Goal: Task Accomplishment & Management: Use online tool/utility

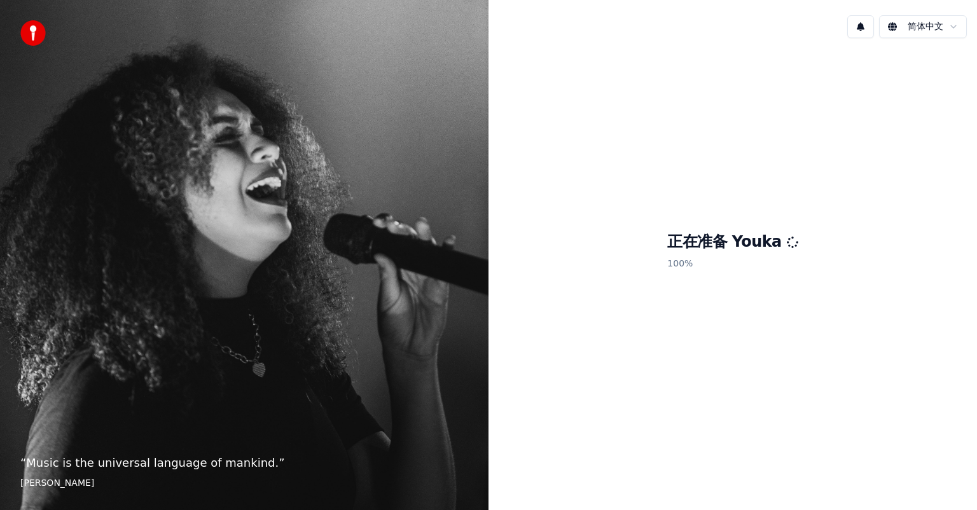
click at [954, 11] on div "简体中文" at bounding box center [732, 26] width 488 height 43
click at [960, 24] on html "“ Music is the universal language of mankind. ” [PERSON_NAME] 简体中文 正在准备 Youka 1…" at bounding box center [488, 255] width 977 height 510
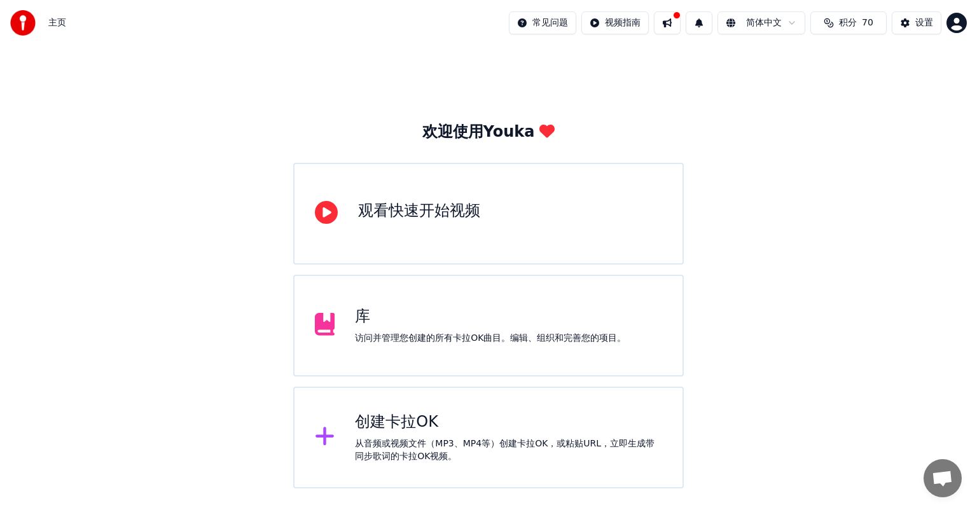
click at [454, 443] on div "从音频或视频文件（MP3、MP4等）创建卡拉OK，或粘贴URL，立即生成带同步歌词的卡拉OK视频。" at bounding box center [508, 450] width 307 height 25
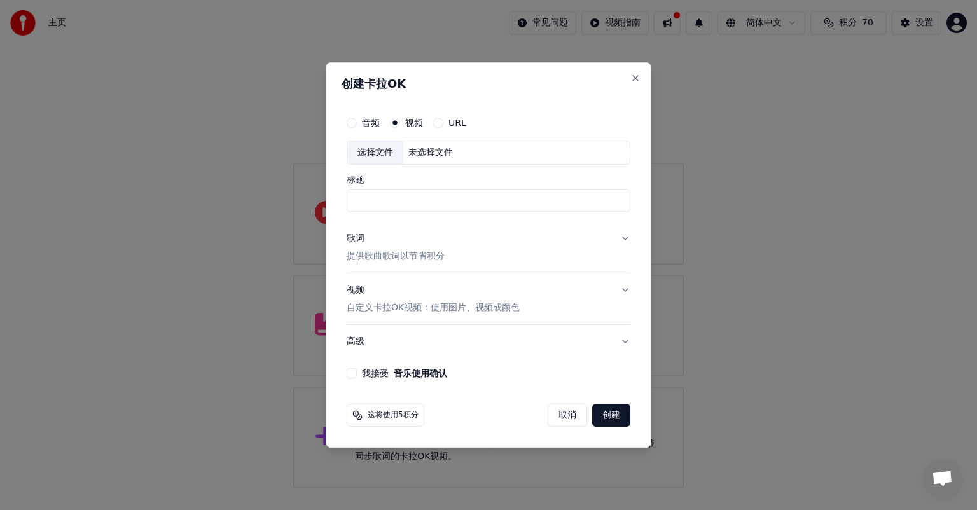
click at [429, 151] on div "未选择文件" at bounding box center [430, 152] width 55 height 13
type input "**********"
click at [537, 242] on button "歌词 提供歌曲歌词以节省积分" at bounding box center [489, 247] width 284 height 51
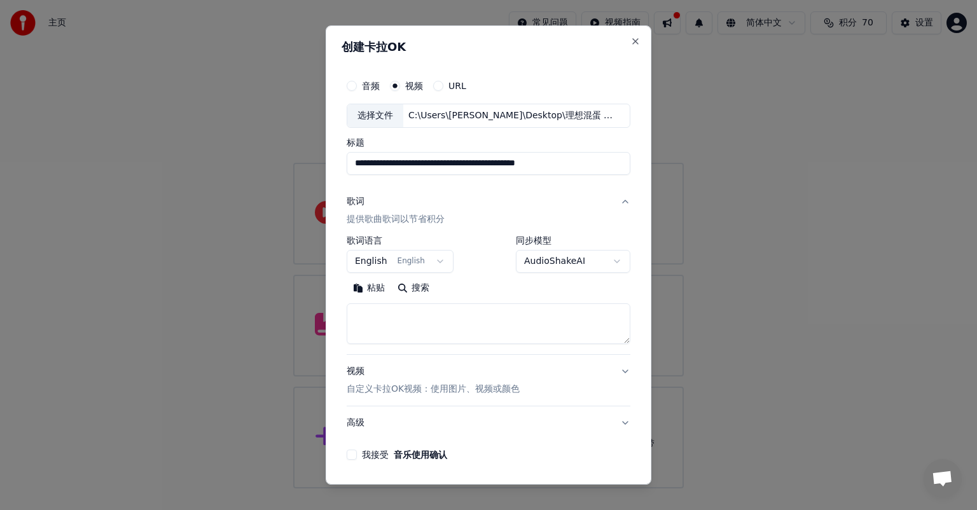
click at [413, 322] on textarea at bounding box center [489, 323] width 284 height 41
paste textarea "**********"
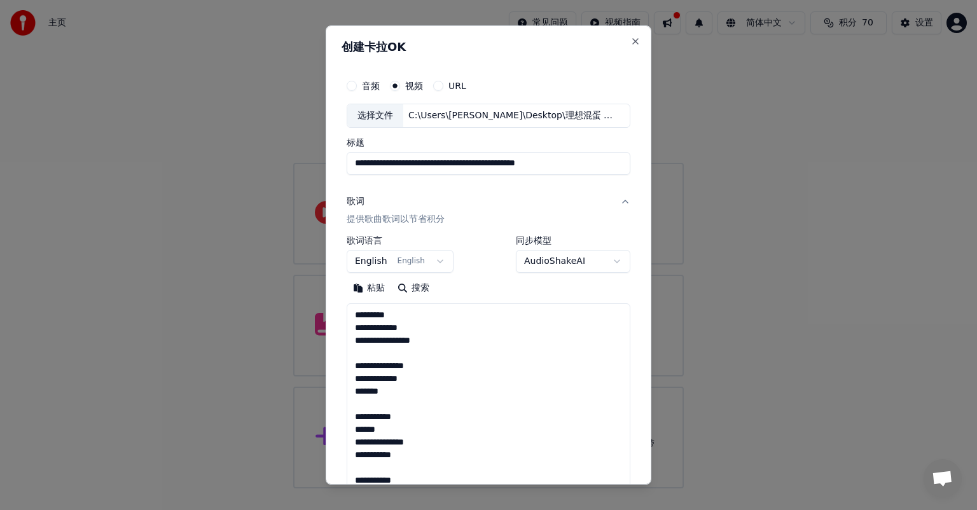
scroll to position [422, 0]
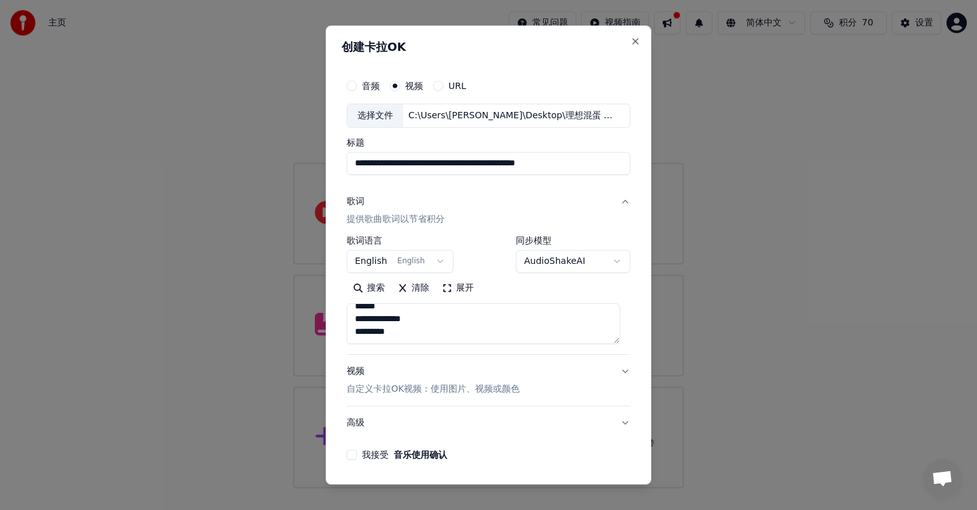
type textarea "**********"
click at [440, 261] on body "**********" at bounding box center [488, 244] width 977 height 488
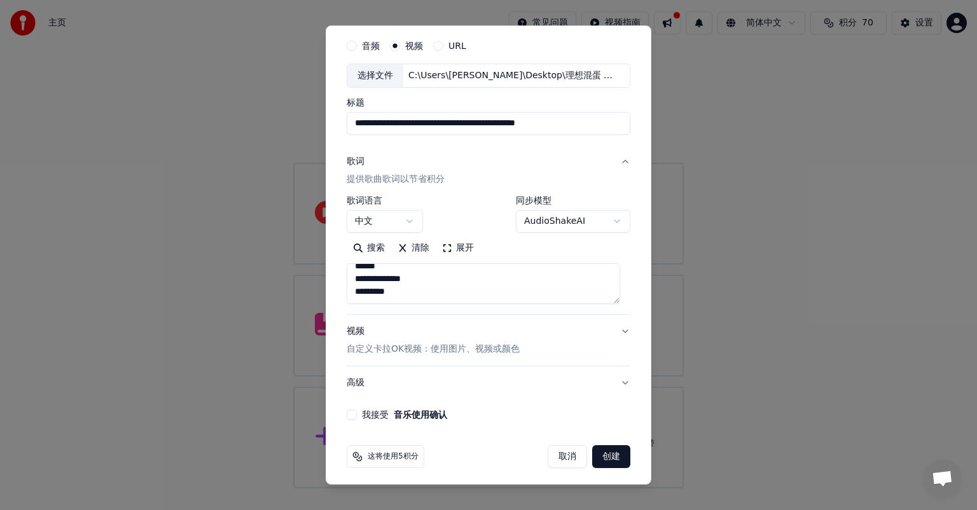
scroll to position [43, 0]
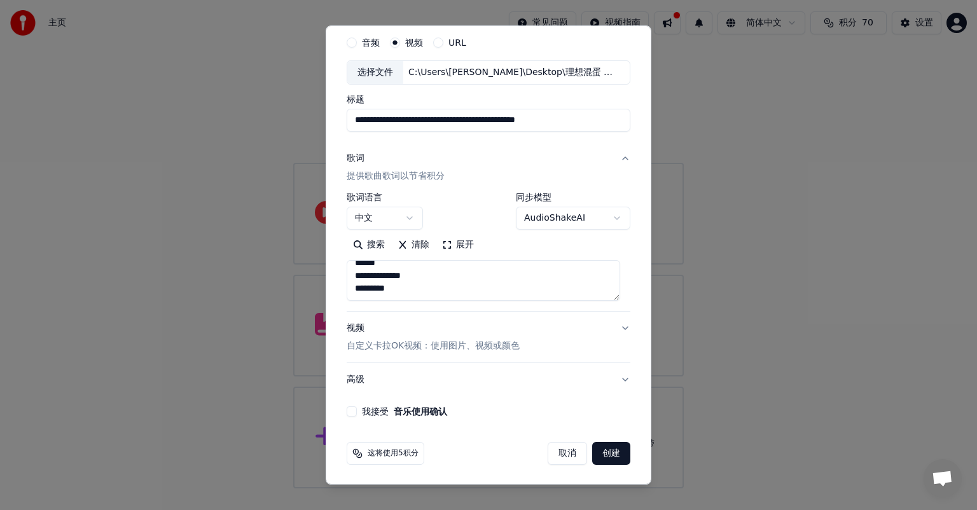
click at [370, 408] on label "我接受 音乐使用确认" at bounding box center [404, 411] width 85 height 9
click at [357, 408] on button "我接受 音乐使用确认" at bounding box center [352, 411] width 10 height 10
click at [607, 454] on button "创建" at bounding box center [611, 453] width 38 height 23
select select "**"
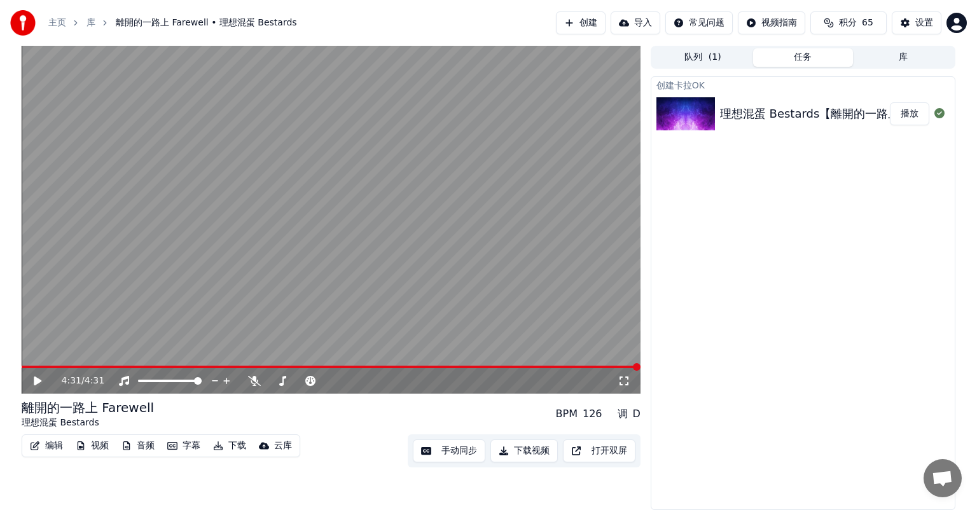
click at [33, 381] on icon at bounding box center [47, 381] width 30 height 10
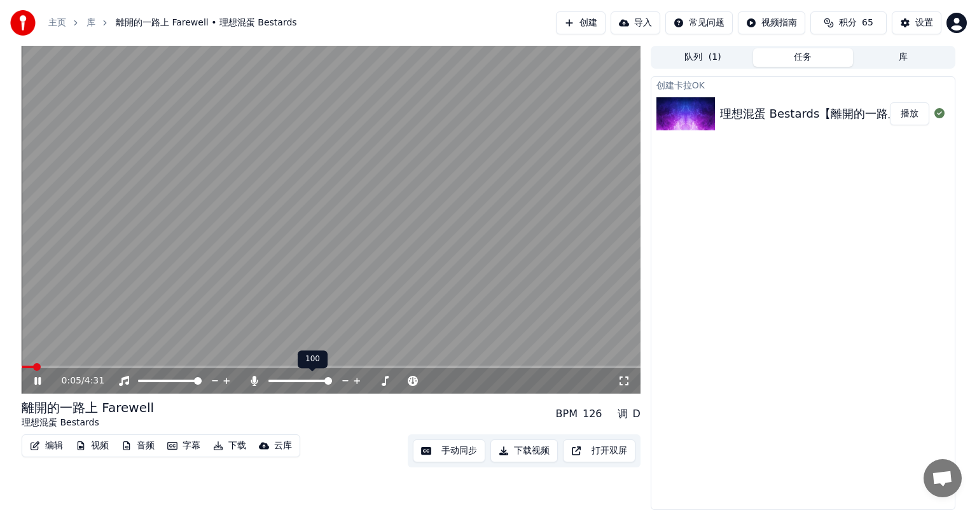
click at [332, 385] on span at bounding box center [328, 381] width 8 height 8
click at [67, 365] on video at bounding box center [331, 220] width 619 height 348
click at [76, 363] on span at bounding box center [73, 367] width 8 height 8
click at [38, 379] on icon at bounding box center [38, 380] width 8 height 9
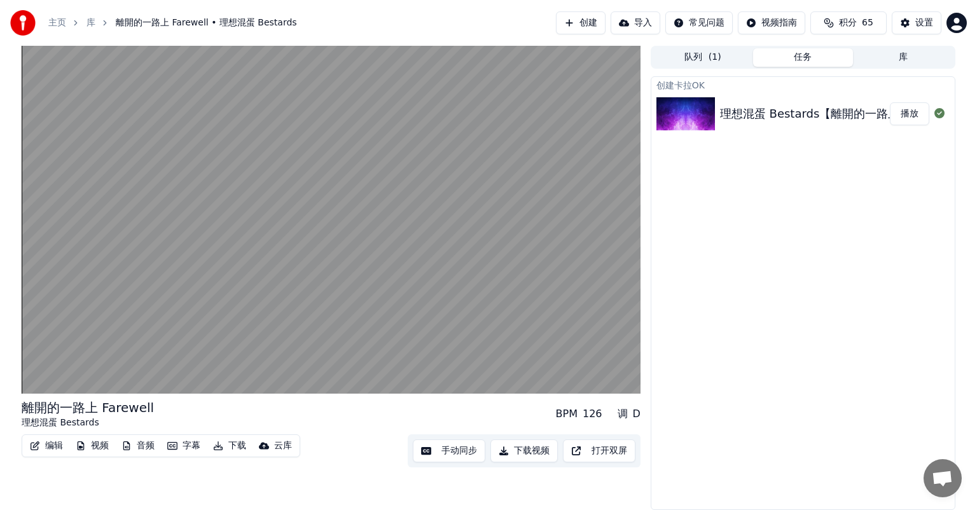
click at [529, 450] on button "下载视频" at bounding box center [523, 450] width 67 height 23
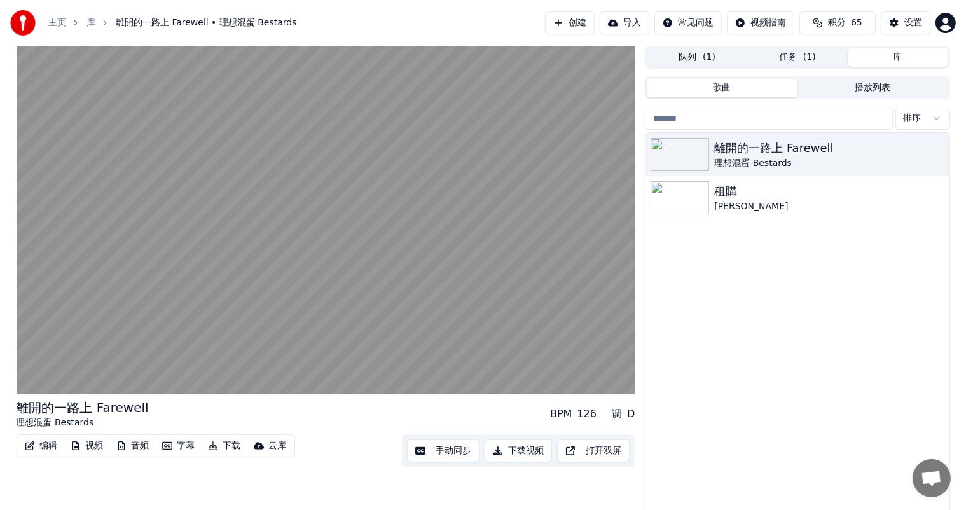
click at [887, 59] on button "库" at bounding box center [898, 57] width 100 height 18
click at [825, 61] on button "任务 ( 1 )" at bounding box center [797, 57] width 100 height 18
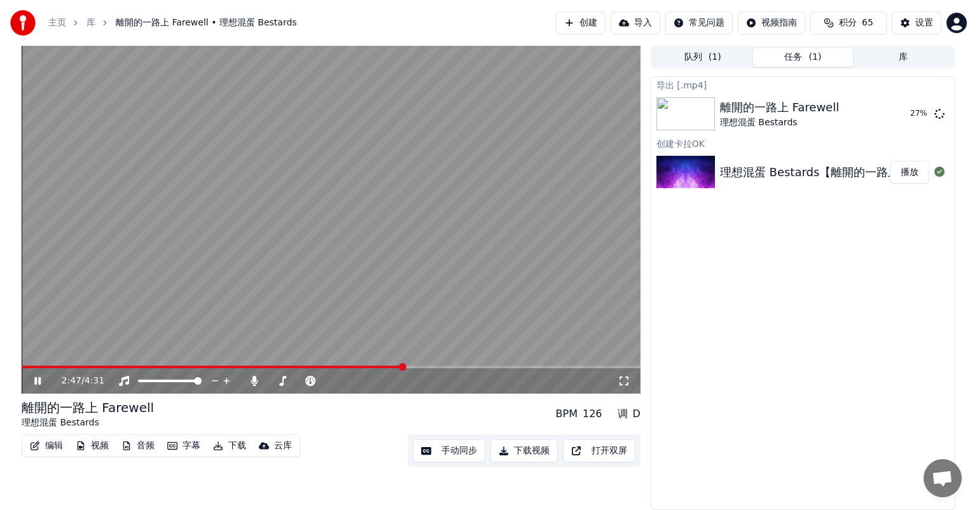
click at [461, 453] on button "手动同步" at bounding box center [449, 450] width 73 height 23
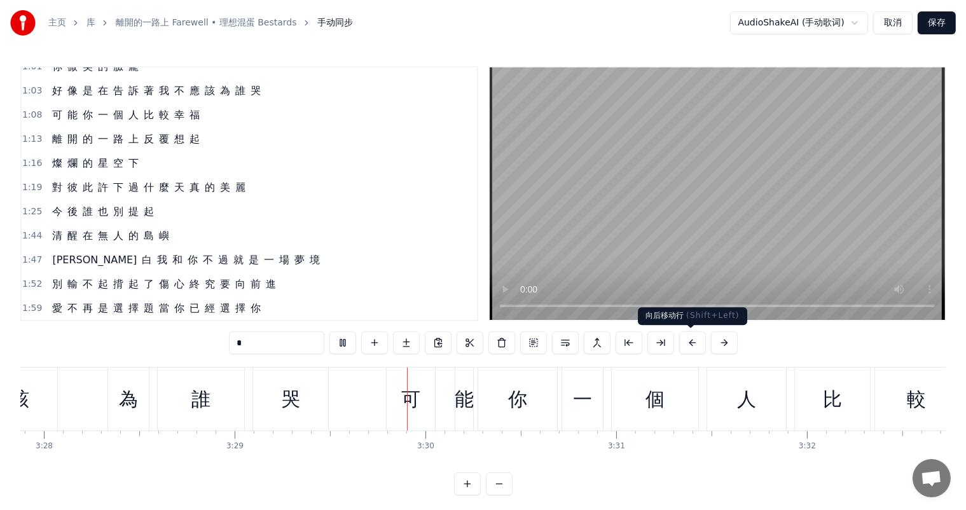
click at [696, 344] on button at bounding box center [692, 342] width 27 height 23
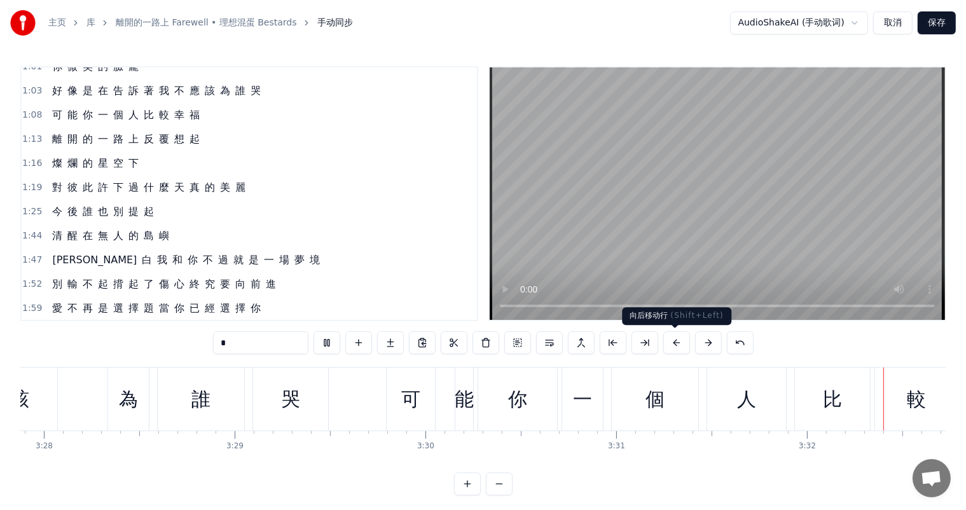
click at [677, 345] on button at bounding box center [676, 342] width 27 height 23
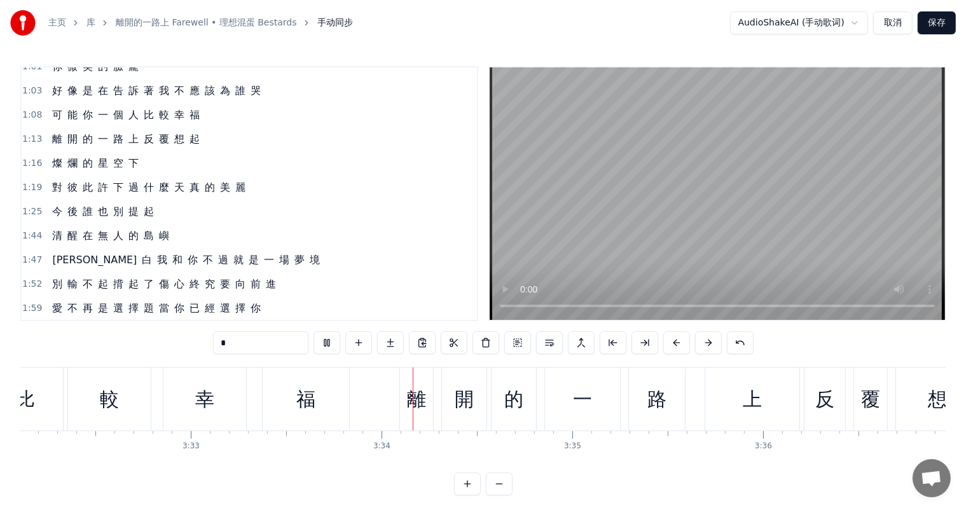
click at [677, 345] on button at bounding box center [676, 342] width 27 height 23
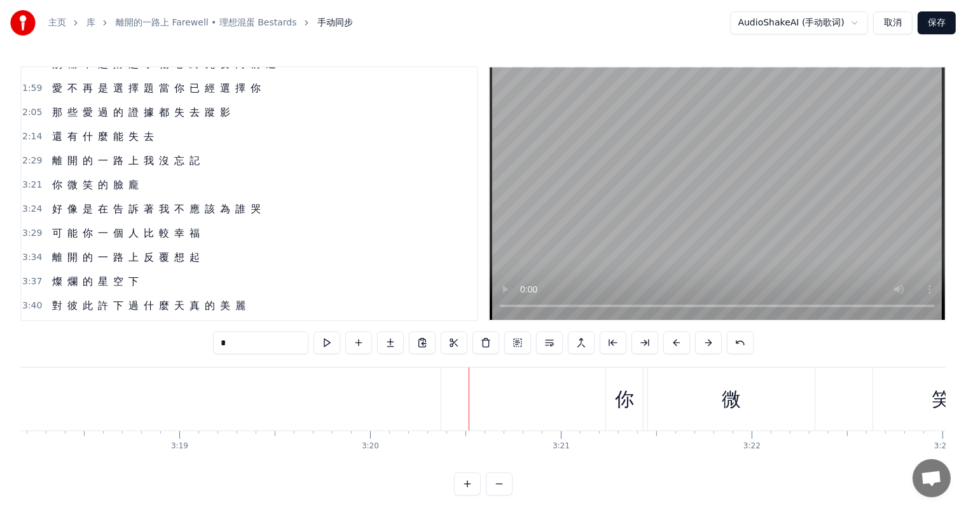
click at [31, 155] on span "2:29" at bounding box center [32, 161] width 20 height 13
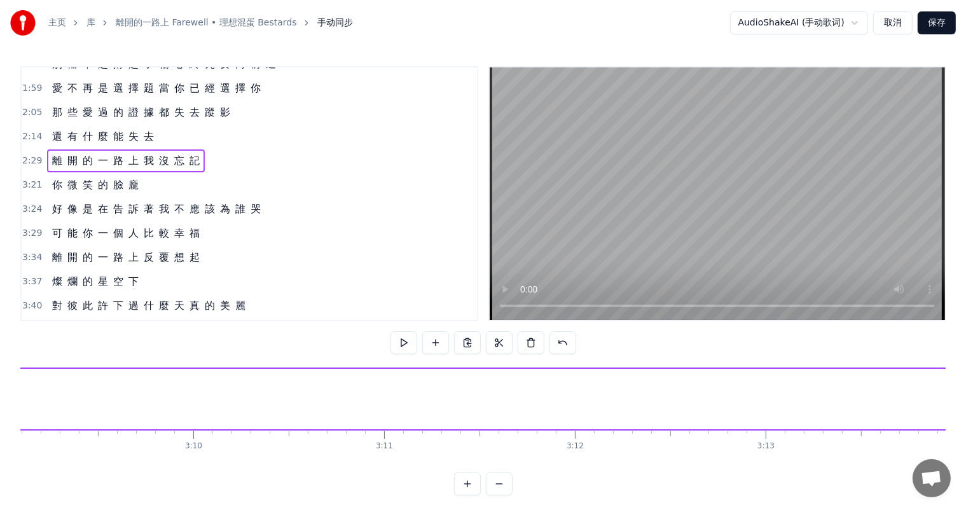
click at [71, 153] on span "開" at bounding box center [72, 160] width 13 height 15
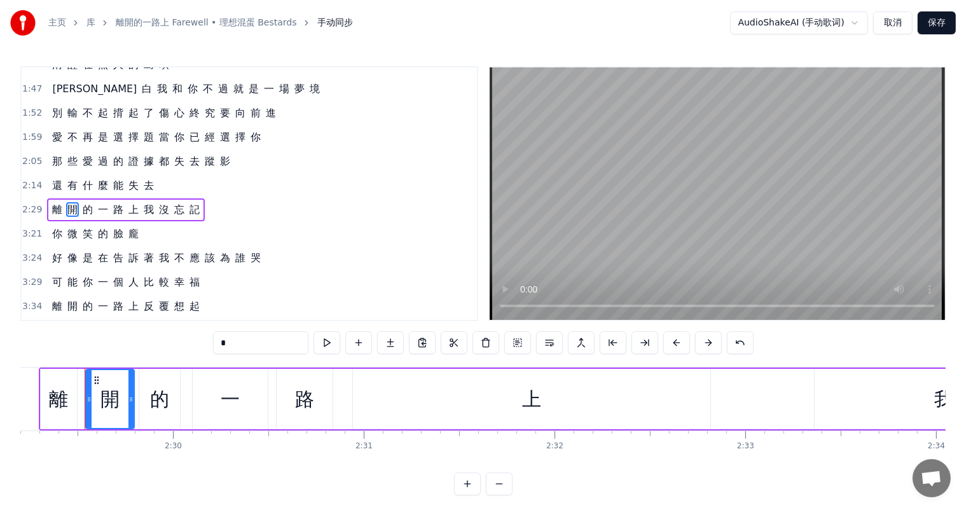
click at [97, 178] on span "麼" at bounding box center [103, 185] width 13 height 15
type input "*"
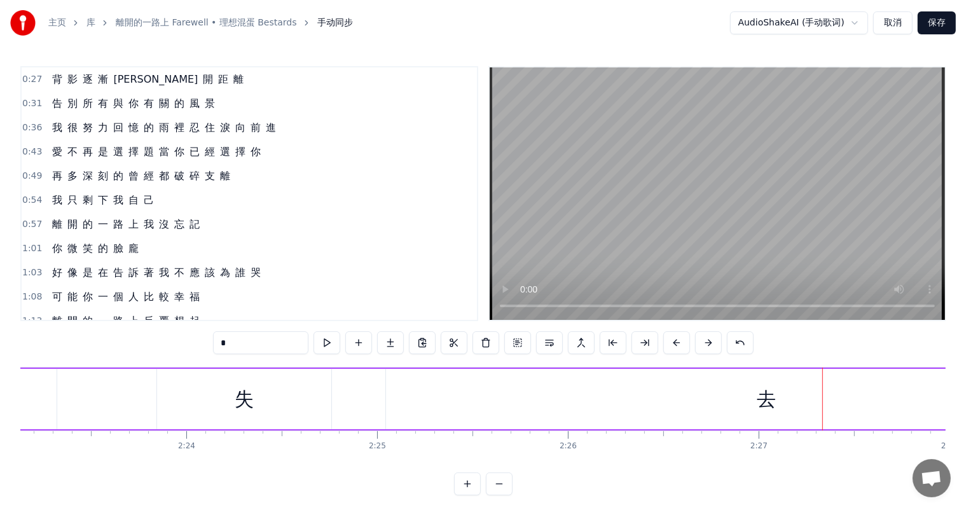
click at [134, 117] on div "我 很 努 力 回 憶 的 雨 裡 忍 住 淚 向 前 進" at bounding box center [164, 127] width 234 height 23
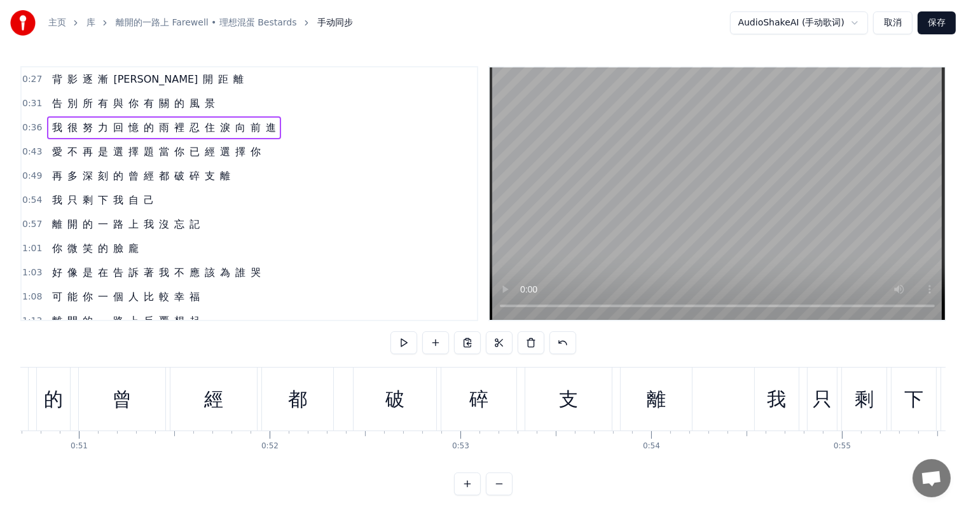
scroll to position [0, 6892]
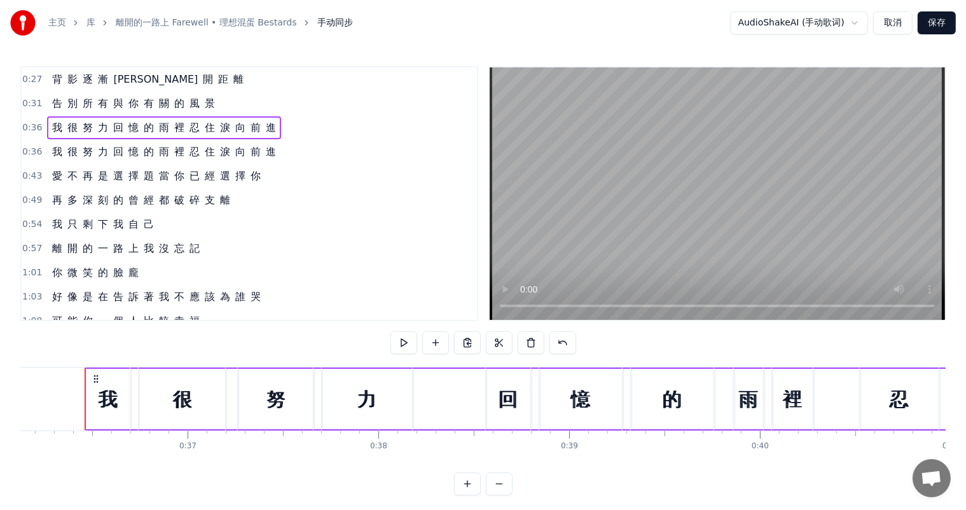
click at [234, 155] on span "向" at bounding box center [240, 151] width 13 height 15
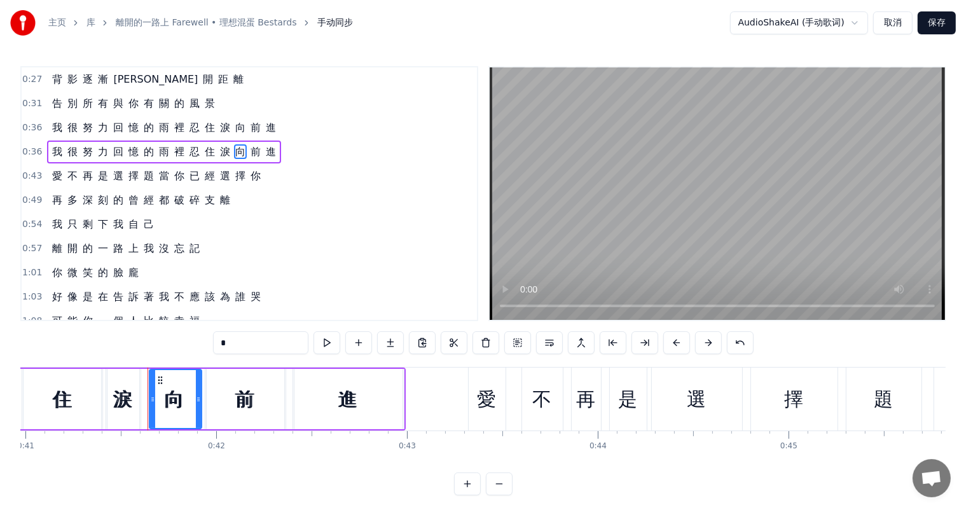
click at [282, 154] on div "0:36 我 很 努 力 回 憶 的 雨 裡 忍 住 淚 向 前 進" at bounding box center [249, 152] width 455 height 24
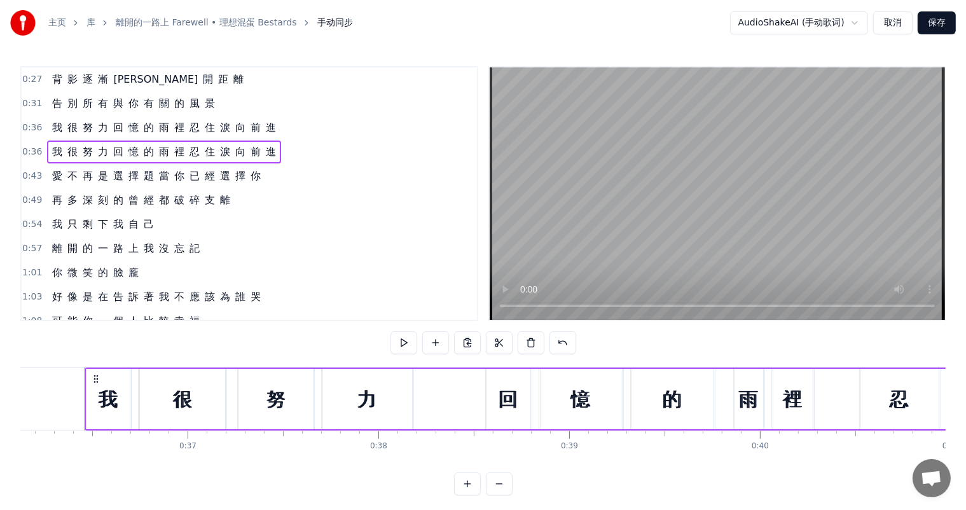
click at [239, 150] on div "我 很 努 力 回 憶 的 雨 裡 忍 住 淚 向 前 進" at bounding box center [164, 152] width 234 height 23
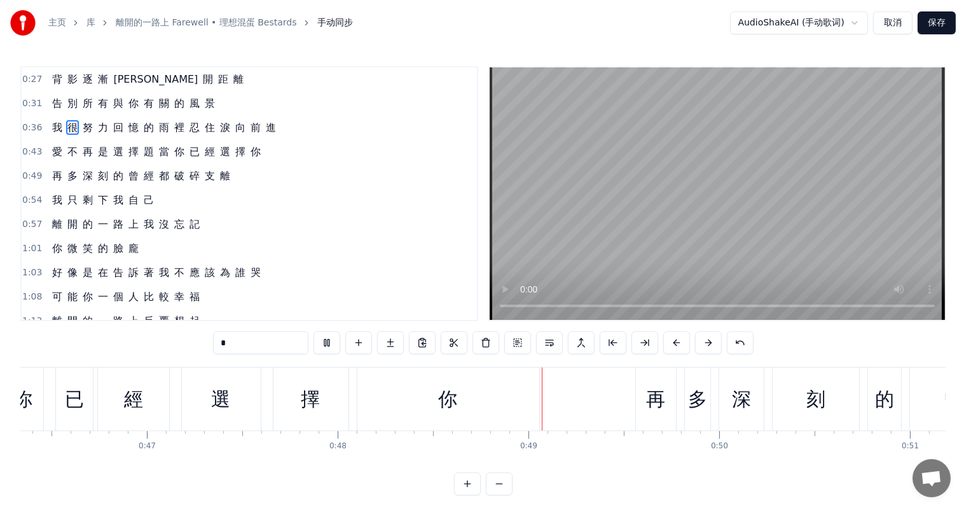
scroll to position [17, 0]
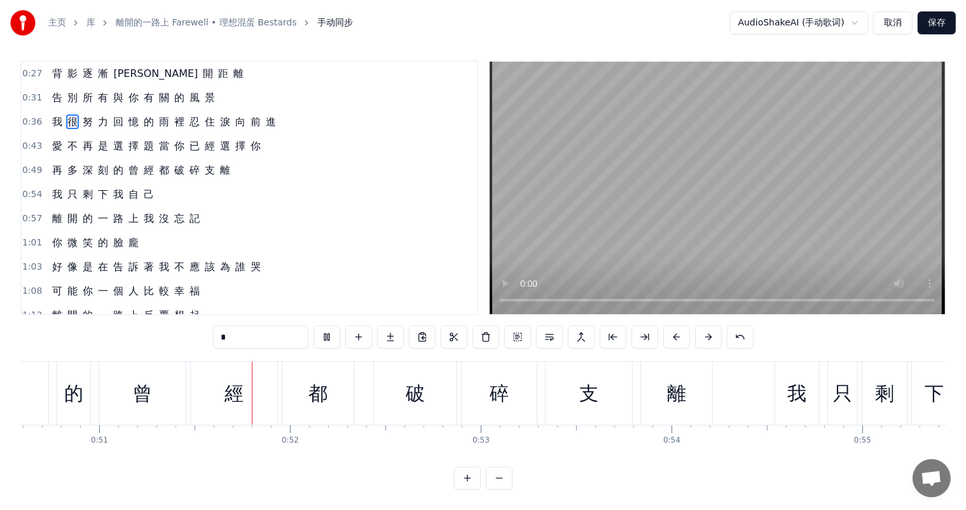
click at [498, 481] on button at bounding box center [499, 478] width 27 height 23
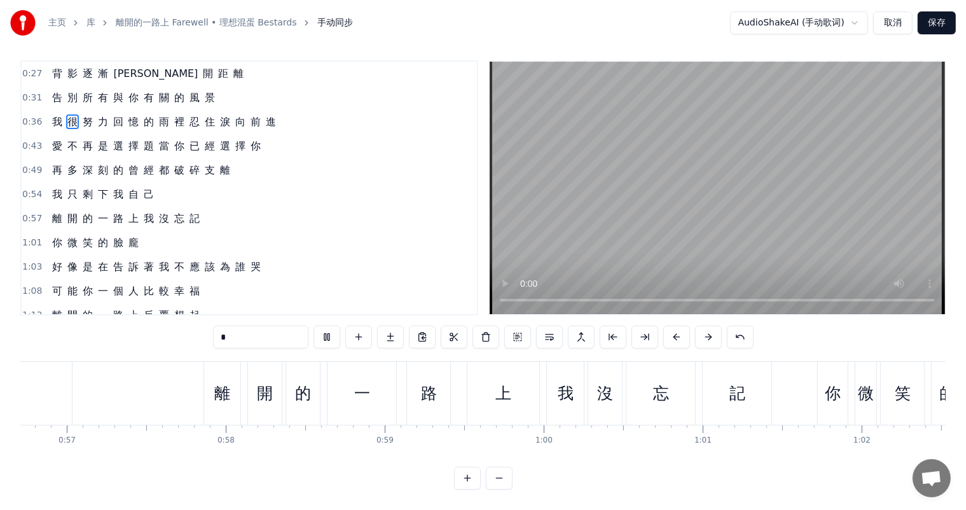
click at [498, 481] on button at bounding box center [499, 478] width 27 height 23
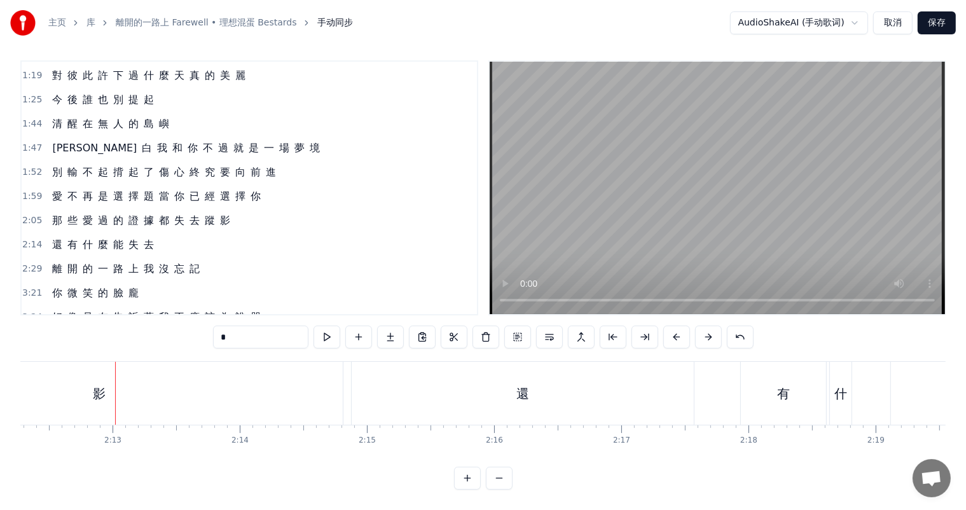
scroll to position [295, 0]
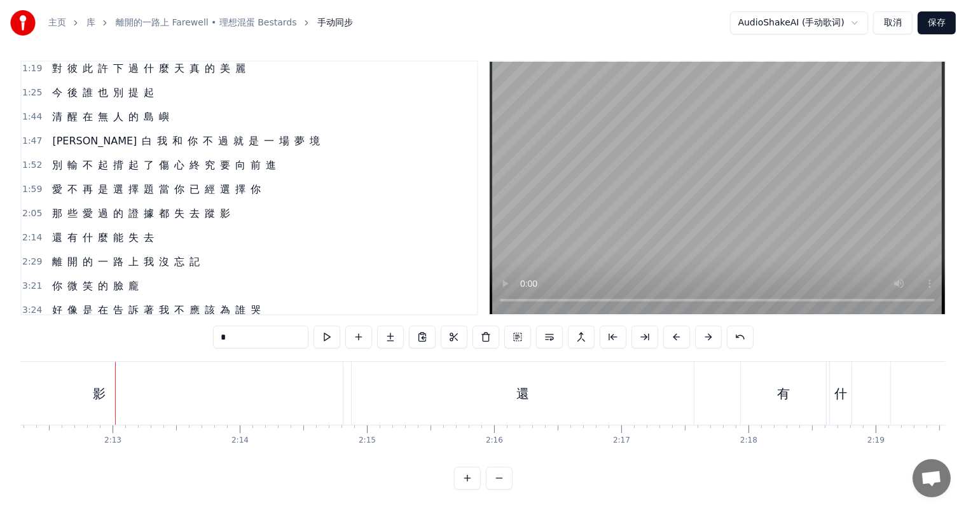
click at [53, 182] on span "愛" at bounding box center [57, 189] width 13 height 15
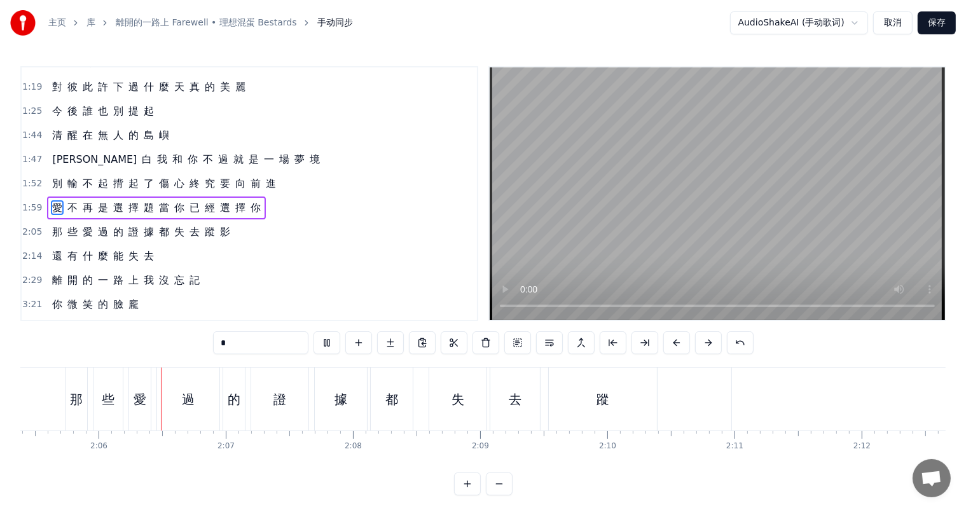
scroll to position [0, 15949]
click at [51, 249] on span "還" at bounding box center [57, 256] width 13 height 15
type input "*"
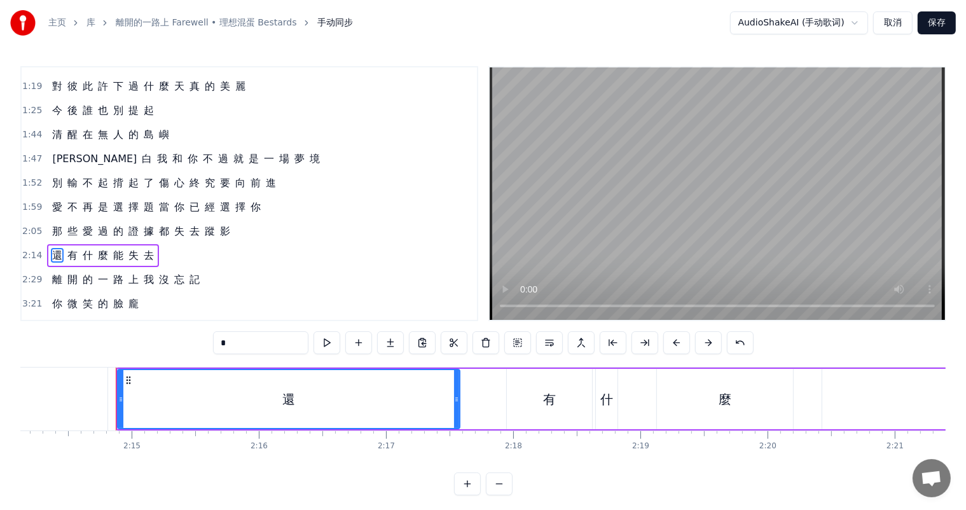
scroll to position [0, 17091]
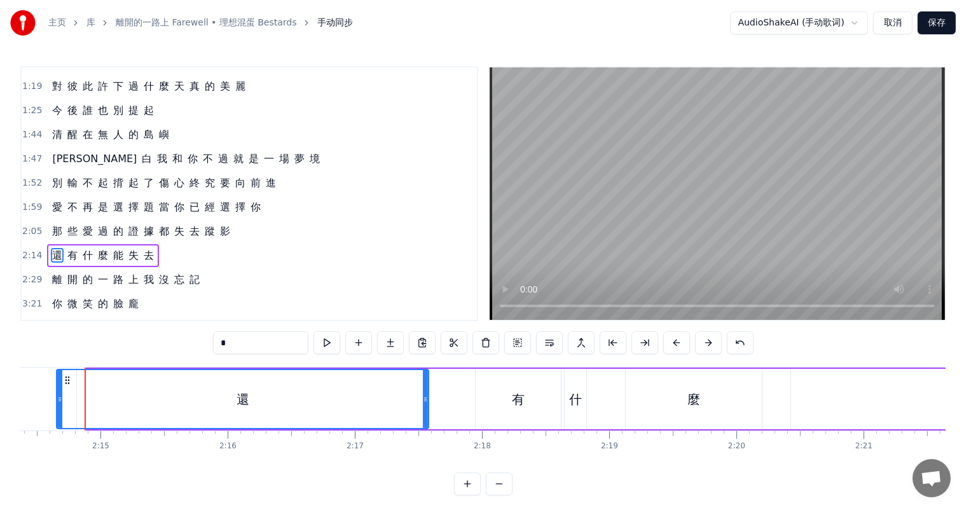
drag, startPoint x: 88, startPoint y: 399, endPoint x: 59, endPoint y: 399, distance: 29.3
click at [59, 399] on icon at bounding box center [59, 399] width 5 height 10
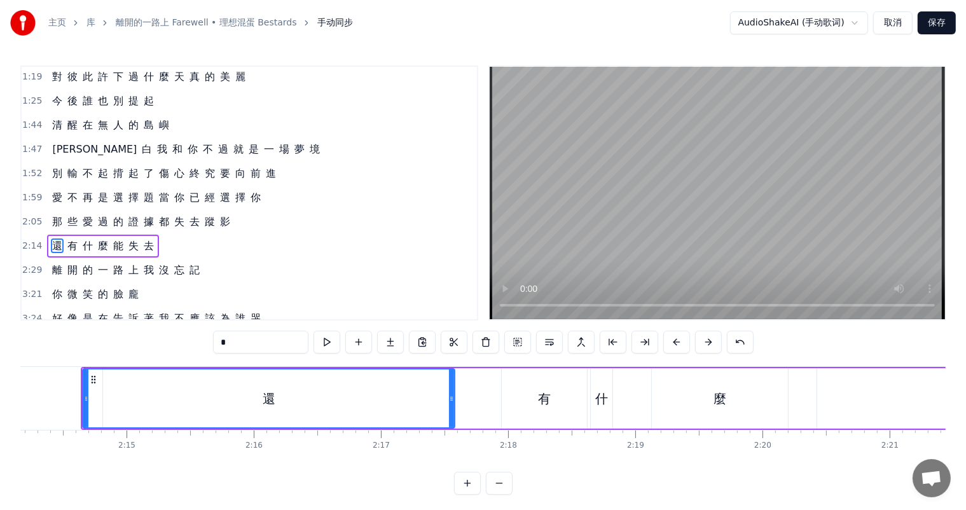
scroll to position [0, 0]
click at [31, 240] on span "2:14" at bounding box center [32, 246] width 20 height 13
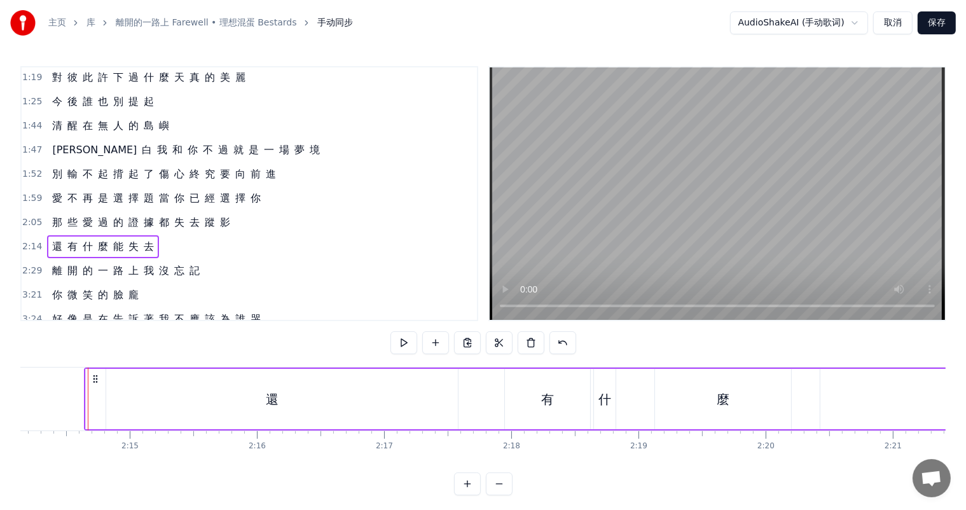
click at [36, 240] on span "2:14" at bounding box center [32, 246] width 20 height 13
click at [31, 240] on span "2:14" at bounding box center [32, 246] width 20 height 13
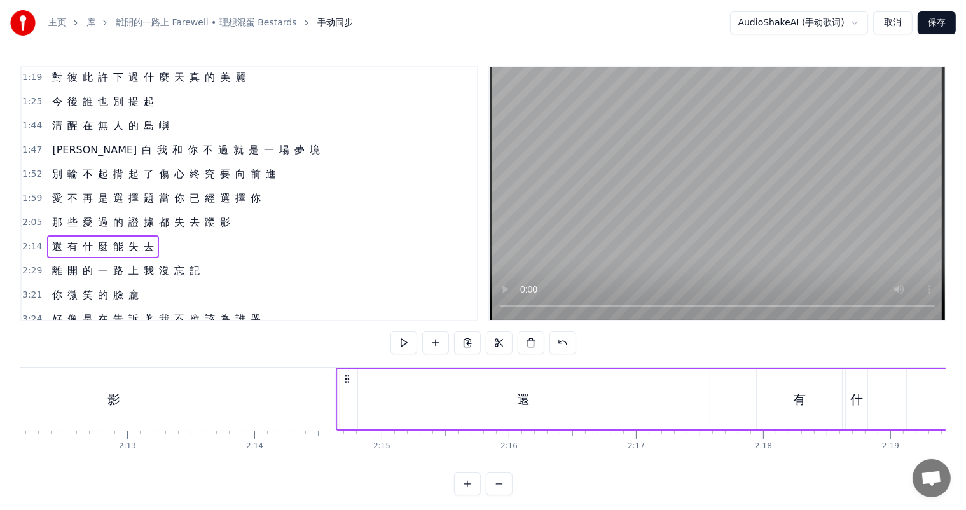
scroll to position [0, 16772]
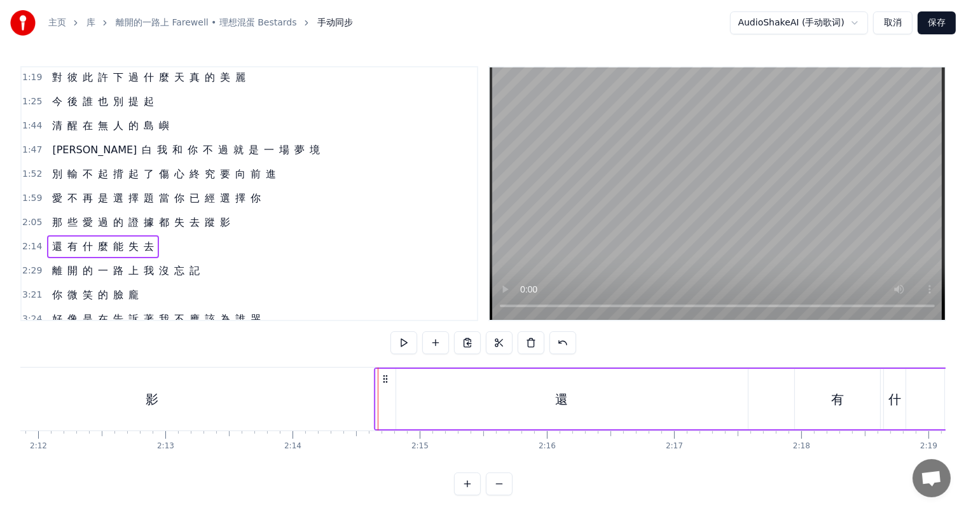
drag, startPoint x: 562, startPoint y: 401, endPoint x: 460, endPoint y: 400, distance: 101.8
click at [460, 400] on div "還" at bounding box center [562, 399] width 372 height 60
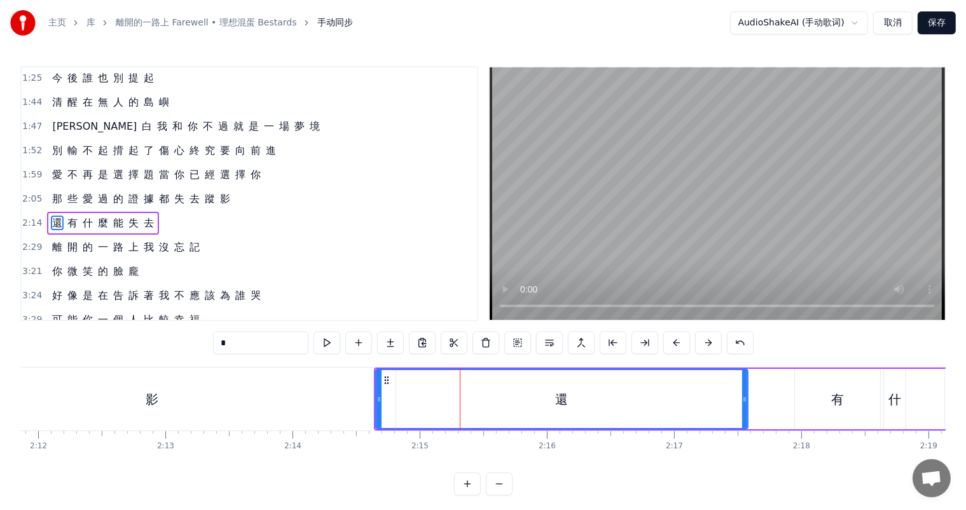
scroll to position [329, 0]
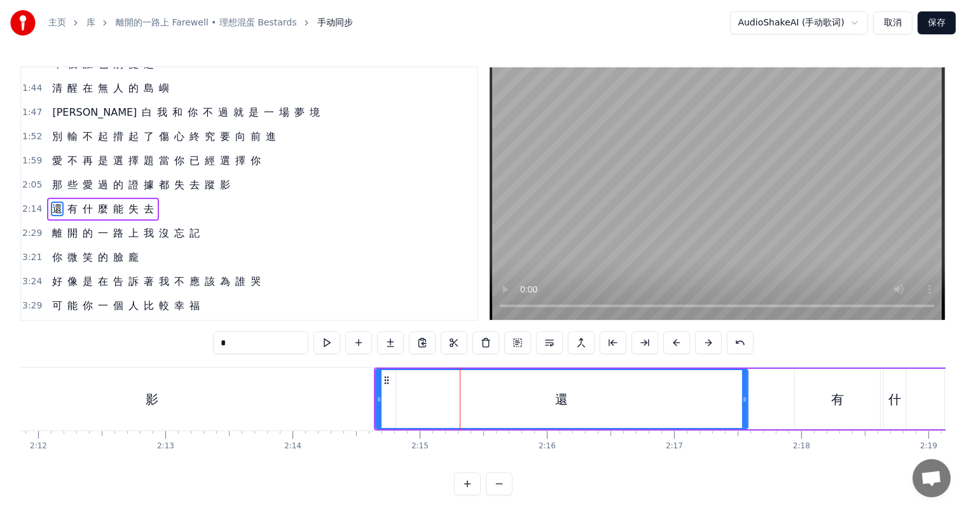
click at [299, 396] on div "影" at bounding box center [151, 399] width 487 height 63
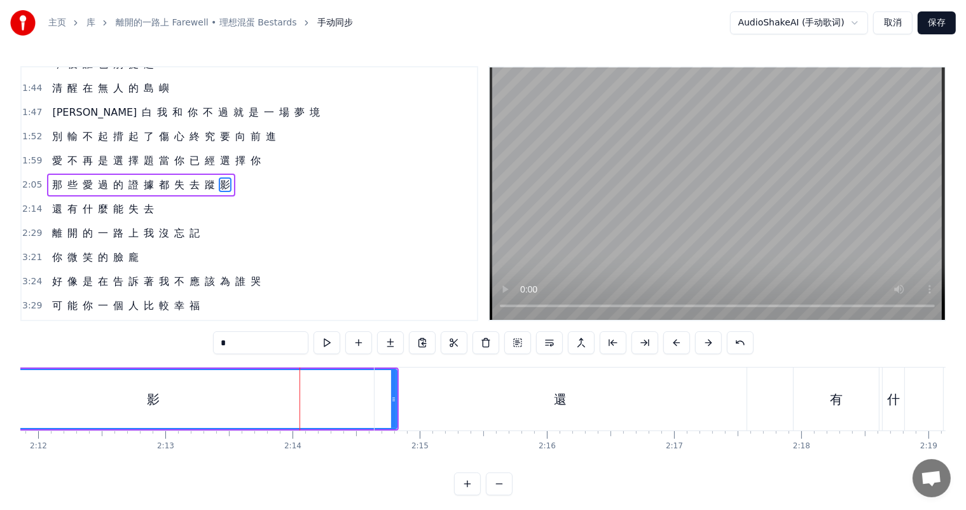
scroll to position [306, 0]
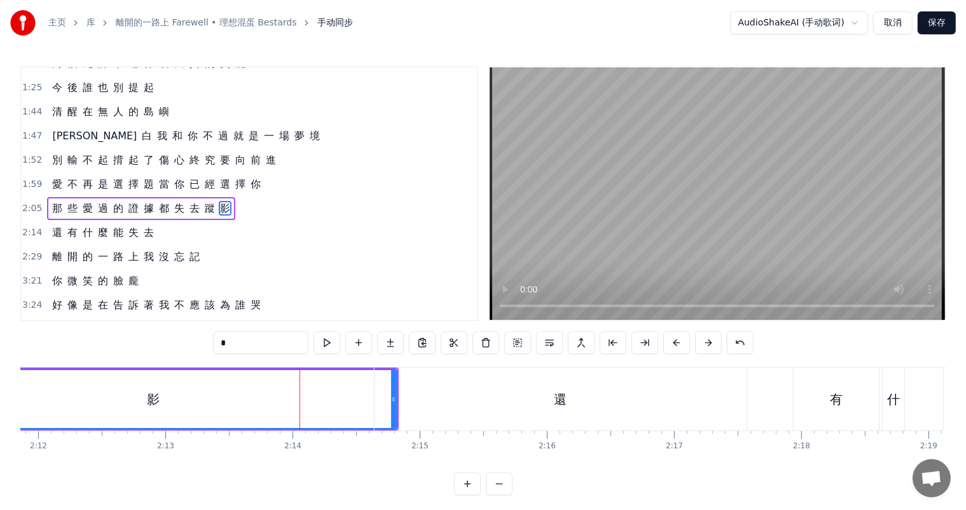
drag, startPoint x: 396, startPoint y: 398, endPoint x: 379, endPoint y: 399, distance: 16.6
click at [380, 399] on div "還" at bounding box center [561, 399] width 372 height 63
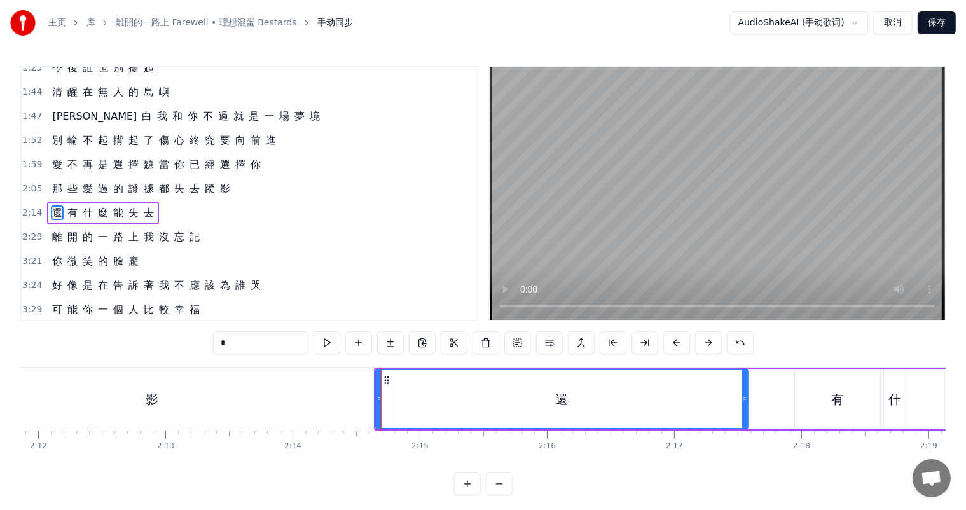
scroll to position [329, 0]
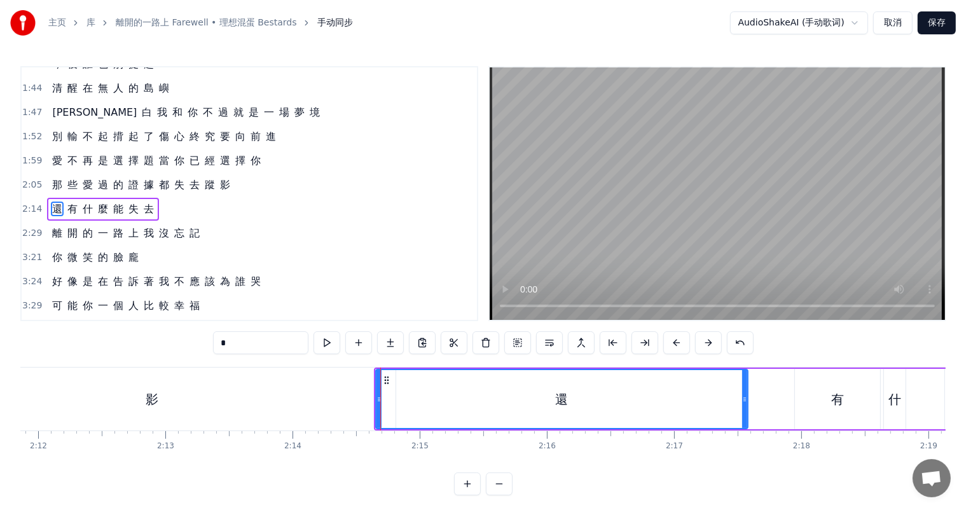
click at [97, 394] on div "影" at bounding box center [151, 399] width 487 height 63
type input "*"
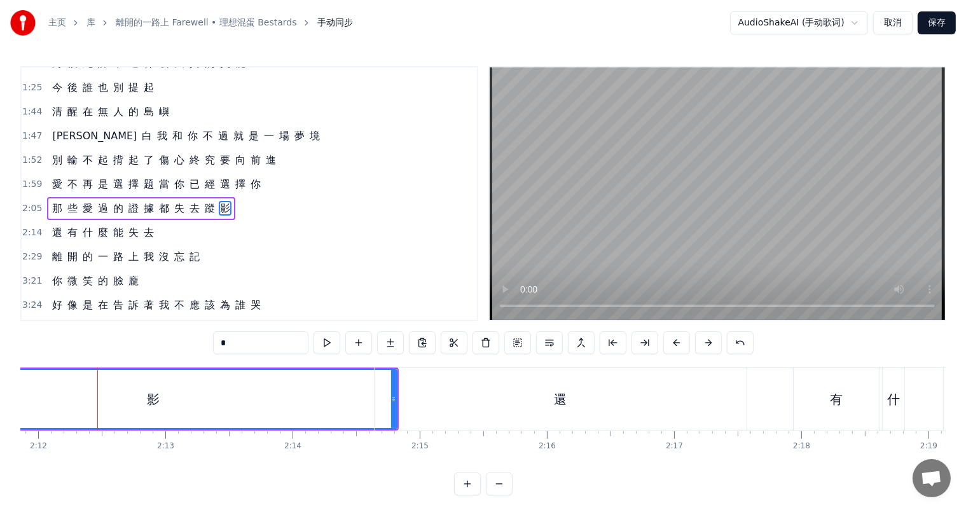
drag, startPoint x: 390, startPoint y: 399, endPoint x: 371, endPoint y: 399, distance: 18.5
click at [369, 399] on div "背 影 逐 漸 拉 開 距 離 告 別 所 有 與 你 有 關 的 風 景 我 很 努 力 回 憶 的 雨 裡 忍 住 淚 向 前 進 愛 不 再 是 選 擇…" at bounding box center [493, 399] width 34488 height 64
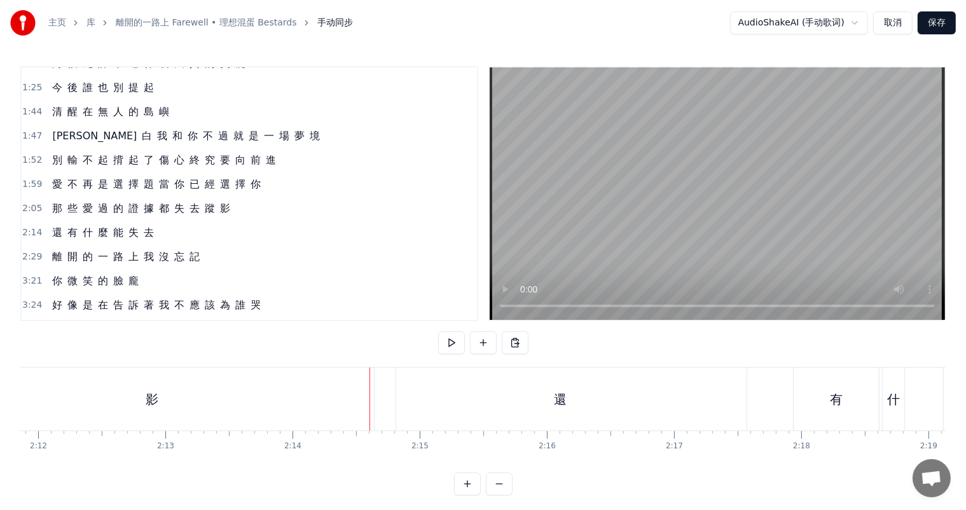
click at [123, 399] on div "影" at bounding box center [151, 399] width 487 height 63
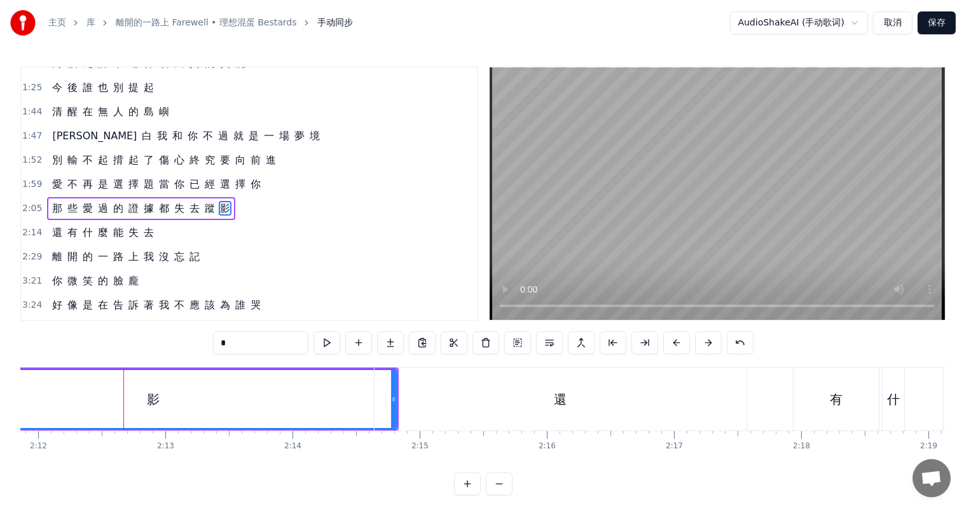
drag, startPoint x: 394, startPoint y: 397, endPoint x: 286, endPoint y: 397, distance: 108.8
click at [286, 397] on div "背 影 逐 漸 拉 開 距 離 告 別 所 有 與 你 有 關 的 風 景 我 很 努 力 回 憶 的 雨 裡 忍 住 淚 向 前 進 愛 不 再 是 選 擇…" at bounding box center [493, 399] width 34488 height 64
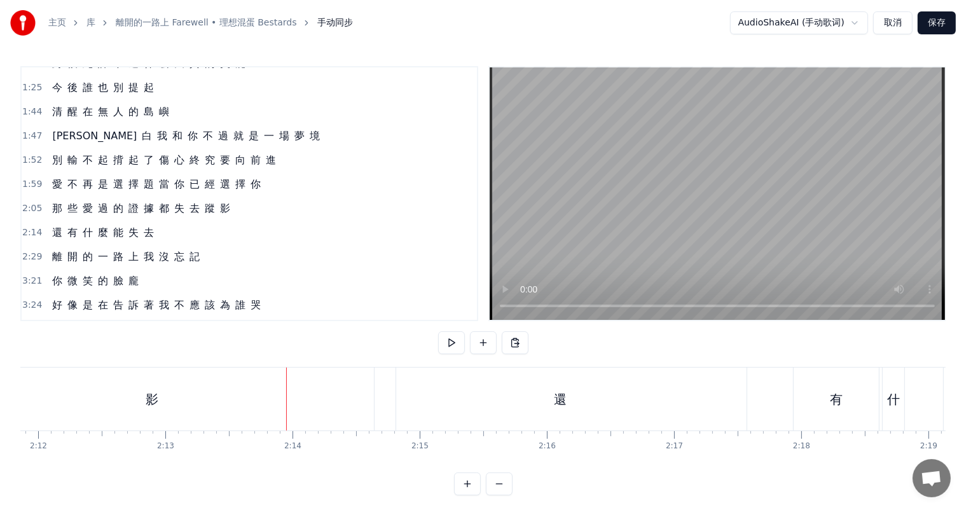
click at [511, 403] on div "還" at bounding box center [561, 399] width 372 height 63
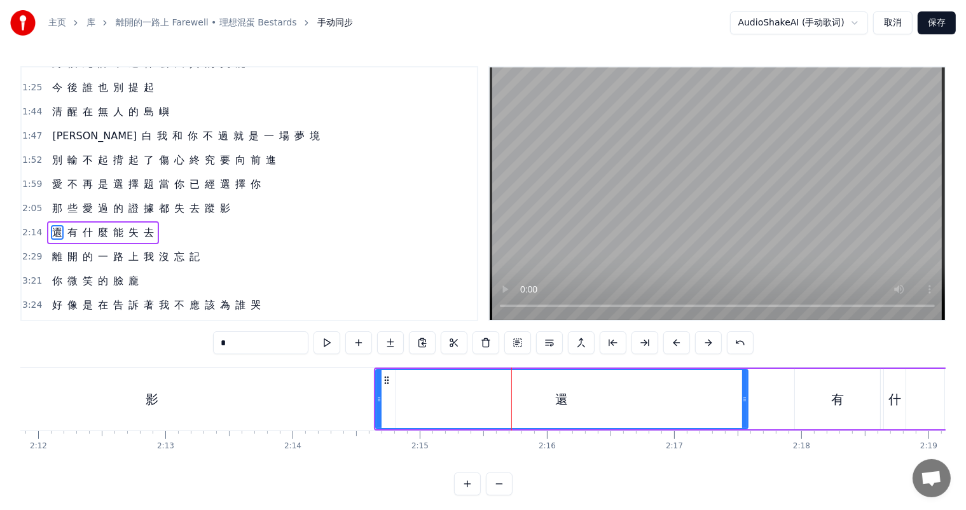
scroll to position [329, 0]
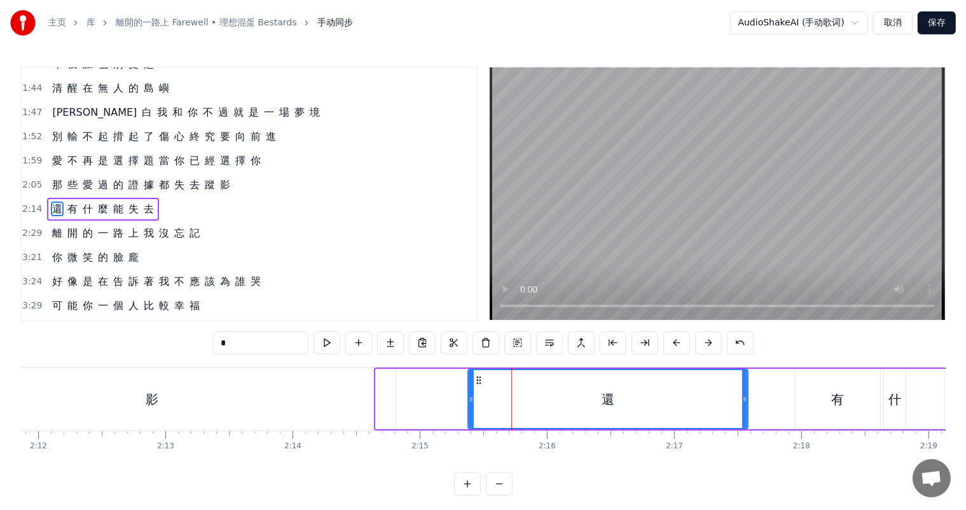
drag, startPoint x: 378, startPoint y: 399, endPoint x: 471, endPoint y: 397, distance: 92.3
click at [471, 397] on icon at bounding box center [471, 399] width 5 height 10
click at [183, 399] on div "影" at bounding box center [151, 399] width 487 height 63
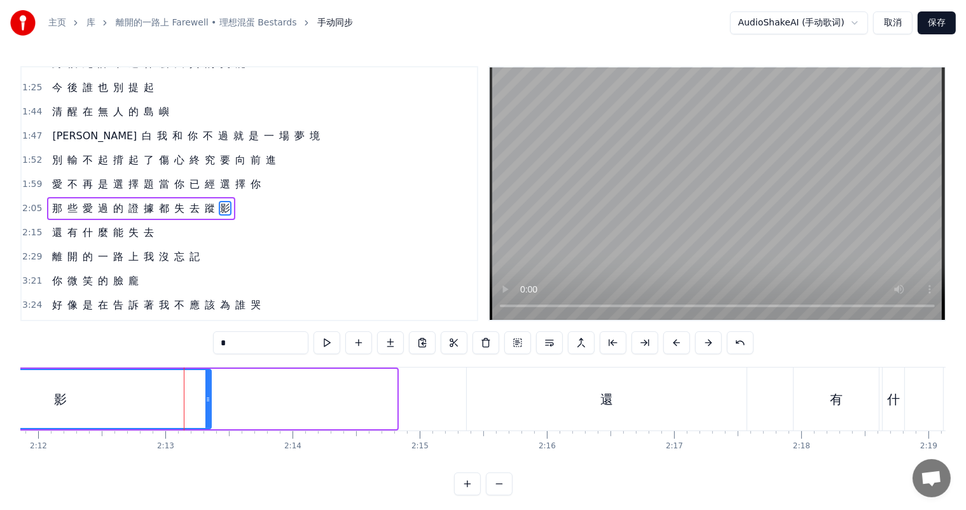
drag, startPoint x: 394, startPoint y: 398, endPoint x: 208, endPoint y: 399, distance: 185.7
click at [208, 399] on icon at bounding box center [207, 399] width 5 height 10
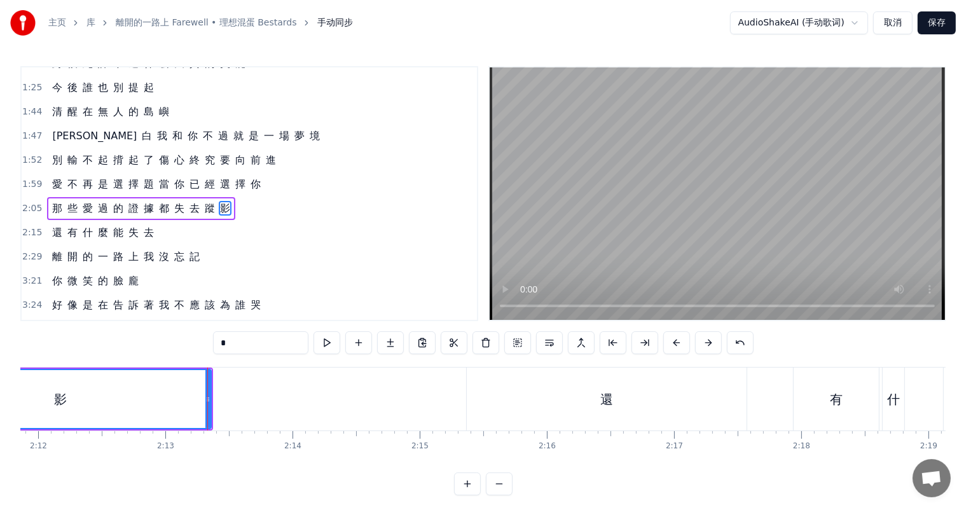
click at [53, 201] on span "那" at bounding box center [57, 208] width 13 height 15
type input "*"
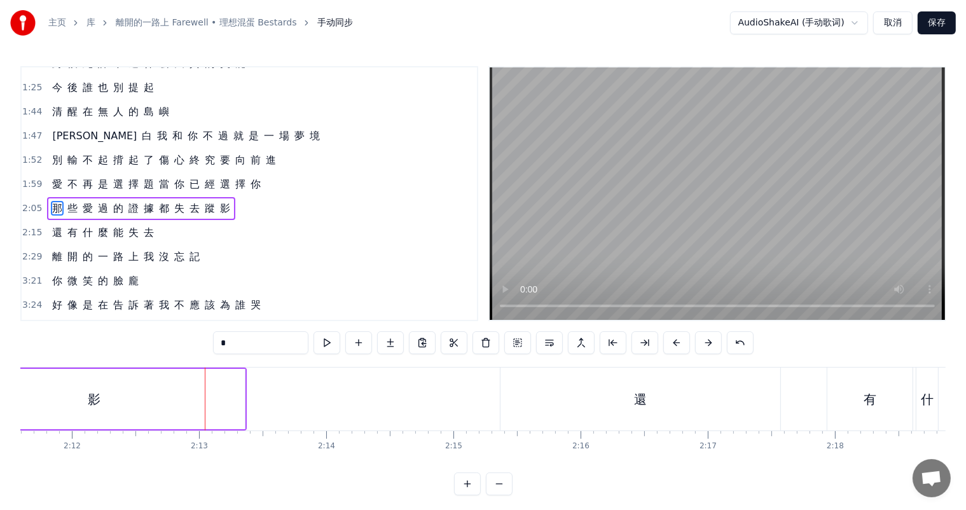
scroll to position [0, 16189]
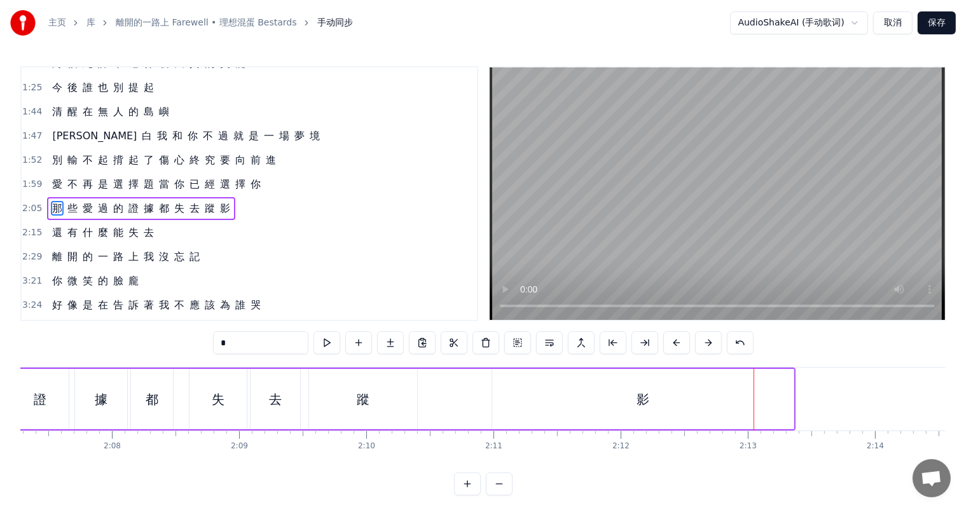
click at [434, 379] on div "那 些 愛 過 的 證 據 都 失 去 蹤 影" at bounding box center [310, 399] width 972 height 63
click at [560, 389] on div "影" at bounding box center [642, 399] width 301 height 60
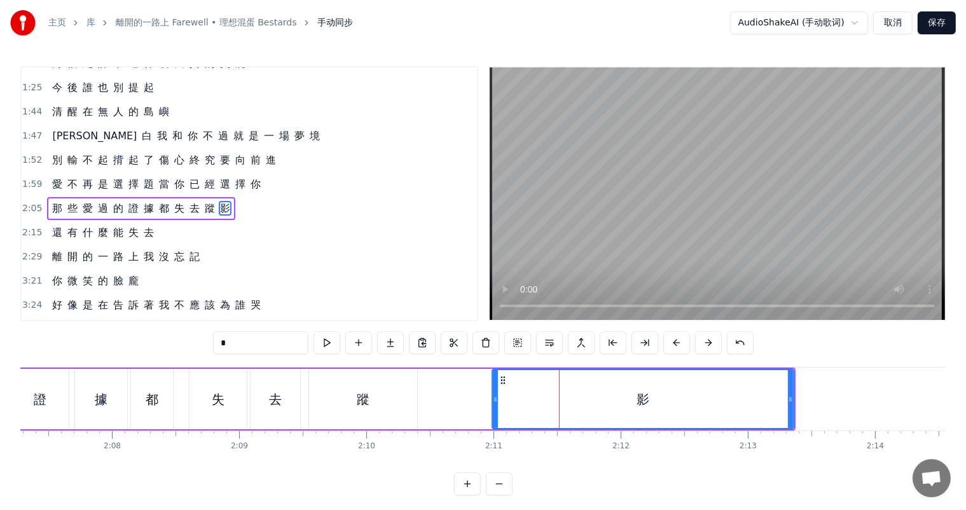
click at [352, 399] on div "蹤" at bounding box center [363, 399] width 108 height 60
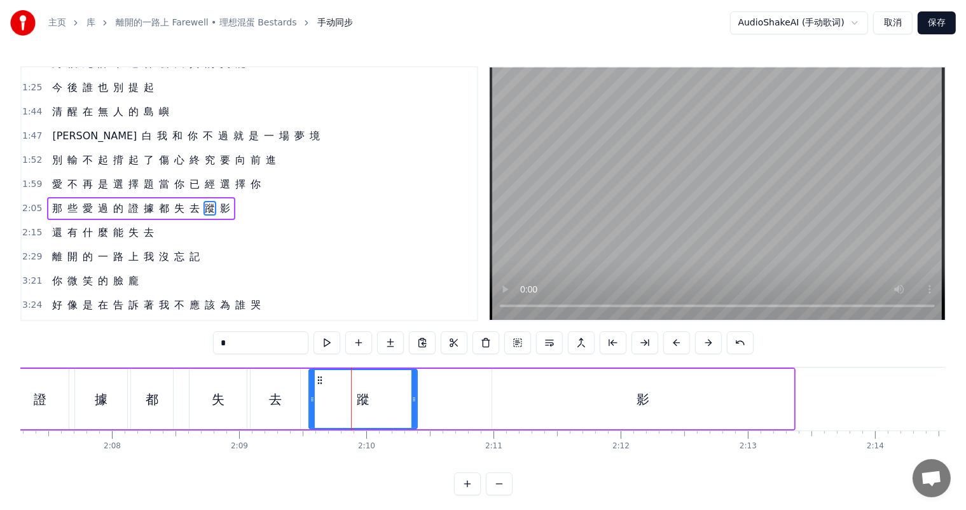
click at [520, 399] on div "影" at bounding box center [642, 399] width 301 height 60
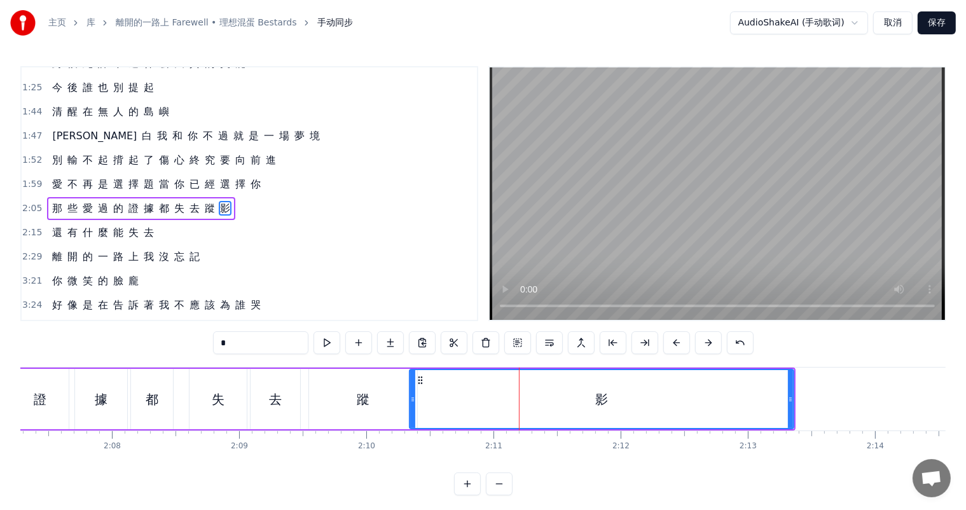
drag, startPoint x: 494, startPoint y: 399, endPoint x: 411, endPoint y: 397, distance: 82.7
click at [411, 397] on icon at bounding box center [412, 399] width 5 height 10
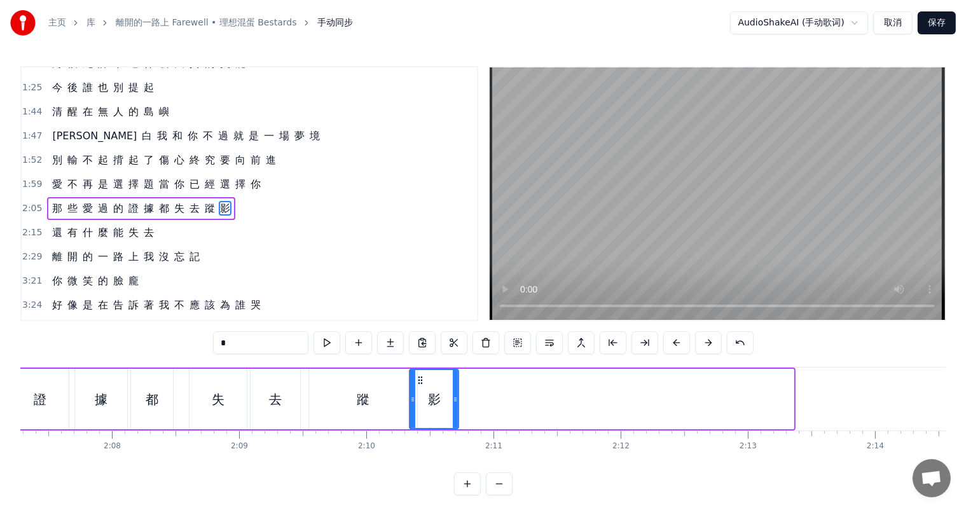
drag, startPoint x: 791, startPoint y: 399, endPoint x: 455, endPoint y: 405, distance: 335.2
click at [455, 405] on div at bounding box center [455, 399] width 5 height 58
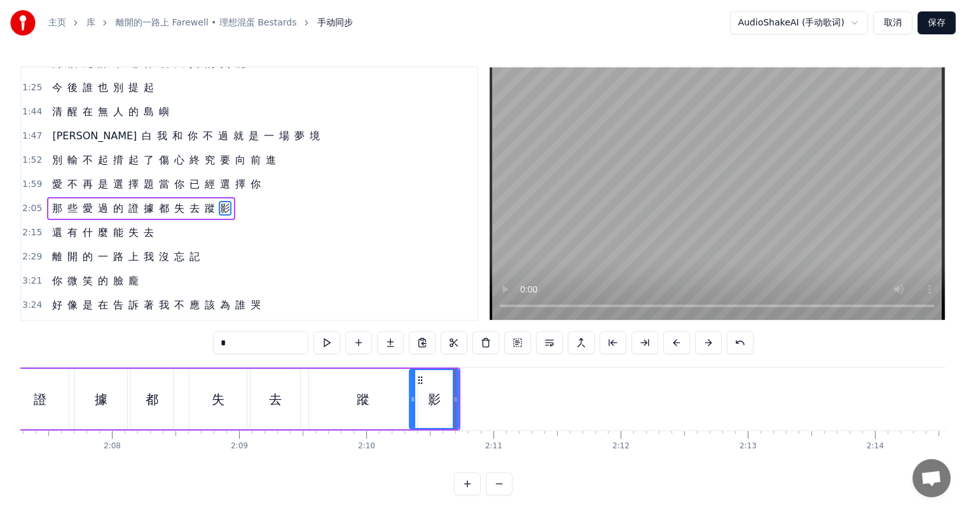
click at [148, 403] on div "都" at bounding box center [152, 399] width 13 height 19
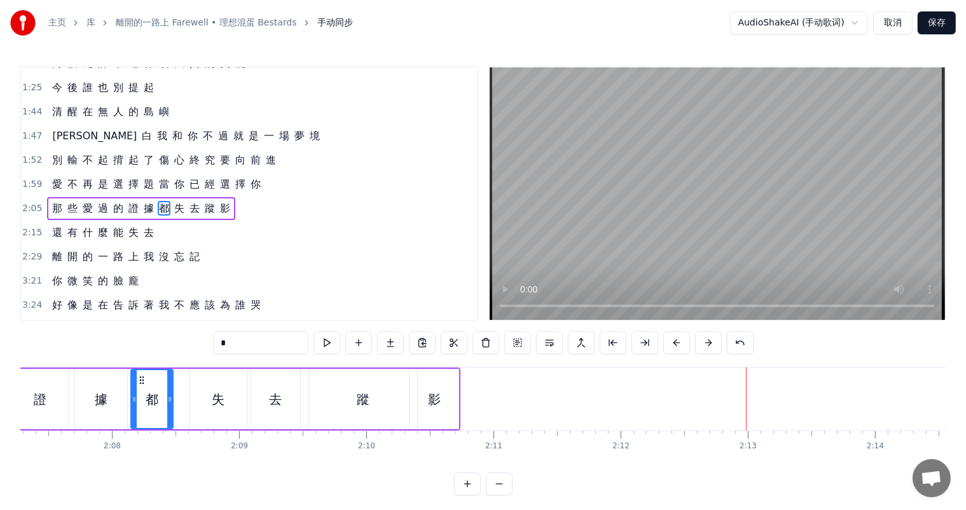
click at [328, 403] on div "蹤" at bounding box center [363, 399] width 108 height 60
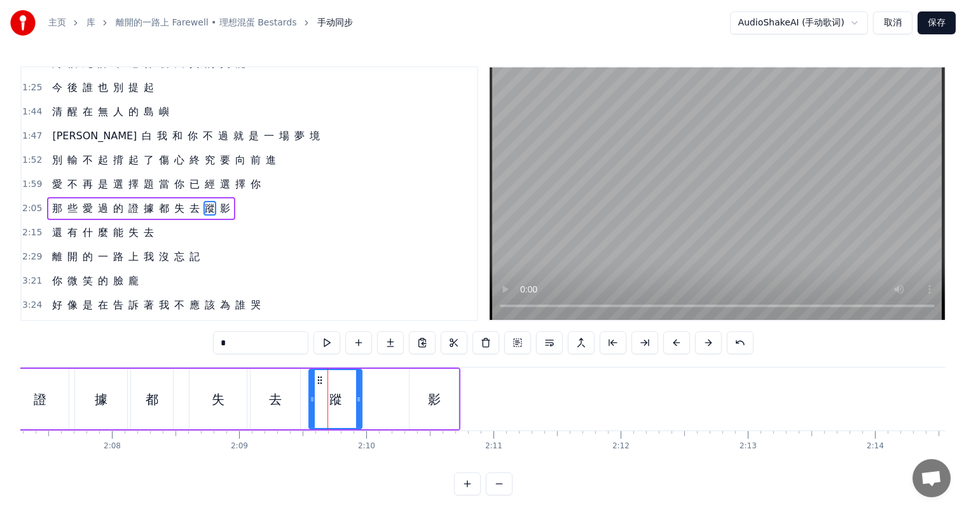
drag, startPoint x: 414, startPoint y: 398, endPoint x: 359, endPoint y: 399, distance: 55.3
click at [359, 399] on icon at bounding box center [358, 399] width 5 height 10
click at [417, 396] on div "影" at bounding box center [434, 399] width 49 height 60
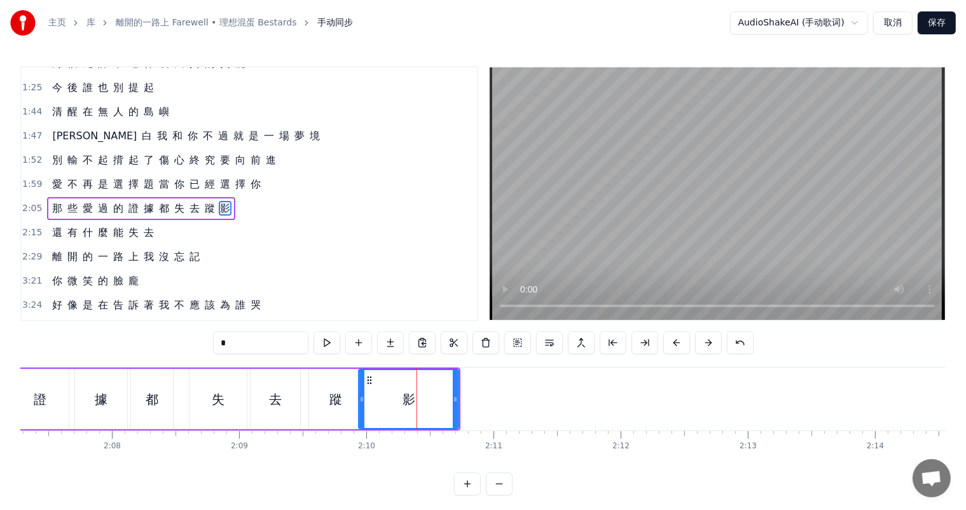
drag, startPoint x: 412, startPoint y: 399, endPoint x: 361, endPoint y: 398, distance: 50.9
click at [361, 398] on icon at bounding box center [361, 399] width 5 height 10
click at [338, 399] on div "蹤" at bounding box center [335, 399] width 13 height 19
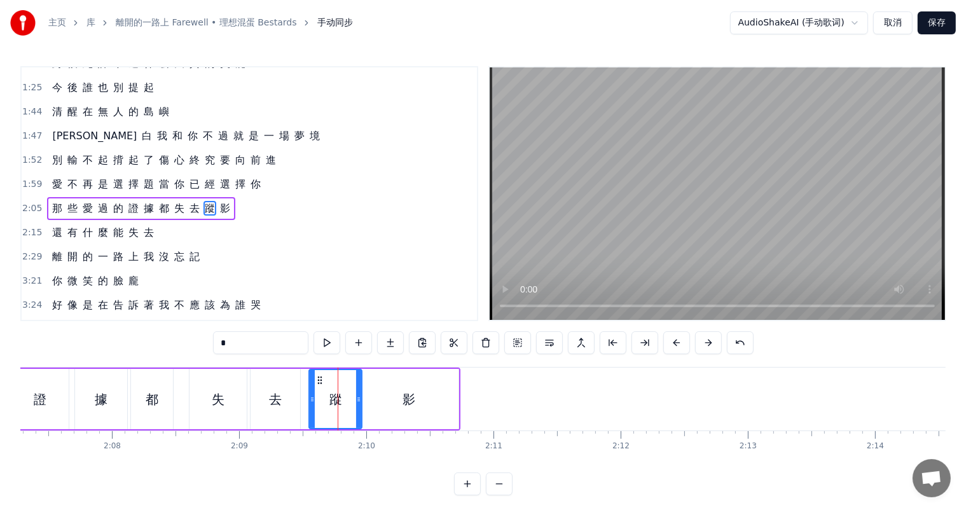
click at [382, 399] on div "影" at bounding box center [409, 399] width 100 height 60
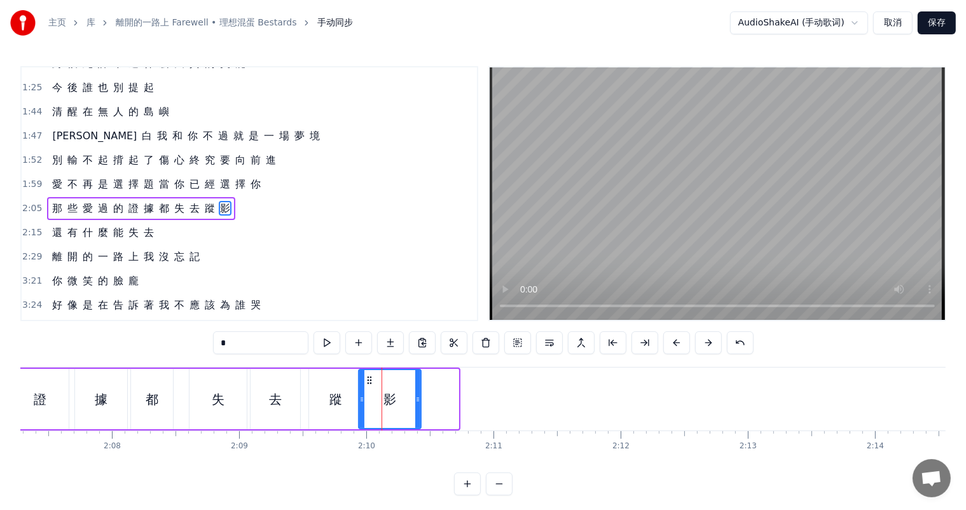
drag, startPoint x: 453, startPoint y: 397, endPoint x: 416, endPoint y: 398, distance: 37.5
click at [416, 398] on icon at bounding box center [417, 399] width 5 height 10
click at [93, 403] on div "據" at bounding box center [101, 399] width 52 height 60
type input "*"
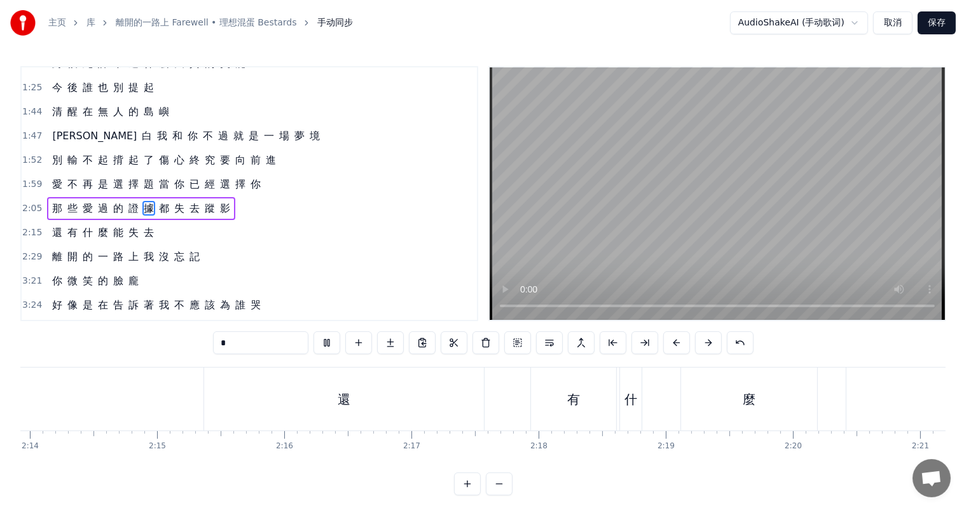
scroll to position [0, 16937]
click at [31, 202] on span "2:05" at bounding box center [32, 208] width 20 height 13
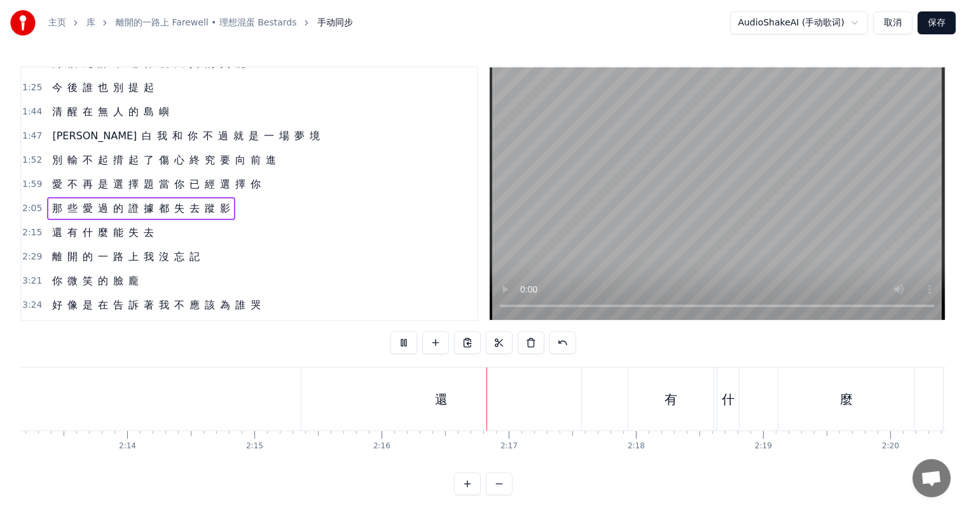
click at [31, 202] on span "2:05" at bounding box center [32, 208] width 20 height 13
click at [51, 201] on span "那" at bounding box center [57, 208] width 13 height 15
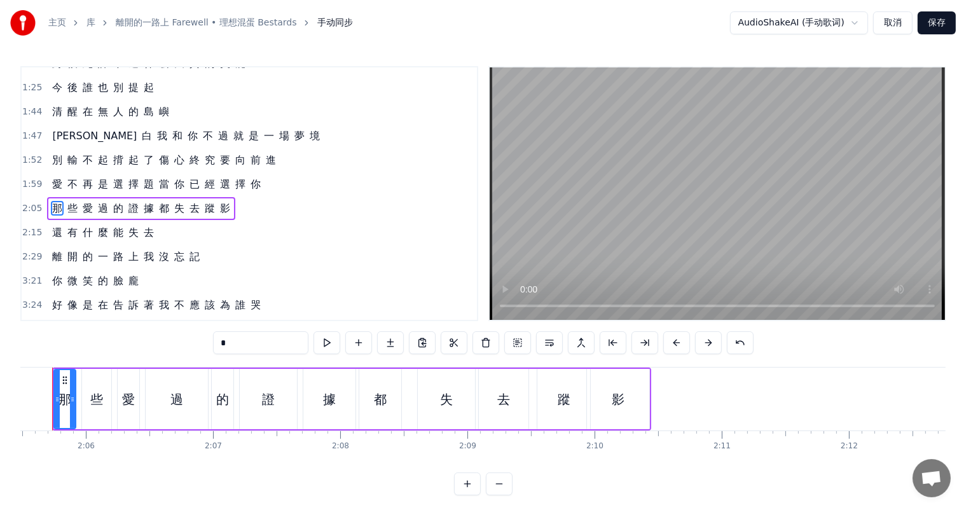
scroll to position [0, 15928]
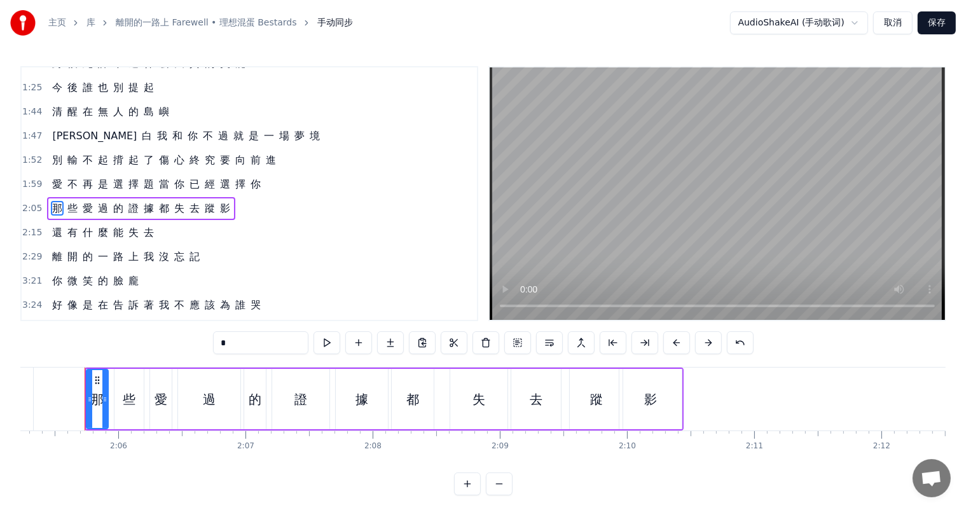
click at [53, 225] on span "還" at bounding box center [57, 232] width 13 height 15
type input "*"
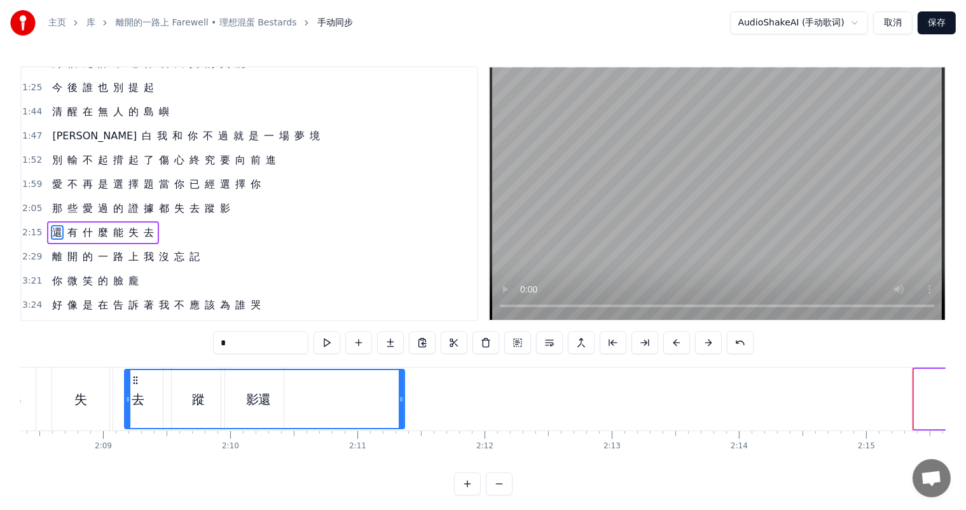
scroll to position [0, 16304]
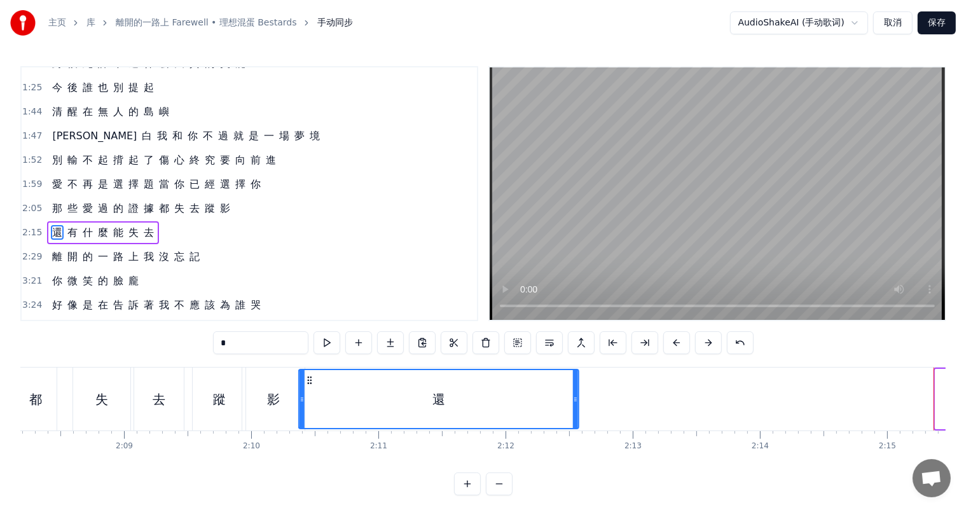
drag, startPoint x: 95, startPoint y: 382, endPoint x: 308, endPoint y: 387, distance: 213.1
click at [308, 387] on div "還" at bounding box center [439, 399] width 279 height 58
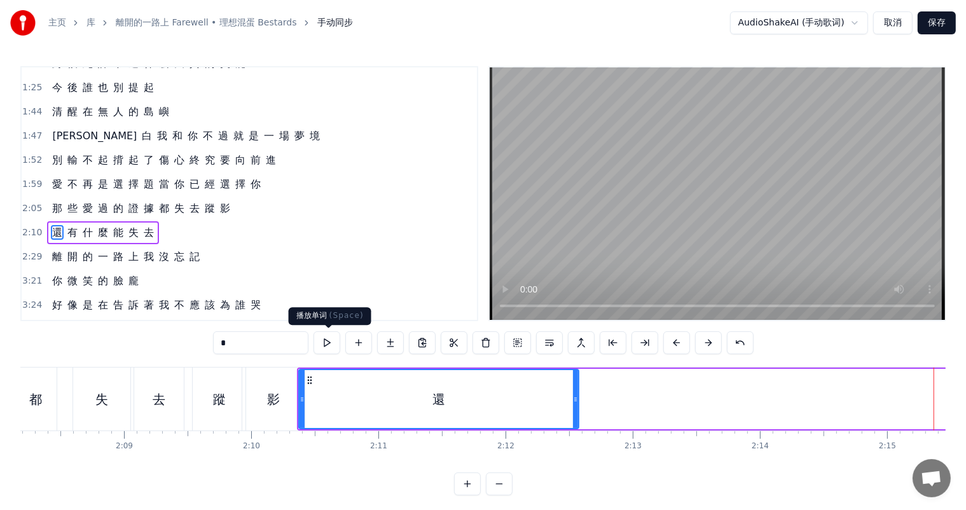
click at [331, 343] on button at bounding box center [327, 342] width 27 height 23
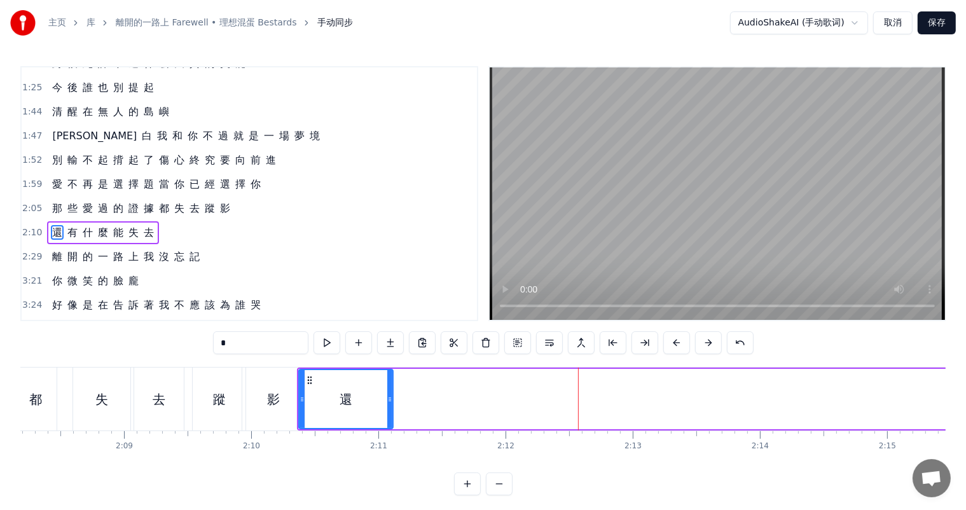
drag, startPoint x: 576, startPoint y: 401, endPoint x: 390, endPoint y: 401, distance: 185.7
click at [390, 401] on icon at bounding box center [389, 399] width 5 height 10
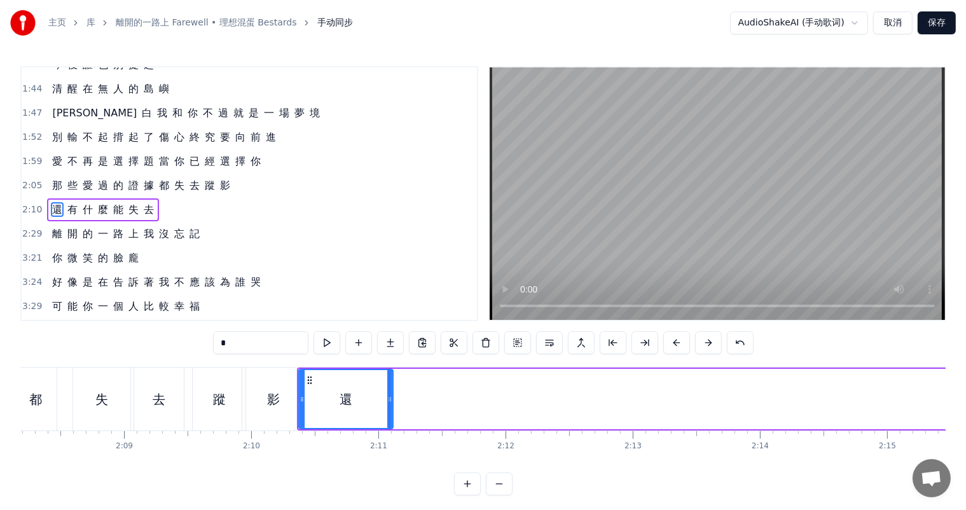
scroll to position [329, 0]
click at [324, 341] on button at bounding box center [327, 342] width 27 height 23
drag, startPoint x: 301, startPoint y: 398, endPoint x: 335, endPoint y: 397, distance: 34.4
click at [335, 397] on icon at bounding box center [336, 399] width 5 height 10
click at [325, 346] on button at bounding box center [327, 342] width 27 height 23
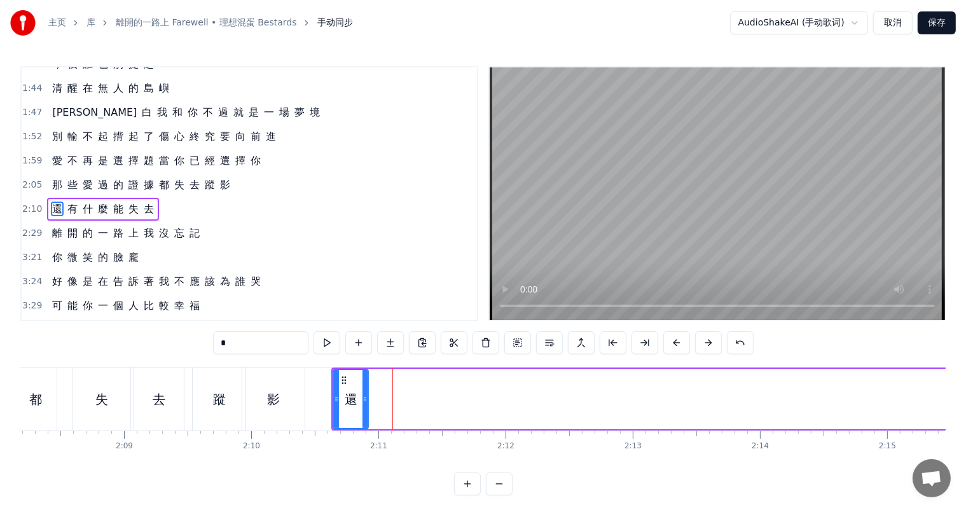
drag, startPoint x: 389, startPoint y: 399, endPoint x: 364, endPoint y: 396, distance: 25.0
click at [364, 396] on icon at bounding box center [365, 399] width 5 height 10
click at [327, 344] on button at bounding box center [327, 342] width 27 height 23
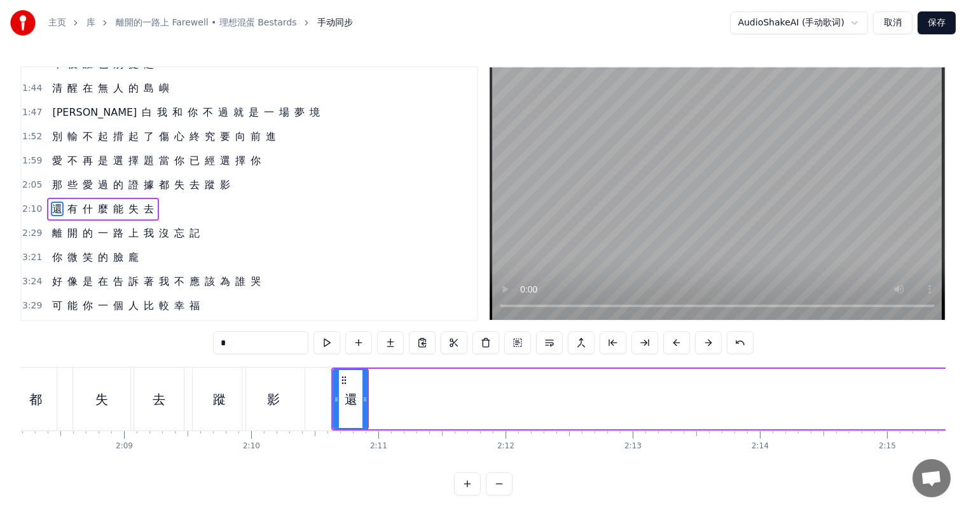
click at [327, 344] on button at bounding box center [327, 342] width 27 height 23
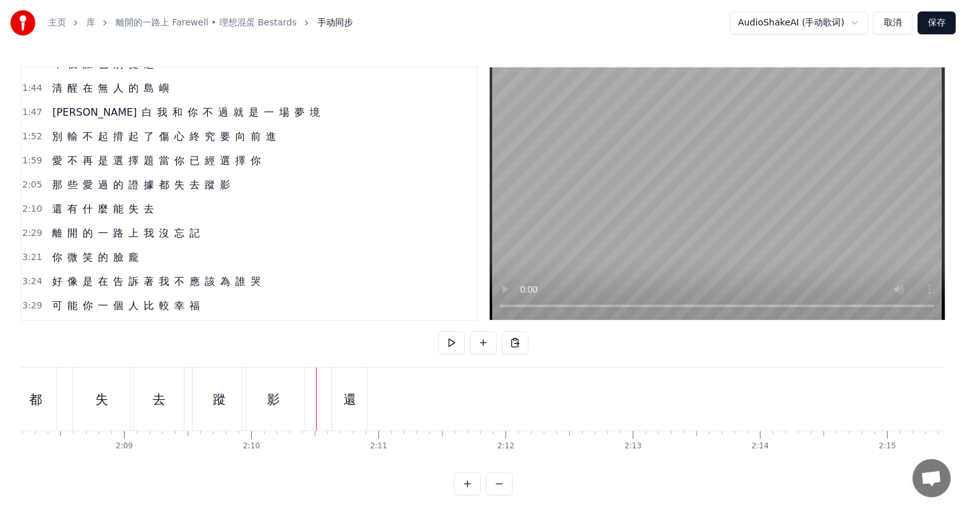
click at [315, 406] on div at bounding box center [960, 399] width 34488 height 63
click at [310, 404] on div at bounding box center [960, 399] width 34488 height 63
drag, startPoint x: 310, startPoint y: 405, endPoint x: 301, endPoint y: 405, distance: 8.9
click at [301, 405] on div "背 影 逐 漸 拉 開 距 離 告 別 所 有 與 你 有 關 的 風 景 我 很 努 力 回 憶 的 雨 裡 忍 住 淚 向 前 進 愛 不 再 是 選 擇…" at bounding box center [960, 399] width 34488 height 64
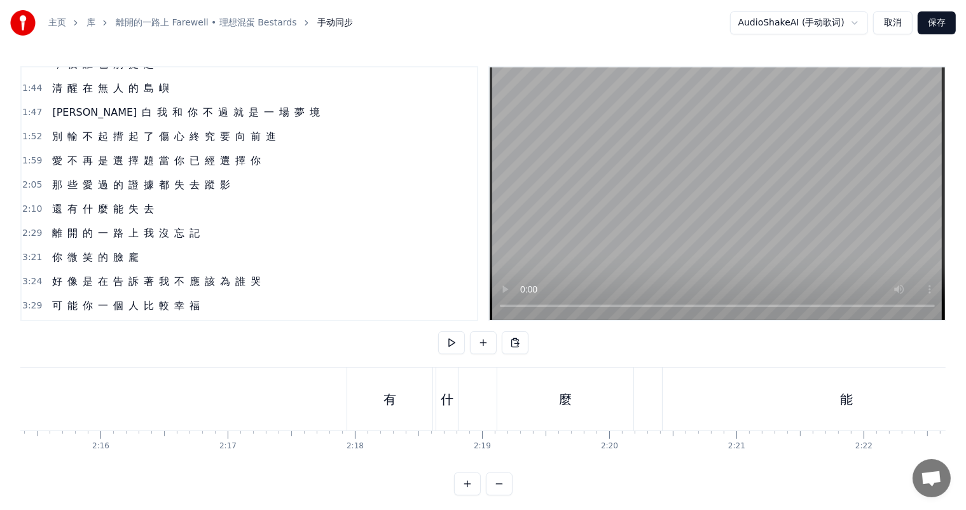
click at [493, 400] on div "還 有 什 麼 能 失 去" at bounding box center [589, 399] width 2344 height 63
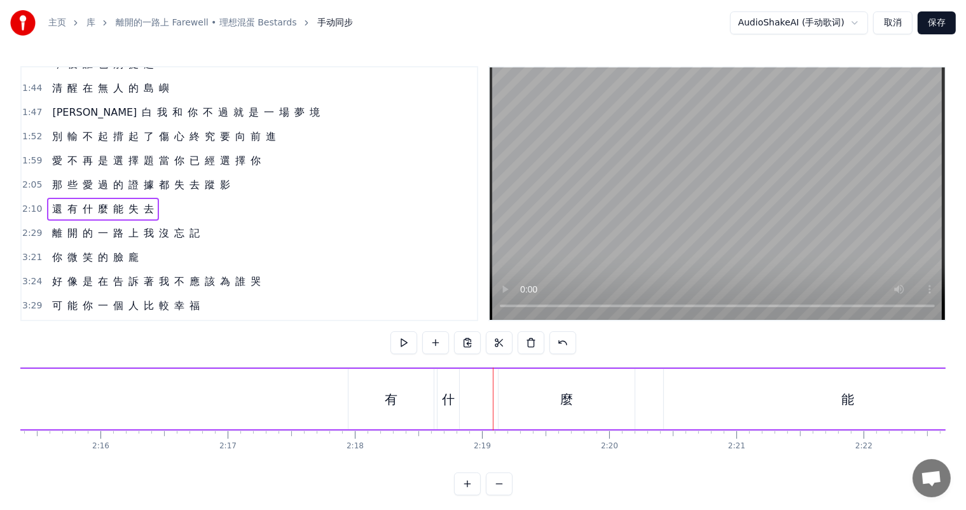
drag, startPoint x: 492, startPoint y: 378, endPoint x: 350, endPoint y: 394, distance: 142.1
click at [350, 394] on div "還 有 什 麼 能 失 去" at bounding box center [589, 399] width 2344 height 63
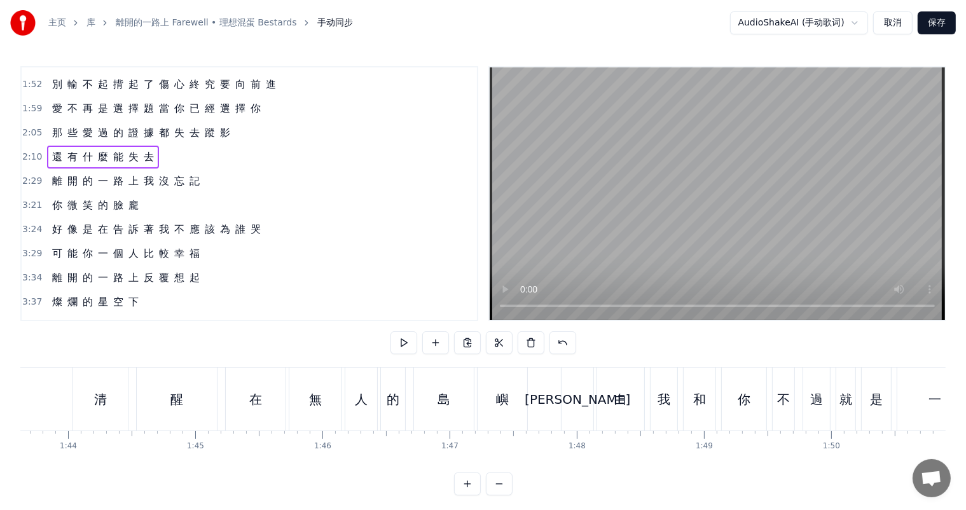
scroll to position [402, 0]
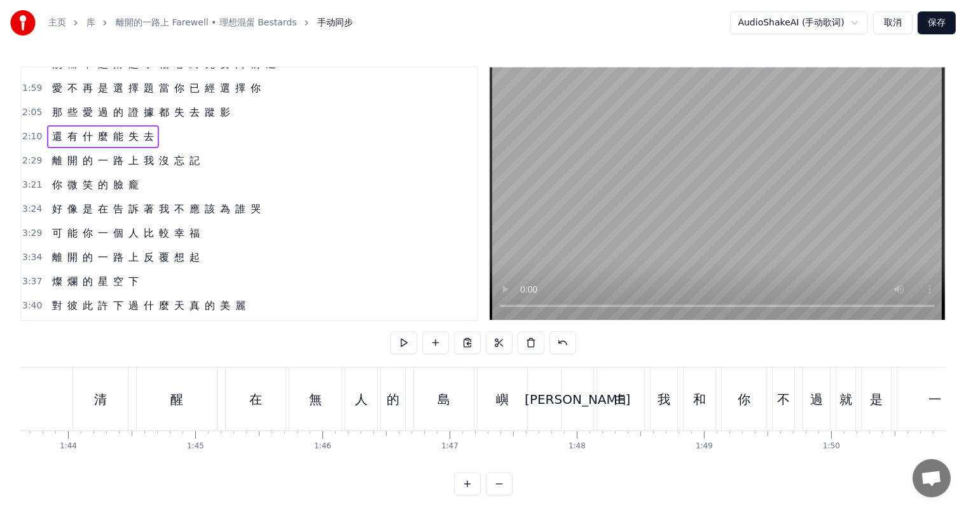
click at [579, 401] on div "[PERSON_NAME]" at bounding box center [578, 399] width 106 height 19
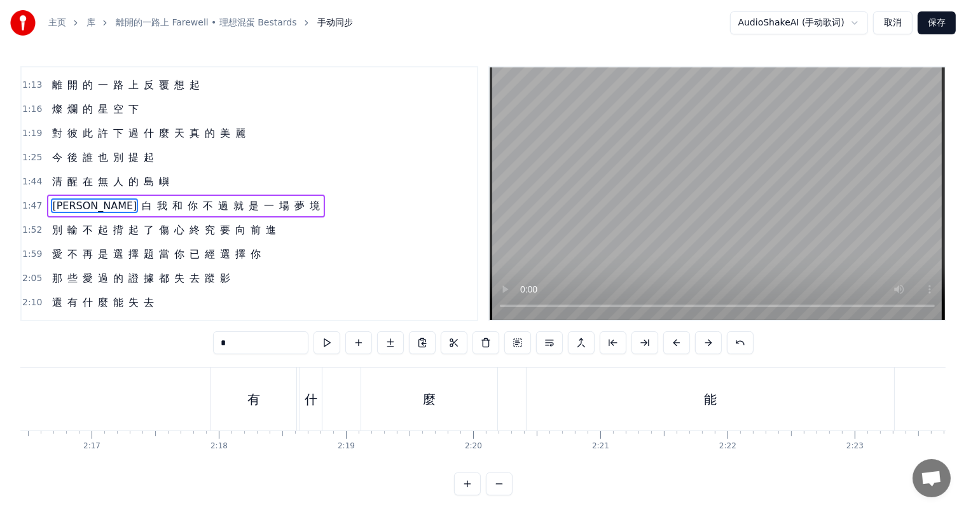
scroll to position [0, 17393]
click at [440, 404] on div "麼" at bounding box center [390, 399] width 136 height 63
type input "*"
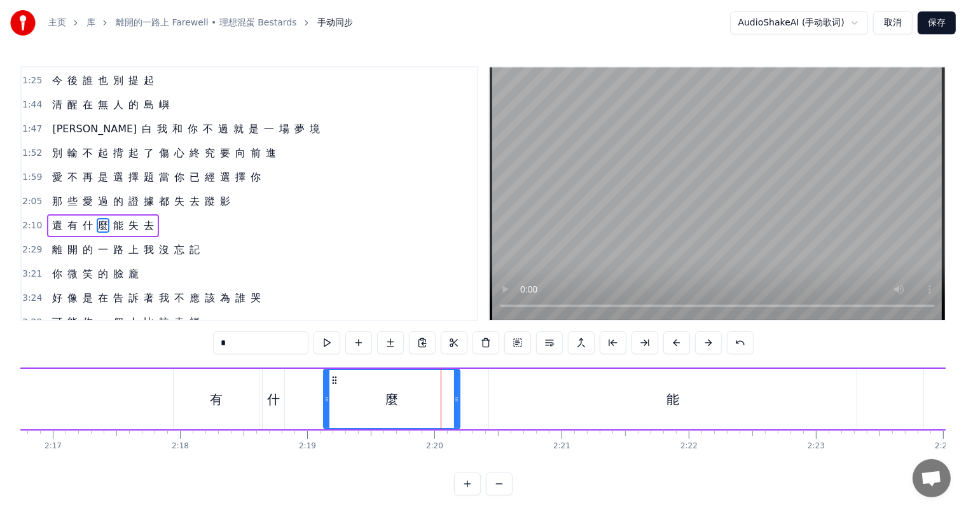
scroll to position [329, 0]
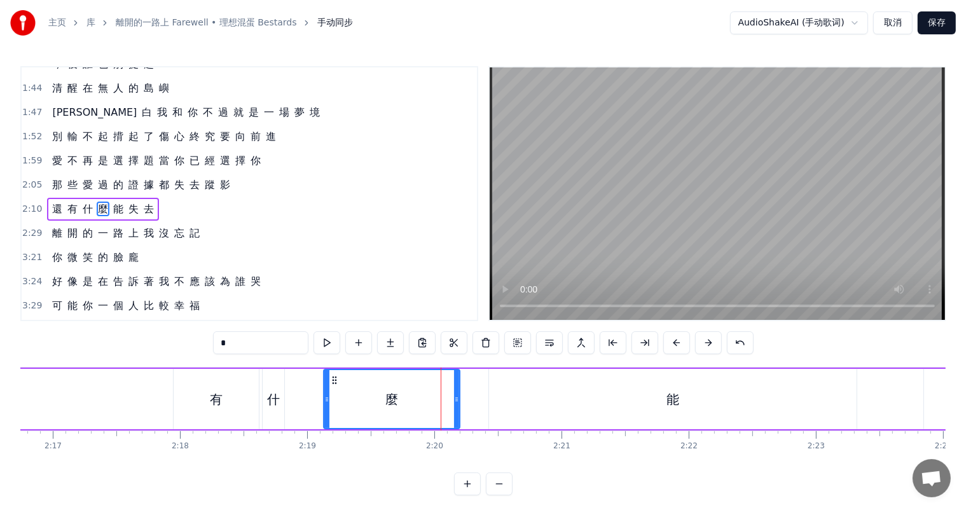
drag, startPoint x: 481, startPoint y: 368, endPoint x: 300, endPoint y: 383, distance: 181.3
click at [300, 383] on div "還 有 什 麼 能 失 去" at bounding box center [415, 399] width 2344 height 63
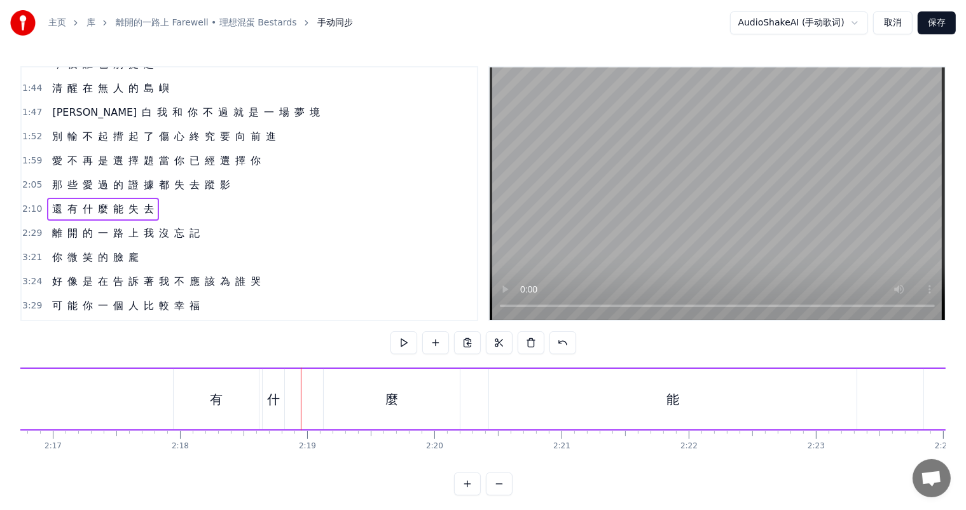
drag, startPoint x: 399, startPoint y: 379, endPoint x: 375, endPoint y: 386, distance: 25.2
click at [399, 379] on div "麼" at bounding box center [392, 399] width 136 height 60
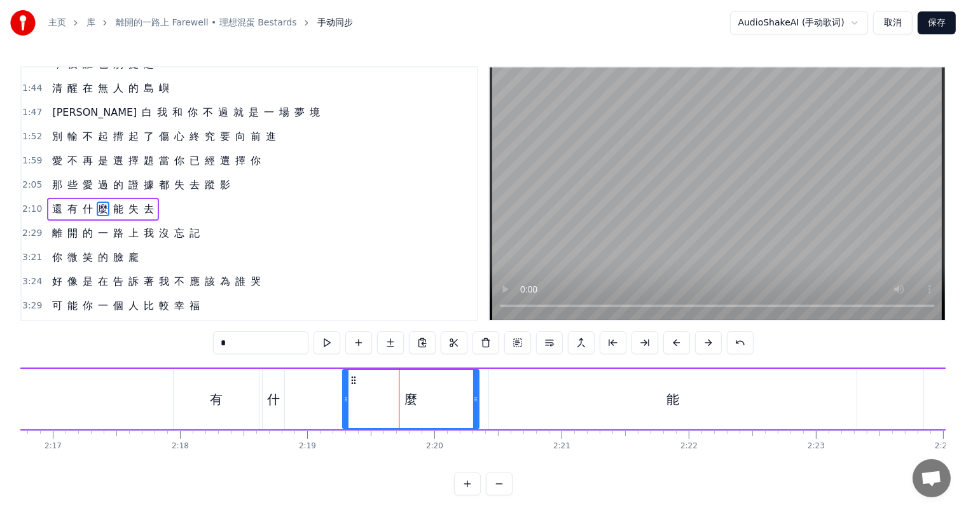
drag, startPoint x: 332, startPoint y: 378, endPoint x: 369, endPoint y: 386, distance: 37.7
click at [355, 380] on icon at bounding box center [354, 380] width 10 height 10
click at [453, 398] on div "麼" at bounding box center [414, 399] width 135 height 58
click at [410, 397] on div "麼" at bounding box center [414, 399] width 13 height 19
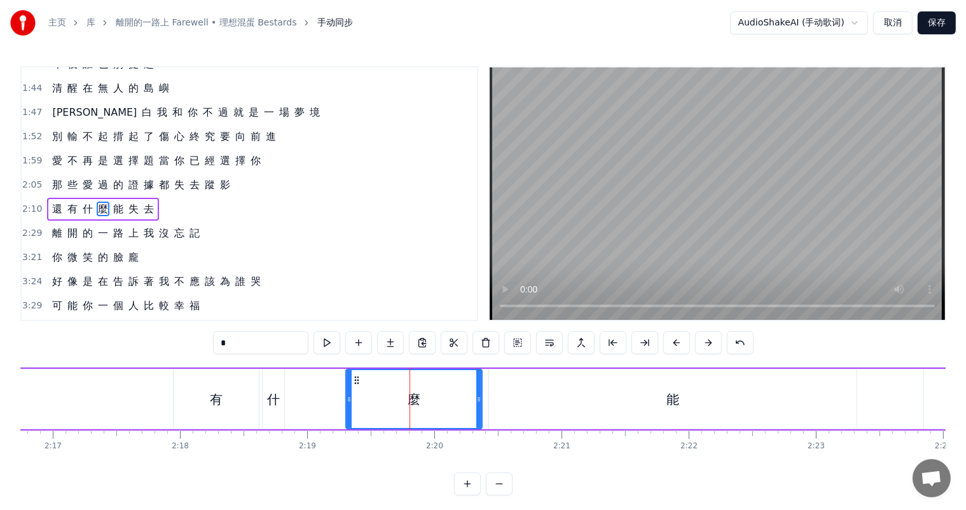
click at [555, 387] on div "能" at bounding box center [673, 399] width 368 height 60
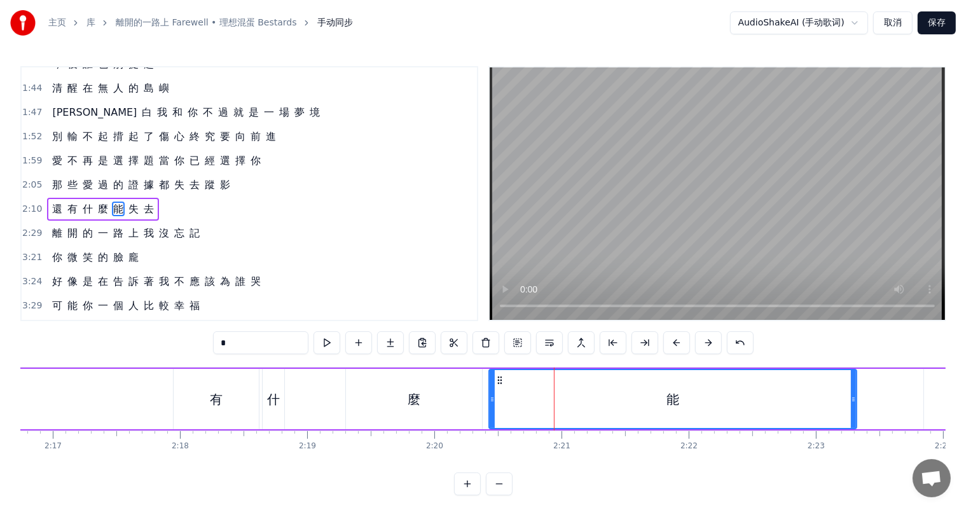
click at [408, 402] on div "麼" at bounding box center [414, 399] width 13 height 19
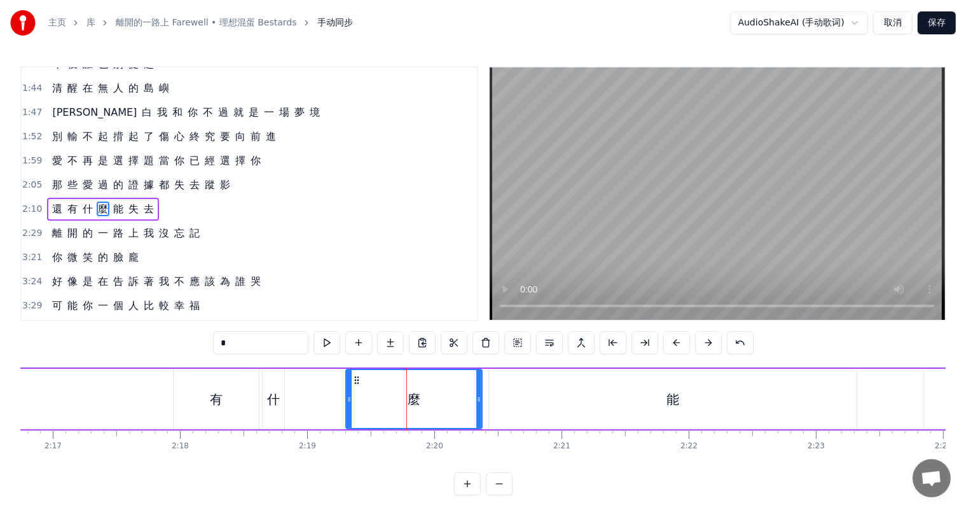
click at [232, 403] on div "有" at bounding box center [216, 399] width 85 height 60
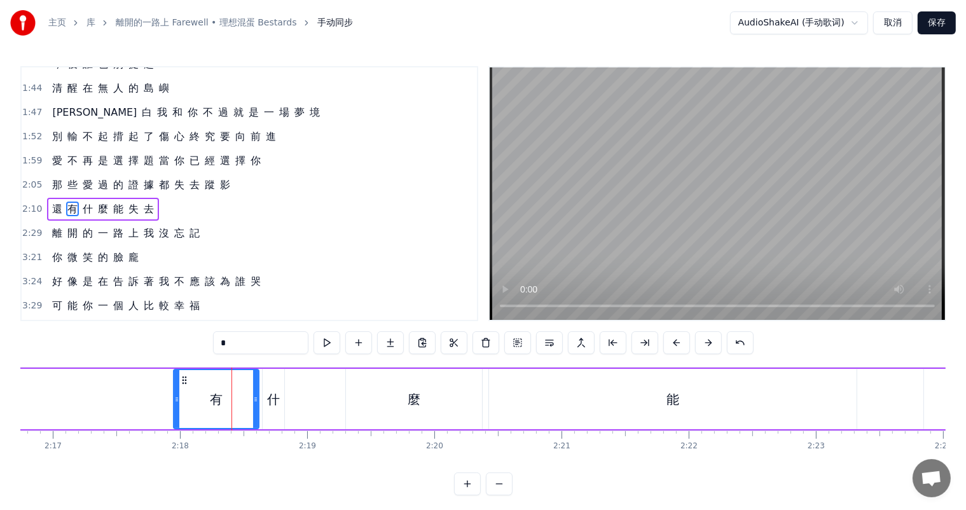
click at [270, 406] on div "什" at bounding box center [273, 399] width 13 height 19
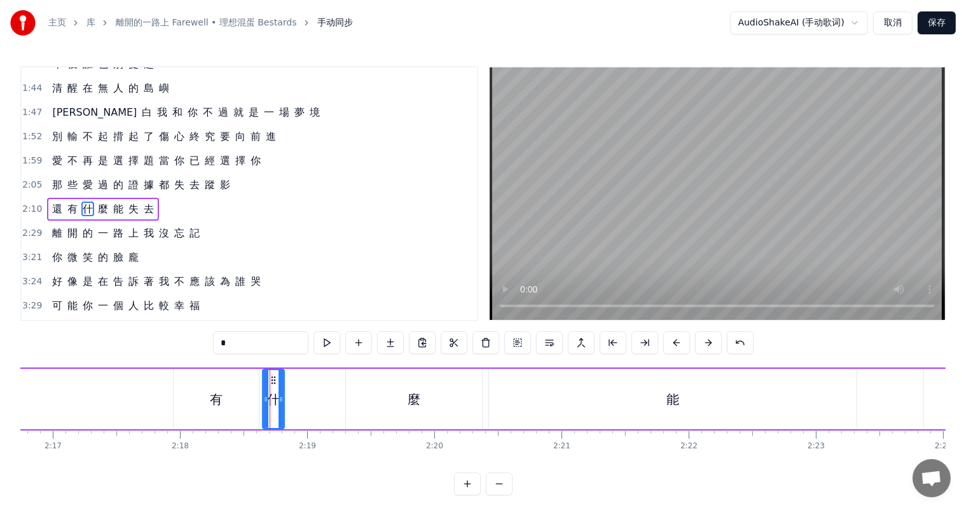
click at [359, 402] on div "麼" at bounding box center [414, 399] width 136 height 60
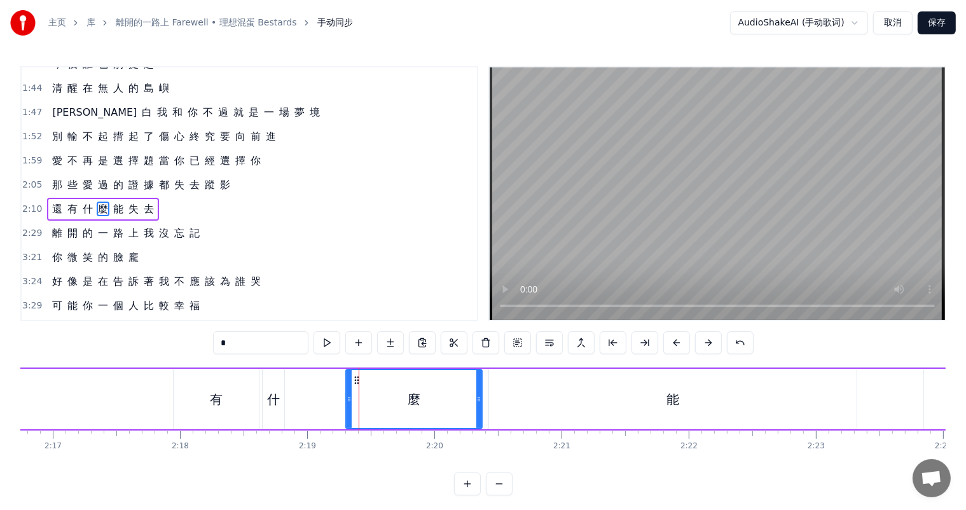
click at [230, 407] on div "有" at bounding box center [216, 399] width 85 height 60
type input "*"
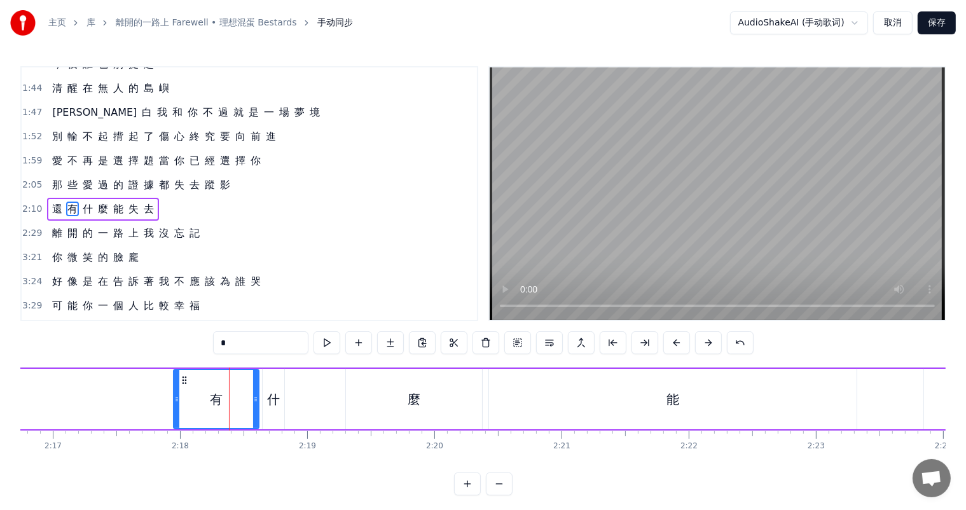
click at [34, 203] on span "2:10" at bounding box center [32, 209] width 20 height 13
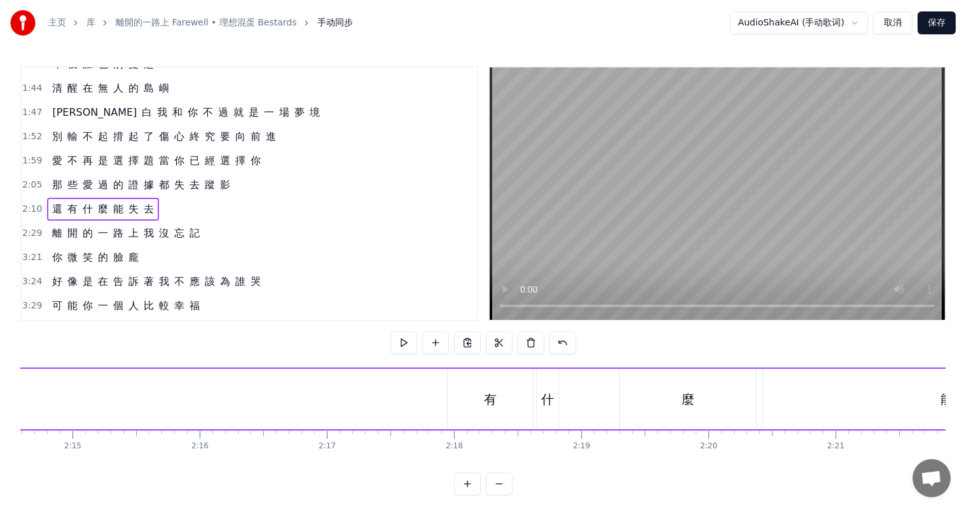
click at [51, 202] on span "還" at bounding box center [57, 209] width 13 height 15
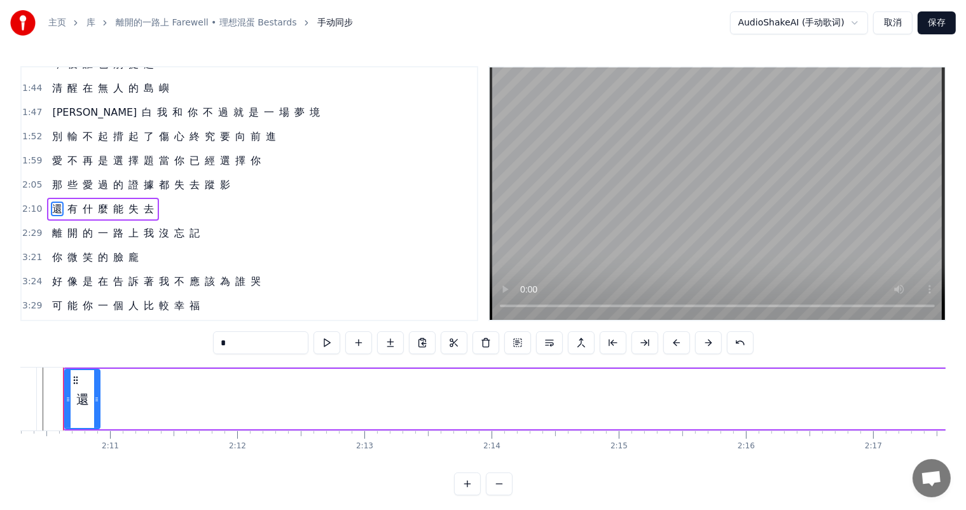
scroll to position [0, 16551]
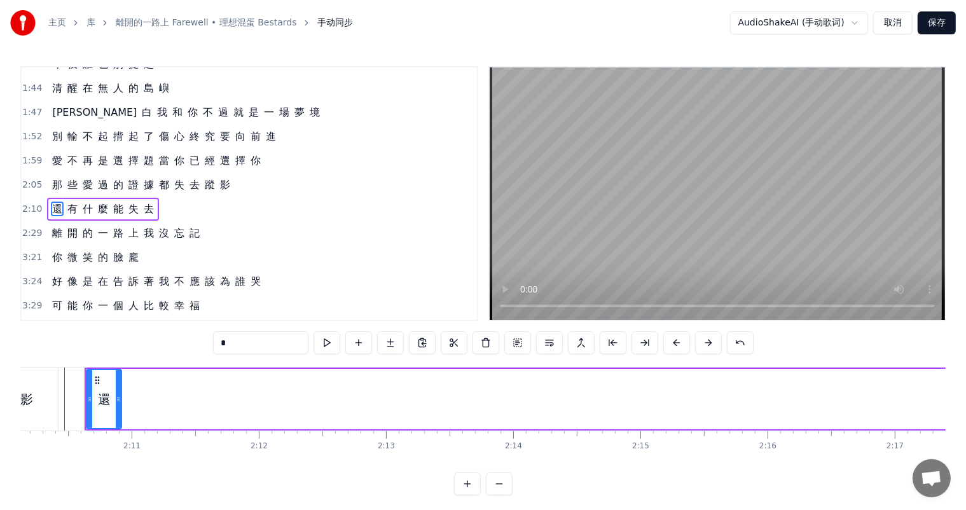
click at [66, 202] on span "有" at bounding box center [72, 209] width 13 height 15
type input "*"
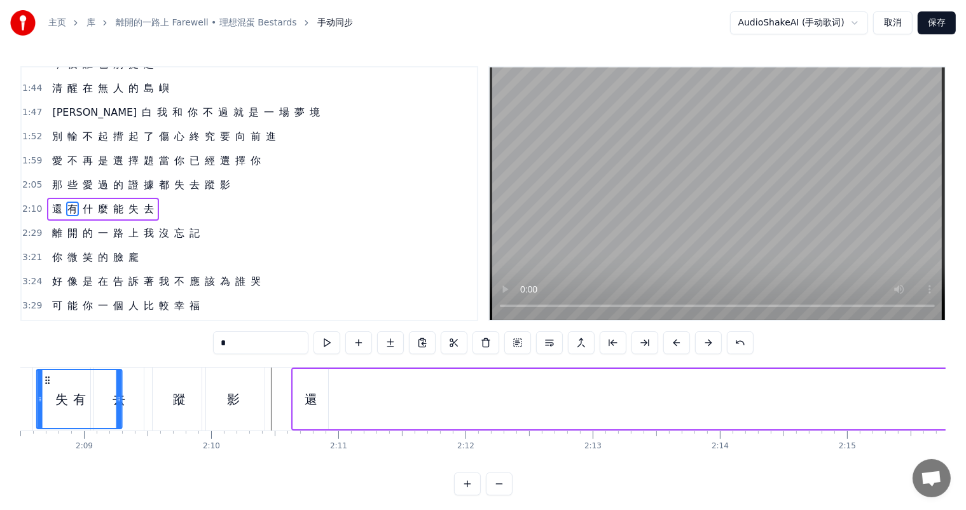
scroll to position [0, 16304]
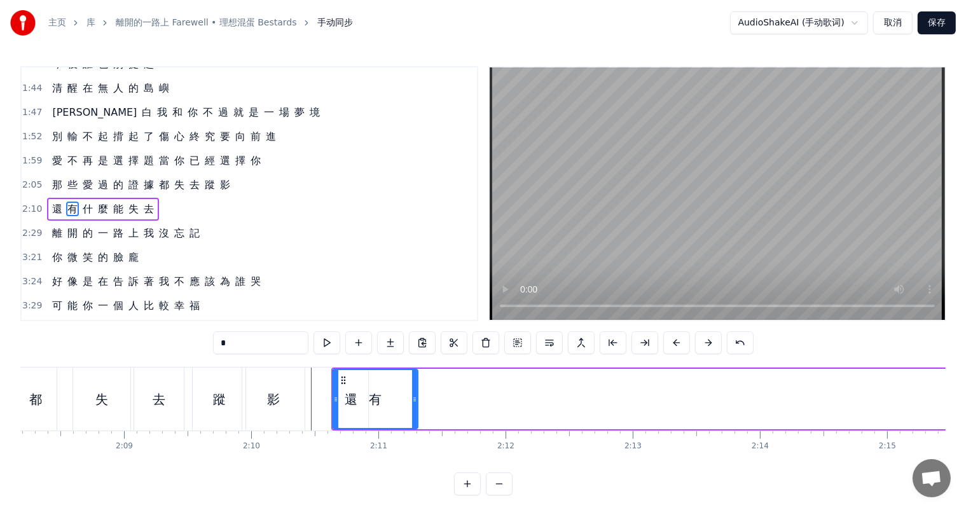
drag, startPoint x: 97, startPoint y: 376, endPoint x: 343, endPoint y: 390, distance: 247.2
click at [343, 390] on div "有" at bounding box center [375, 399] width 84 height 58
drag, startPoint x: 335, startPoint y: 400, endPoint x: 385, endPoint y: 403, distance: 50.9
drag, startPoint x: 392, startPoint y: 376, endPoint x: 369, endPoint y: 374, distance: 23.0
click at [369, 375] on icon at bounding box center [372, 380] width 10 height 10
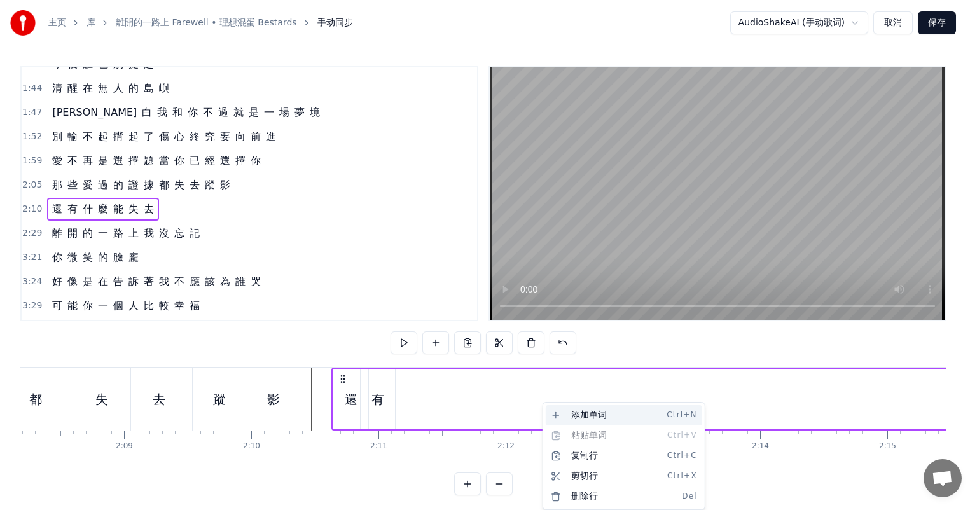
click at [613, 417] on div "添加单词 Ctrl+N" at bounding box center [624, 415] width 156 height 20
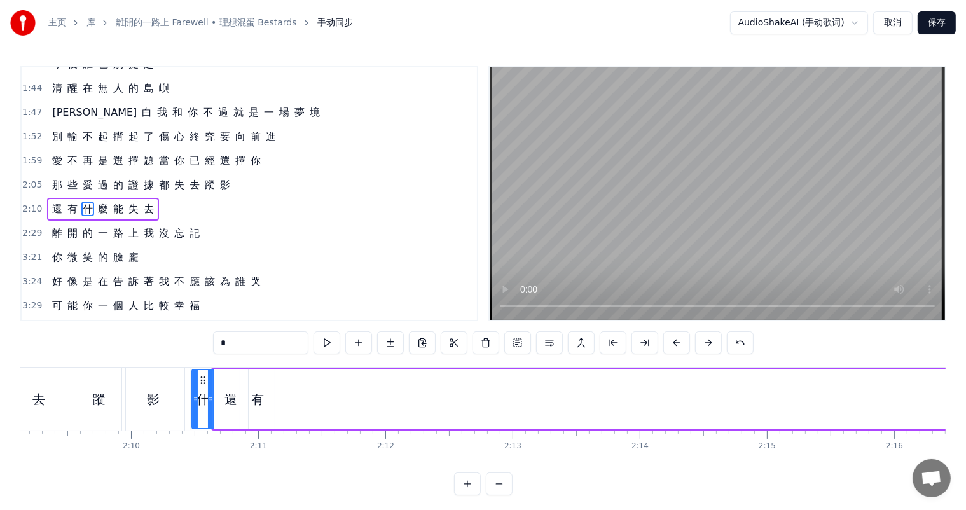
scroll to position [0, 16423]
drag, startPoint x: 95, startPoint y: 380, endPoint x: 281, endPoint y: 378, distance: 185.7
click at [281, 378] on icon at bounding box center [283, 380] width 10 height 10
click at [99, 202] on span "麼" at bounding box center [103, 209] width 13 height 15
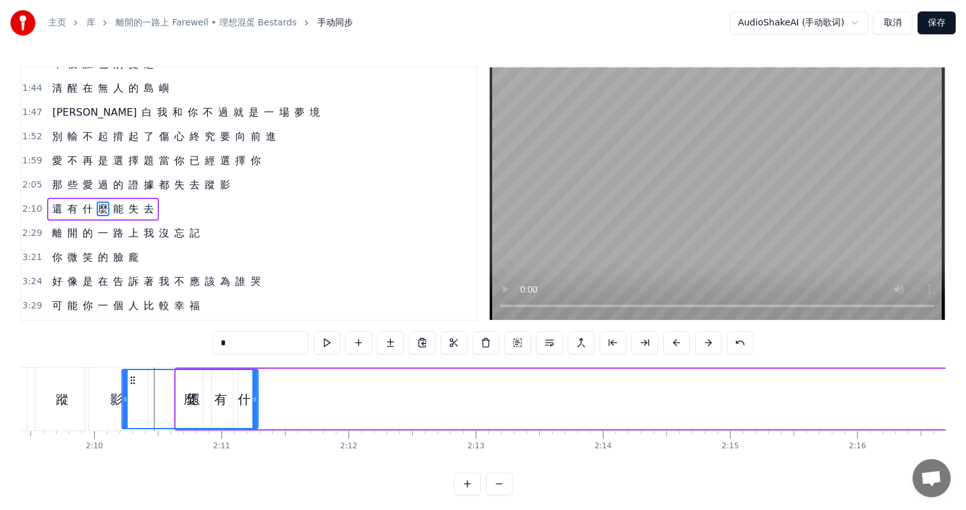
scroll to position [0, 16454]
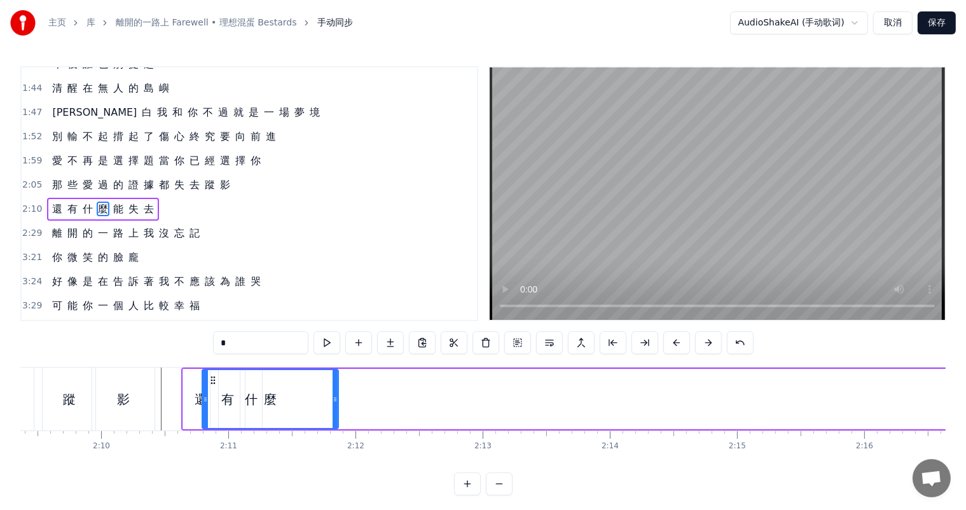
drag, startPoint x: 99, startPoint y: 378, endPoint x: 219, endPoint y: 382, distance: 119.6
click at [219, 382] on icon at bounding box center [214, 380] width 10 height 10
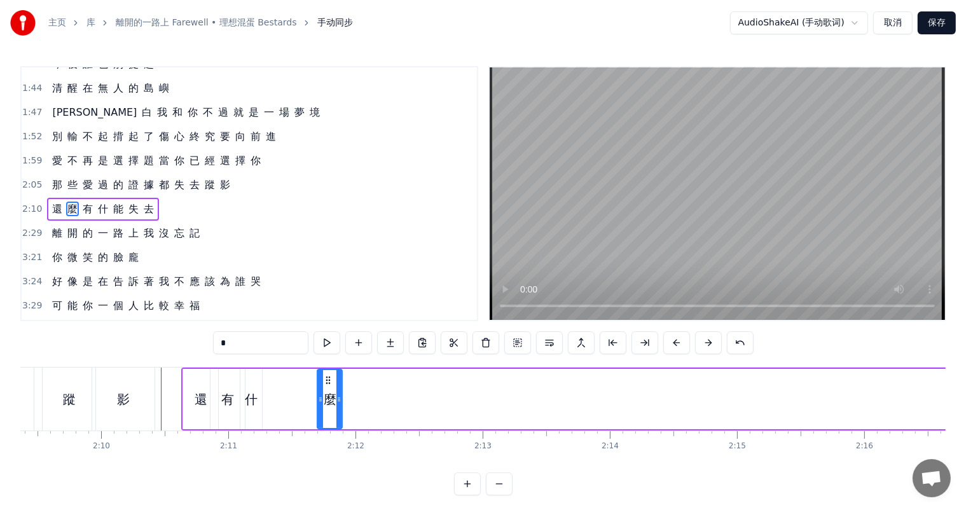
drag, startPoint x: 209, startPoint y: 399, endPoint x: 320, endPoint y: 396, distance: 111.3
drag, startPoint x: 327, startPoint y: 375, endPoint x: 270, endPoint y: 377, distance: 57.3
click at [270, 377] on icon at bounding box center [271, 380] width 10 height 10
click at [115, 202] on span "能" at bounding box center [118, 209] width 13 height 15
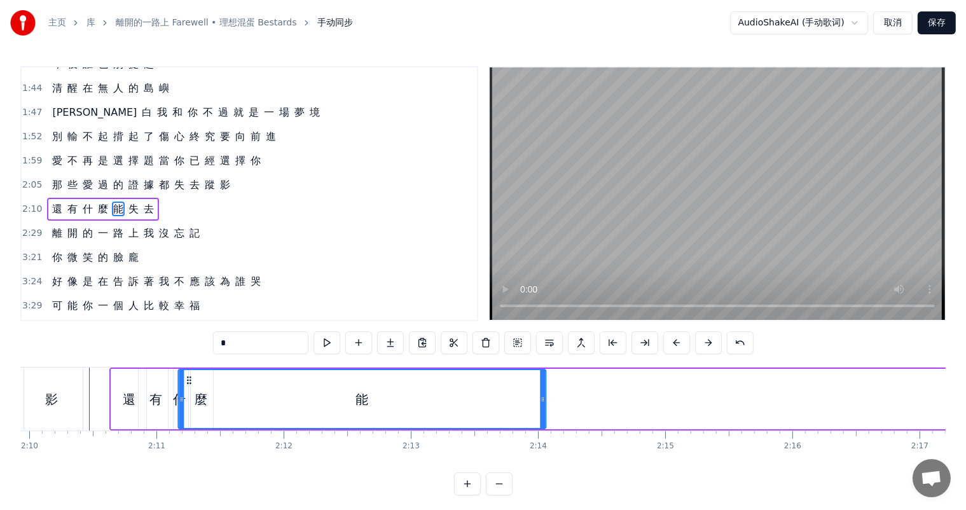
drag, startPoint x: 95, startPoint y: 382, endPoint x: 219, endPoint y: 393, distance: 123.9
click at [179, 393] on div "能" at bounding box center [362, 399] width 366 height 58
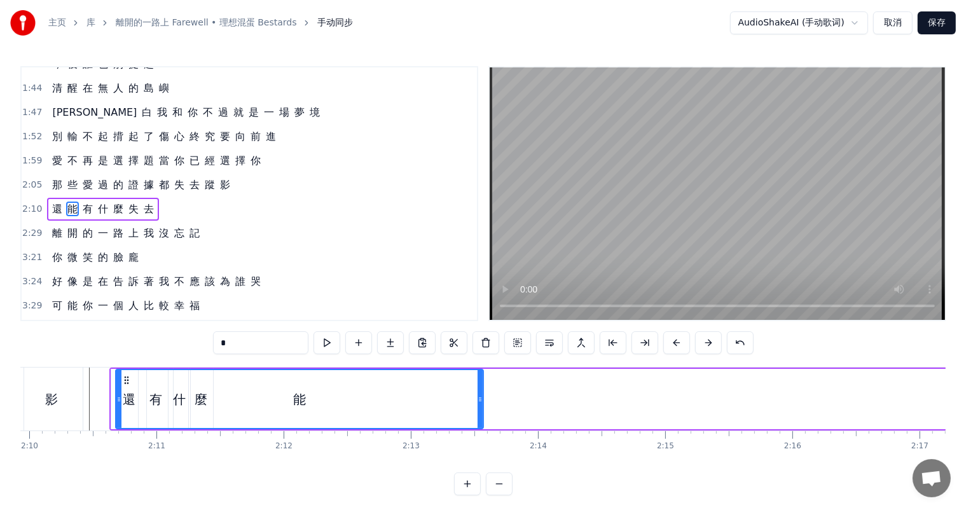
scroll to position [0, 16503]
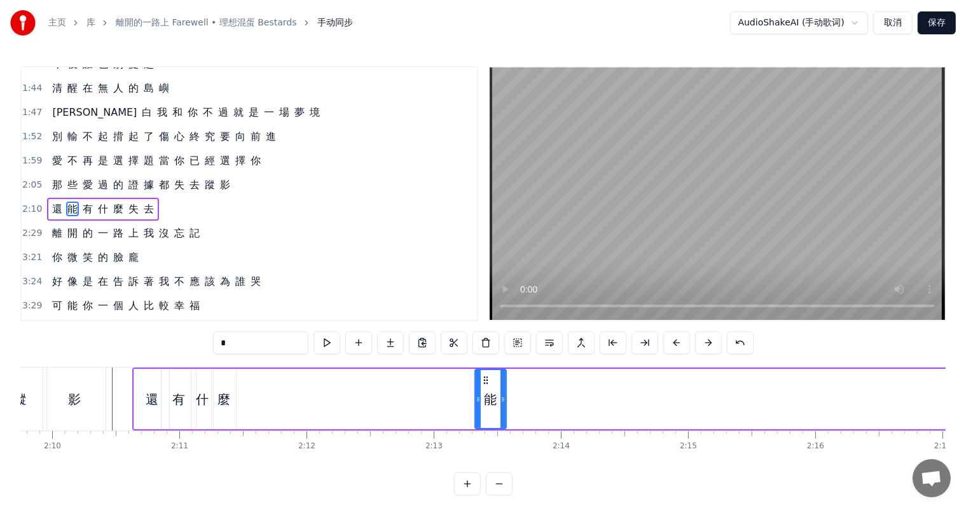
drag, startPoint x: 138, startPoint y: 399, endPoint x: 478, endPoint y: 397, distance: 339.6
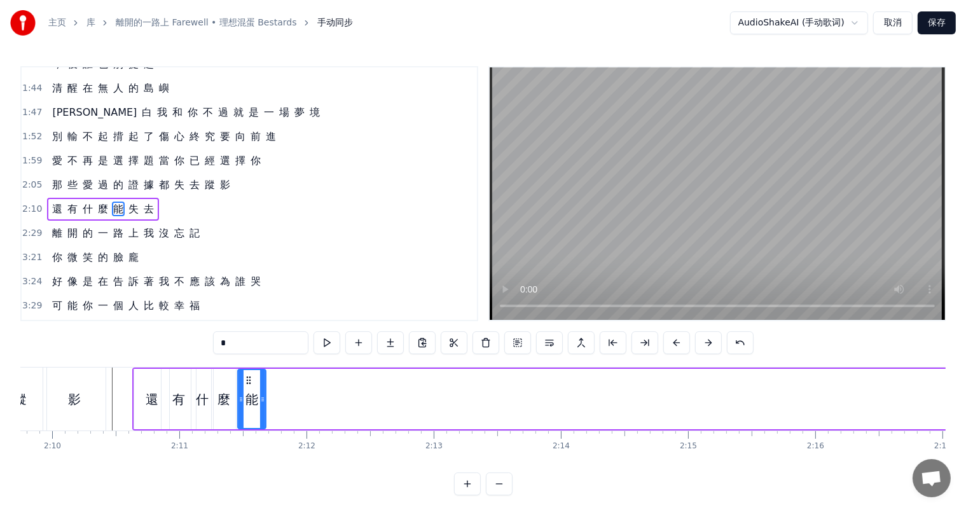
drag, startPoint x: 485, startPoint y: 378, endPoint x: 245, endPoint y: 376, distance: 240.4
click at [245, 376] on icon at bounding box center [249, 380] width 10 height 10
click at [132, 202] on span "失" at bounding box center [133, 209] width 13 height 15
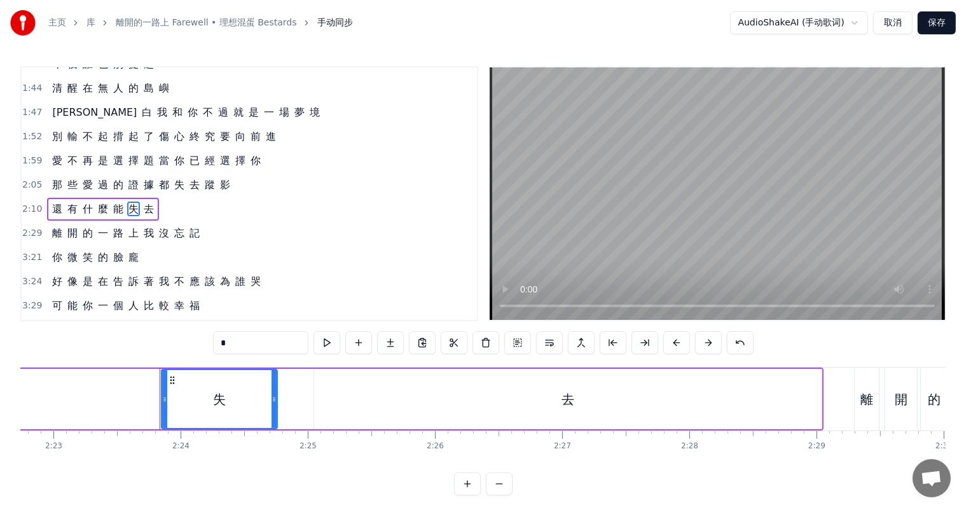
scroll to position [0, 18231]
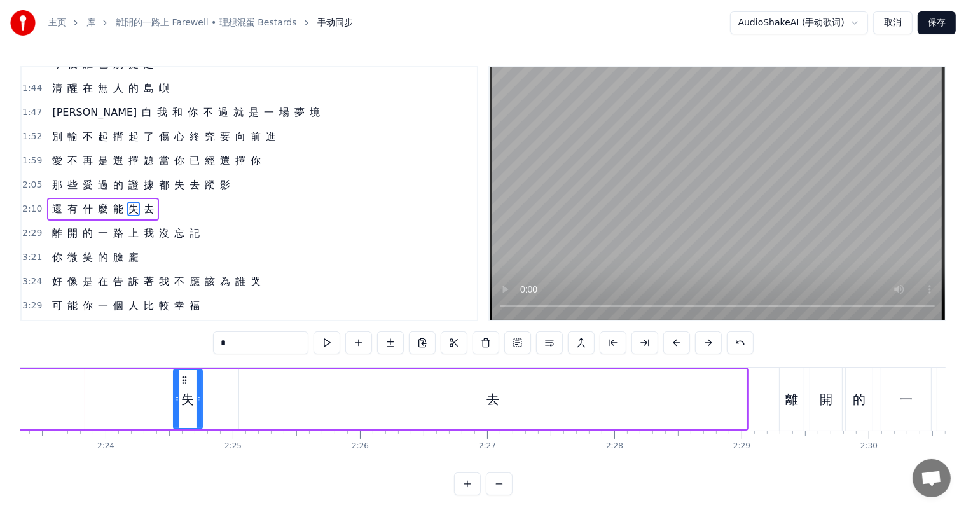
drag, startPoint x: 87, startPoint y: 400, endPoint x: 176, endPoint y: 389, distance: 89.1
click at [174, 396] on icon at bounding box center [176, 399] width 5 height 10
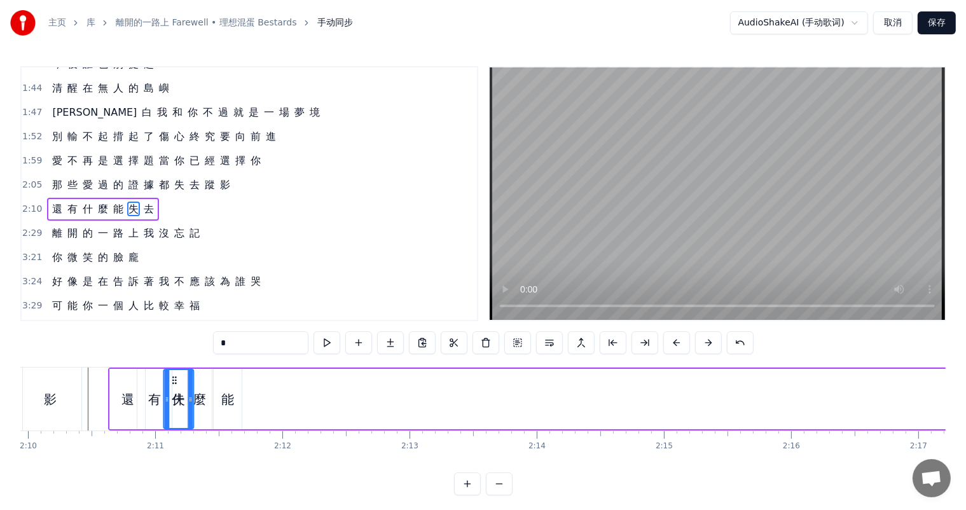
scroll to position [0, 16516]
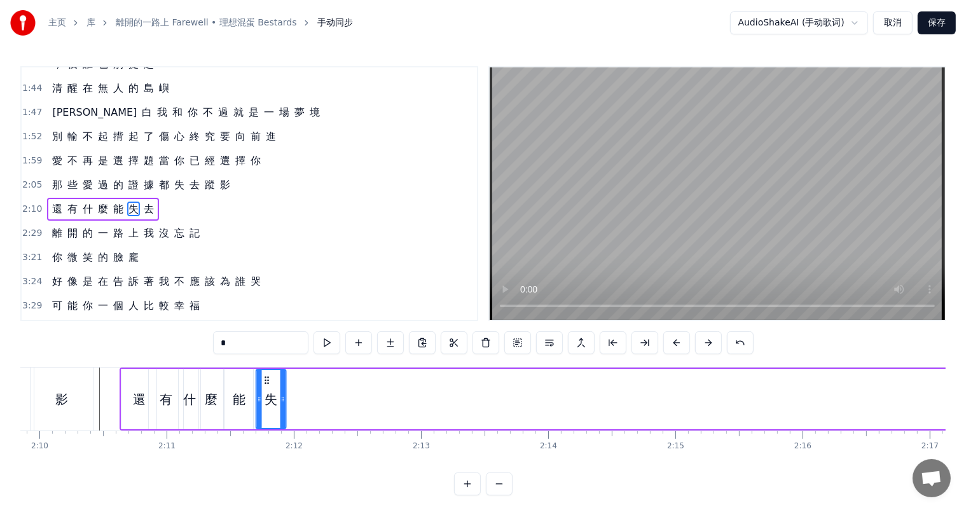
drag, startPoint x: 181, startPoint y: 381, endPoint x: 265, endPoint y: 380, distance: 84.6
click at [265, 380] on icon at bounding box center [267, 380] width 10 height 10
click at [144, 202] on span "去" at bounding box center [148, 209] width 13 height 15
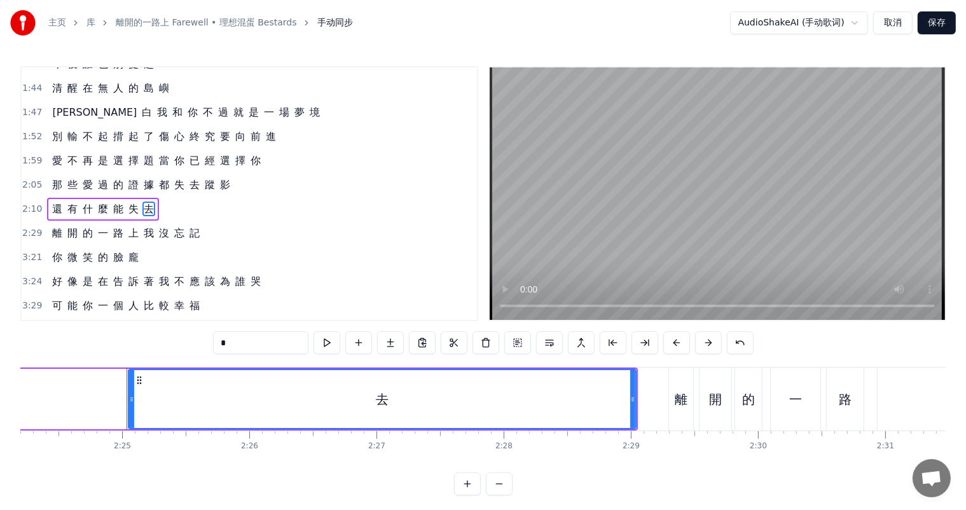
scroll to position [0, 18383]
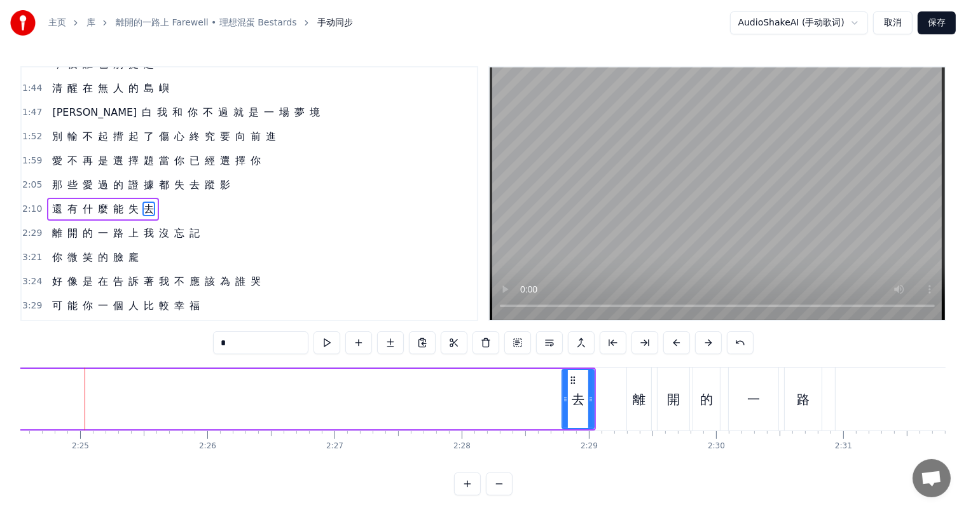
drag, startPoint x: 89, startPoint y: 399, endPoint x: 565, endPoint y: 394, distance: 475.7
click at [565, 394] on icon at bounding box center [565, 399] width 5 height 10
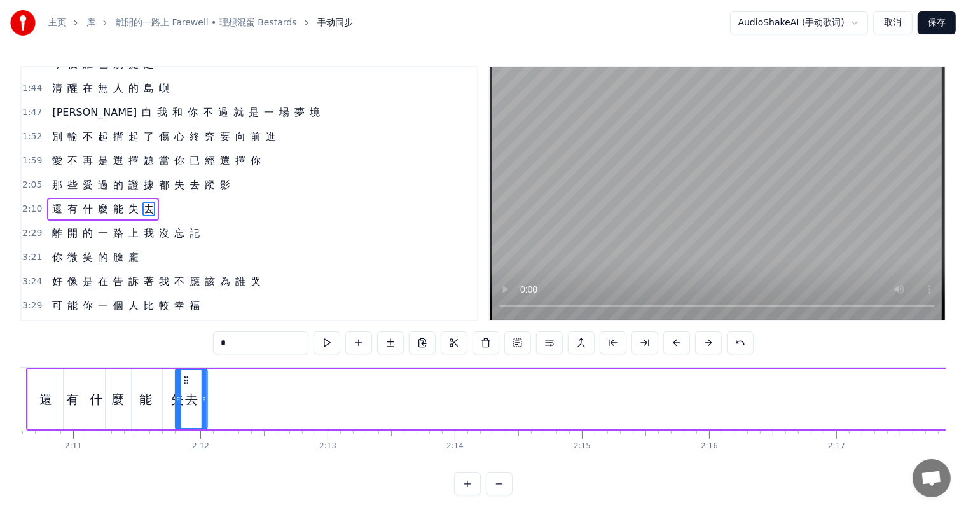
scroll to position [0, 16601]
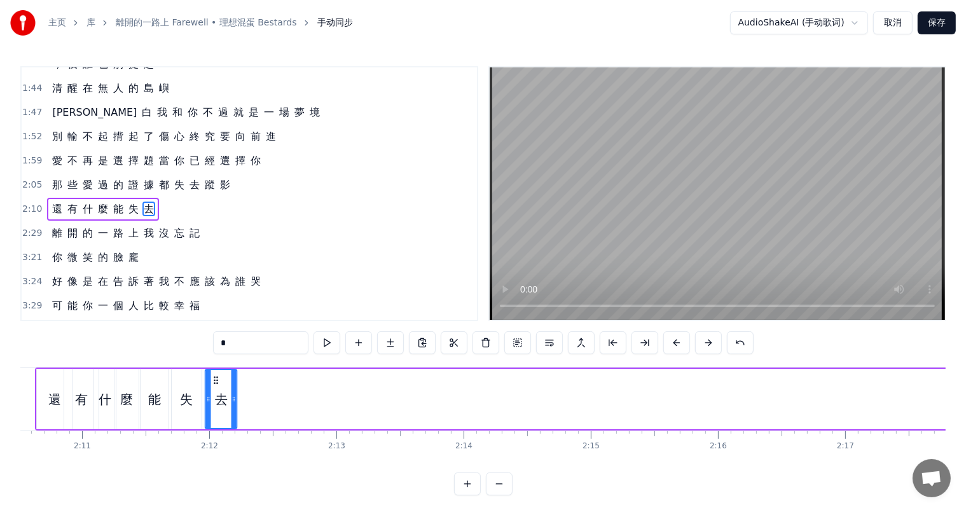
drag, startPoint x: 570, startPoint y: 376, endPoint x: 214, endPoint y: 390, distance: 357.0
click at [214, 390] on div "去" at bounding box center [221, 399] width 31 height 58
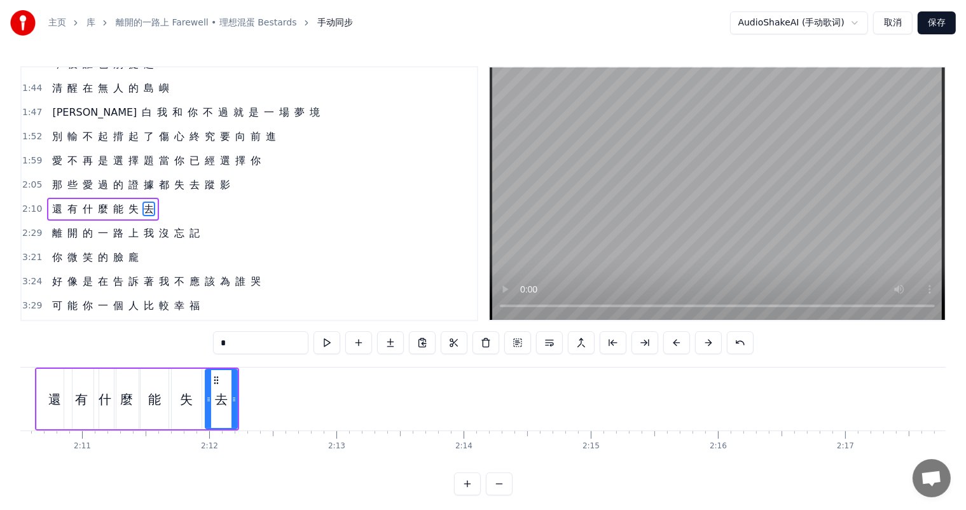
click at [48, 397] on div "還" at bounding box center [54, 399] width 13 height 19
type input "*"
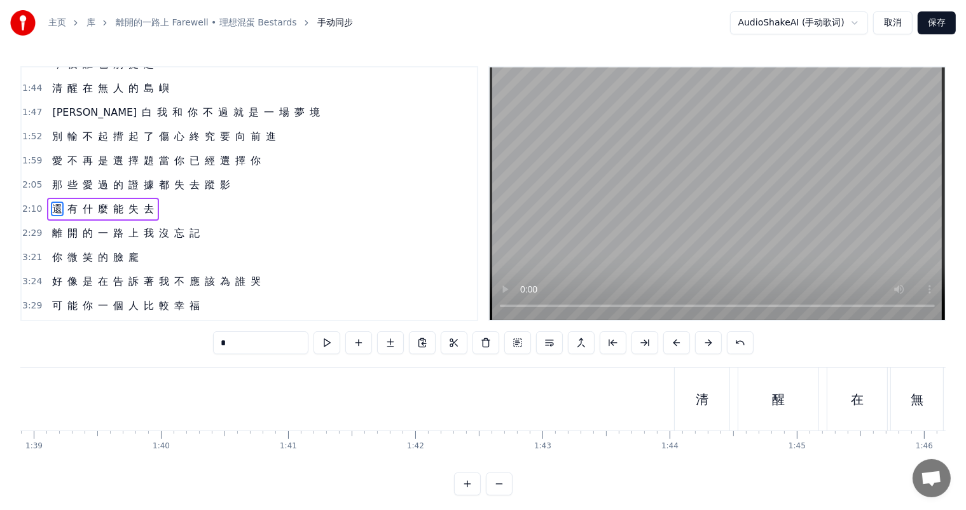
scroll to position [0, 12598]
click at [47, 222] on div "離 開 的 一 路 上 我 沒 忘 記" at bounding box center [126, 233] width 158 height 23
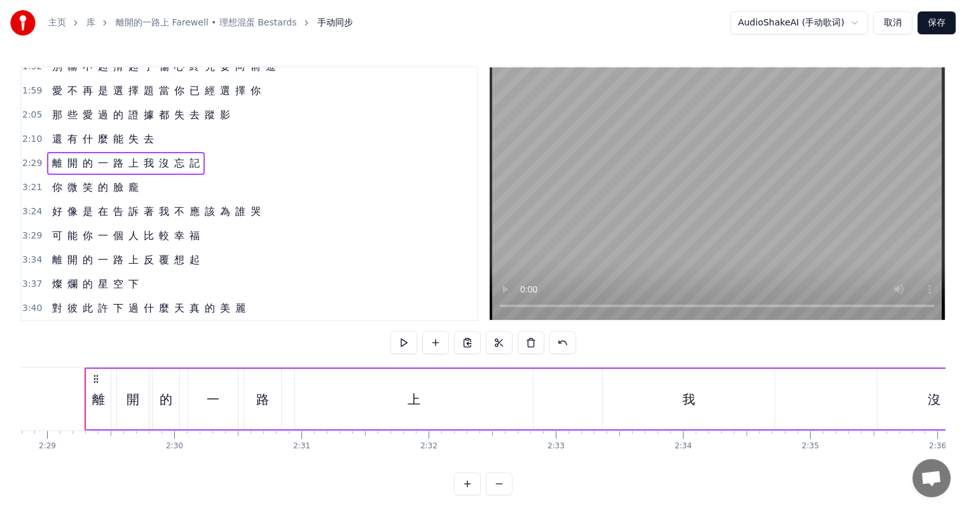
scroll to position [402, 0]
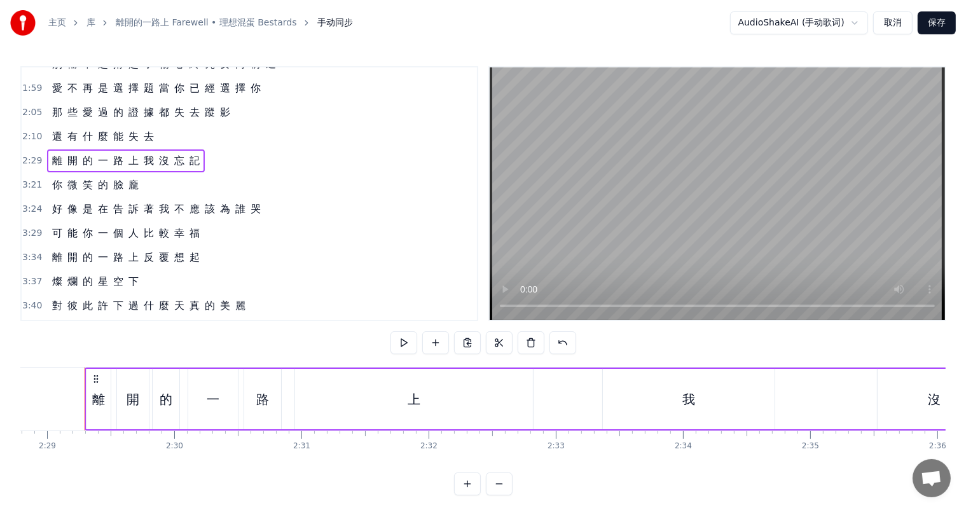
click at [54, 153] on span "離" at bounding box center [57, 160] width 13 height 15
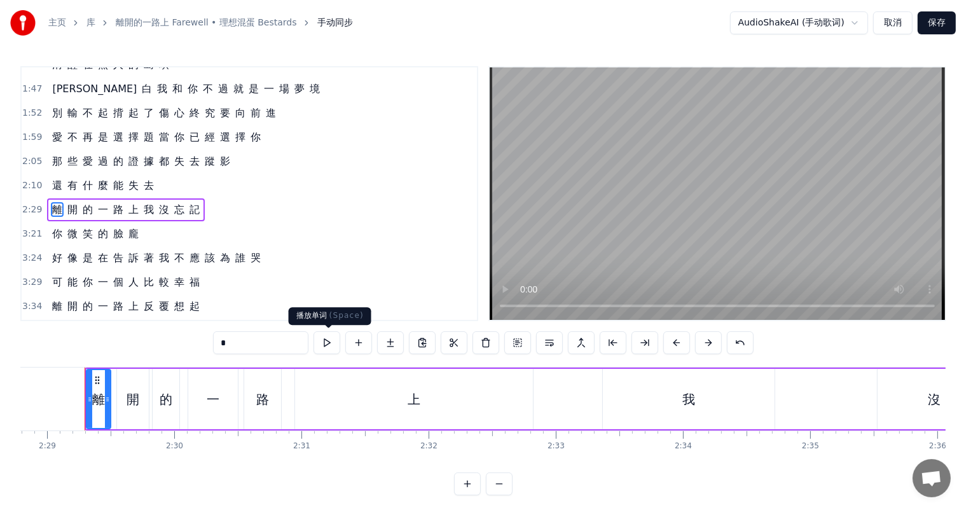
click at [328, 343] on button at bounding box center [327, 342] width 27 height 23
click at [328, 344] on button at bounding box center [327, 342] width 27 height 23
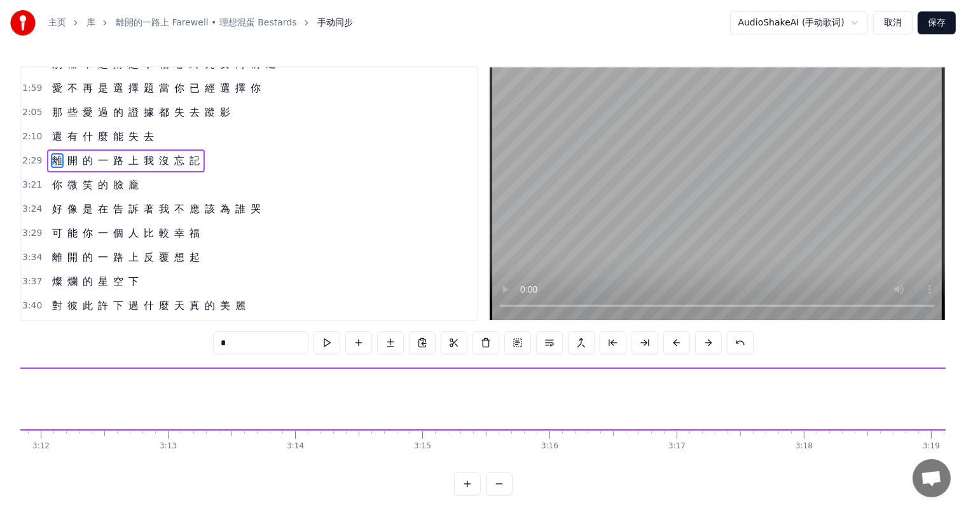
scroll to position [0, 25196]
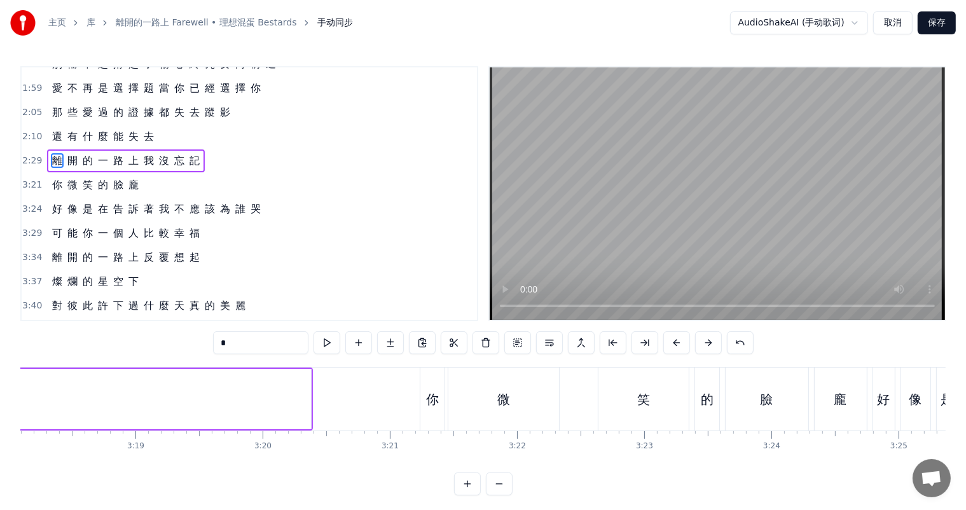
type input "*"
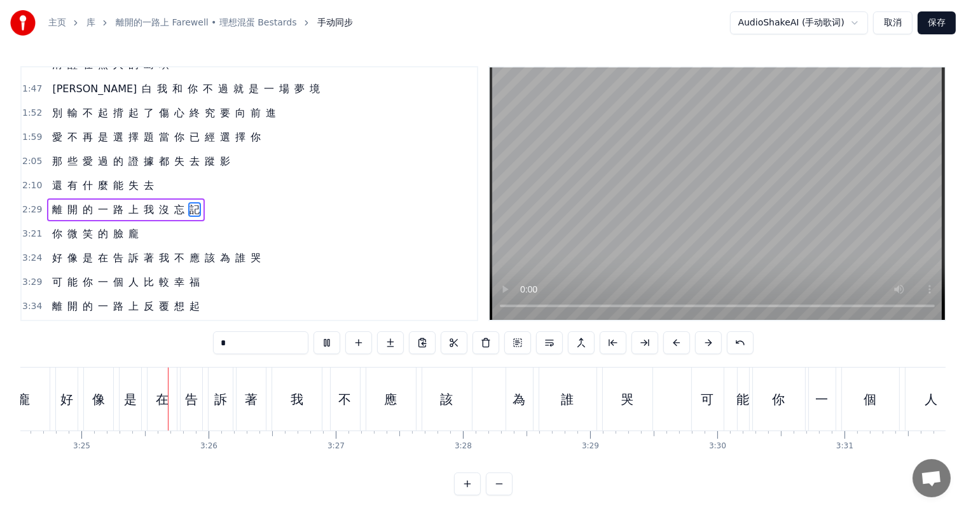
scroll to position [0, 26016]
click at [846, 24] on html "主页 库 離開的一路上 Farewell • 理想混蛋 Bestards 手动同步 AudioShakeAI (手动歌词) 取消 保存 0:27 背 影 逐 …" at bounding box center [483, 258] width 966 height 516
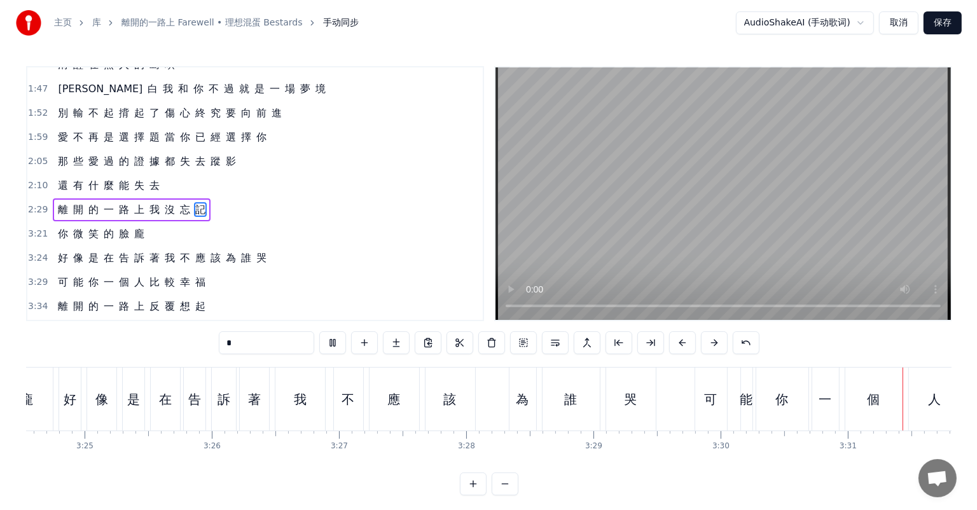
scroll to position [0, 26042]
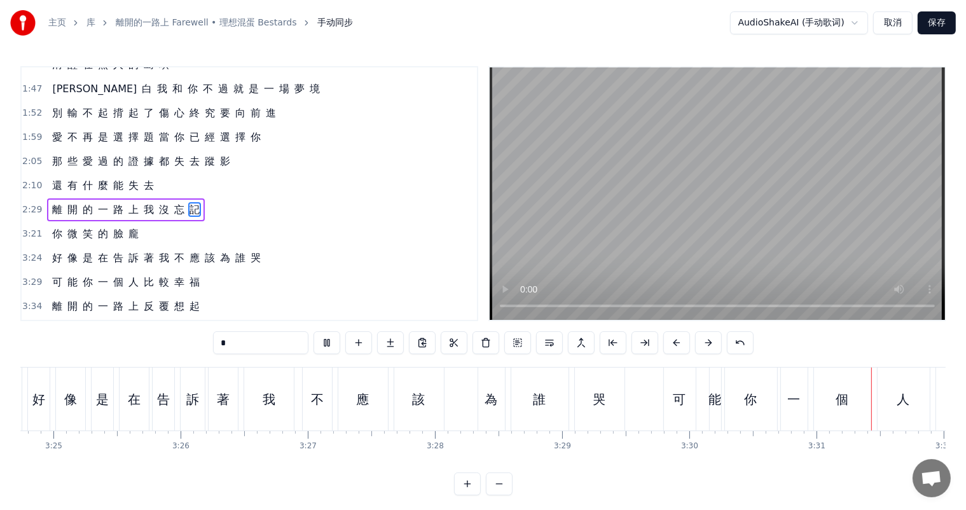
click at [883, 22] on button "取消" at bounding box center [892, 22] width 39 height 23
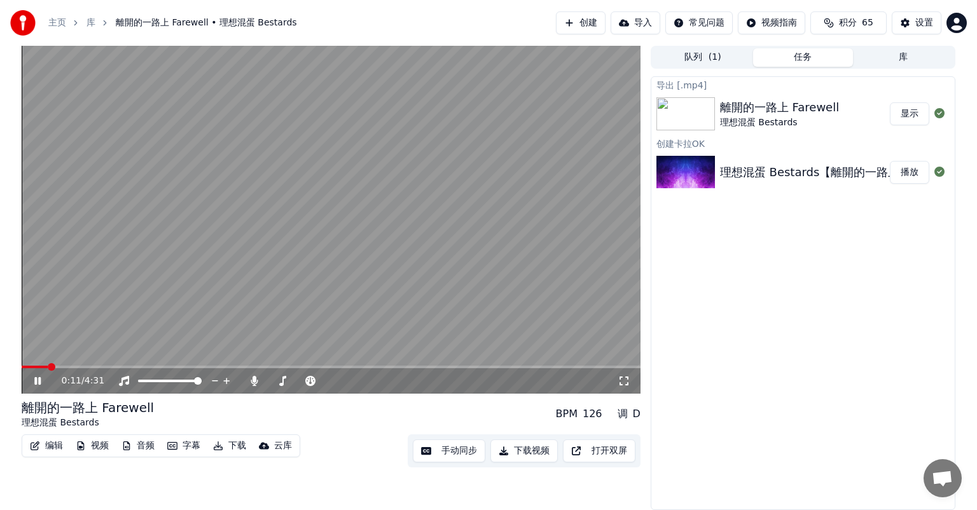
click at [34, 376] on icon at bounding box center [47, 381] width 30 height 10
click at [185, 450] on button "字幕" at bounding box center [183, 446] width 43 height 18
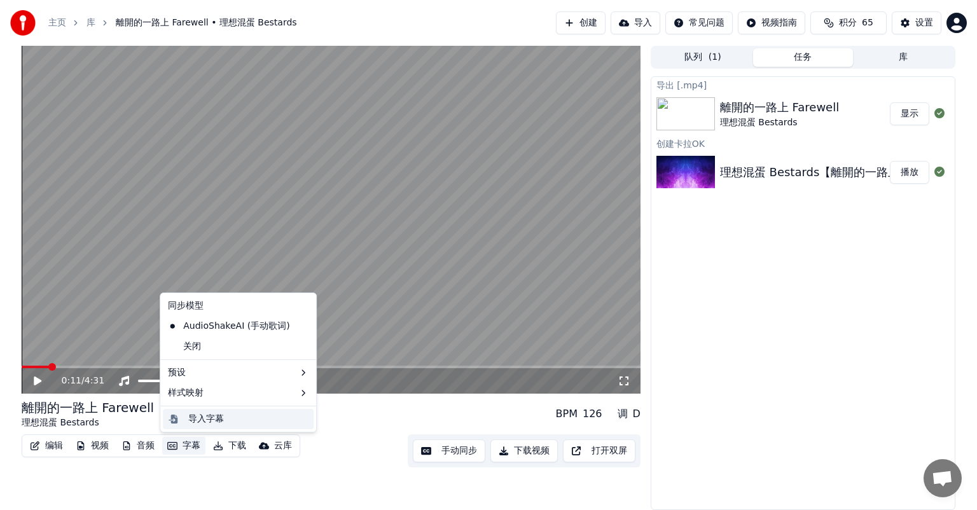
click at [204, 422] on div "导入字幕" at bounding box center [206, 419] width 36 height 13
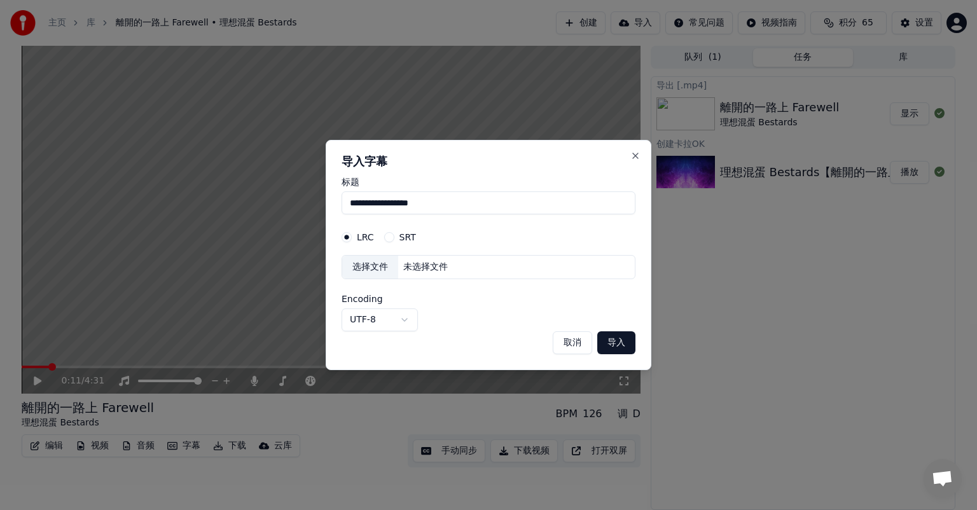
click at [392, 237] on button "SRT" at bounding box center [389, 237] width 10 height 10
click at [349, 234] on button "LRC" at bounding box center [347, 237] width 10 height 10
click at [633, 154] on button "Close" at bounding box center [635, 156] width 10 height 10
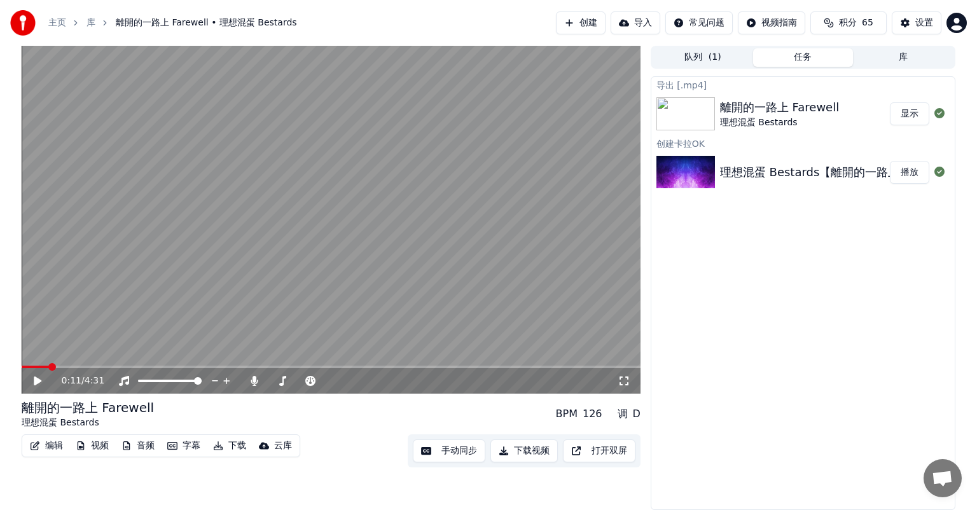
click at [181, 448] on button "字幕" at bounding box center [183, 446] width 43 height 18
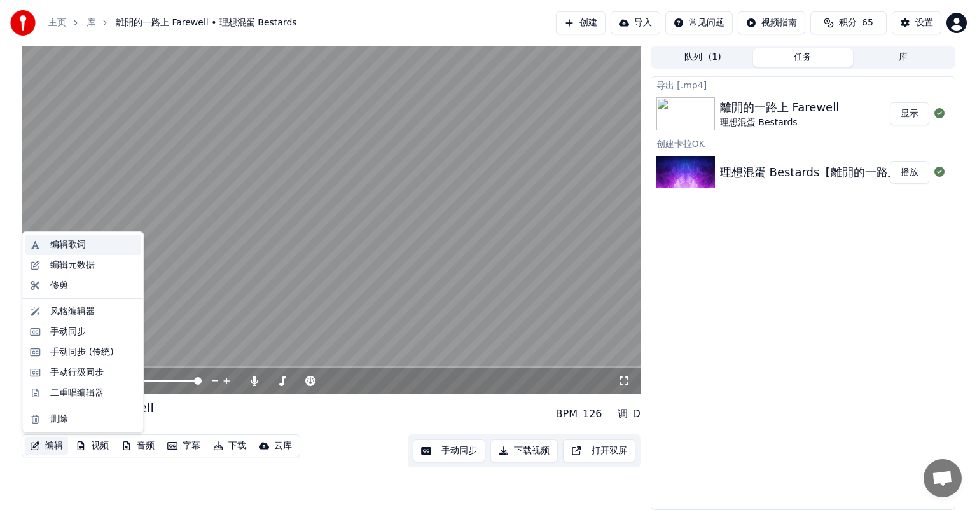
click at [71, 249] on div "编辑歌词" at bounding box center [68, 244] width 36 height 13
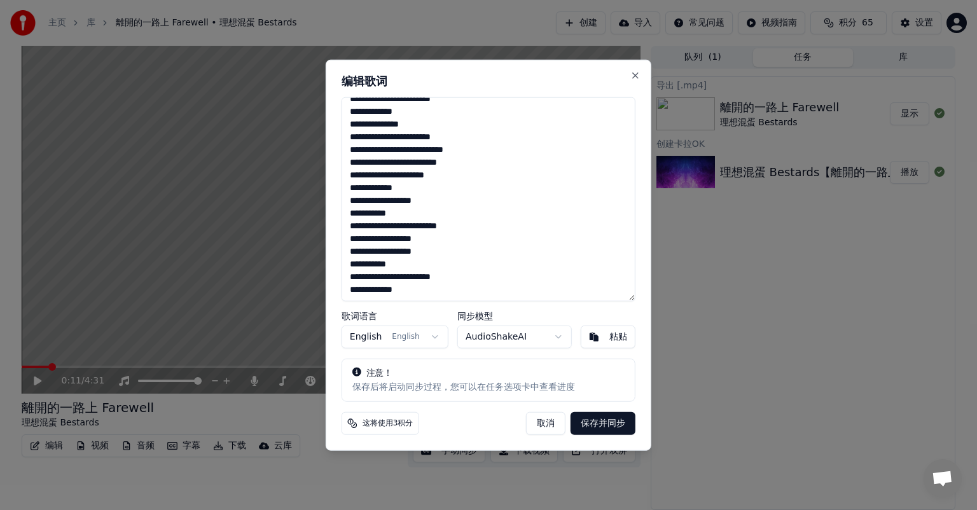
drag, startPoint x: 347, startPoint y: 107, endPoint x: 593, endPoint y: 356, distance: 349.4
click at [593, 356] on div "**********" at bounding box center [489, 255] width 326 height 391
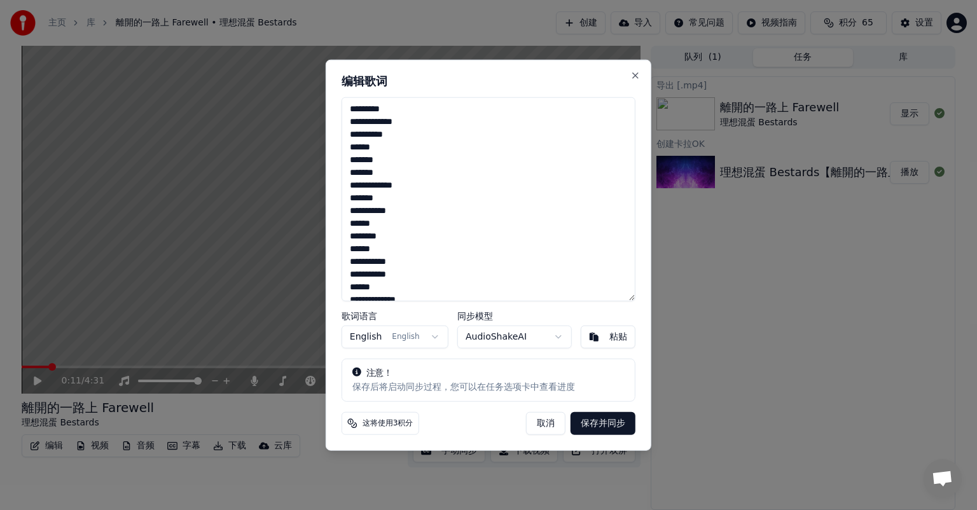
type textarea "**********"
click at [414, 338] on body "**********" at bounding box center [488, 255] width 977 height 510
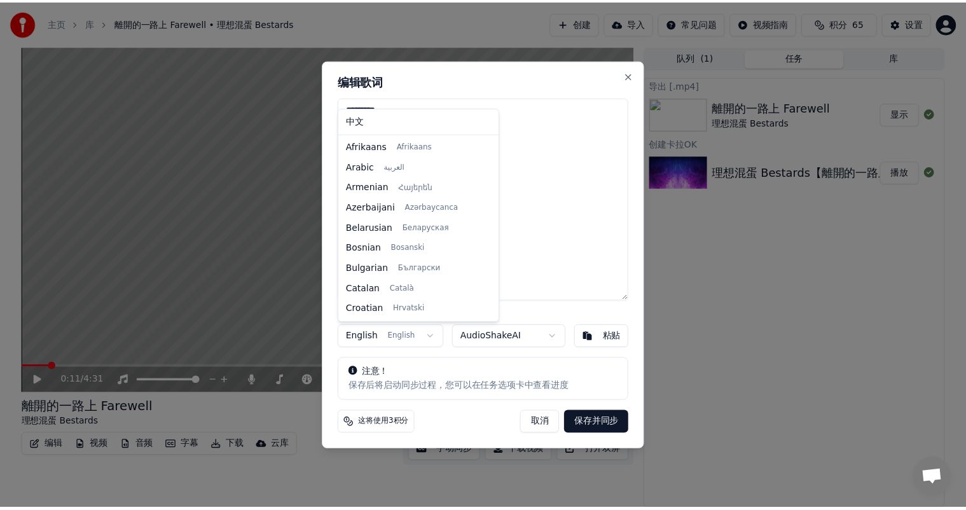
scroll to position [81, 0]
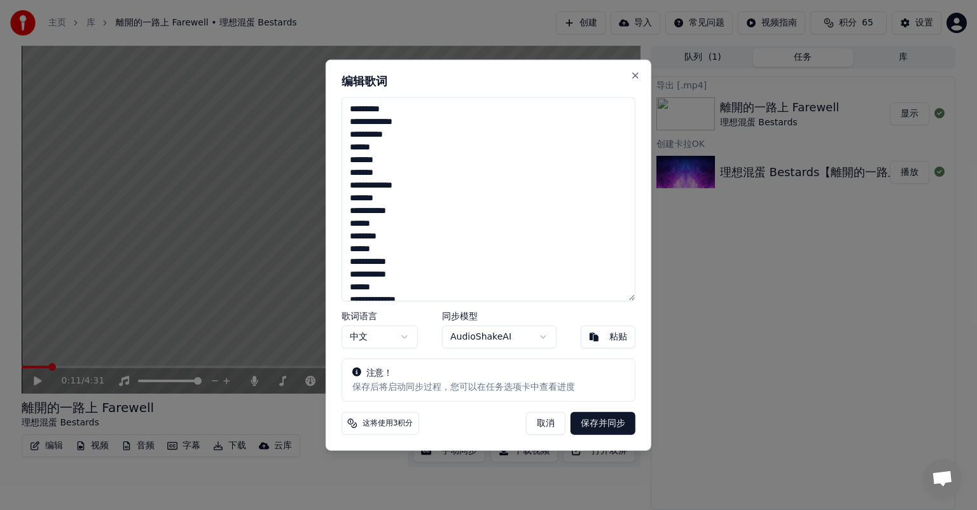
click at [604, 422] on button "保存并同步" at bounding box center [602, 422] width 65 height 23
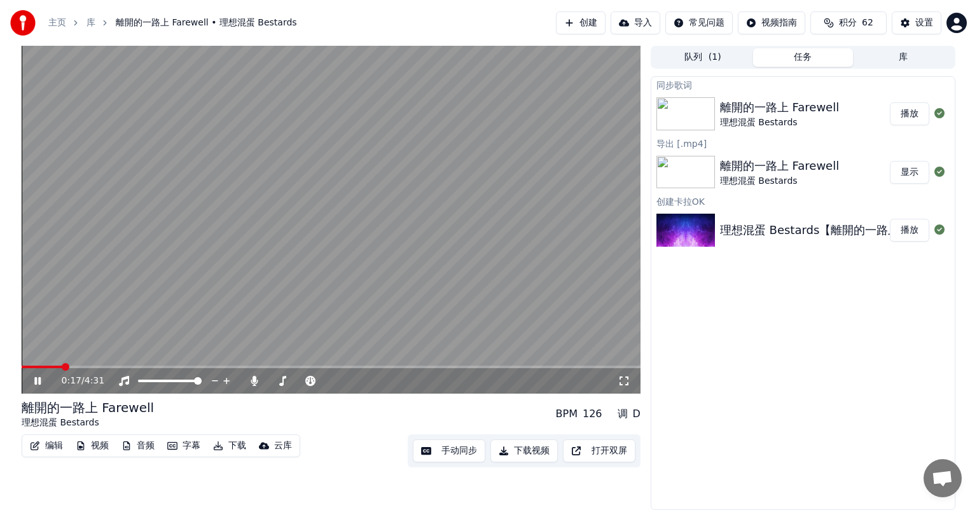
click at [97, 366] on span at bounding box center [331, 367] width 619 height 3
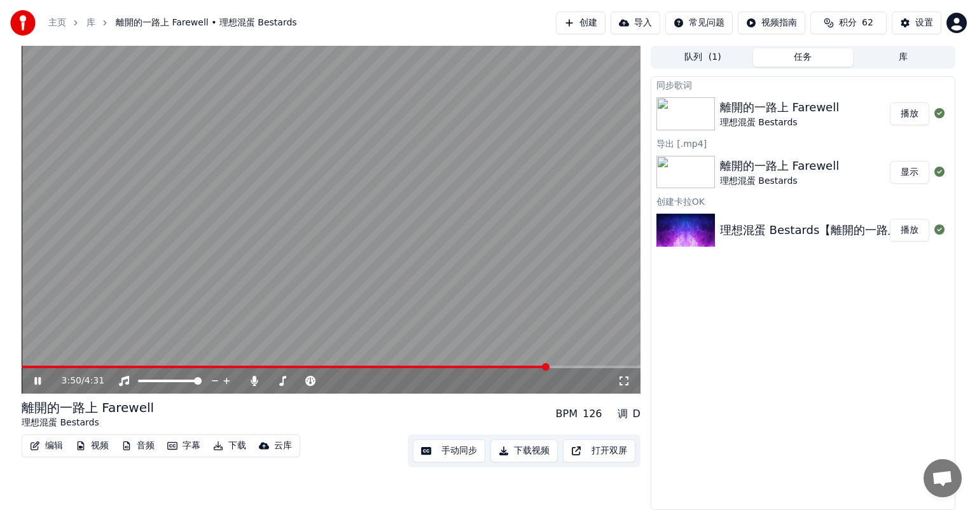
click at [453, 452] on button "手动同步" at bounding box center [449, 450] width 73 height 23
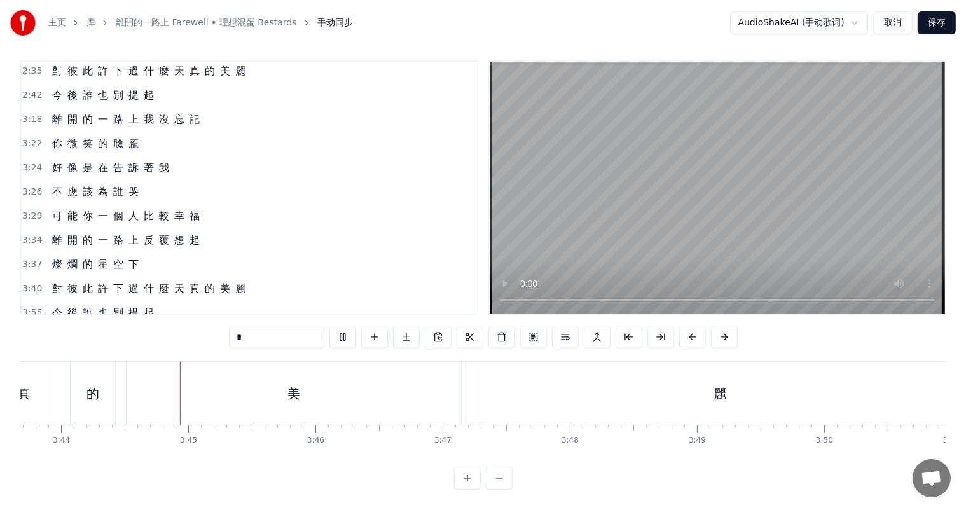
scroll to position [0, 28457]
click at [361, 383] on div "美" at bounding box center [287, 393] width 335 height 63
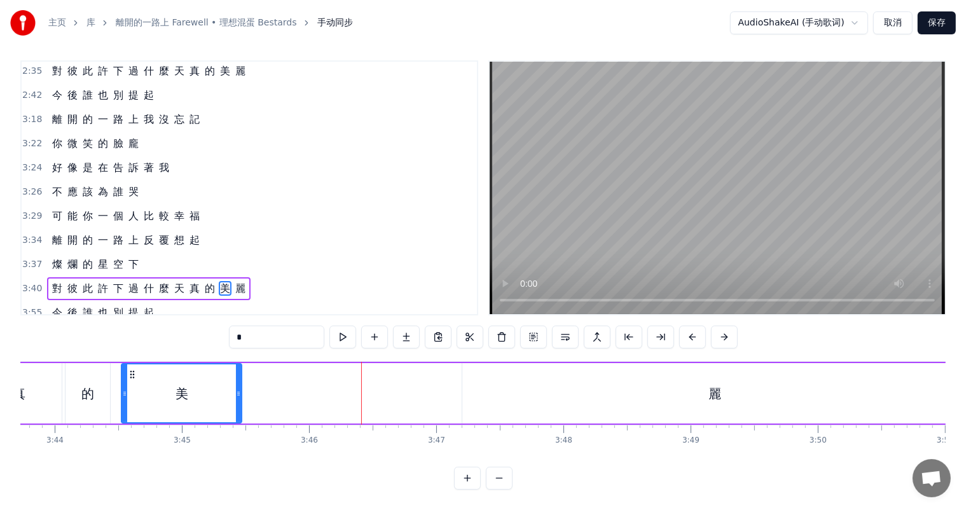
drag, startPoint x: 453, startPoint y: 391, endPoint x: 241, endPoint y: 392, distance: 211.8
click at [241, 392] on icon at bounding box center [238, 394] width 5 height 10
click at [721, 380] on div "麗" at bounding box center [714, 393] width 505 height 60
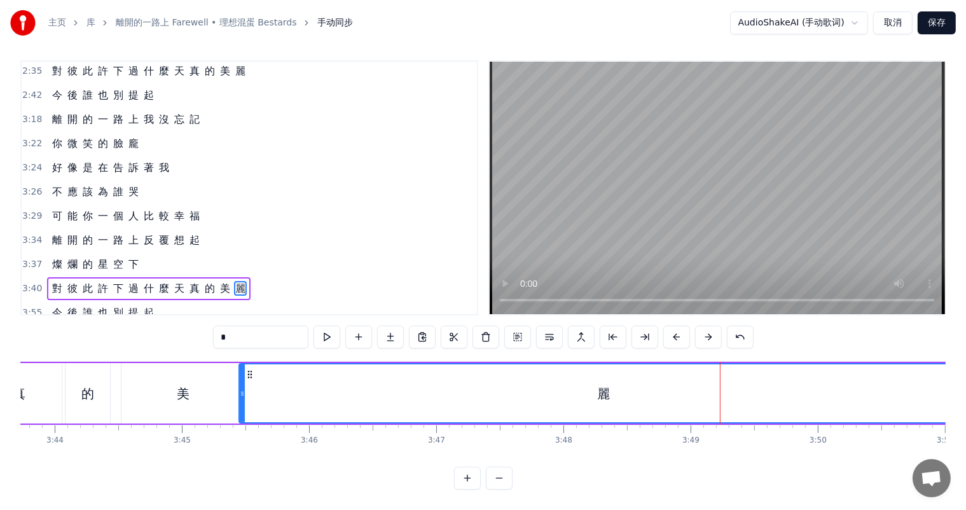
drag, startPoint x: 466, startPoint y: 392, endPoint x: 242, endPoint y: 394, distance: 223.2
click at [242, 394] on icon at bounding box center [242, 394] width 5 height 10
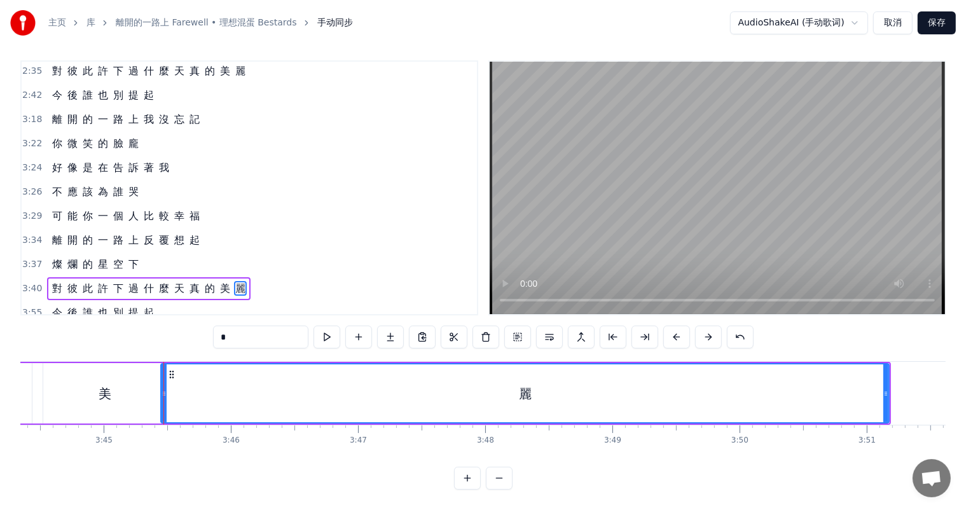
scroll to position [0, 28613]
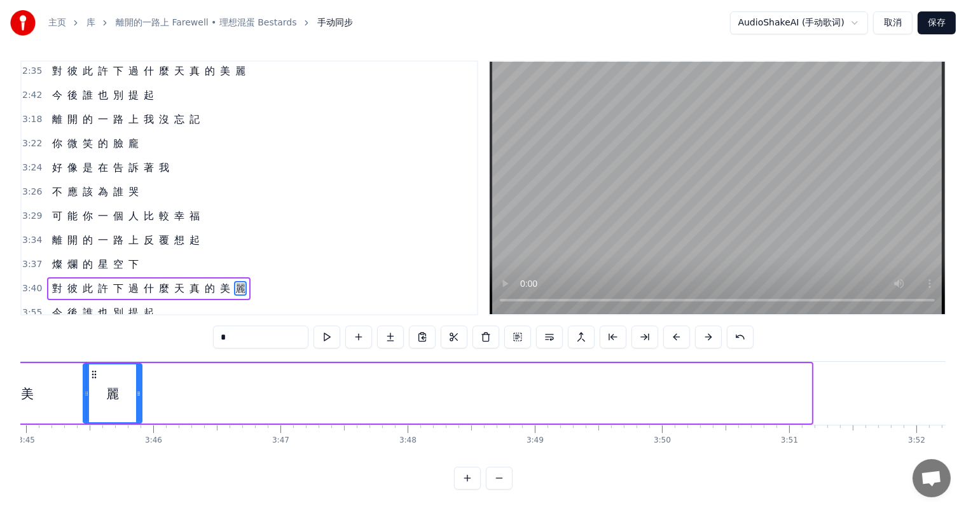
drag, startPoint x: 807, startPoint y: 393, endPoint x: 137, endPoint y: 384, distance: 669.7
click at [137, 384] on div at bounding box center [138, 393] width 5 height 58
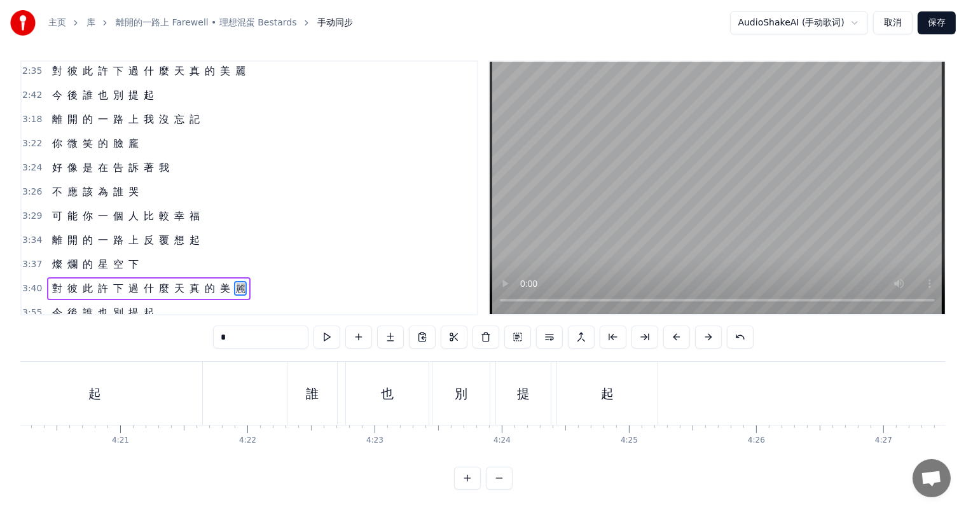
scroll to position [0, 33175]
click at [542, 415] on div "起" at bounding box center [530, 393] width 100 height 63
type input "*"
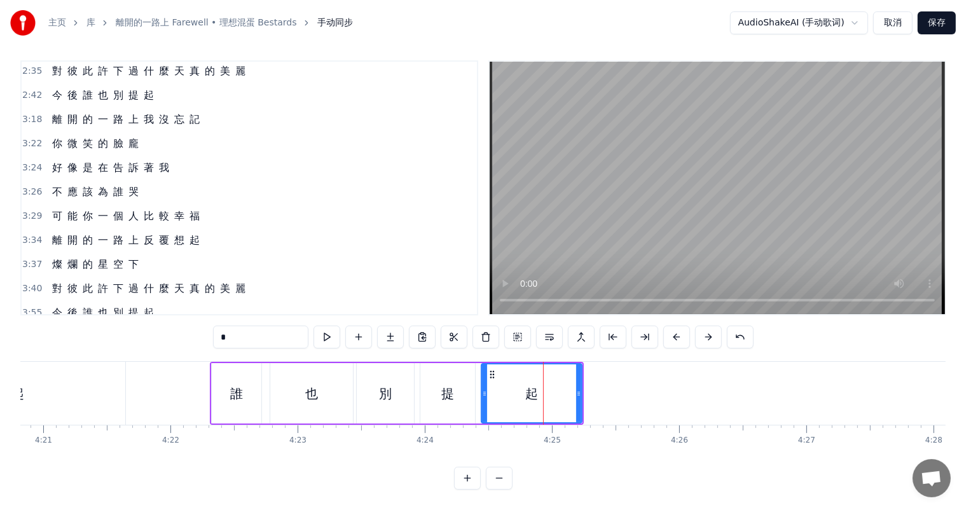
scroll to position [17, 0]
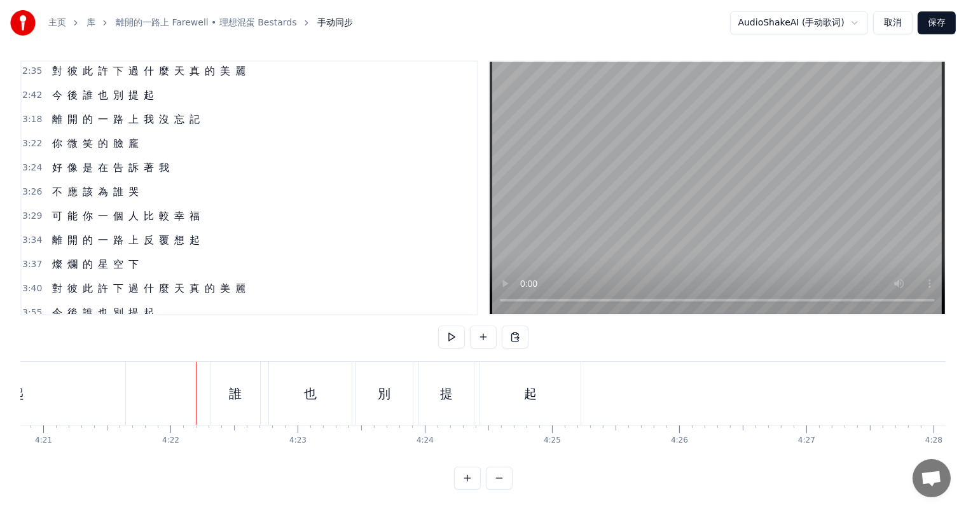
click at [522, 403] on div "起" at bounding box center [530, 393] width 100 height 63
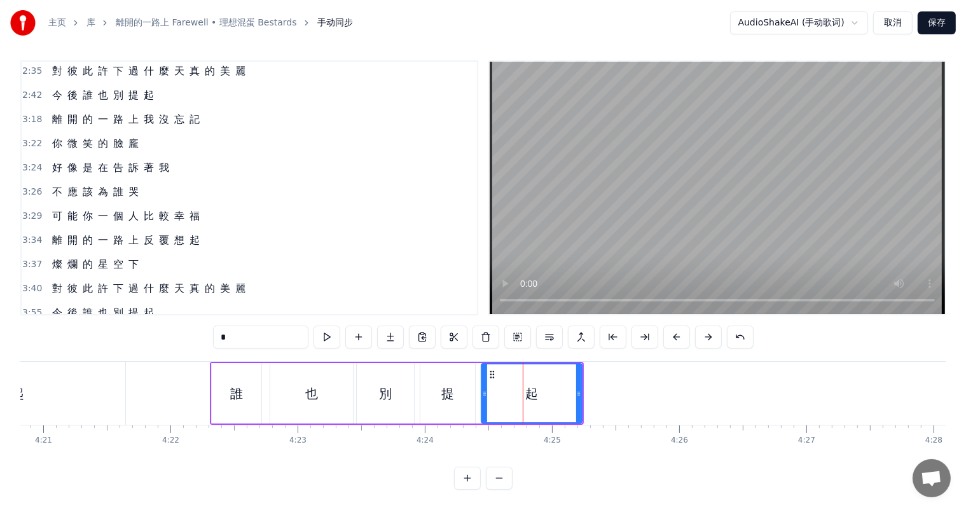
drag, startPoint x: 333, startPoint y: 349, endPoint x: 250, endPoint y: 349, distance: 83.3
click at [250, 349] on div "0:27 背 影 逐 漸 拉 開 距 離 0:31 告 別 所 有 與 你 有 關 的 風 景 0:36 我 很 努 力 回 憶 的 雨 裡 0:40 忍 住…" at bounding box center [482, 274] width 925 height 429
drag, startPoint x: 350, startPoint y: 350, endPoint x: 224, endPoint y: 349, distance: 126.6
click at [224, 349] on div "0:27 背 影 逐 漸 拉 開 距 離 0:31 告 別 所 有 與 你 有 關 的 風 景 0:36 我 很 努 力 回 憶 的 雨 裡 0:40 忍 住…" at bounding box center [482, 274] width 925 height 429
click at [353, 362] on div "誰 也 別 提 起" at bounding box center [397, 393] width 374 height 63
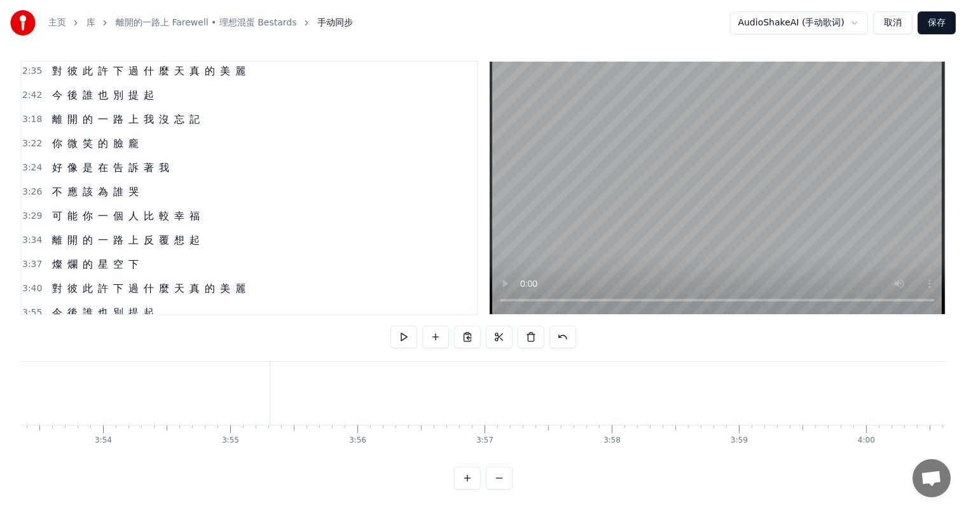
scroll to position [0, 29603]
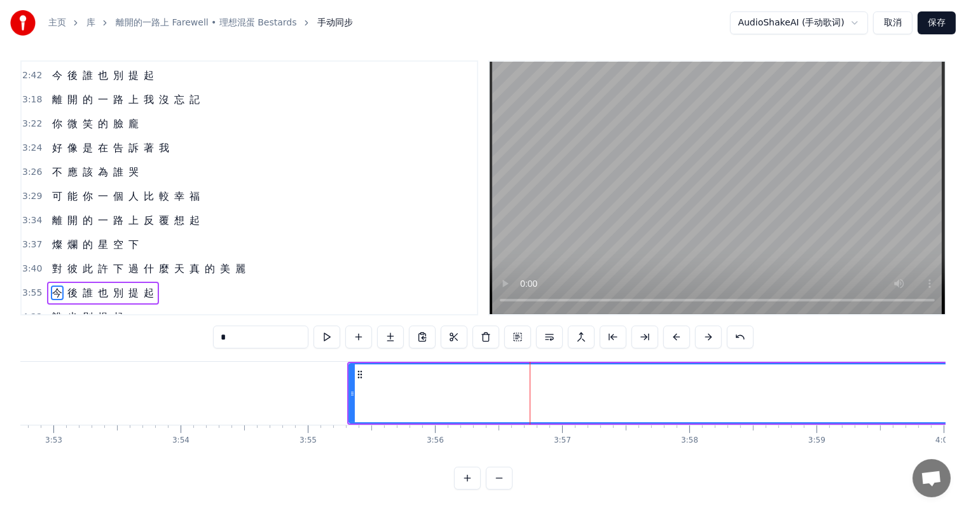
scroll to position [824, 0]
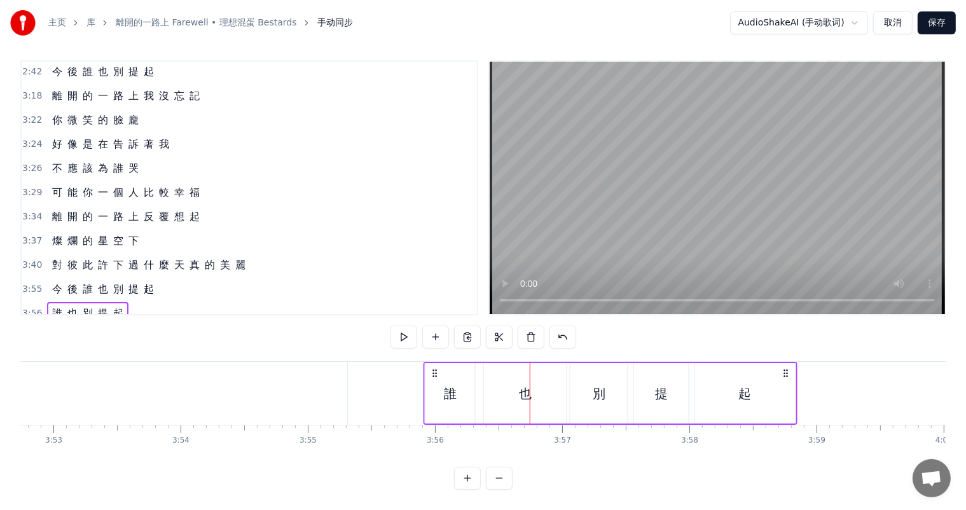
drag, startPoint x: 537, startPoint y: 374, endPoint x: 431, endPoint y: 374, distance: 106.2
click at [431, 374] on icon at bounding box center [435, 373] width 10 height 10
click at [453, 395] on div "誰" at bounding box center [450, 393] width 13 height 19
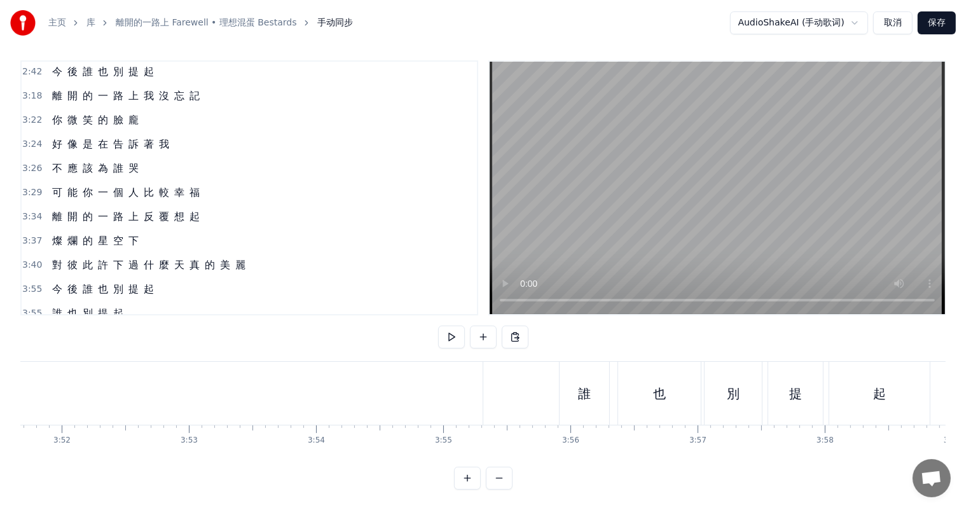
scroll to position [0, 29603]
click at [86, 278] on div "今 後 誰 也 別 提 起" at bounding box center [103, 289] width 112 height 23
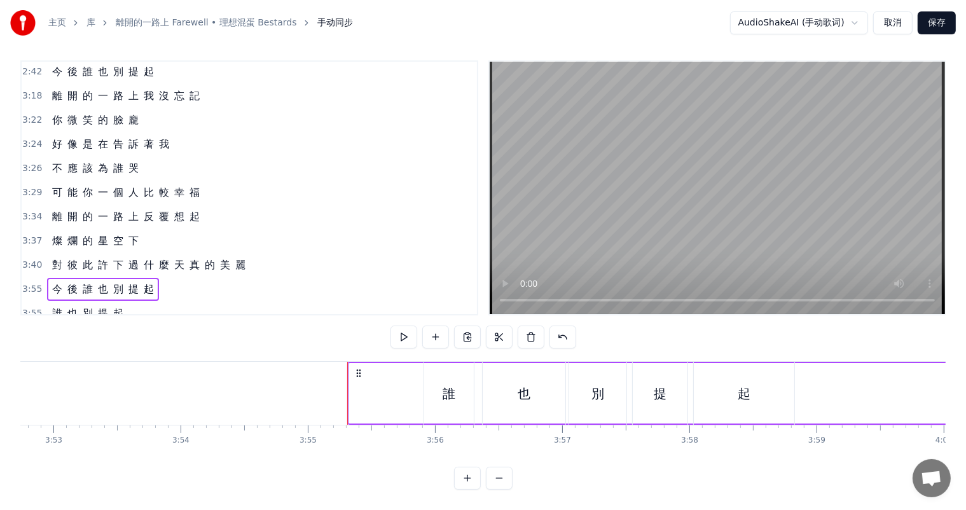
click at [53, 282] on span "今" at bounding box center [57, 289] width 13 height 15
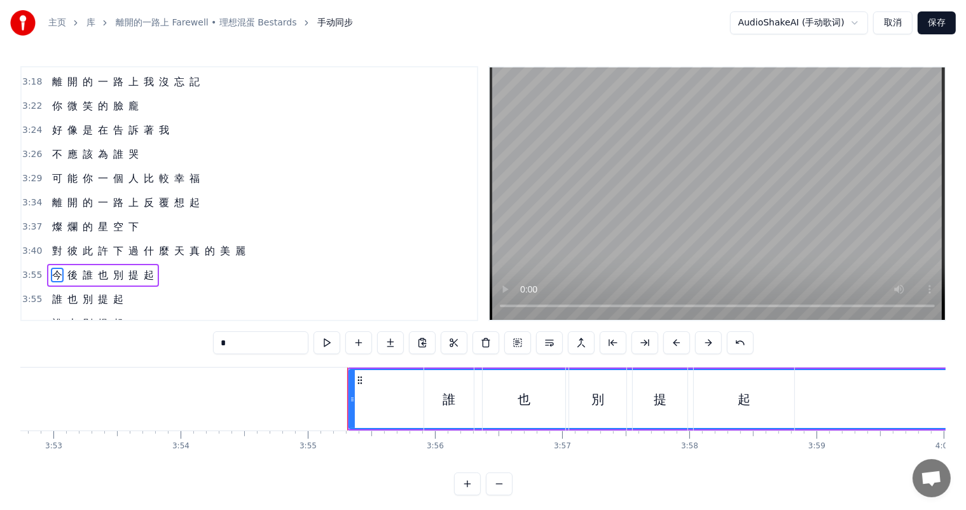
scroll to position [847, 0]
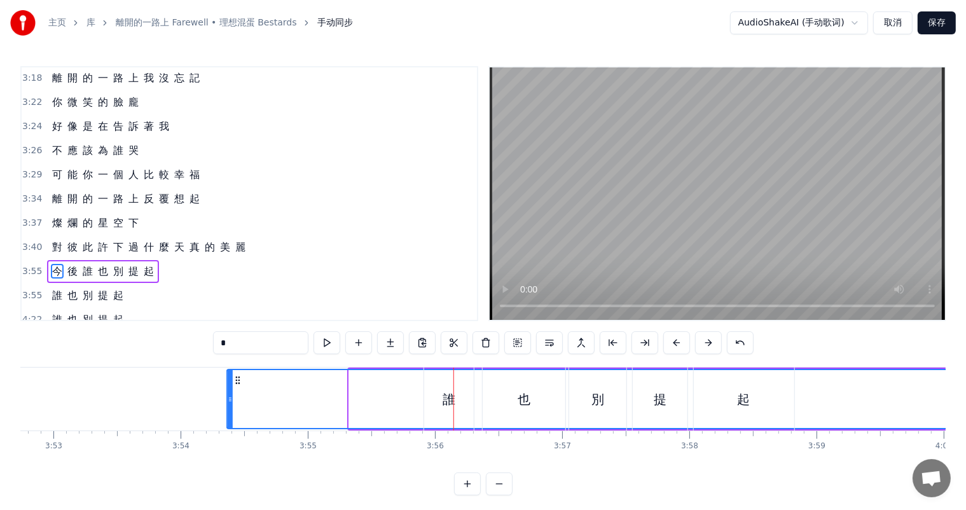
drag, startPoint x: 359, startPoint y: 378, endPoint x: 237, endPoint y: 375, distance: 122.1
click at [237, 375] on icon at bounding box center [238, 380] width 10 height 10
drag, startPoint x: 412, startPoint y: 368, endPoint x: 372, endPoint y: 368, distance: 40.1
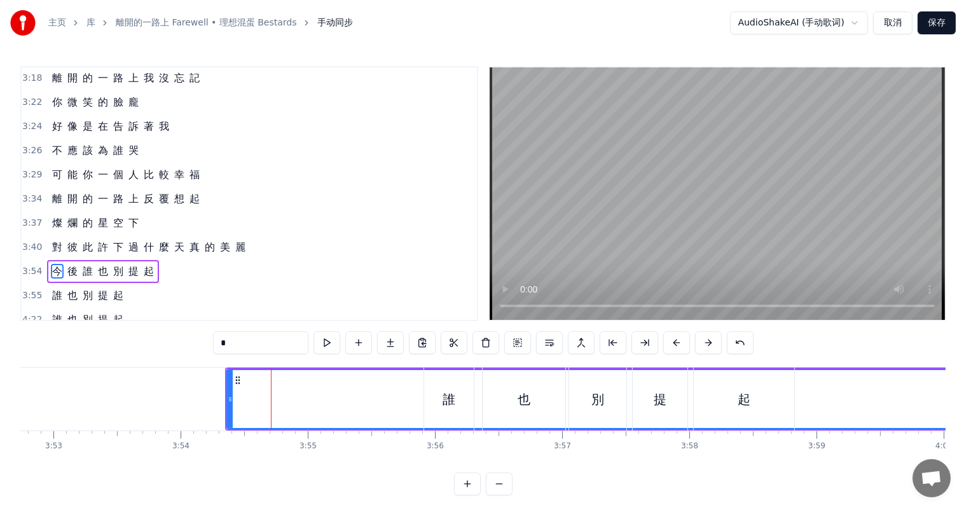
type input "*"
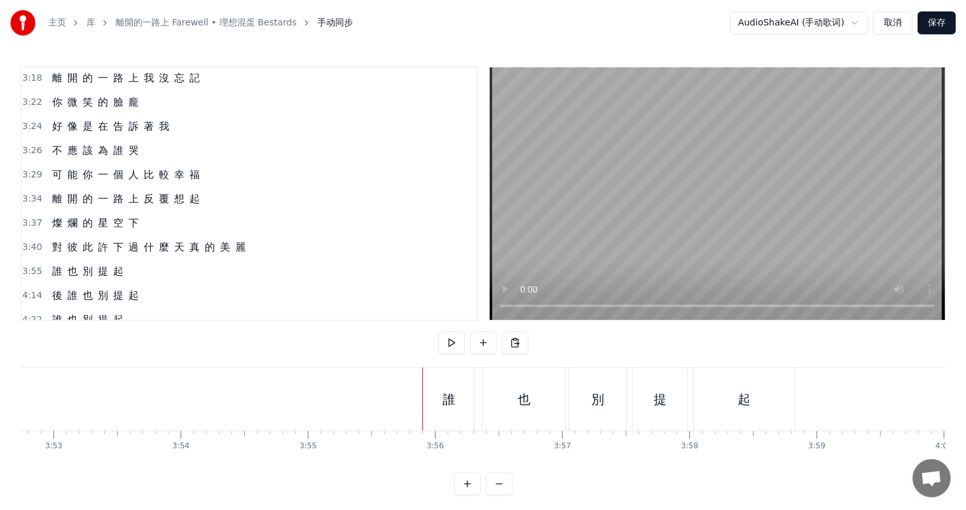
click at [451, 394] on div "誰" at bounding box center [449, 399] width 13 height 19
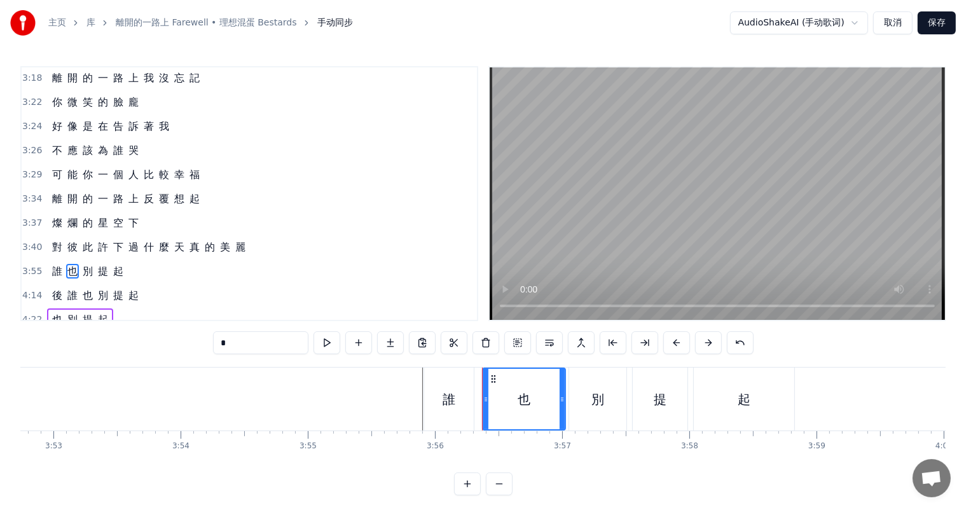
click at [501, 402] on div "也" at bounding box center [523, 399] width 81 height 60
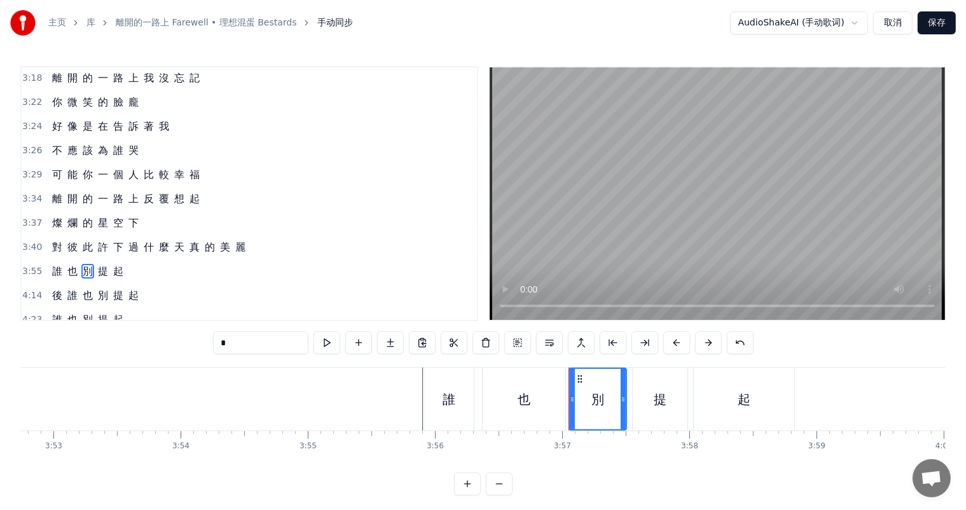
click at [600, 399] on div "別" at bounding box center [597, 399] width 13 height 19
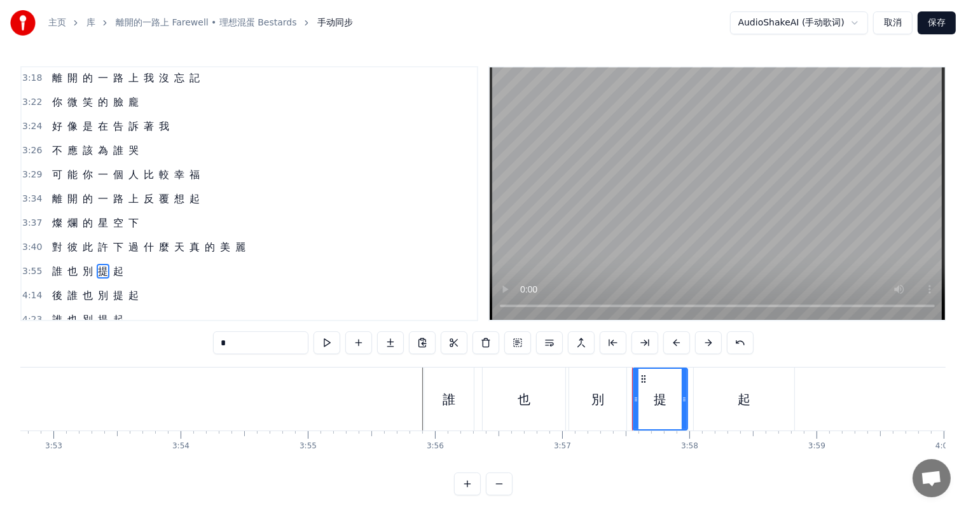
click at [651, 402] on div "提" at bounding box center [659, 399] width 53 height 60
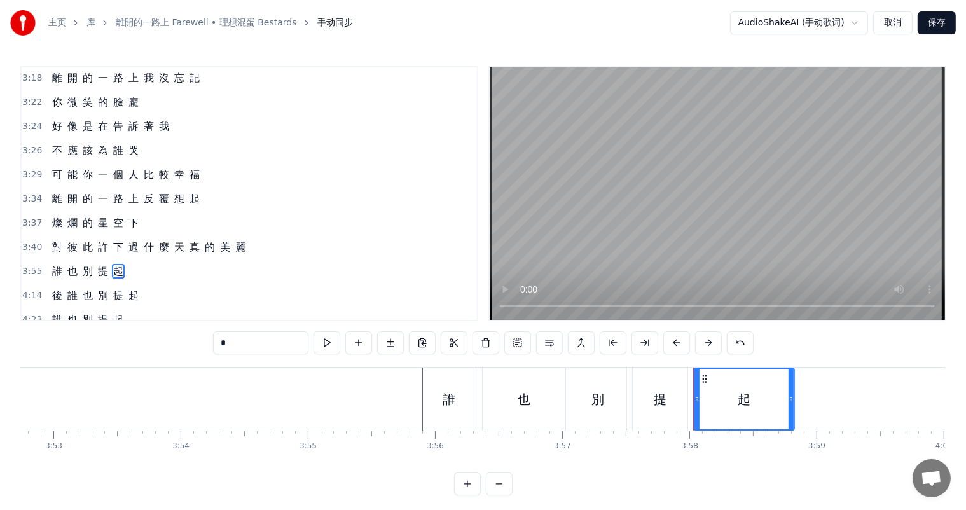
click at [738, 404] on div "起" at bounding box center [744, 399] width 13 height 19
type input "*"
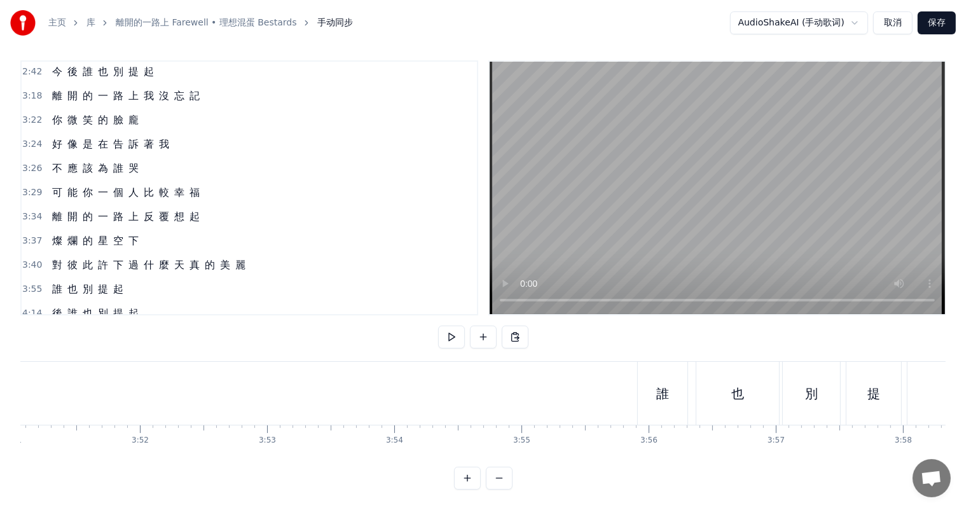
scroll to position [0, 29409]
click at [646, 390] on div "誰" at bounding box center [643, 393] width 13 height 19
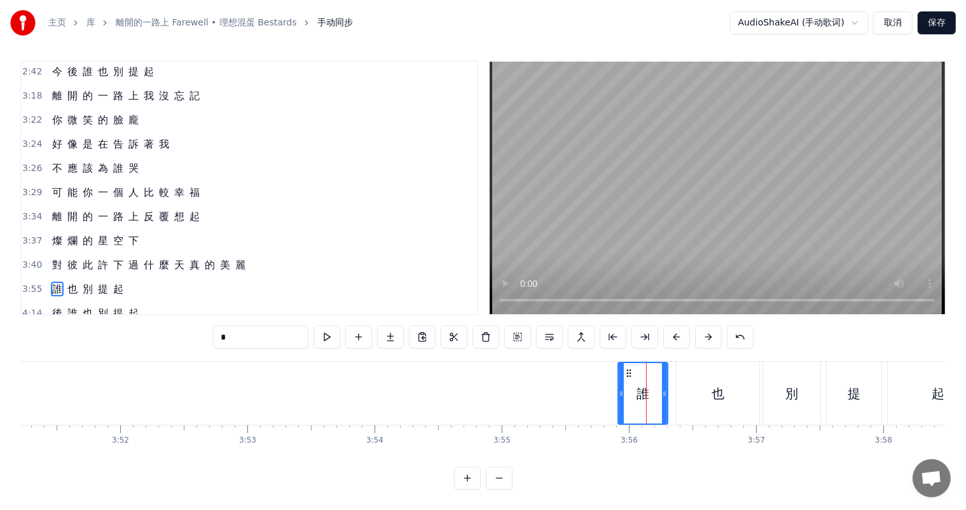
scroll to position [6, 0]
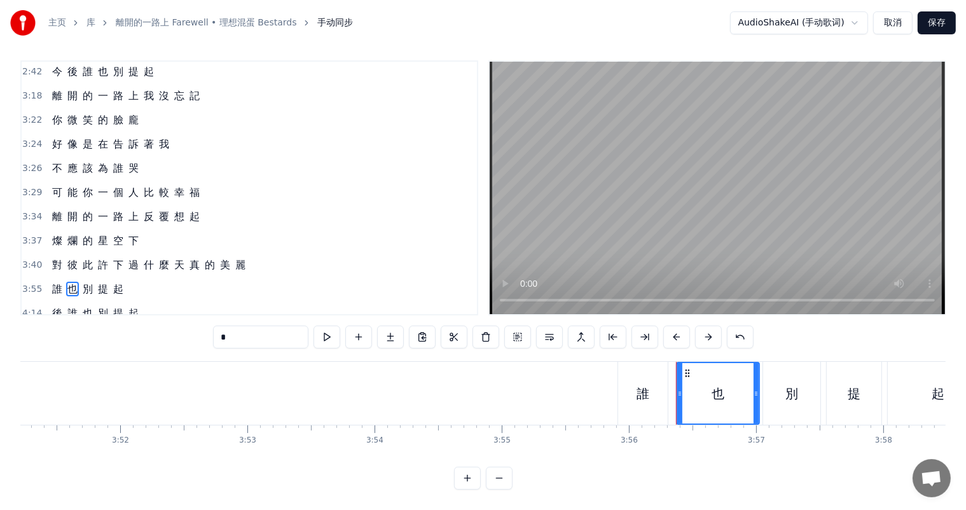
click at [694, 400] on div "也" at bounding box center [717, 393] width 81 height 60
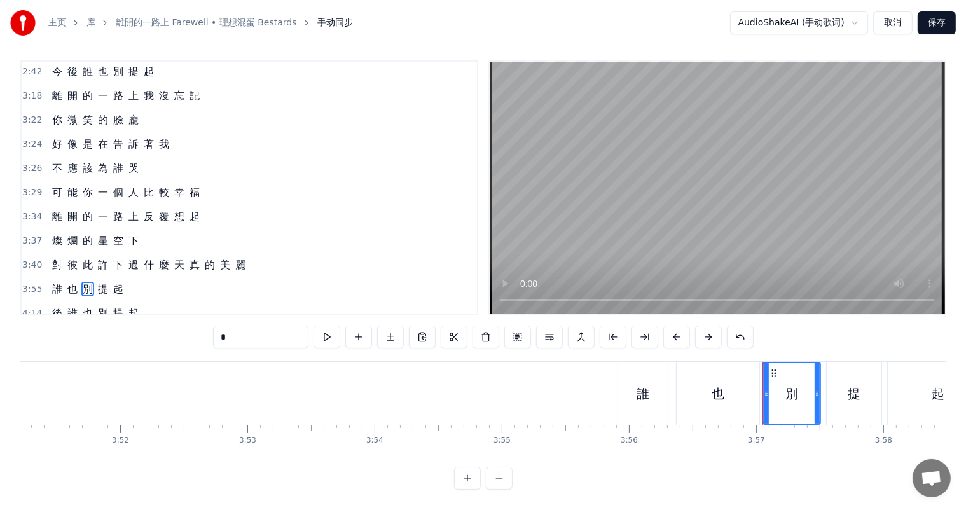
click at [684, 385] on div "也" at bounding box center [718, 393] width 83 height 63
type input "*"
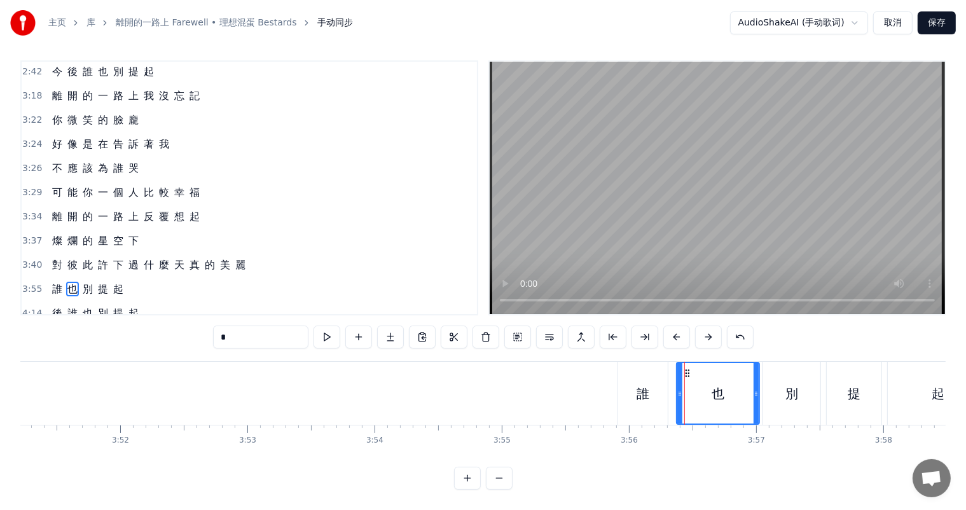
click at [684, 374] on div at bounding box center [684, 393] width 1 height 63
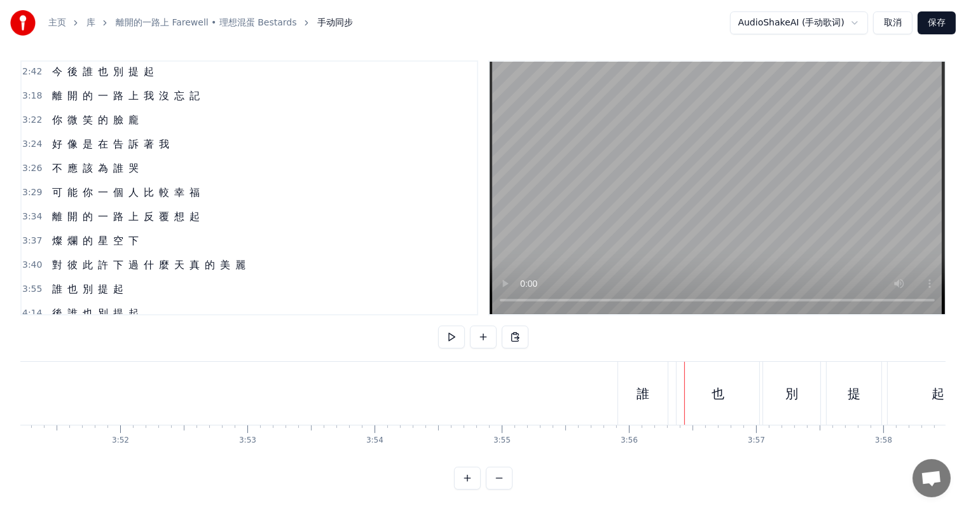
click at [697, 391] on div "也" at bounding box center [718, 393] width 83 height 63
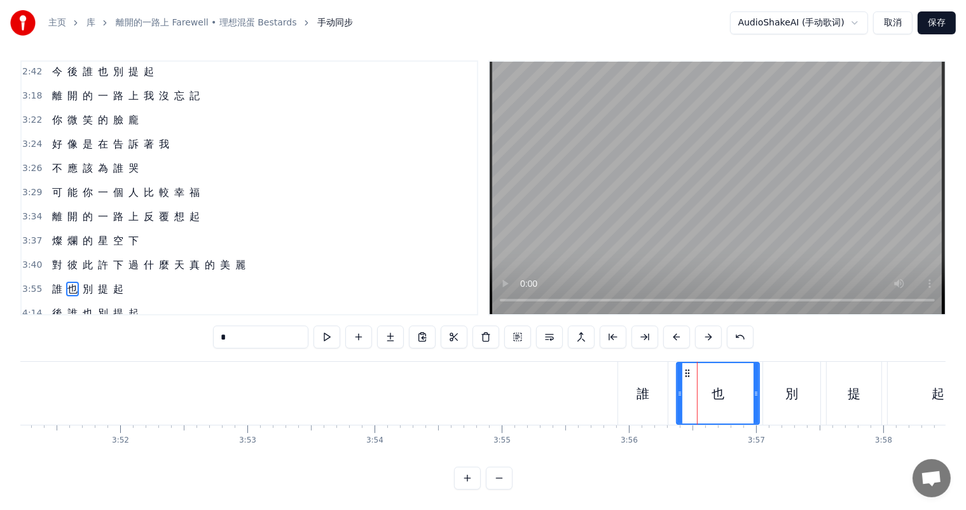
click at [637, 387] on div "誰" at bounding box center [643, 393] width 13 height 19
type input "*"
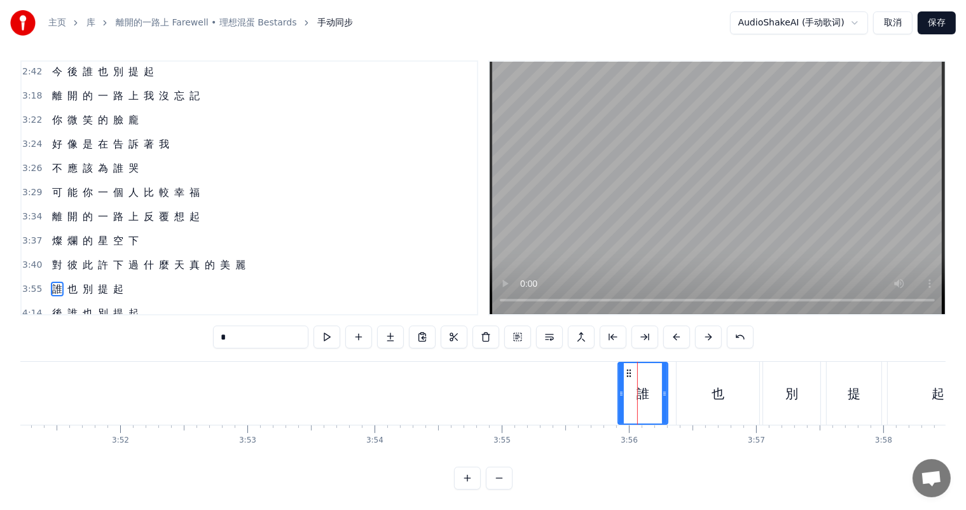
drag, startPoint x: 589, startPoint y: 366, endPoint x: 871, endPoint y: 401, distance: 284.6
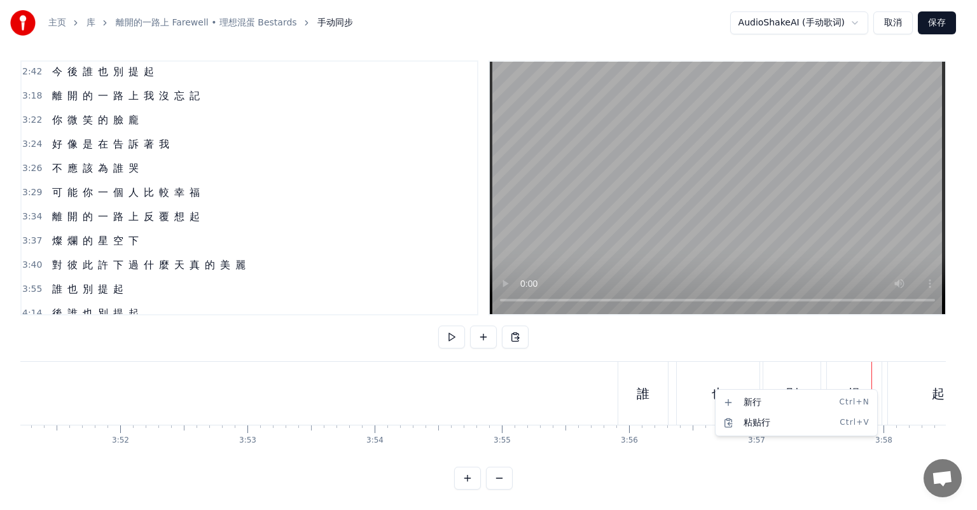
click at [665, 390] on html "主页 库 離開的一路上 Farewell • 理想混蛋 Bestards 手动同步 AudioShakeAI (手动歌词) 取消 保存 0:27 背 影 逐 …" at bounding box center [488, 252] width 977 height 516
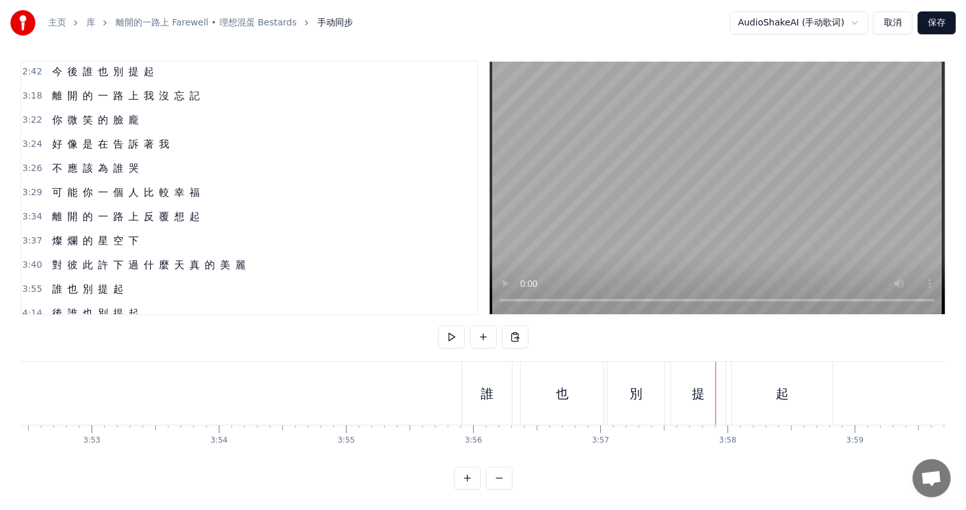
scroll to position [0, 29525]
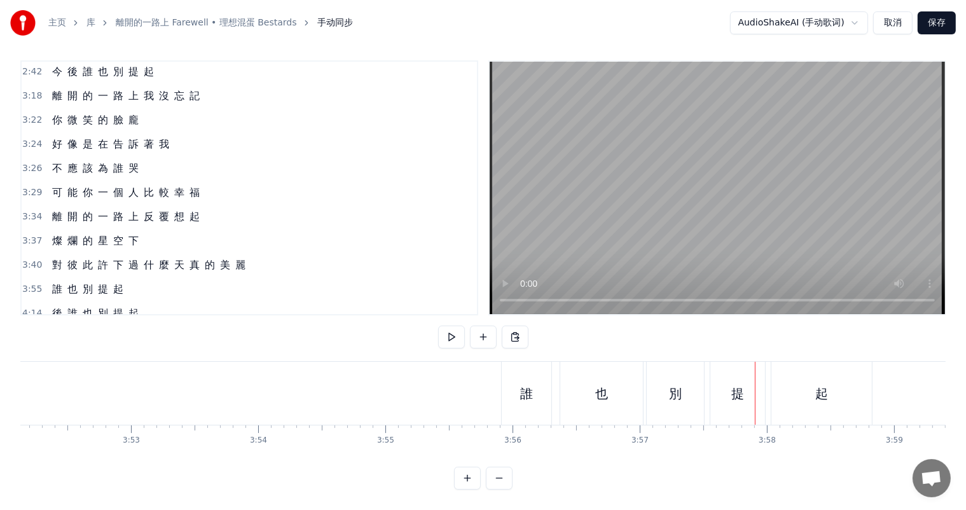
click at [796, 394] on div "起" at bounding box center [821, 393] width 100 height 63
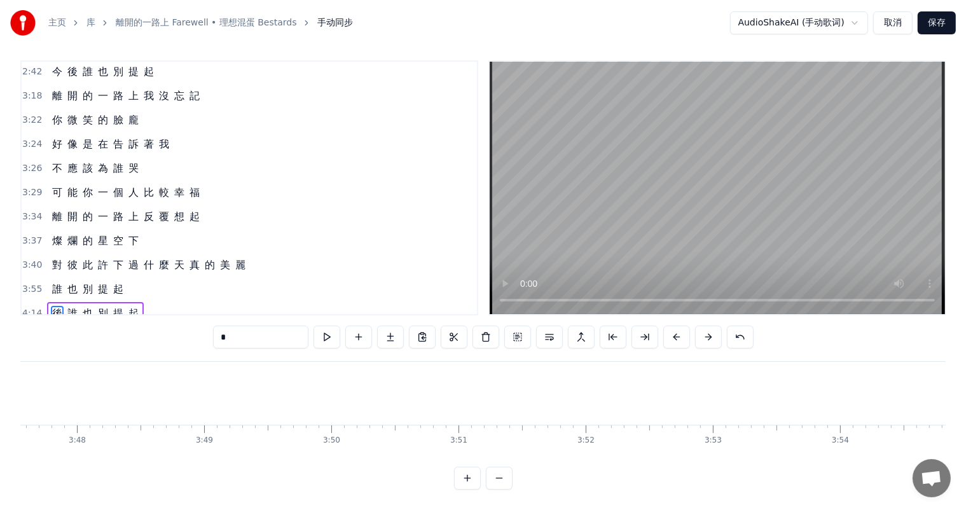
scroll to position [0, 28962]
click at [66, 306] on span "誰" at bounding box center [72, 313] width 13 height 15
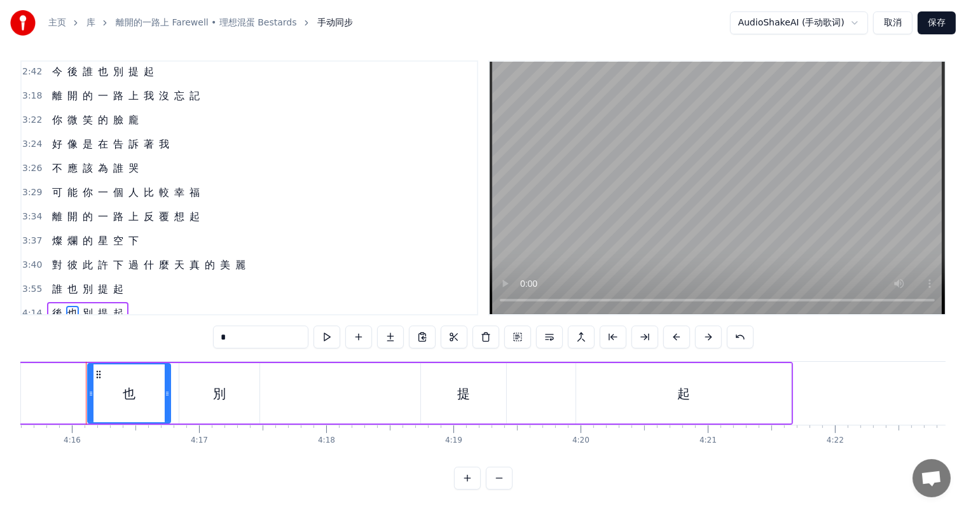
click at [57, 306] on span "後" at bounding box center [57, 313] width 13 height 15
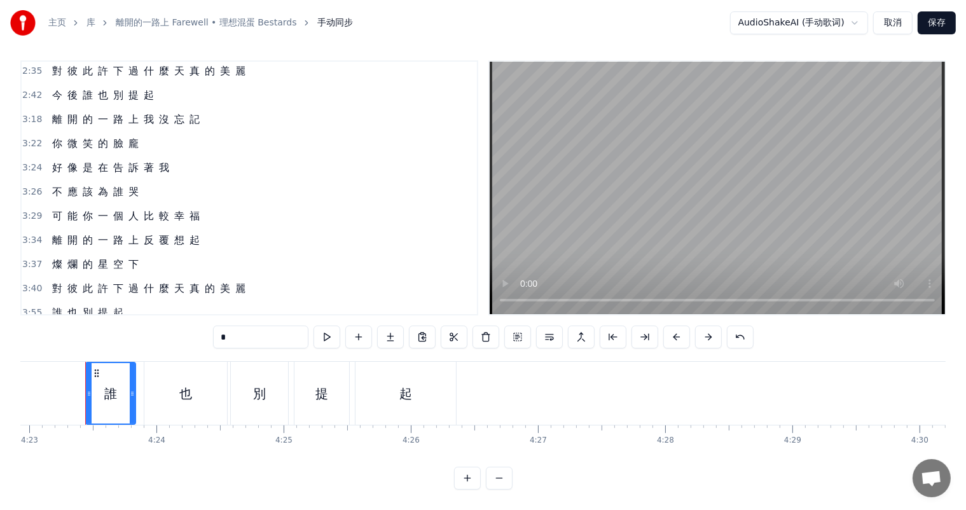
scroll to position [0, 33444]
click at [234, 281] on span "麗" at bounding box center [240, 288] width 13 height 15
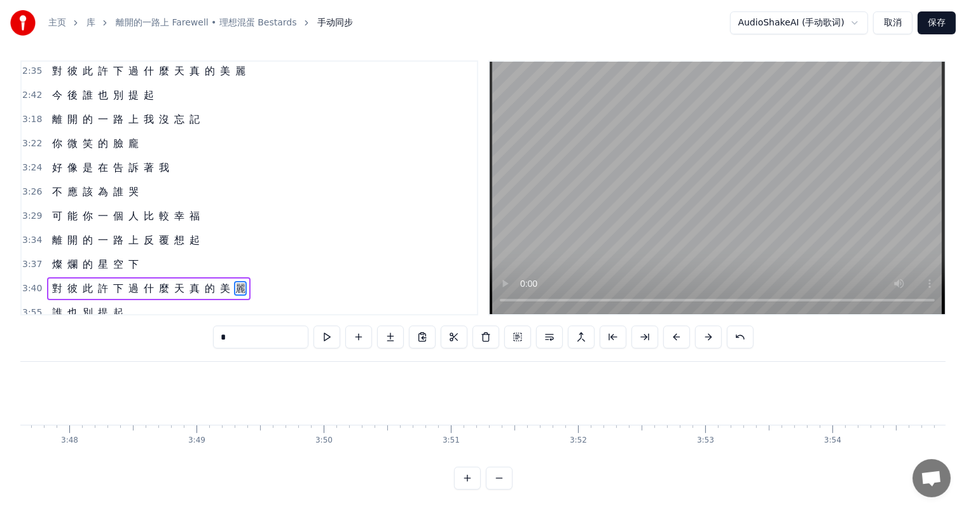
scroll to position [0, 28610]
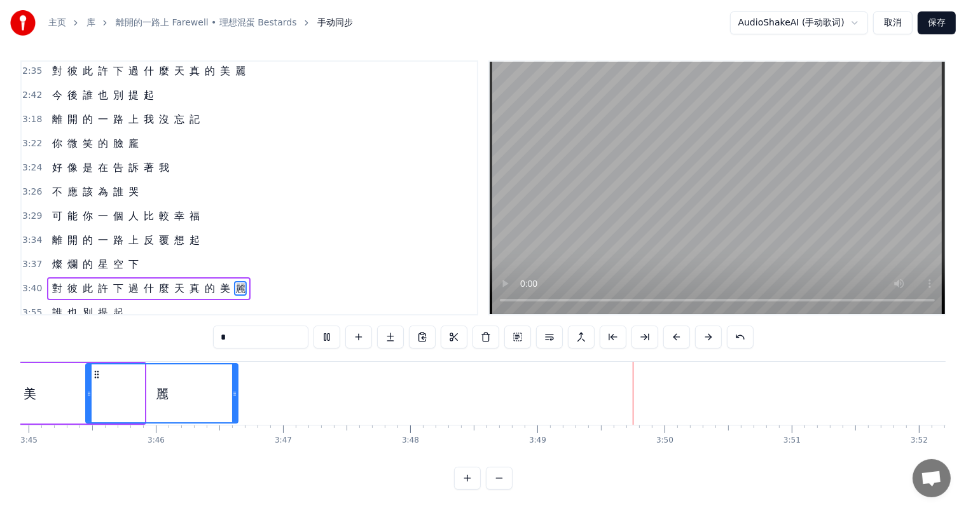
drag, startPoint x: 141, startPoint y: 391, endPoint x: 234, endPoint y: 394, distance: 93.5
click at [234, 394] on icon at bounding box center [234, 394] width 5 height 10
click at [44, 390] on div "美" at bounding box center [29, 393] width 123 height 60
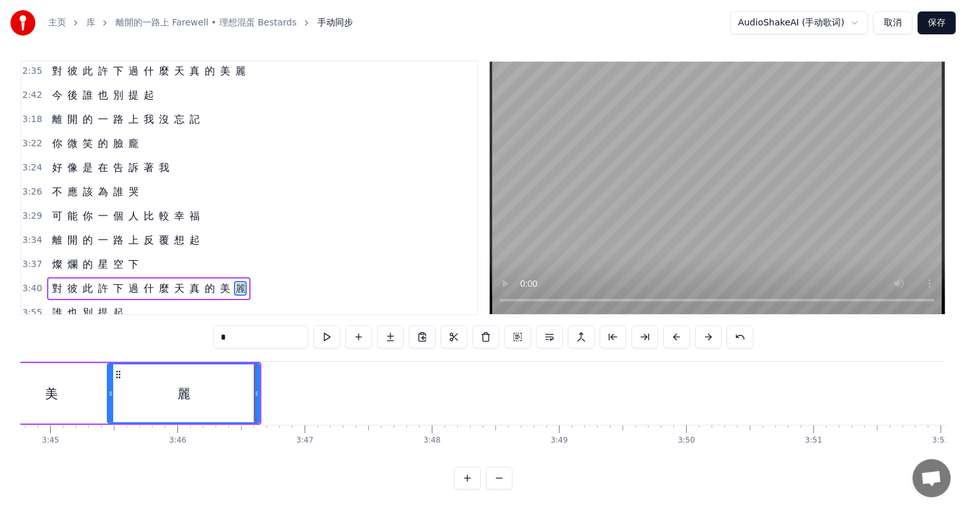
scroll to position [0, 28569]
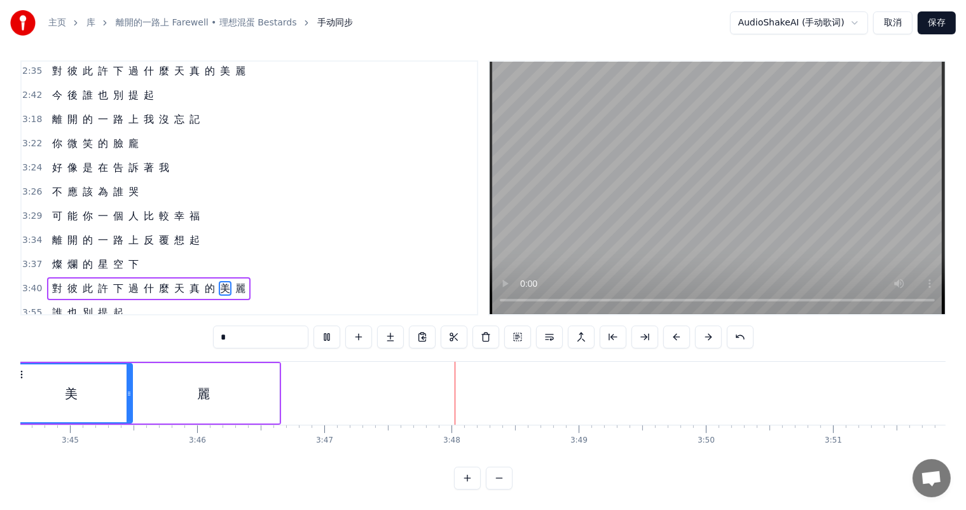
click at [188, 281] on span "真" at bounding box center [194, 288] width 13 height 15
type input "*"
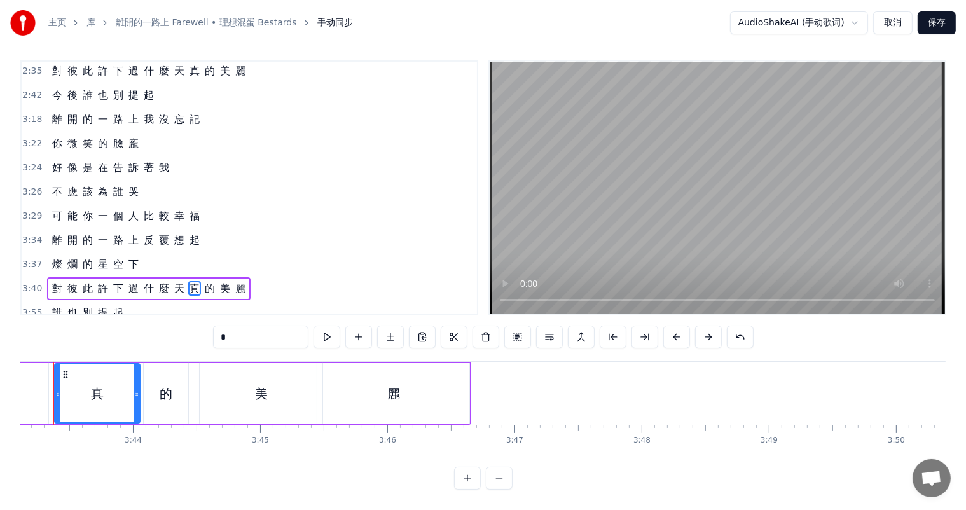
scroll to position [0, 28348]
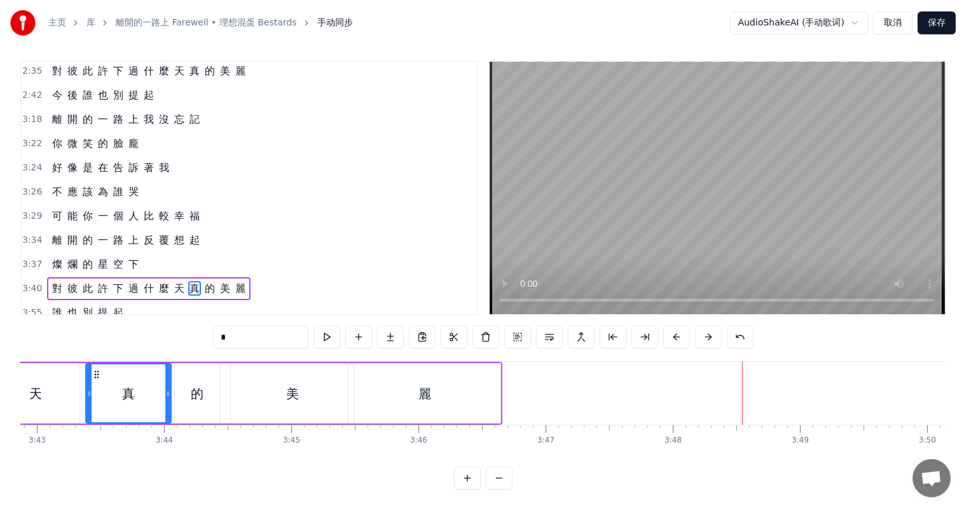
click at [188, 281] on span "真" at bounding box center [194, 288] width 13 height 15
click at [120, 301] on div "誰 也 別 提 起" at bounding box center [87, 312] width 81 height 23
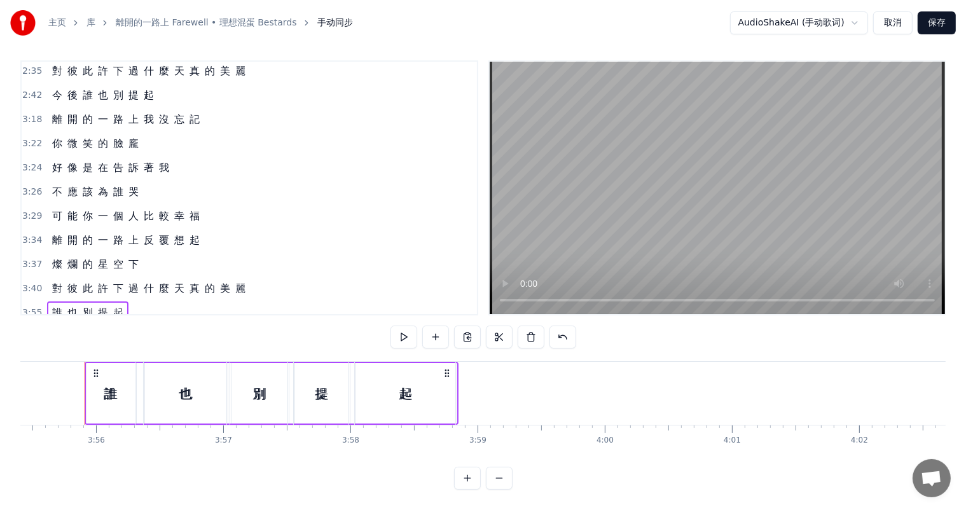
scroll to position [824, 0]
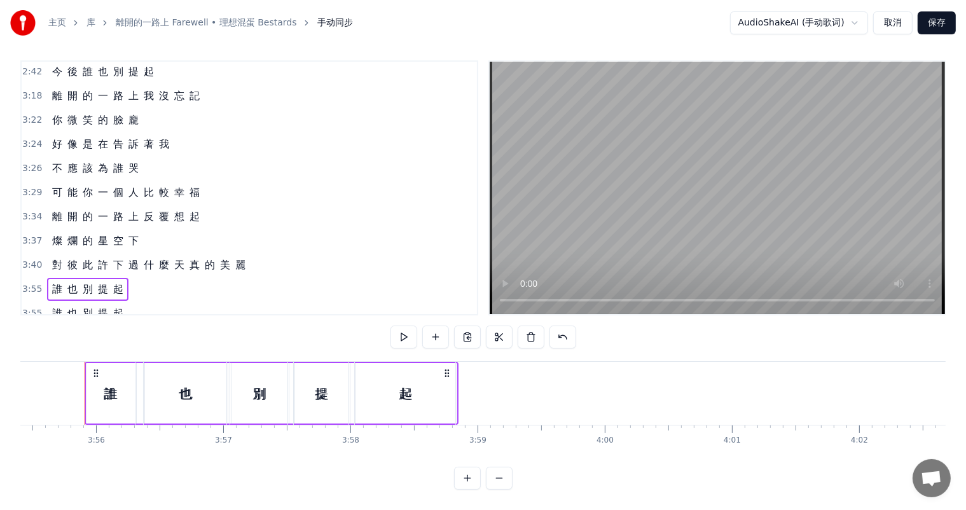
click at [51, 282] on span "誰" at bounding box center [57, 289] width 13 height 15
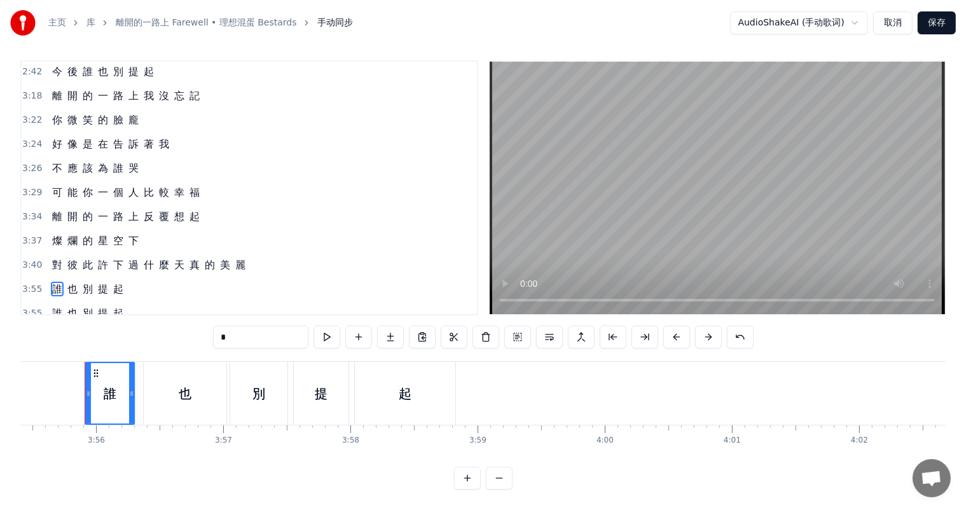
click at [51, 282] on span "誰" at bounding box center [57, 289] width 13 height 15
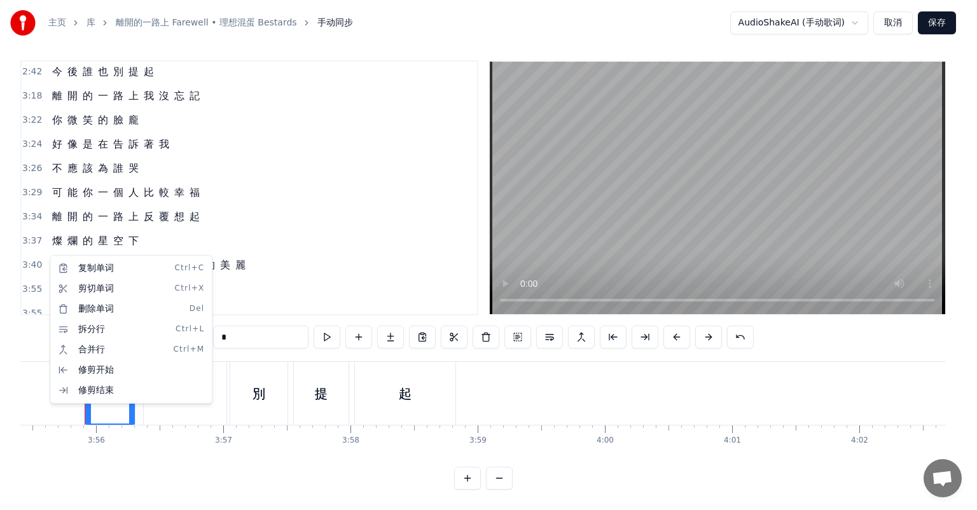
click at [831, 460] on html "主页 库 離開的一路上 Farewell • 理想混蛋 Bestards 手动同步 AudioShakeAI (手动歌词) 取消 保存 0:27 背 影 逐 …" at bounding box center [488, 252] width 977 height 516
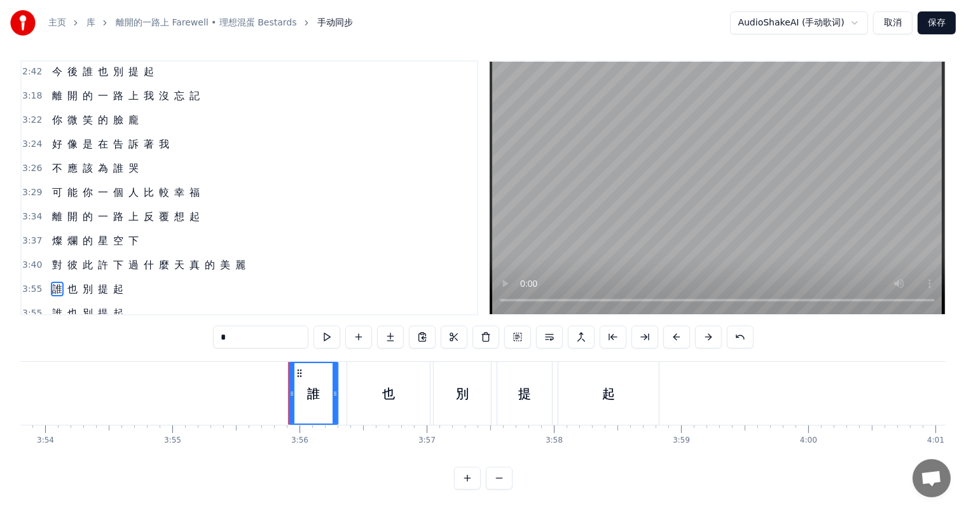
scroll to position [0, 29583]
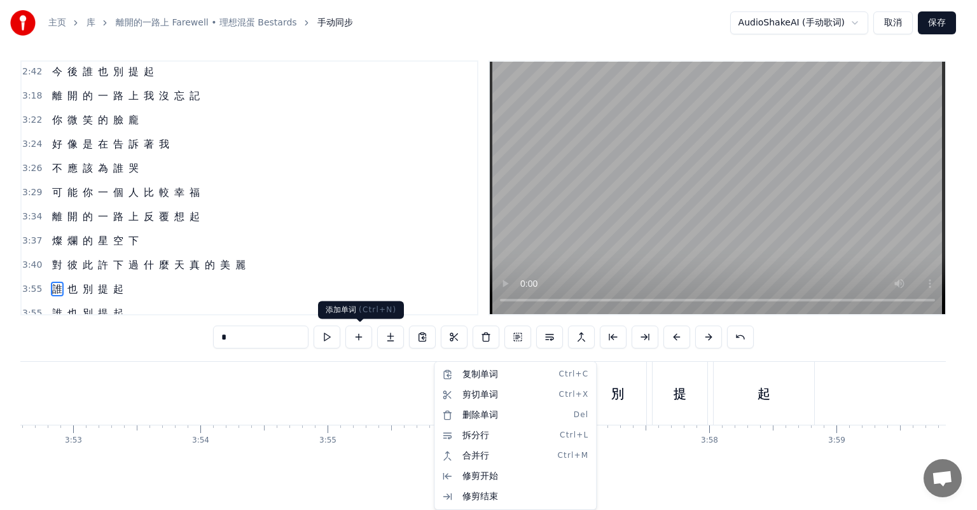
click at [357, 338] on button at bounding box center [358, 337] width 27 height 23
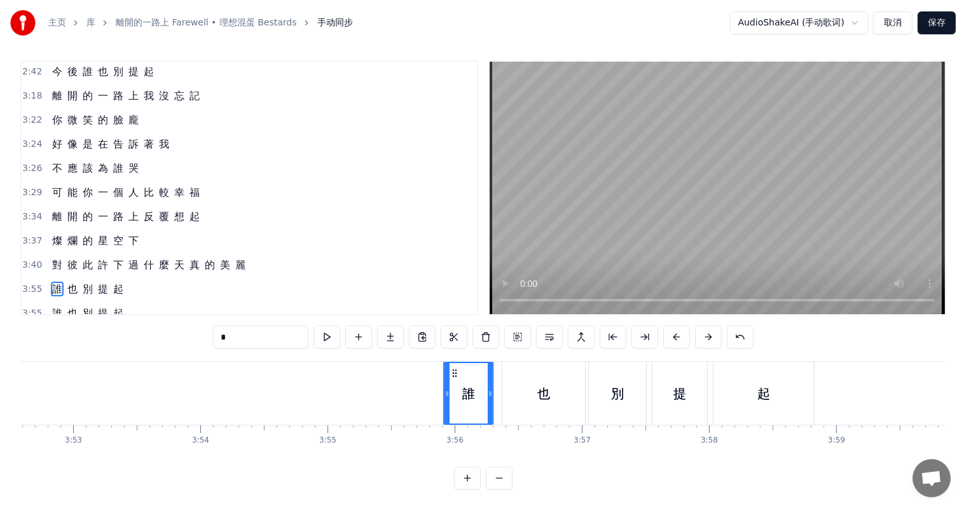
drag, startPoint x: 291, startPoint y: 386, endPoint x: 325, endPoint y: 394, distance: 35.3
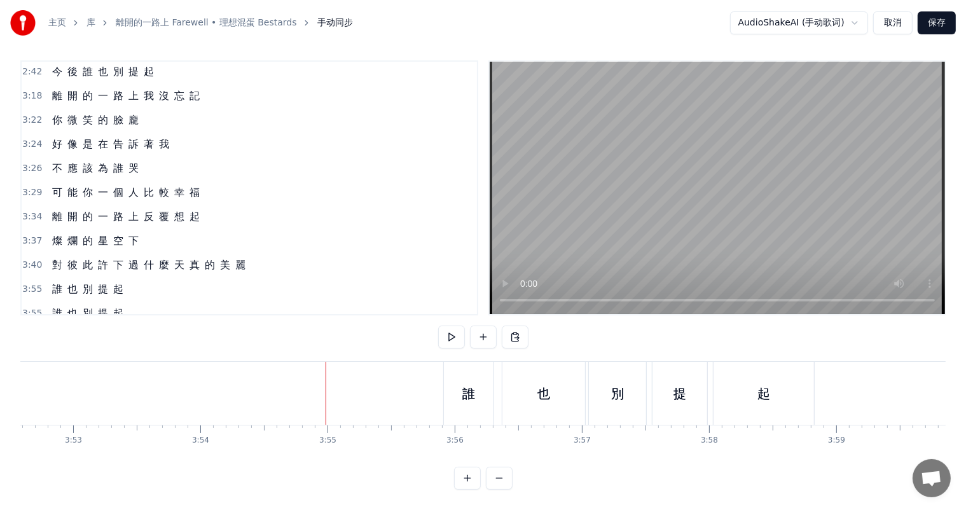
click at [458, 388] on div "誰" at bounding box center [469, 393] width 50 height 63
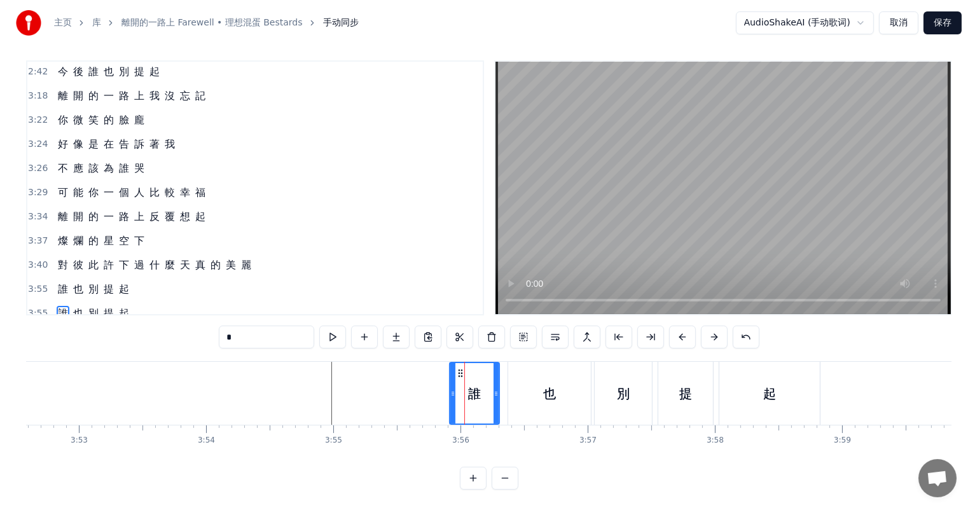
scroll to position [17, 0]
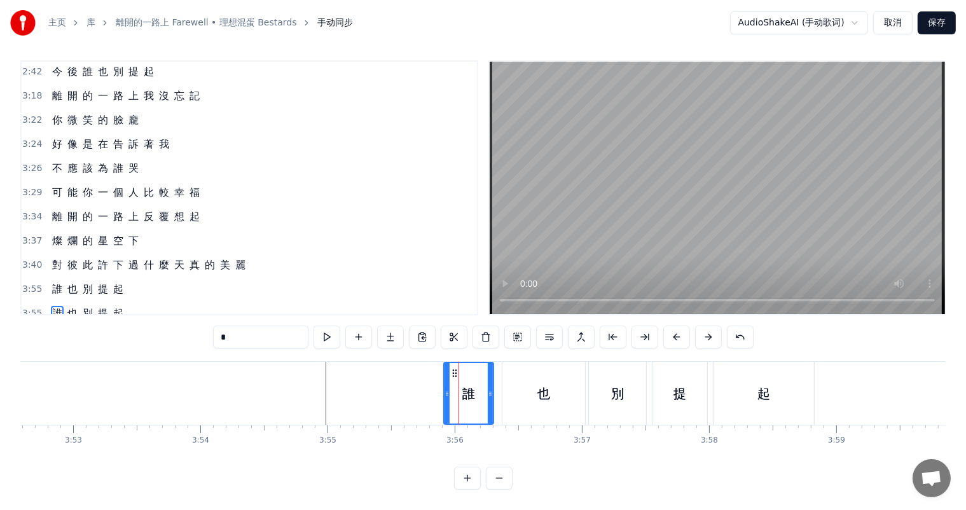
click at [511, 385] on div "也" at bounding box center [543, 393] width 83 height 63
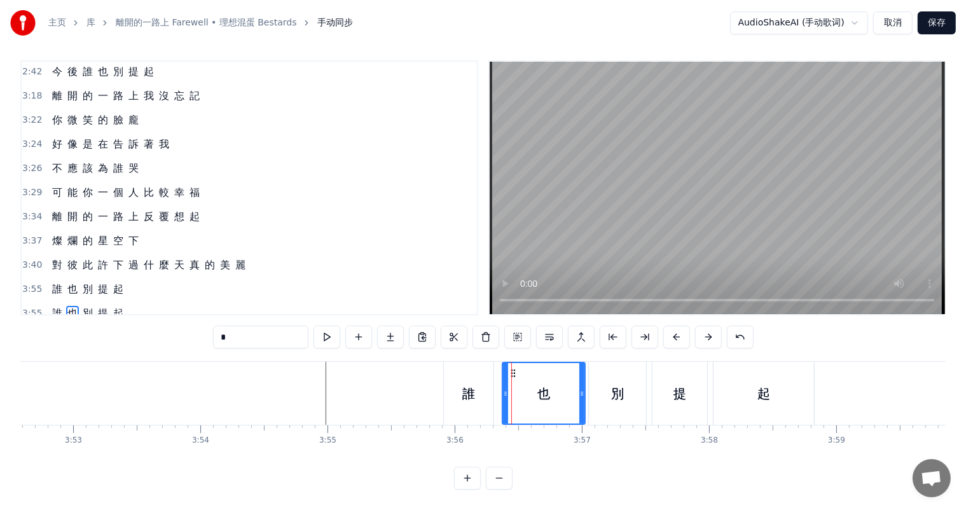
click at [455, 384] on div "誰" at bounding box center [469, 393] width 50 height 63
type input "*"
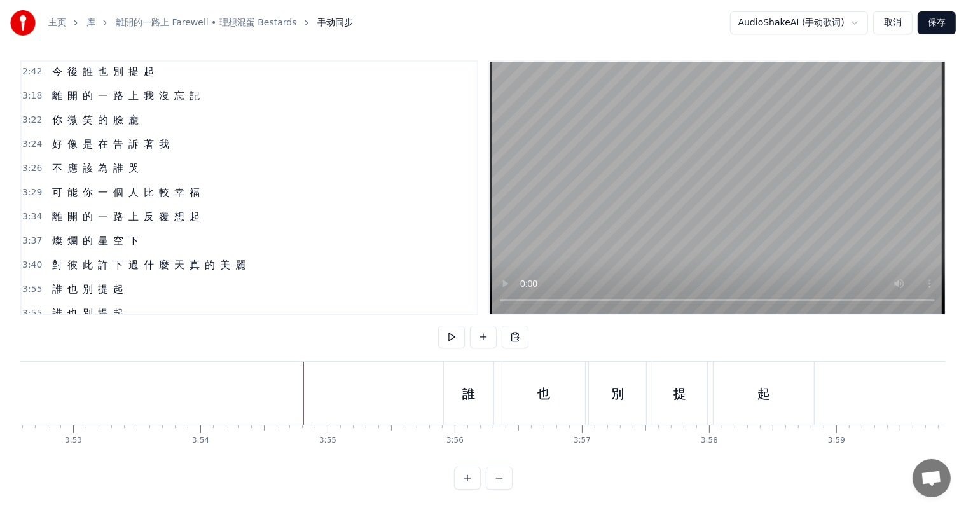
click at [448, 387] on div "誰" at bounding box center [469, 393] width 50 height 63
click at [462, 384] on div "誰" at bounding box center [468, 393] width 13 height 19
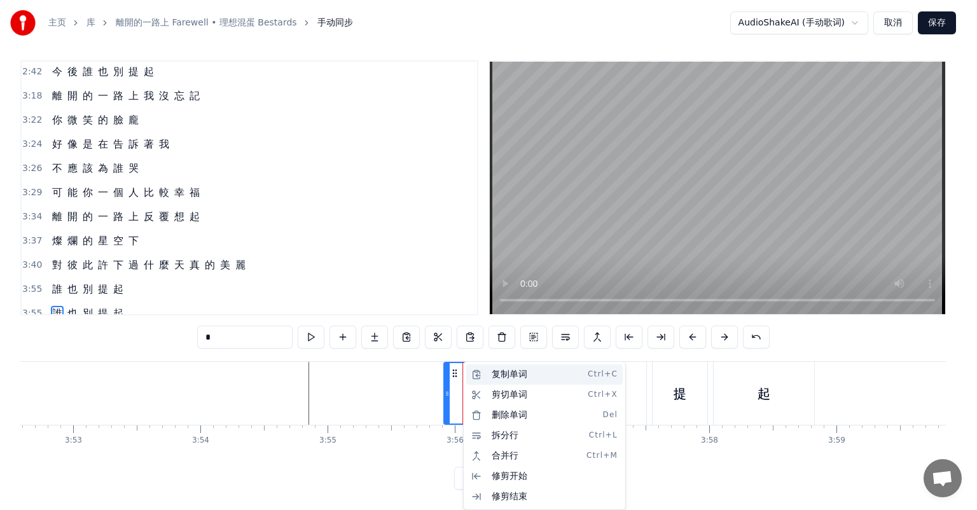
click at [497, 378] on div "复制单词 Ctrl+C" at bounding box center [544, 374] width 156 height 20
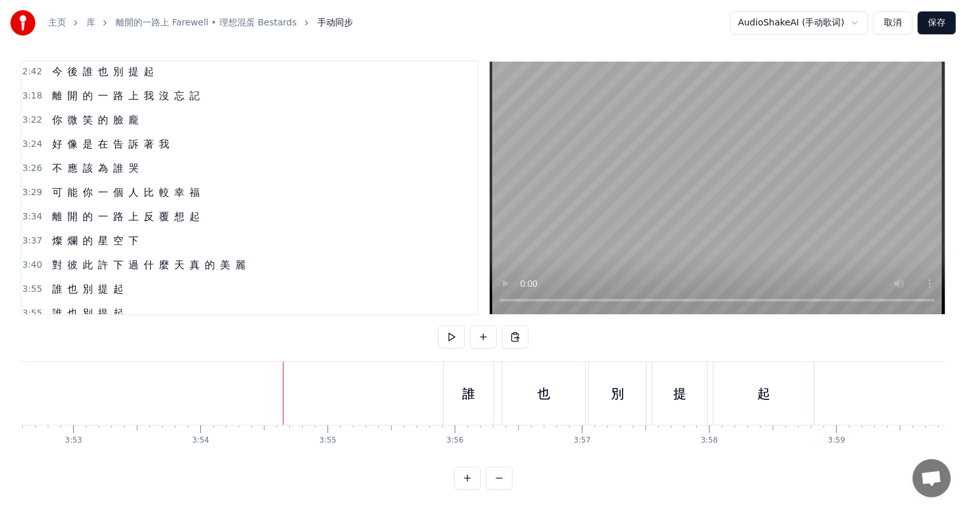
drag, startPoint x: 279, startPoint y: 382, endPoint x: 287, endPoint y: 384, distance: 7.9
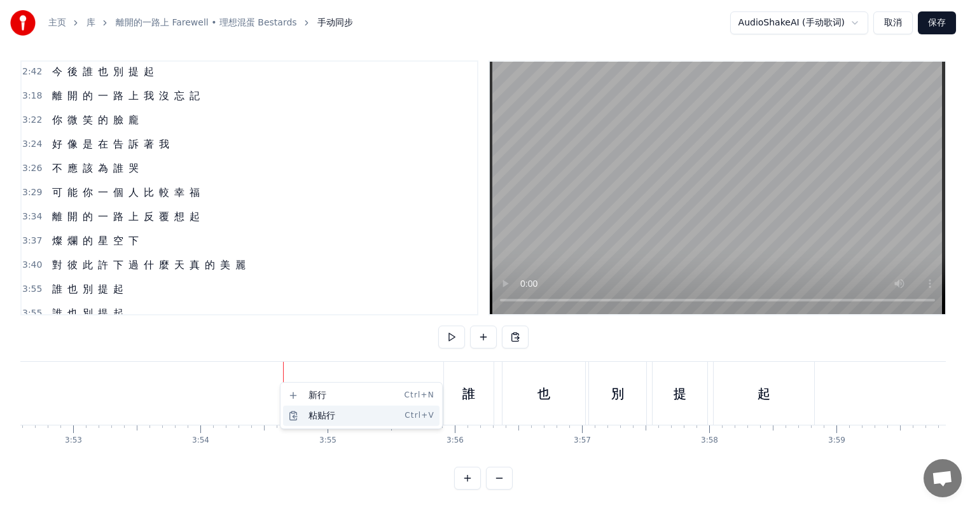
click at [328, 415] on div "粘贴行 Ctrl+V" at bounding box center [361, 416] width 156 height 20
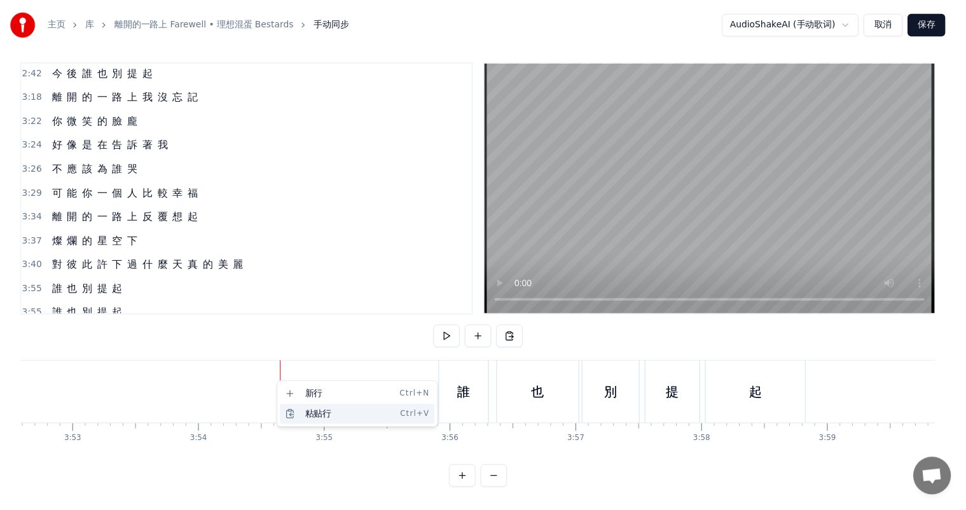
scroll to position [847, 0]
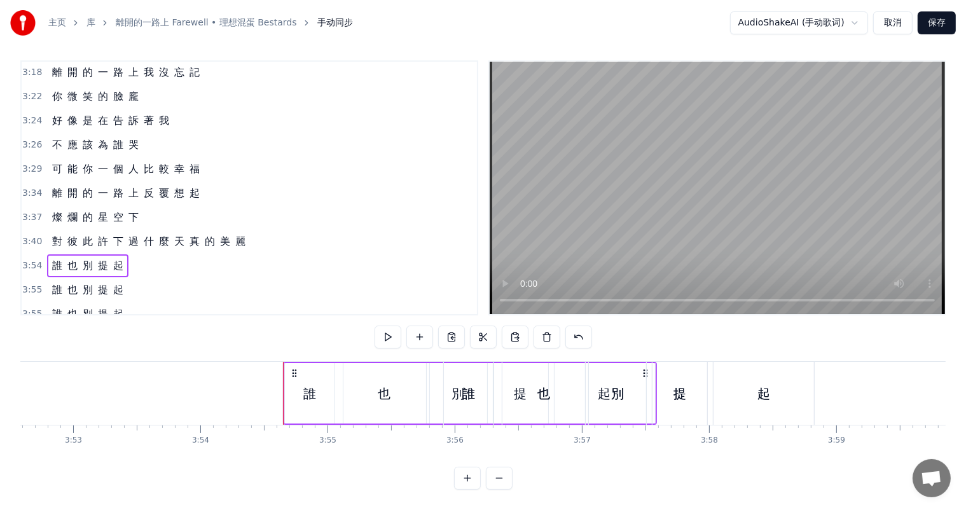
click at [283, 377] on div at bounding box center [283, 393] width 1 height 63
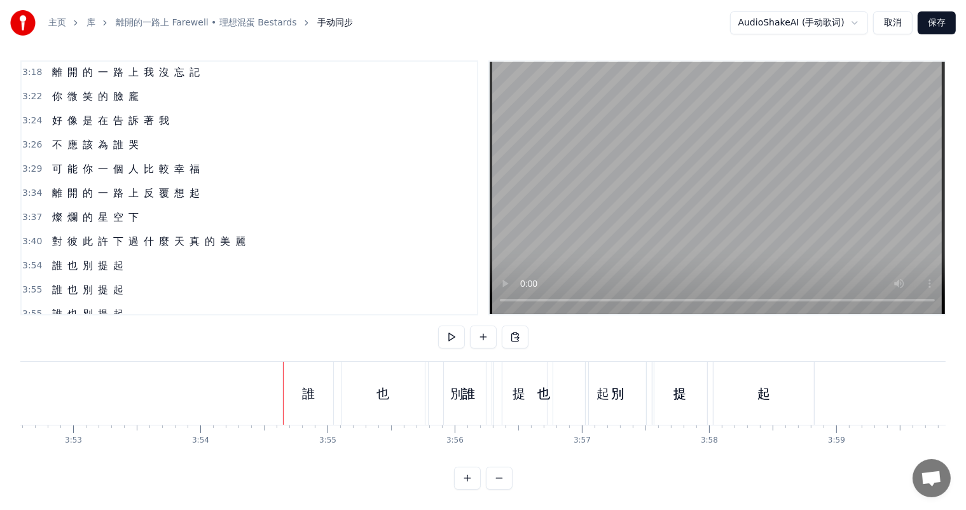
click at [55, 258] on span "誰" at bounding box center [57, 265] width 13 height 15
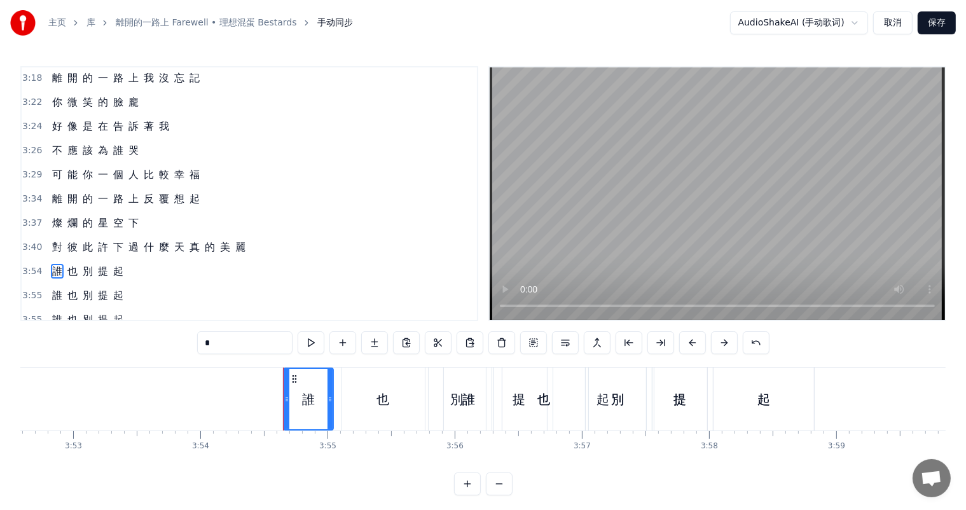
scroll to position [0, 0]
drag, startPoint x: 124, startPoint y: 239, endPoint x: 117, endPoint y: 238, distance: 7.0
click at [122, 259] on div "3:54 誰 也 別 提 起" at bounding box center [249, 271] width 455 height 24
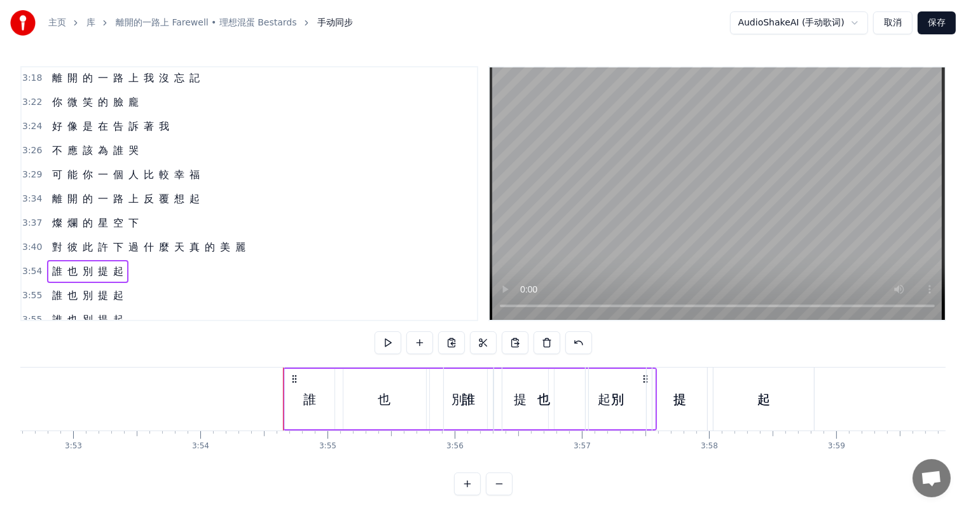
click at [118, 264] on span "起" at bounding box center [118, 271] width 13 height 15
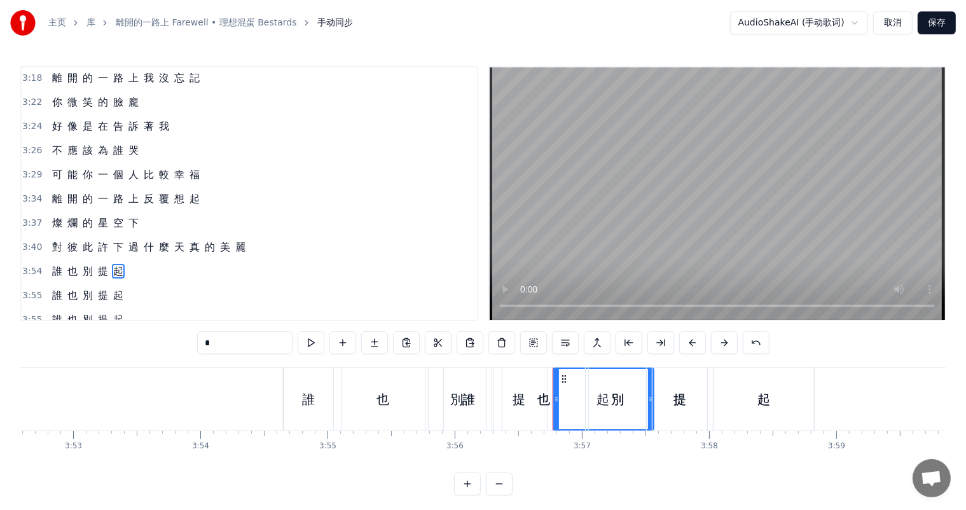
click at [130, 259] on div "3:54 誰 也 別 提 起" at bounding box center [249, 271] width 455 height 24
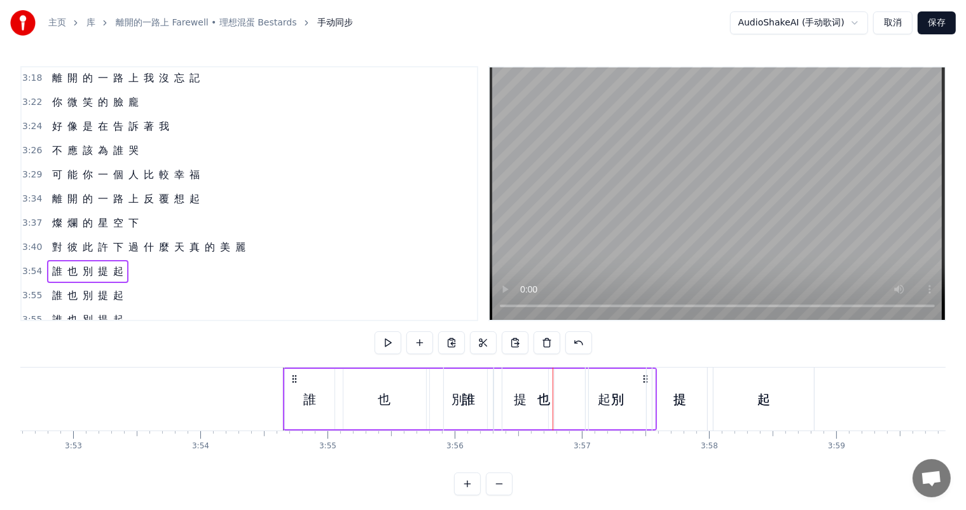
drag, startPoint x: 73, startPoint y: 241, endPoint x: 76, endPoint y: 254, distance: 13.6
click at [76, 254] on div "0:27 背 影 逐 漸 拉 開 距 離 0:31 告 別 所 有 與 你 有 關 的 風 景 0:36 我 很 努 力 回 憶 的 雨 裡 0:40 忍 住…" at bounding box center [249, 193] width 458 height 255
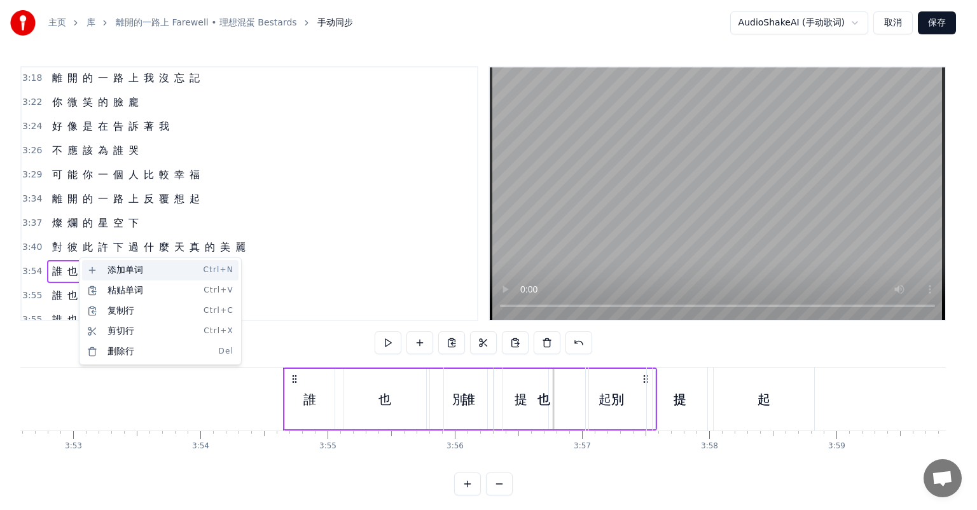
click at [109, 272] on div "添加单词 Ctrl+N" at bounding box center [160, 270] width 156 height 20
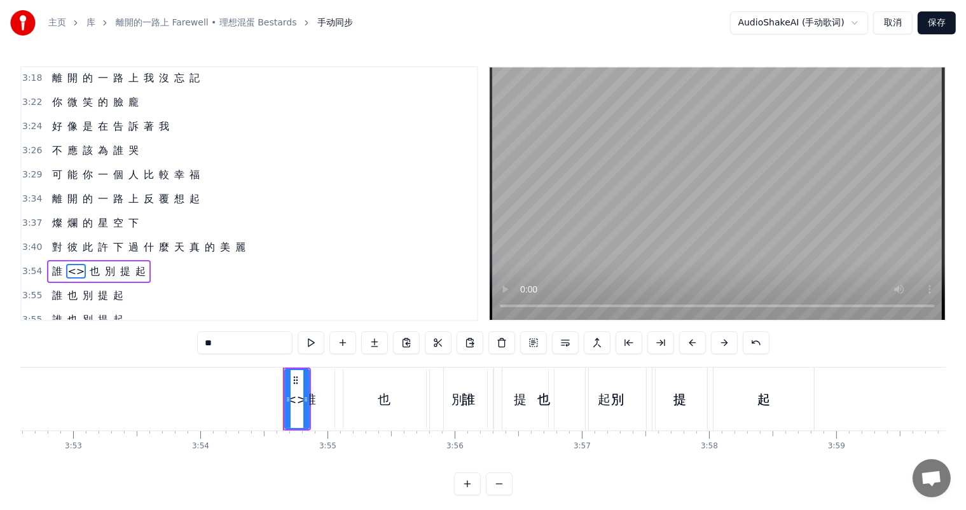
click at [71, 264] on span "<>" at bounding box center [76, 271] width 20 height 15
click at [296, 402] on div "<>" at bounding box center [297, 399] width 22 height 19
click at [300, 402] on div "<>" at bounding box center [297, 399] width 22 height 19
click at [303, 403] on icon at bounding box center [305, 399] width 5 height 10
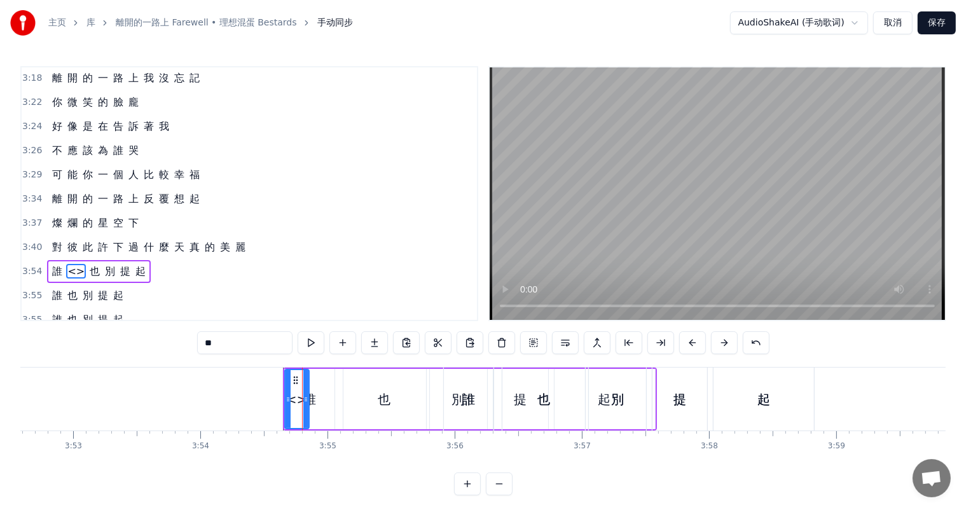
click at [300, 402] on div "<>" at bounding box center [297, 399] width 22 height 19
drag, startPoint x: 293, startPoint y: 380, endPoint x: 264, endPoint y: 382, distance: 28.7
click at [265, 382] on icon at bounding box center [270, 380] width 10 height 10
click at [267, 402] on div "<>" at bounding box center [269, 399] width 22 height 19
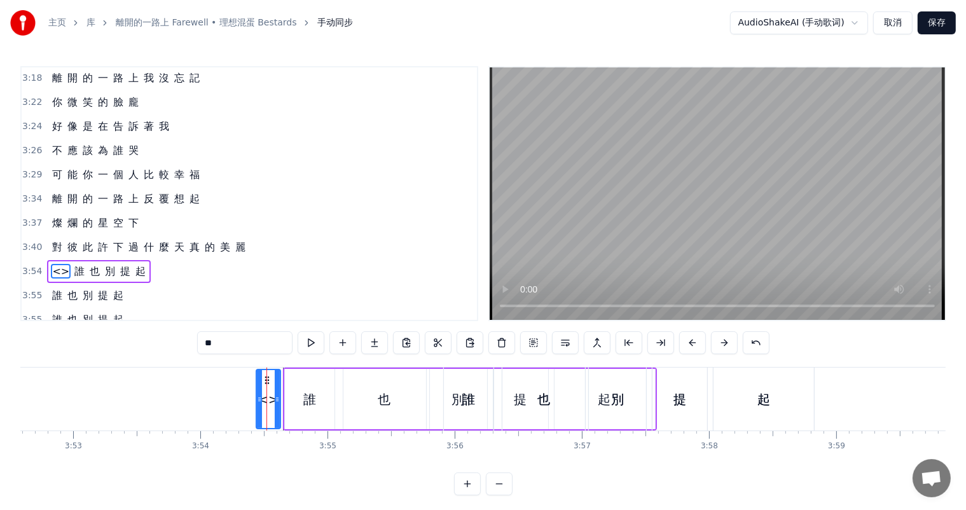
drag, startPoint x: 260, startPoint y: 399, endPoint x: 246, endPoint y: 400, distance: 14.0
click at [257, 400] on icon at bounding box center [259, 399] width 5 height 10
drag, startPoint x: 251, startPoint y: 404, endPoint x: 270, endPoint y: 403, distance: 19.1
click at [270, 403] on div "<>" at bounding box center [261, 399] width 37 height 58
click at [267, 403] on div "<>" at bounding box center [262, 399] width 22 height 19
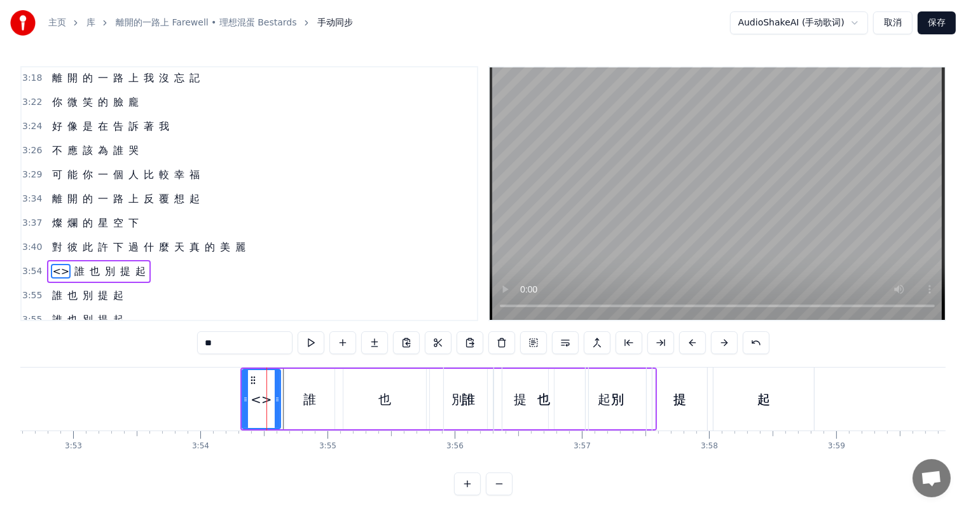
click at [261, 401] on div "<>" at bounding box center [262, 399] width 22 height 19
drag, startPoint x: 253, startPoint y: 356, endPoint x: 247, endPoint y: 346, distance: 11.5
click at [252, 354] on div "**" at bounding box center [483, 343] width 572 height 25
drag, startPoint x: 247, startPoint y: 346, endPoint x: 198, endPoint y: 340, distance: 48.8
click at [191, 345] on div "0:27 背 影 逐 漸 拉 開 距 離 0:31 告 別 所 有 與 你 有 關 的 風 景 0:36 我 很 努 力 回 憶 的 雨 裡 0:40 忍 住…" at bounding box center [482, 280] width 925 height 429
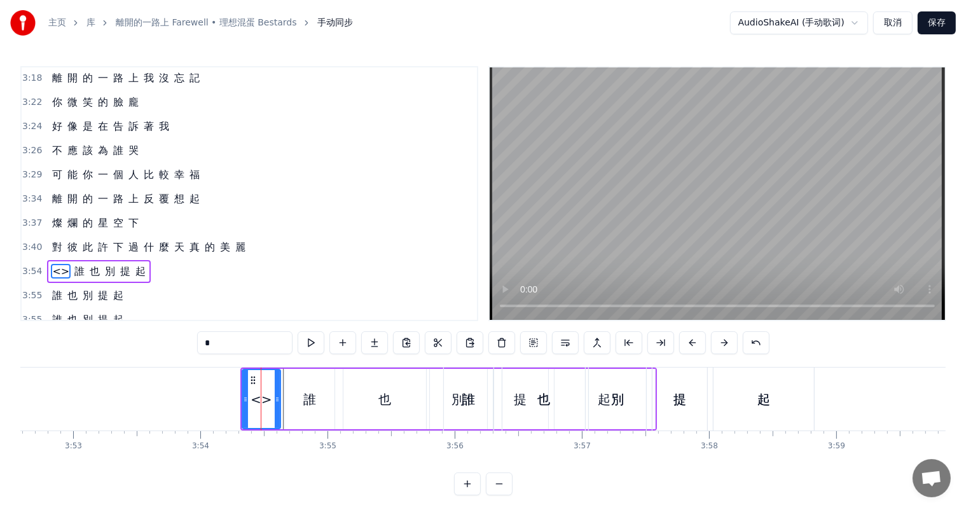
type input "**"
type input "*"
click at [316, 404] on div "誰" at bounding box center [310, 399] width 50 height 60
type input "*"
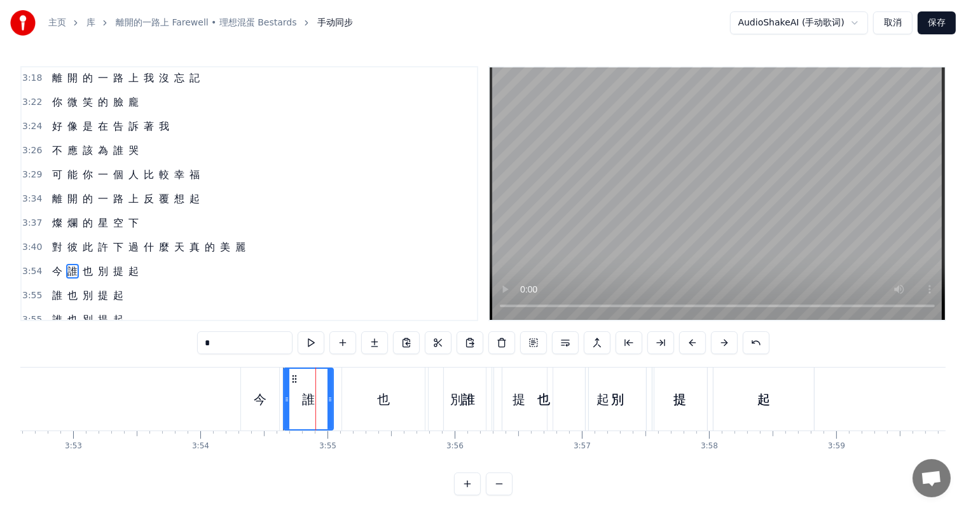
click at [280, 396] on div "今 誰 也 別 提 起" at bounding box center [448, 399] width 417 height 63
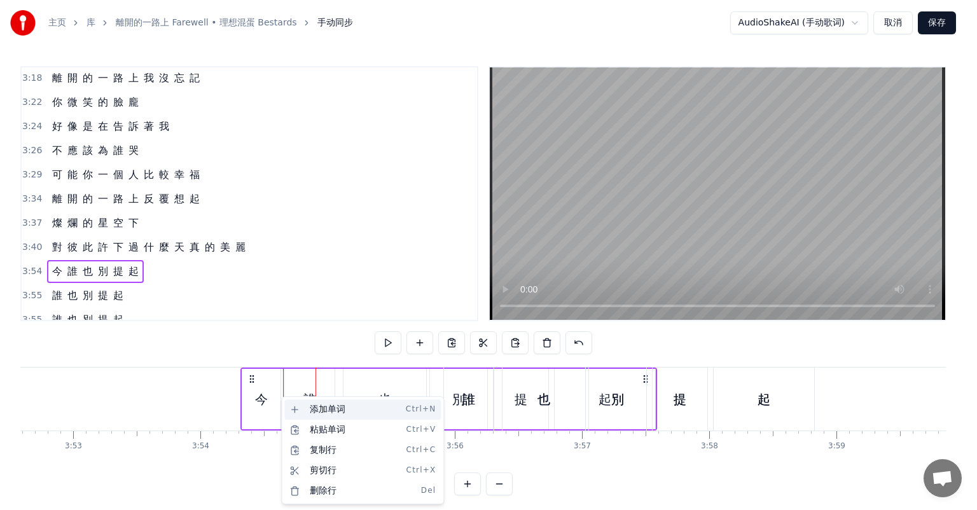
click at [336, 408] on div "添加单词 Ctrl+N" at bounding box center [362, 409] width 156 height 20
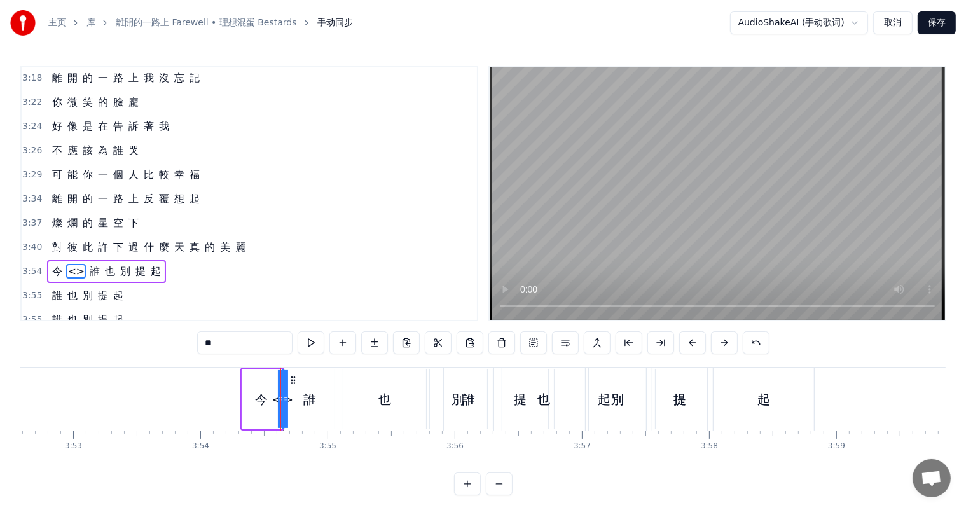
drag, startPoint x: 227, startPoint y: 345, endPoint x: 193, endPoint y: 342, distance: 33.9
click at [193, 342] on div "0:27 背 影 逐 漸 拉 開 距 離 0:31 告 別 所 有 與 你 有 關 的 風 景 0:36 我 很 努 力 回 憶 的 雨 裡 0:40 忍 住…" at bounding box center [482, 280] width 925 height 429
click at [308, 424] on div "誰" at bounding box center [310, 399] width 50 height 60
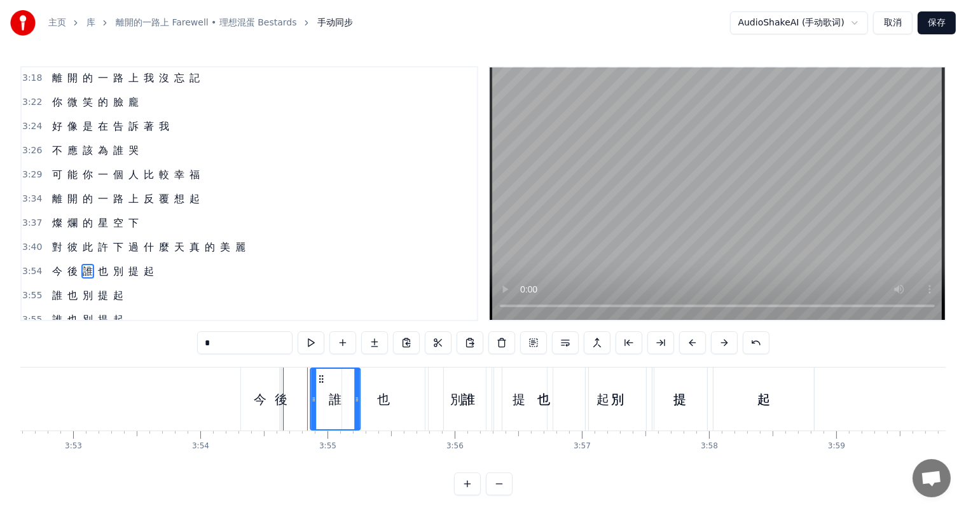
drag, startPoint x: 295, startPoint y: 378, endPoint x: 322, endPoint y: 379, distance: 27.4
click at [322, 379] on circle at bounding box center [322, 378] width 1 height 1
click at [258, 392] on div "今" at bounding box center [260, 399] width 13 height 19
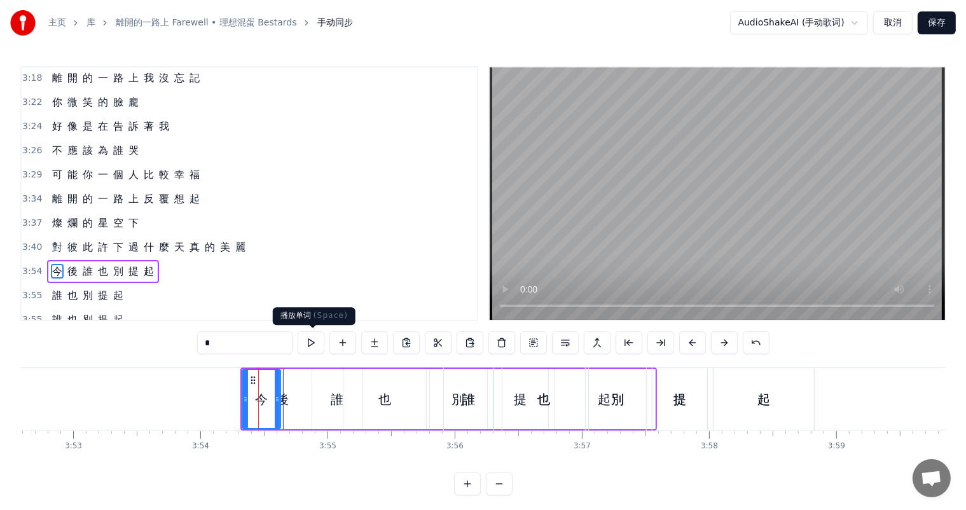
click at [315, 343] on button at bounding box center [311, 342] width 27 height 23
drag, startPoint x: 275, startPoint y: 399, endPoint x: 296, endPoint y: 398, distance: 21.0
click at [296, 398] on icon at bounding box center [298, 399] width 5 height 10
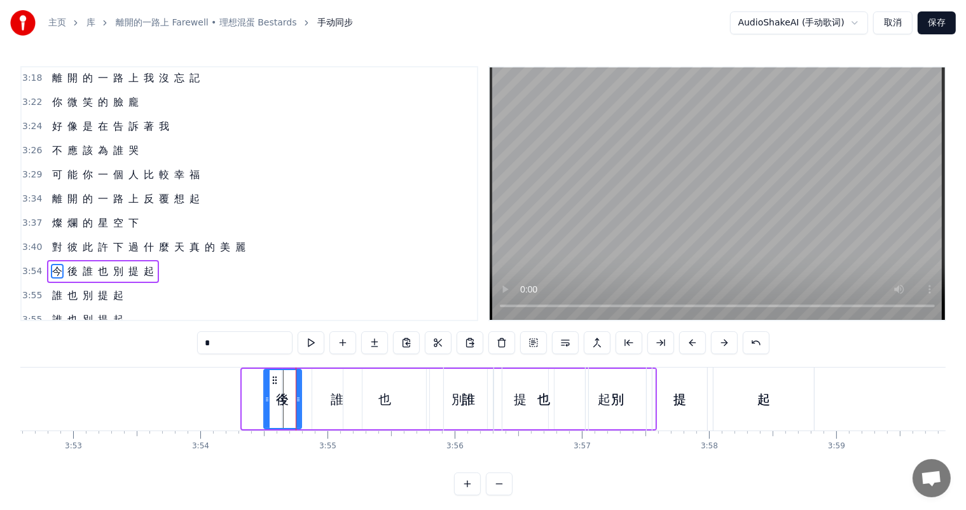
drag, startPoint x: 244, startPoint y: 401, endPoint x: 265, endPoint y: 399, distance: 21.7
click at [265, 399] on icon at bounding box center [267, 399] width 5 height 10
click at [313, 342] on button at bounding box center [311, 342] width 27 height 23
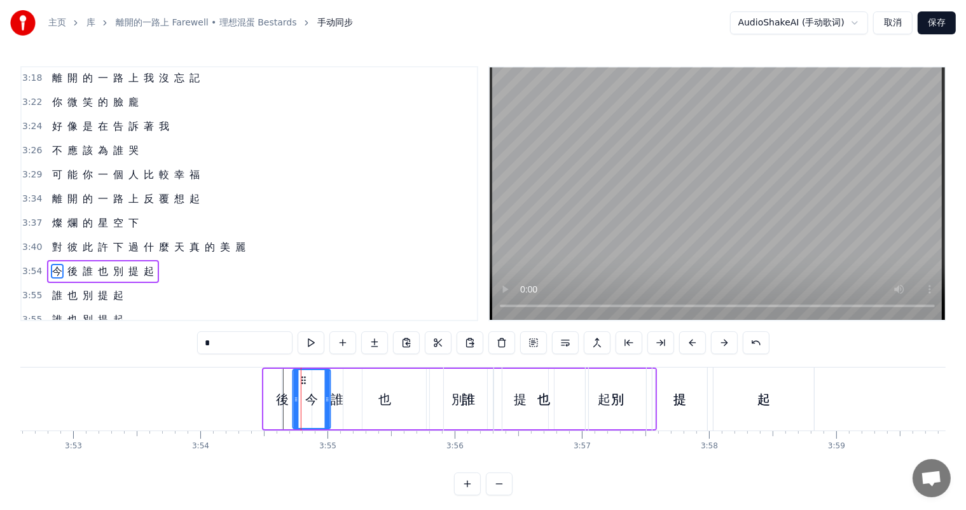
drag, startPoint x: 271, startPoint y: 377, endPoint x: 300, endPoint y: 380, distance: 29.4
click at [280, 399] on div "後" at bounding box center [282, 399] width 13 height 19
type input "*"
drag, startPoint x: 286, startPoint y: 382, endPoint x: 294, endPoint y: 392, distance: 13.5
click at [308, 387] on div "後 今 誰 也 別 提 起" at bounding box center [474, 399] width 366 height 63
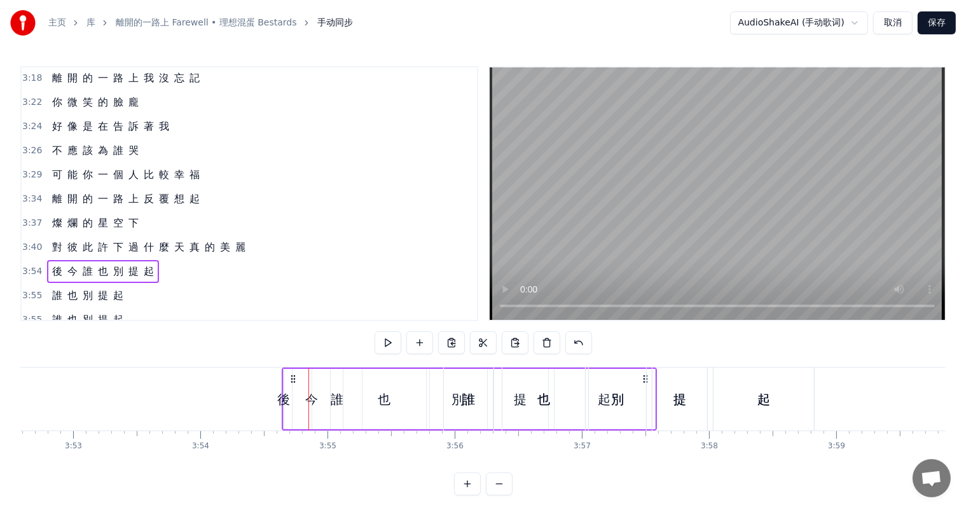
click at [280, 397] on div "後" at bounding box center [283, 399] width 13 height 19
drag, startPoint x: 280, startPoint y: 398, endPoint x: 267, endPoint y: 398, distance: 13.4
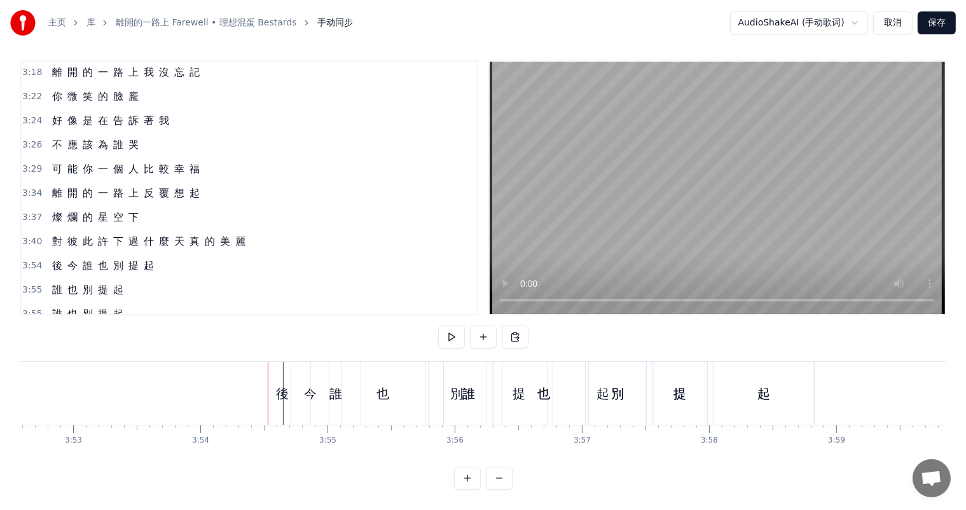
scroll to position [17, 0]
click at [66, 258] on span "今" at bounding box center [72, 265] width 13 height 15
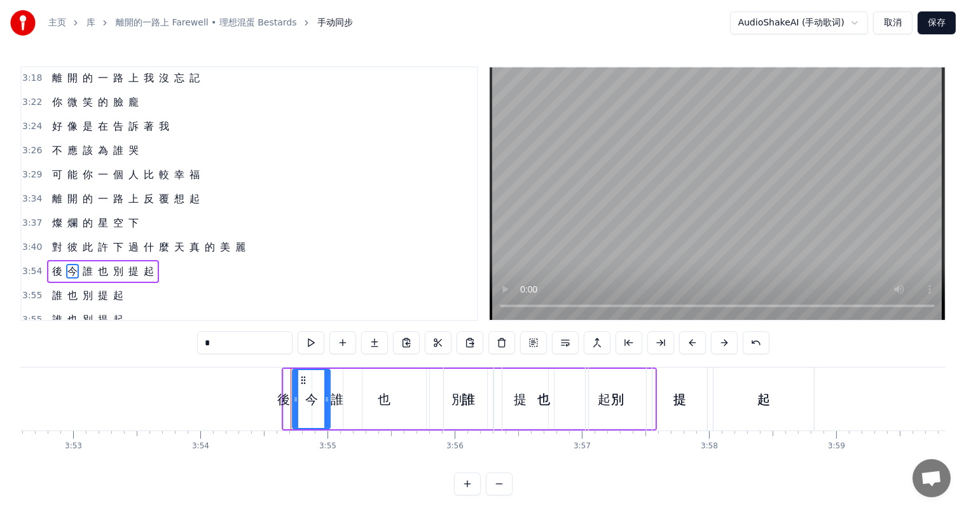
scroll to position [0, 0]
drag, startPoint x: 56, startPoint y: 236, endPoint x: 74, endPoint y: 235, distance: 17.8
click at [74, 260] on div "後 今 誰 也 別 提 起" at bounding box center [103, 271] width 112 height 23
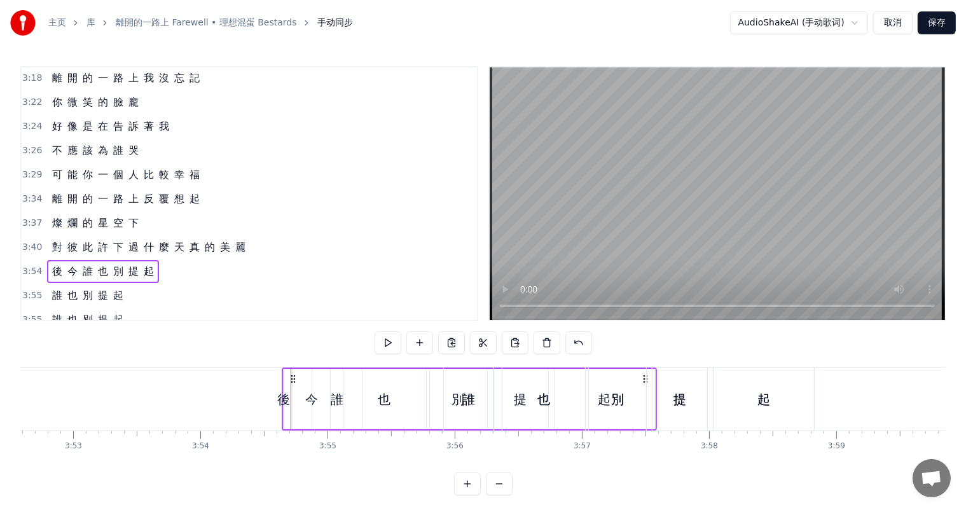
click at [282, 401] on div "後" at bounding box center [283, 399] width 13 height 19
click at [335, 399] on div "後 今 誰 也 別 提 起" at bounding box center [469, 399] width 375 height 63
click at [280, 397] on div "後" at bounding box center [283, 399] width 13 height 19
drag, startPoint x: 280, startPoint y: 372, endPoint x: 289, endPoint y: 373, distance: 9.6
click at [289, 373] on div at bounding box center [288, 399] width 5 height 58
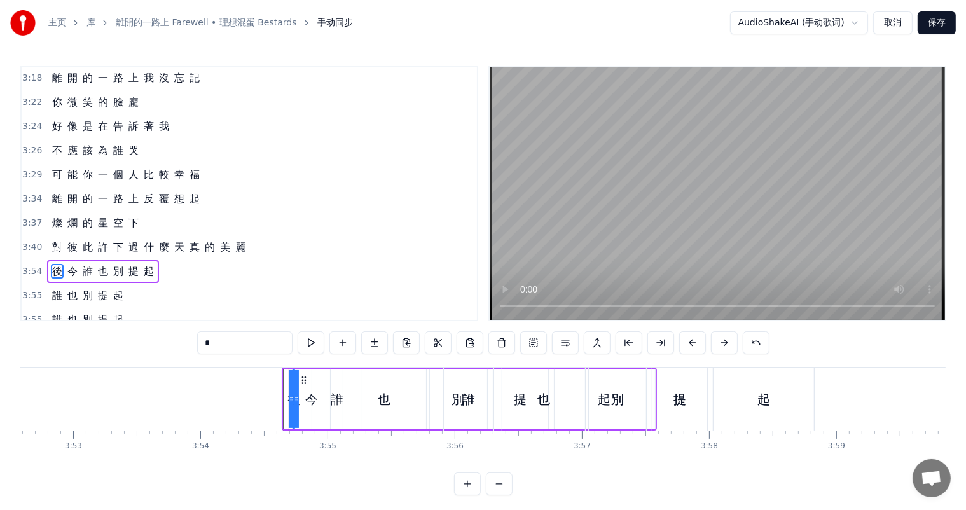
drag, startPoint x: 284, startPoint y: 373, endPoint x: 322, endPoint y: 376, distance: 37.7
drag, startPoint x: 296, startPoint y: 378, endPoint x: 315, endPoint y: 380, distance: 19.8
click at [315, 380] on div "今 後 誰 也 別 提 起" at bounding box center [474, 399] width 366 height 63
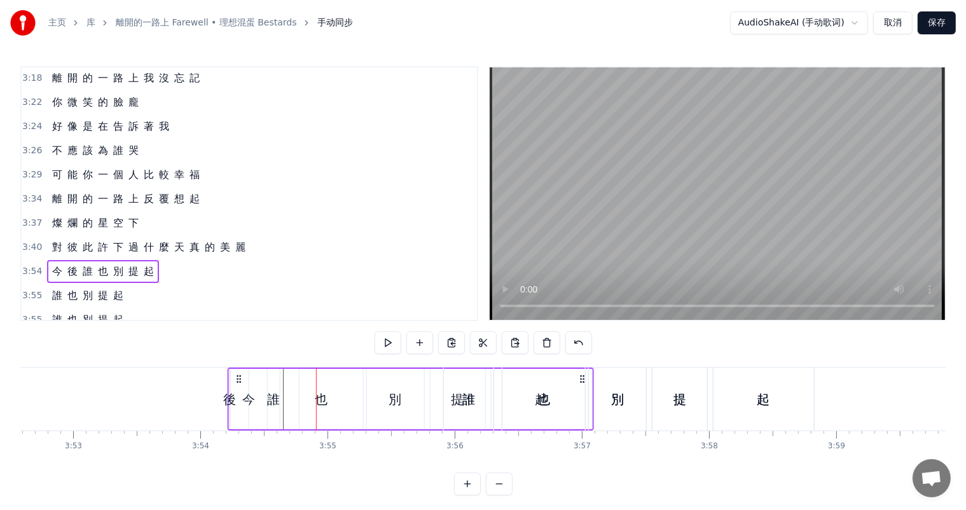
drag, startPoint x: 300, startPoint y: 378, endPoint x: 215, endPoint y: 382, distance: 84.7
click at [234, 378] on icon at bounding box center [239, 379] width 10 height 10
click at [219, 400] on div "後" at bounding box center [219, 399] width 13 height 19
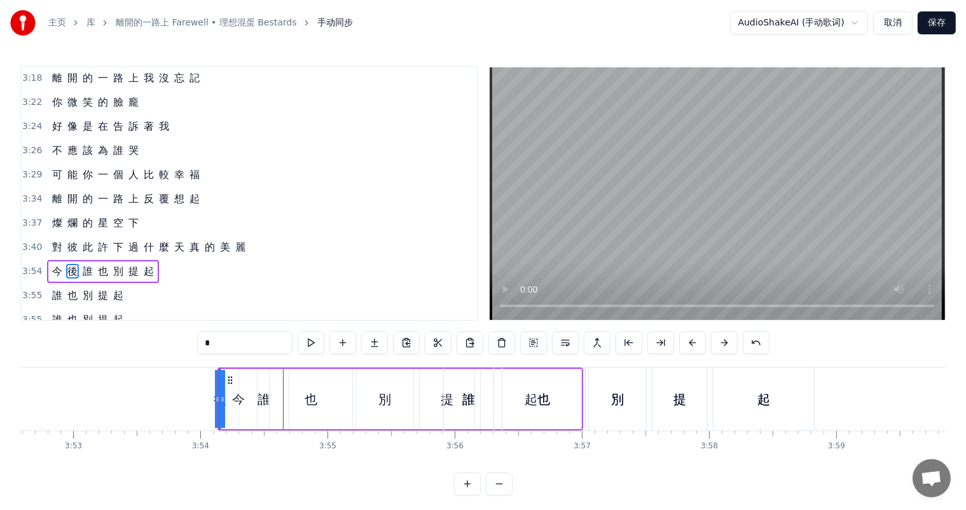
click at [242, 401] on div "誰" at bounding box center [264, 399] width 50 height 60
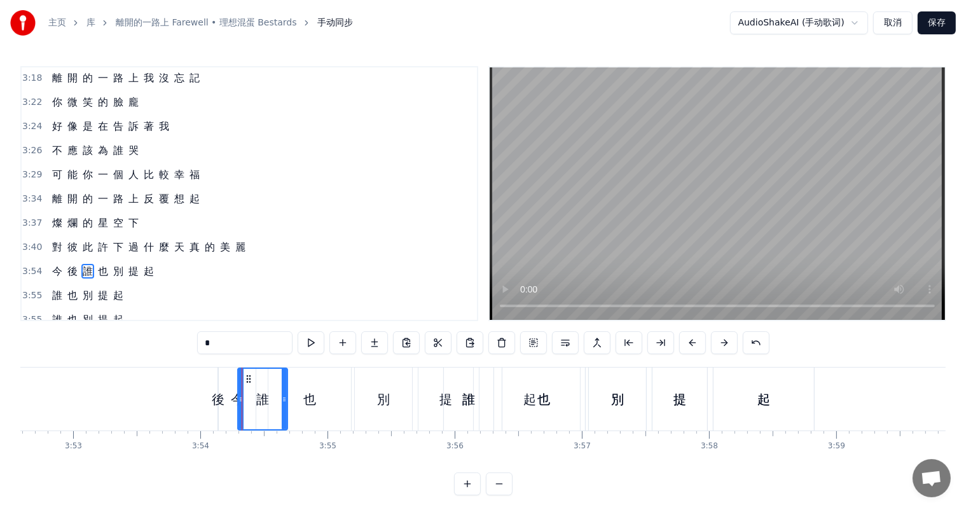
click at [233, 397] on div "今" at bounding box center [237, 399] width 13 height 19
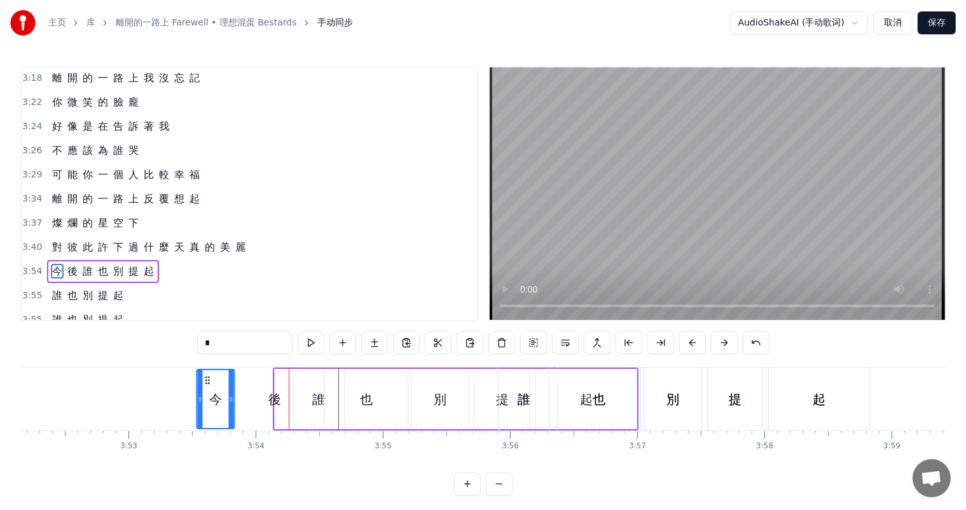
scroll to position [0, 29527]
drag, startPoint x: 227, startPoint y: 377, endPoint x: 233, endPoint y: 384, distance: 9.0
click at [227, 383] on icon at bounding box center [226, 380] width 10 height 10
click at [276, 398] on div "後" at bounding box center [275, 399] width 13 height 19
type input "*"
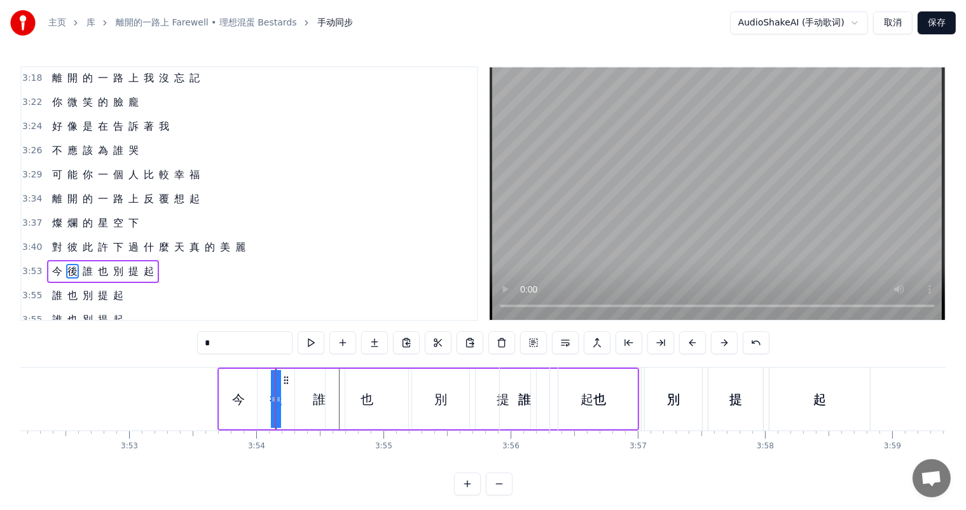
click at [280, 395] on icon at bounding box center [278, 399] width 5 height 10
drag, startPoint x: 272, startPoint y: 397, endPoint x: 254, endPoint y: 399, distance: 18.5
click at [254, 399] on div "今 後 誰 也 別 提 起" at bounding box center [429, 399] width 422 height 63
click at [277, 399] on div "後" at bounding box center [275, 399] width 13 height 19
click at [280, 399] on div "後" at bounding box center [276, 399] width 13 height 19
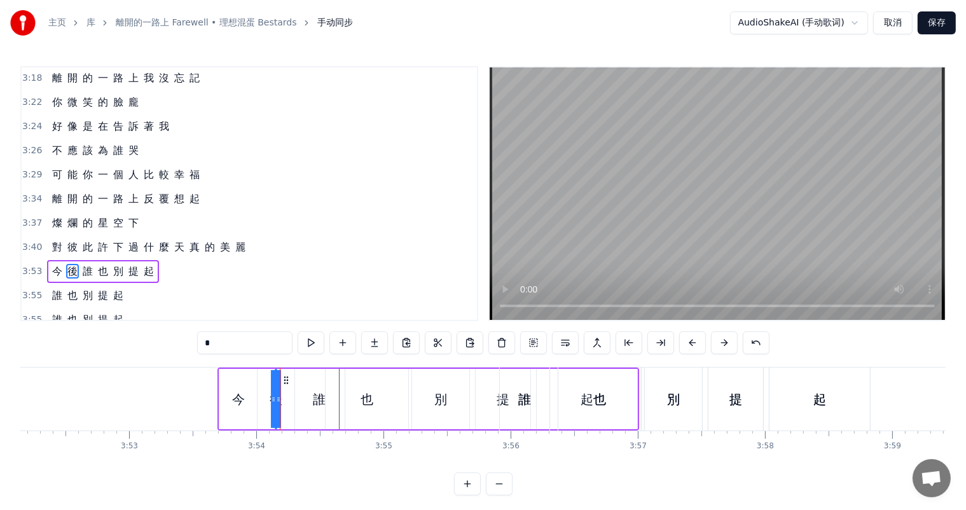
drag, startPoint x: 277, startPoint y: 398, endPoint x: 291, endPoint y: 397, distance: 13.4
click at [291, 397] on div "今 後 誰 也 別 提 起" at bounding box center [429, 399] width 422 height 63
click at [272, 397] on div "後" at bounding box center [275, 399] width 13 height 19
drag, startPoint x: 272, startPoint y: 399, endPoint x: 256, endPoint y: 397, distance: 15.9
click at [256, 397] on div "今 後 誰 也 別 提 起" at bounding box center [429, 399] width 422 height 63
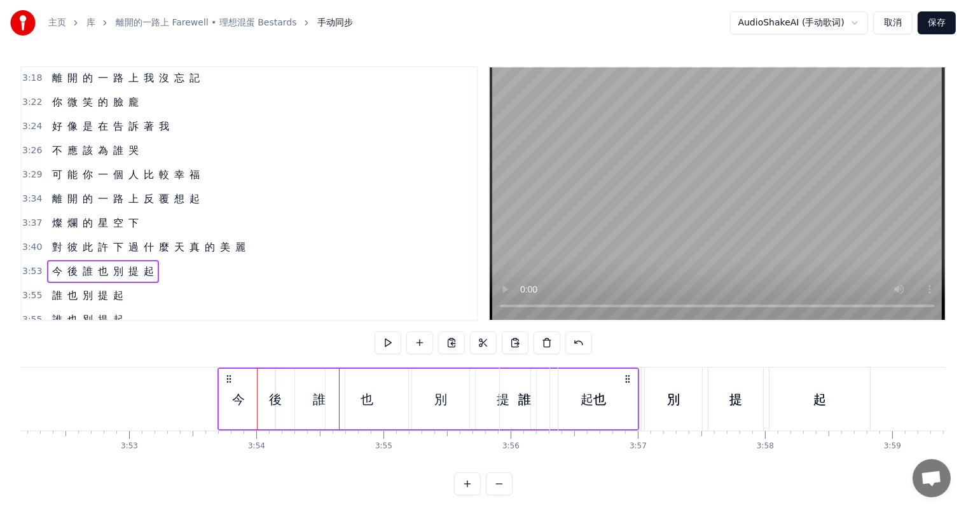
click at [275, 399] on div "後" at bounding box center [275, 399] width 13 height 19
drag, startPoint x: 277, startPoint y: 399, endPoint x: 289, endPoint y: 399, distance: 12.1
click at [289, 399] on div "今 後 誰 也 別 提 起" at bounding box center [429, 399] width 422 height 63
click at [272, 398] on div "後" at bounding box center [275, 399] width 13 height 19
drag, startPoint x: 287, startPoint y: 379, endPoint x: 295, endPoint y: 380, distance: 8.3
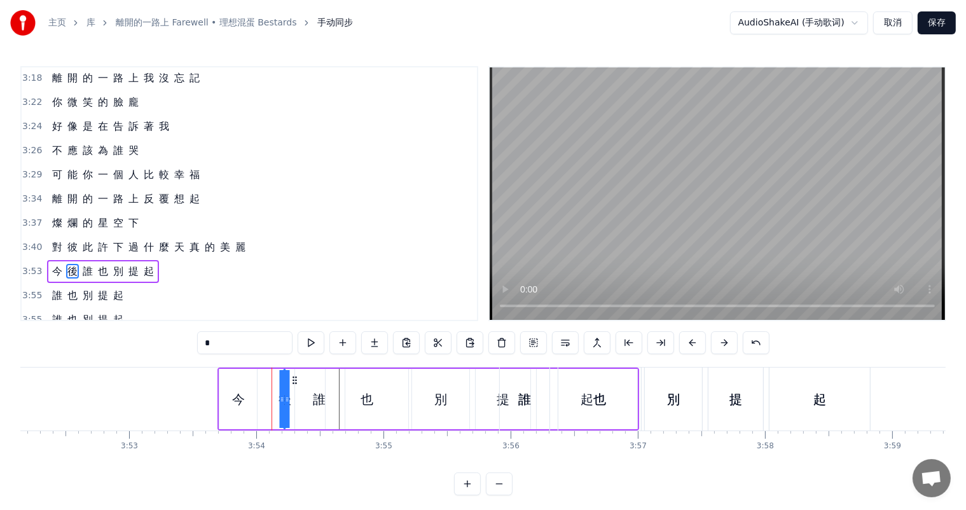
click at [295, 380] on icon at bounding box center [295, 380] width 10 height 10
drag, startPoint x: 289, startPoint y: 397, endPoint x: 312, endPoint y: 397, distance: 22.9
click at [312, 397] on div "今 後 誰 也 別 提 起" at bounding box center [429, 399] width 422 height 63
click at [282, 399] on div "後" at bounding box center [285, 399] width 13 height 19
drag, startPoint x: 282, startPoint y: 399, endPoint x: 252, endPoint y: 399, distance: 30.5
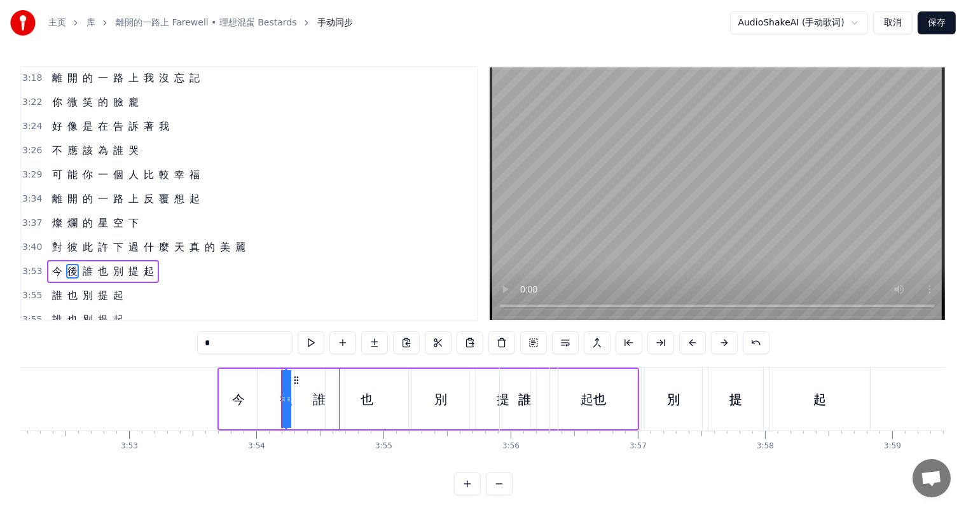
click at [252, 399] on div "今 後 誰 也 別 提 起" at bounding box center [429, 399] width 422 height 63
click at [284, 399] on div "後" at bounding box center [285, 399] width 13 height 19
click at [284, 399] on icon at bounding box center [283, 399] width 5 height 10
click at [283, 399] on icon at bounding box center [283, 399] width 5 height 10
drag, startPoint x: 287, startPoint y: 400, endPoint x: 279, endPoint y: 402, distance: 8.5
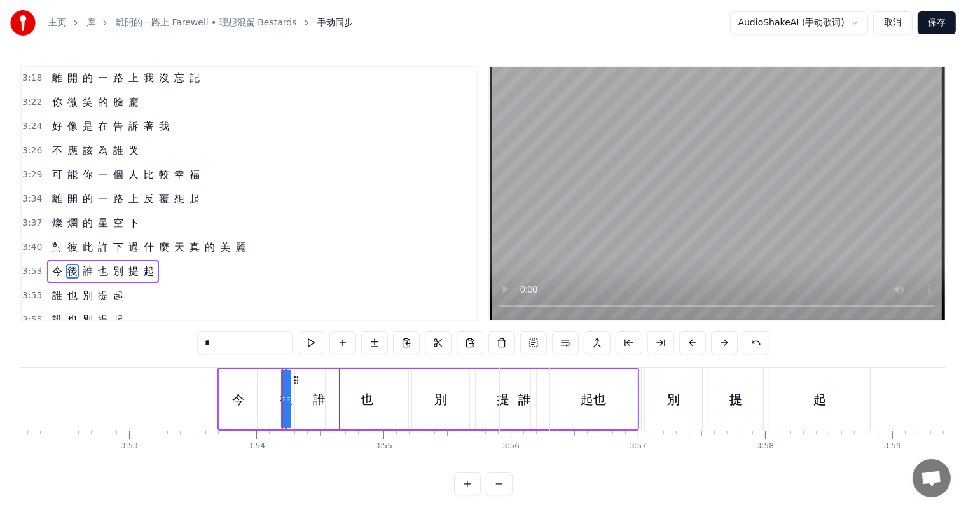
click at [295, 402] on div "今 後 誰 也 別 提 起" at bounding box center [429, 399] width 422 height 63
click at [282, 401] on div "後" at bounding box center [285, 399] width 13 height 19
drag, startPoint x: 279, startPoint y: 399, endPoint x: 254, endPoint y: 399, distance: 24.8
click at [254, 399] on div "今 後 誰 也 別 提 起" at bounding box center [429, 399] width 422 height 63
click at [287, 397] on div "後" at bounding box center [285, 399] width 13 height 19
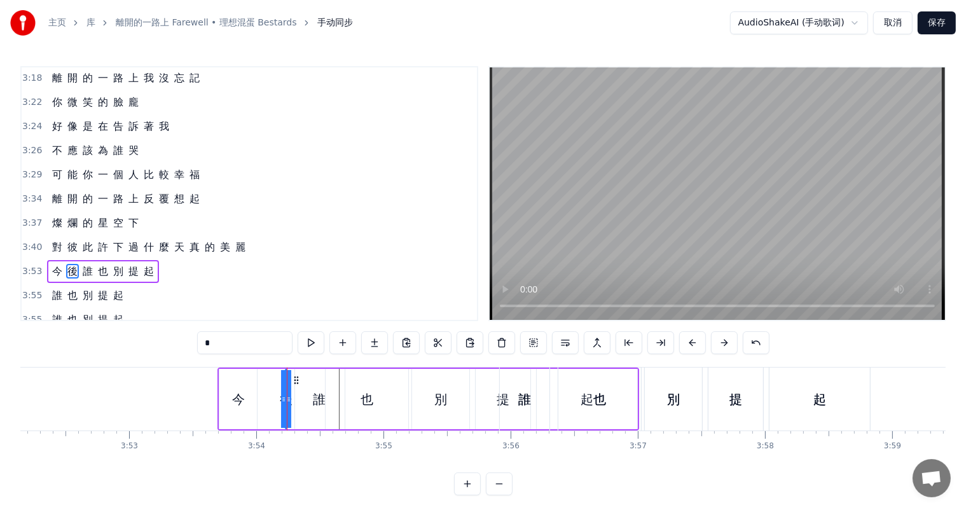
click at [287, 397] on div at bounding box center [287, 399] width 1 height 63
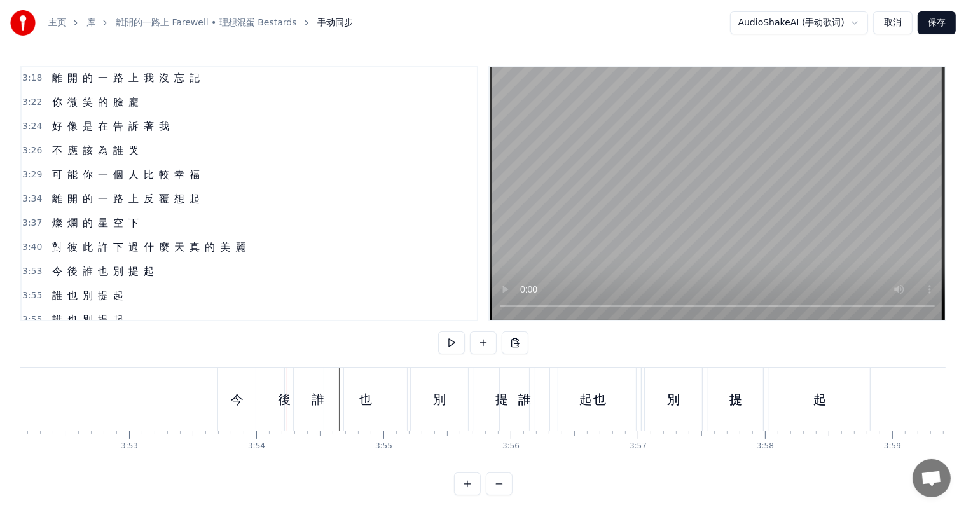
drag, startPoint x: 283, startPoint y: 398, endPoint x: 267, endPoint y: 399, distance: 15.9
click at [267, 399] on div "今 後 誰 也 別 提 起" at bounding box center [429, 399] width 422 height 63
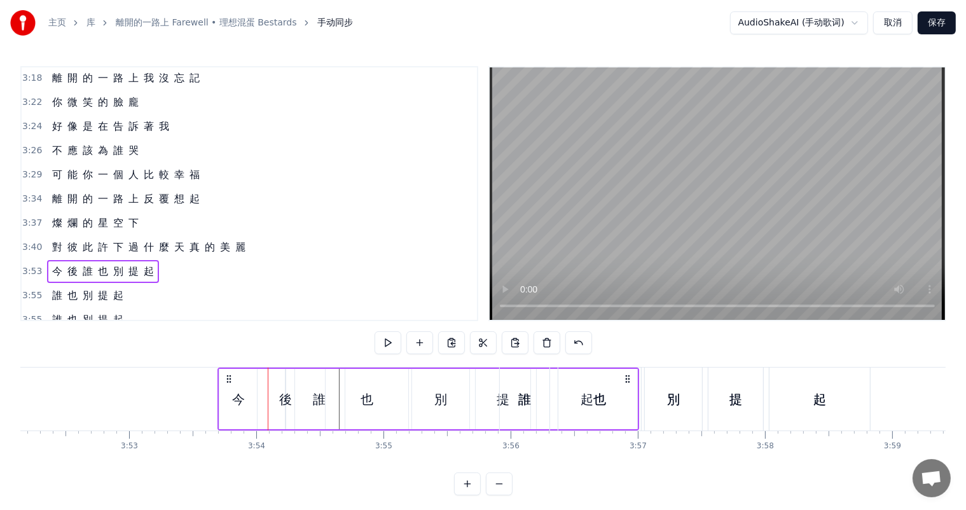
click at [282, 400] on div "後" at bounding box center [285, 399] width 13 height 19
type input "*"
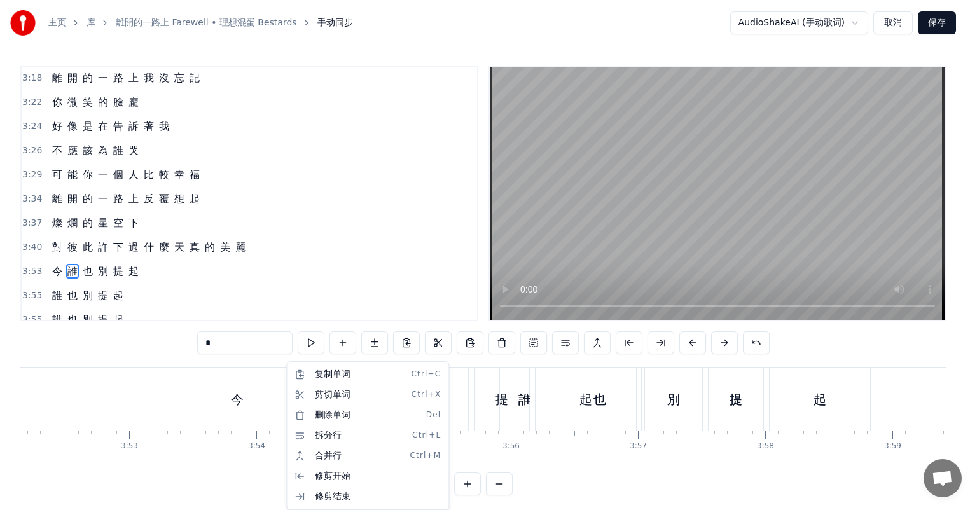
click at [359, 313] on html "主页 库 離開的一路上 Farewell • 理想混蛋 Bestards 手动同步 AudioShakeAI (手动歌词) 取消 保存 0:27 背 影 逐 …" at bounding box center [488, 258] width 977 height 516
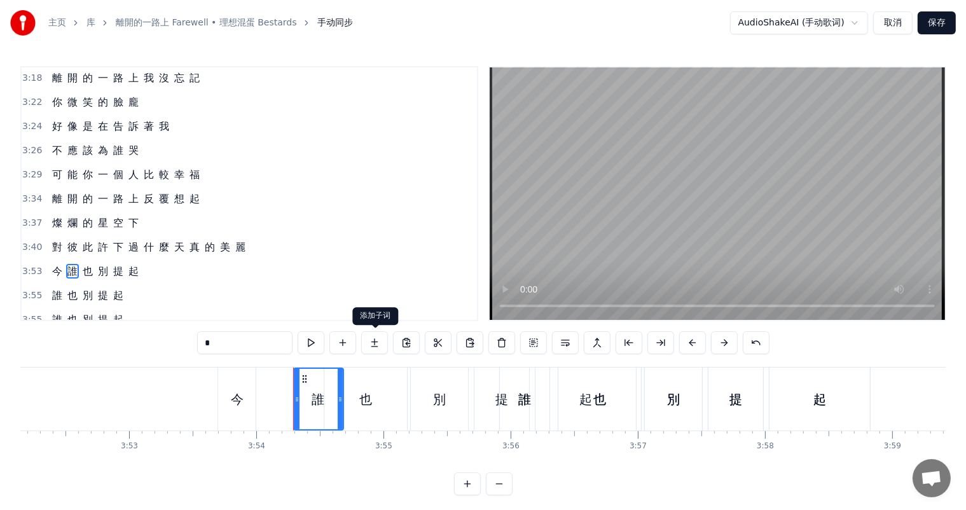
click at [371, 346] on button at bounding box center [374, 342] width 27 height 23
drag, startPoint x: 295, startPoint y: 403, endPoint x: 305, endPoint y: 401, distance: 9.7
click at [305, 402] on icon at bounding box center [307, 399] width 5 height 10
click at [339, 346] on button at bounding box center [342, 342] width 27 height 23
click at [290, 401] on div "今 誰 也 別 提 起" at bounding box center [429, 399] width 422 height 63
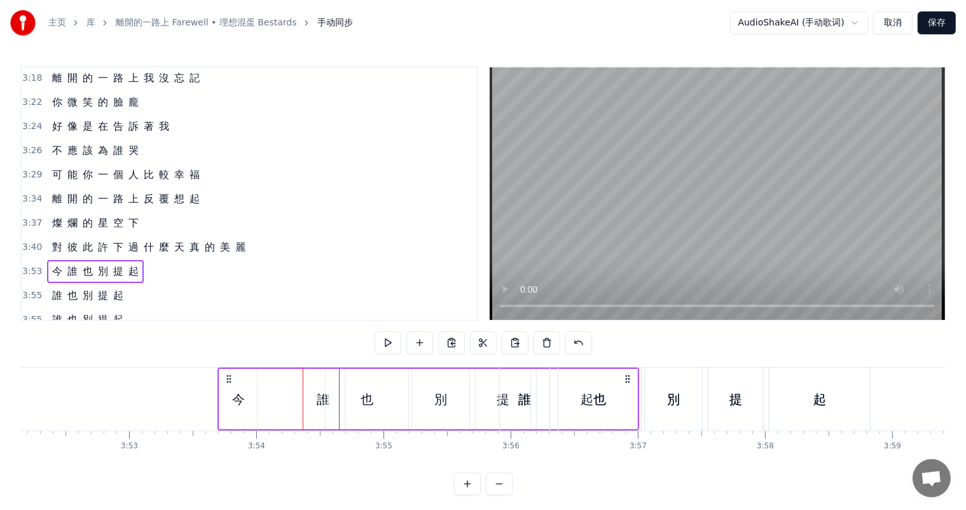
click at [293, 392] on div "今 誰 也 別 提 起" at bounding box center [429, 399] width 422 height 63
click at [286, 397] on div "今 誰 也 別 提 起" at bounding box center [429, 399] width 422 height 63
click at [303, 397] on div at bounding box center [303, 399] width 1 height 63
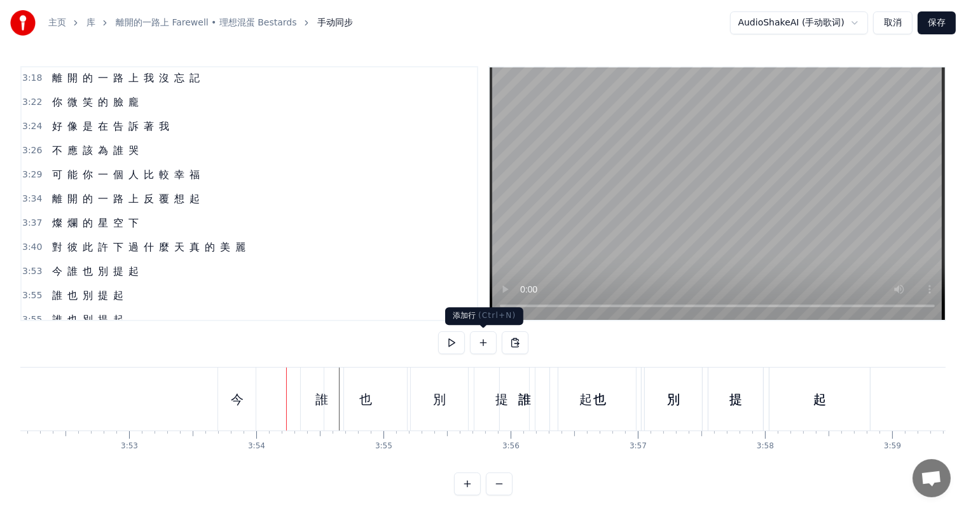
click at [480, 339] on button at bounding box center [483, 342] width 27 height 23
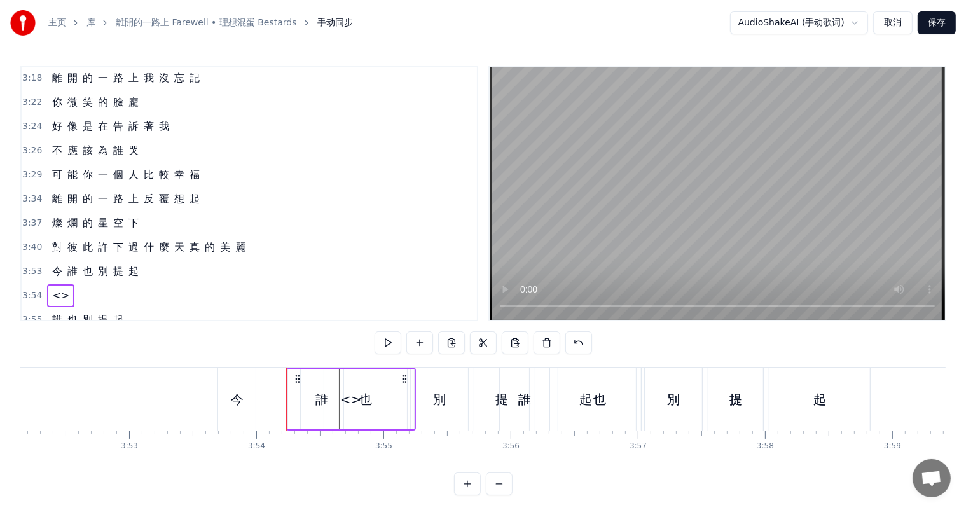
click at [349, 397] on div "<>" at bounding box center [351, 399] width 22 height 19
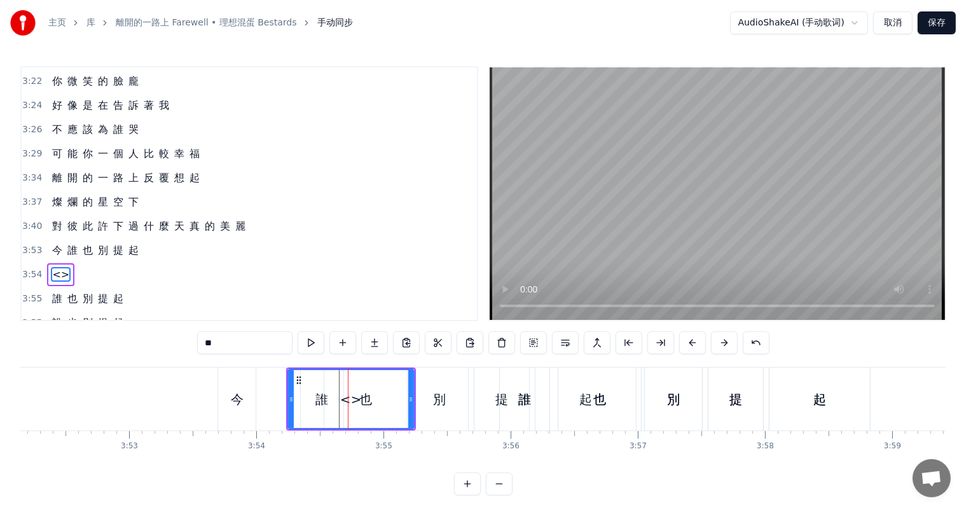
scroll to position [870, 0]
drag, startPoint x: 249, startPoint y: 349, endPoint x: 201, endPoint y: 343, distance: 48.6
click at [201, 343] on input "**" at bounding box center [244, 342] width 95 height 23
click at [85, 261] on div "3:54 <>" at bounding box center [249, 273] width 455 height 24
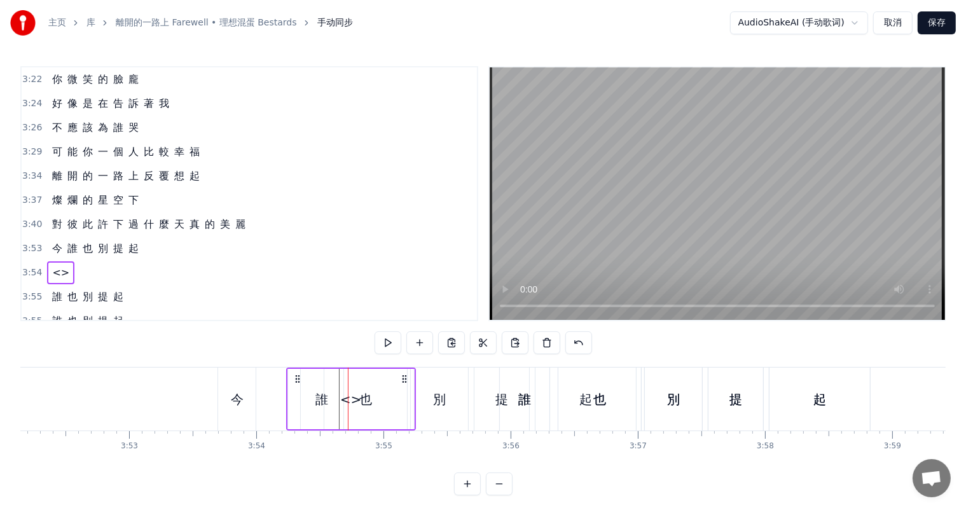
click at [57, 265] on span "<>" at bounding box center [61, 272] width 20 height 15
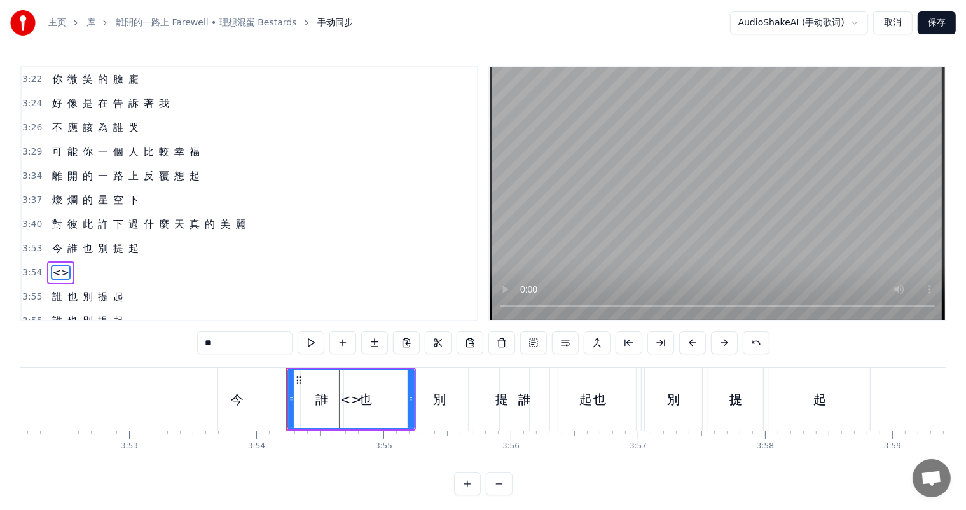
type input "*"
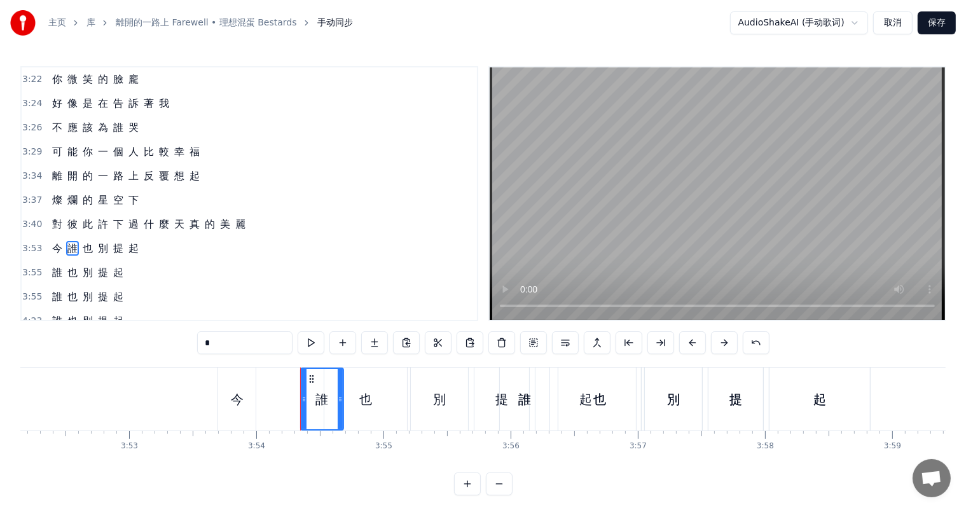
scroll to position [847, 0]
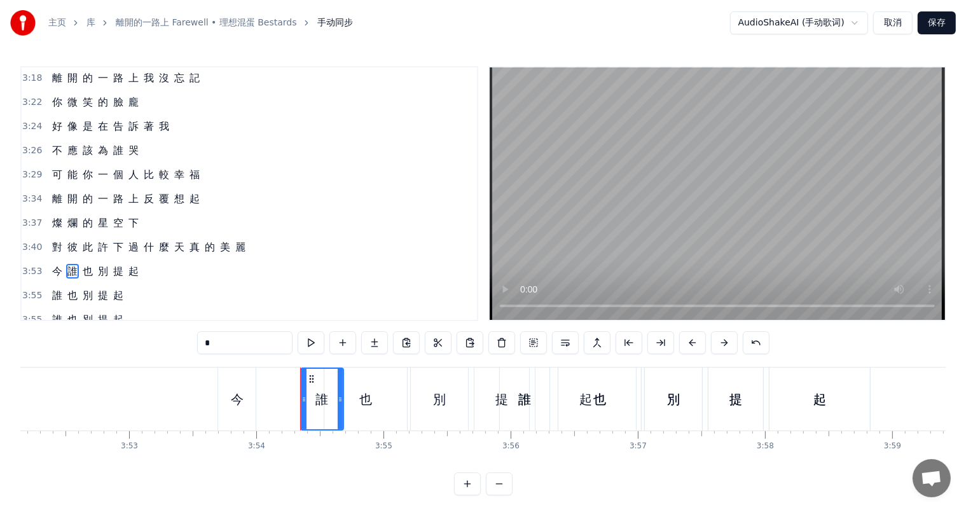
click at [62, 260] on div "今 誰 也 別 提 起" at bounding box center [95, 271] width 97 height 23
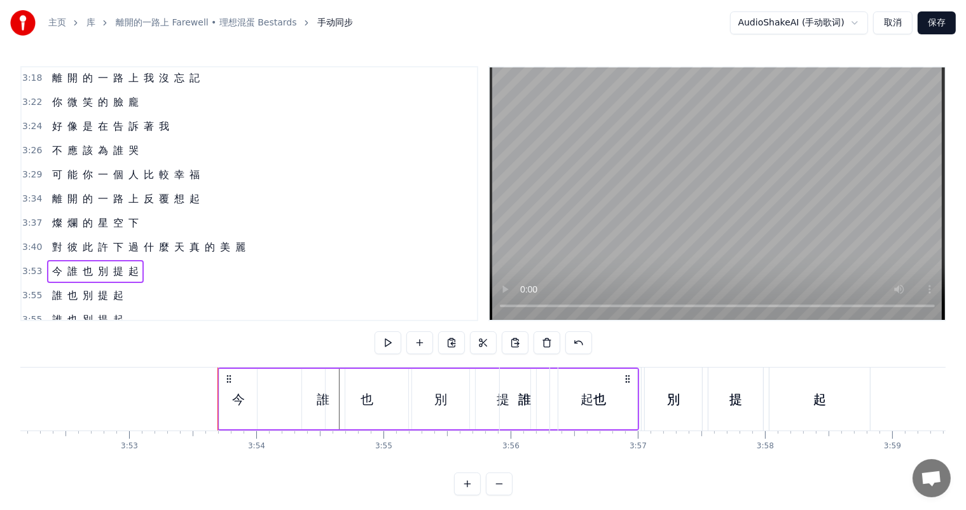
click at [59, 264] on span "今" at bounding box center [57, 271] width 13 height 15
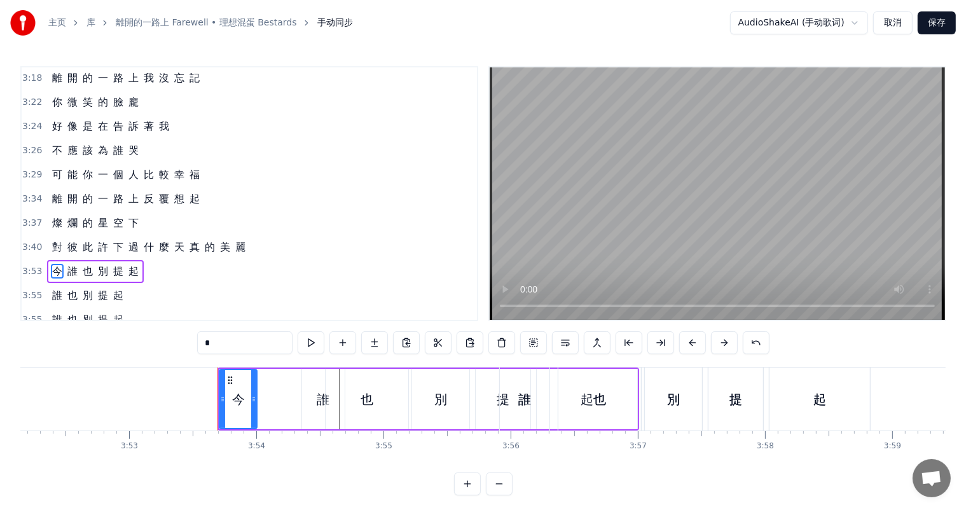
click at [66, 264] on span "誰" at bounding box center [72, 271] width 13 height 15
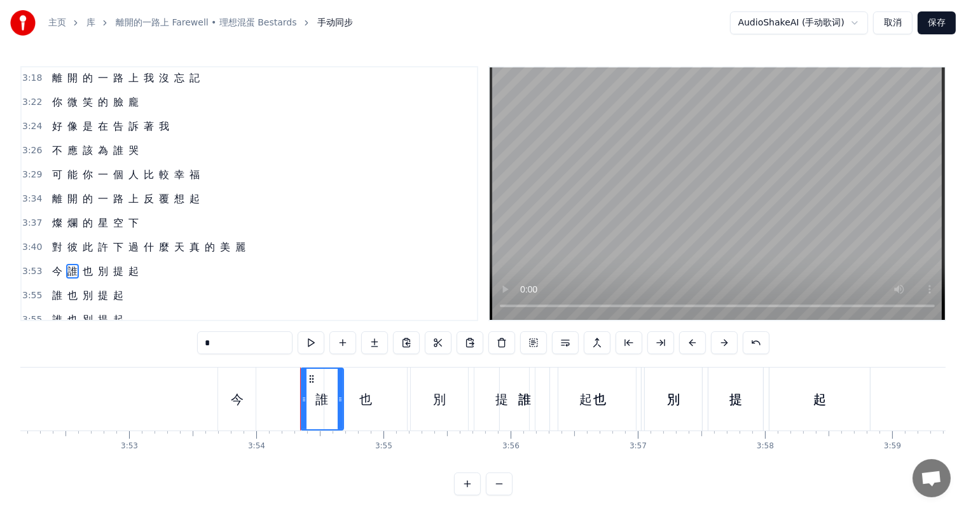
click at [66, 264] on span "誰" at bounding box center [72, 271] width 13 height 15
click at [60, 264] on span "今" at bounding box center [57, 271] width 13 height 15
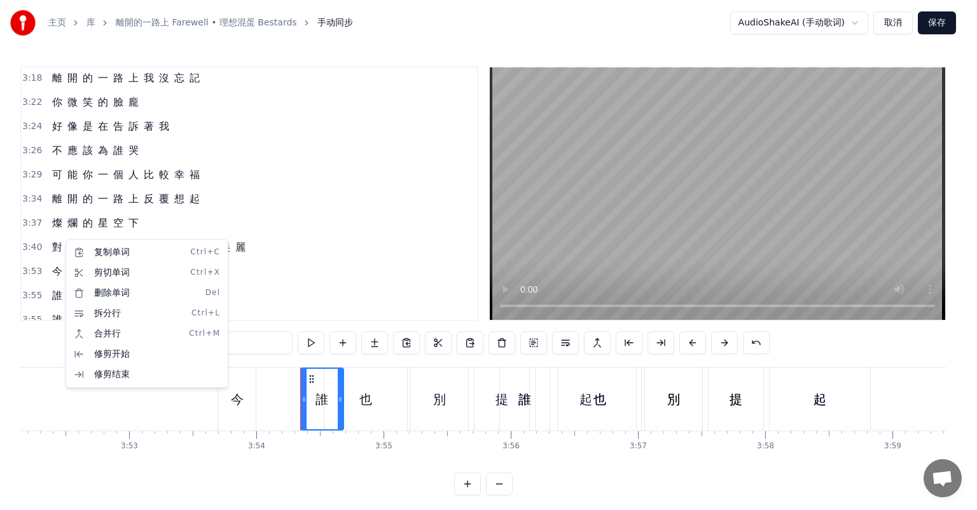
click at [66, 235] on html "主页 库 離開的一路上 Farewell • 理想混蛋 Bestards 手动同步 AudioShakeAI (手动歌词) 取消 保存 0:27 背 影 逐 …" at bounding box center [488, 258] width 977 height 516
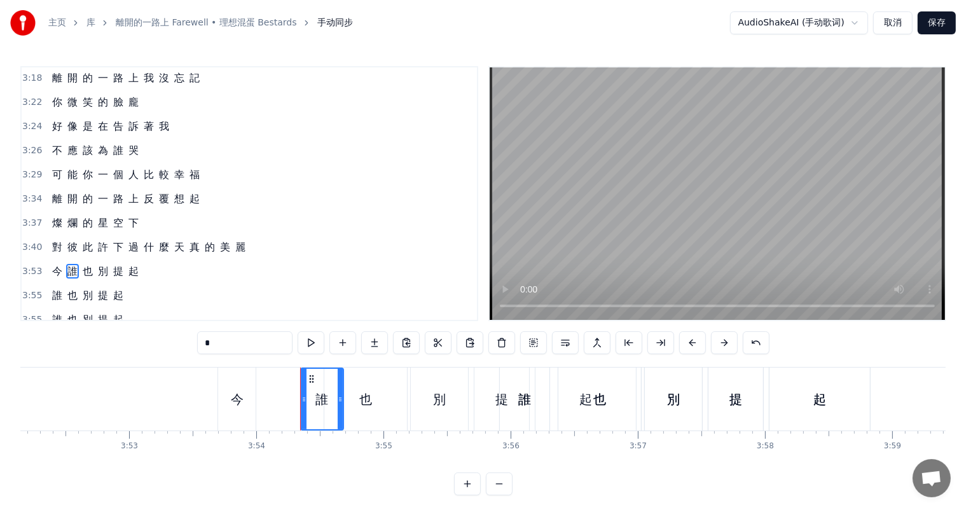
click at [66, 264] on span "誰" at bounding box center [72, 271] width 13 height 15
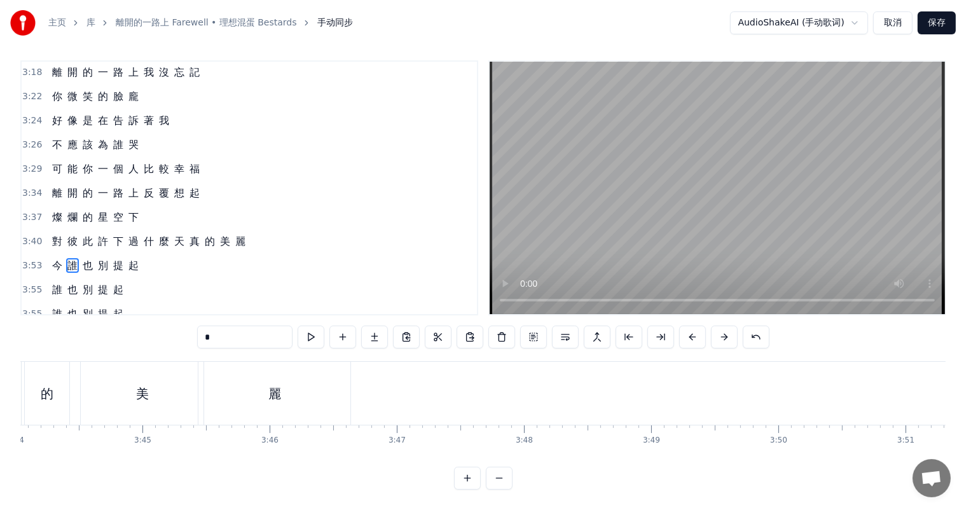
scroll to position [0, 28516]
click at [257, 385] on div "麗" at bounding box center [255, 393] width 13 height 19
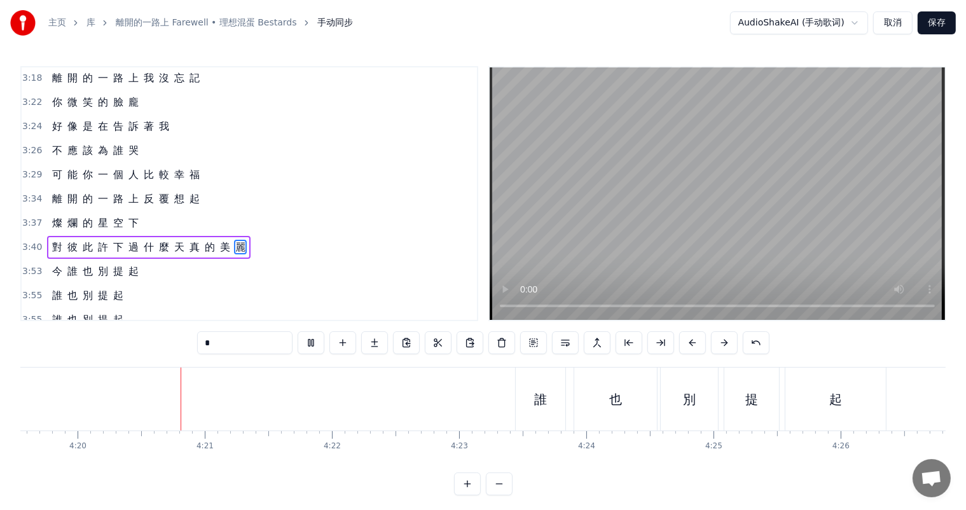
scroll to position [0, 33017]
click at [537, 392] on div "誰" at bounding box center [536, 399] width 13 height 19
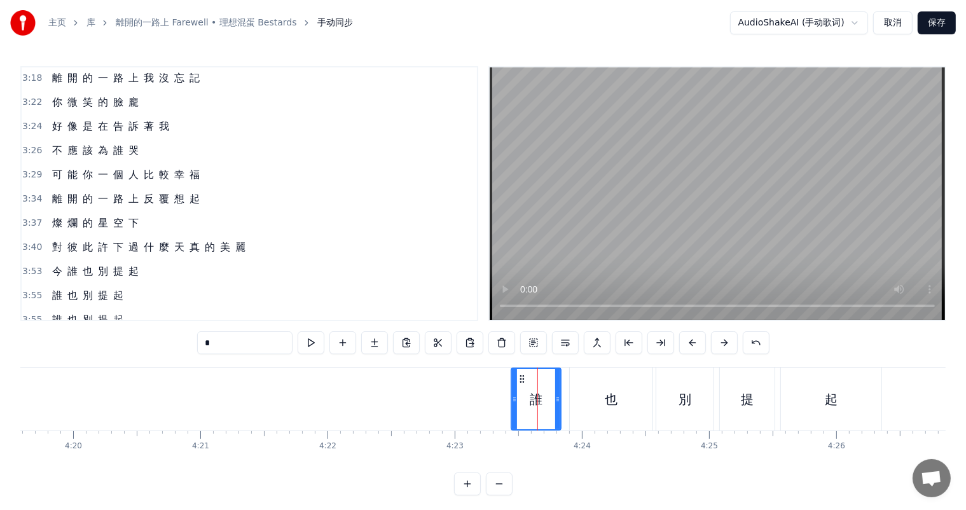
scroll to position [17, 0]
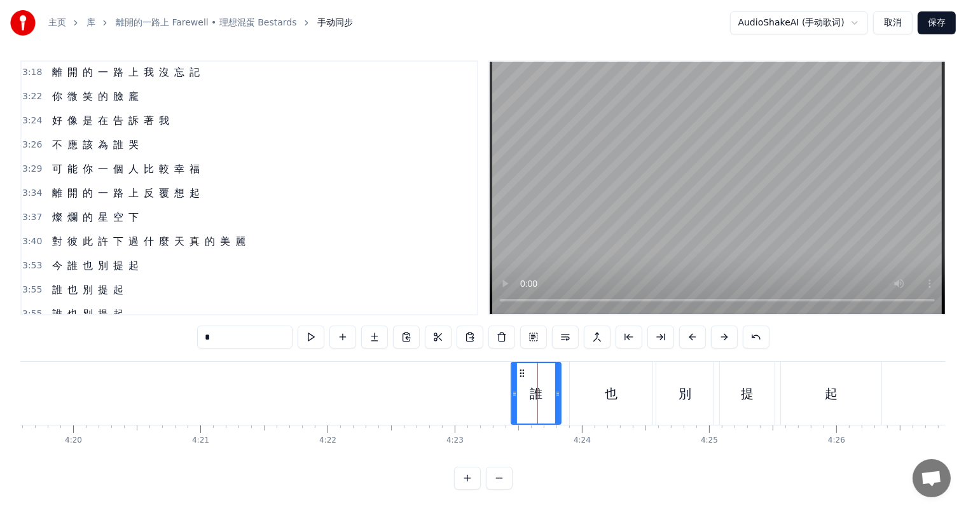
click at [614, 390] on div "也" at bounding box center [611, 393] width 13 height 19
type input "*"
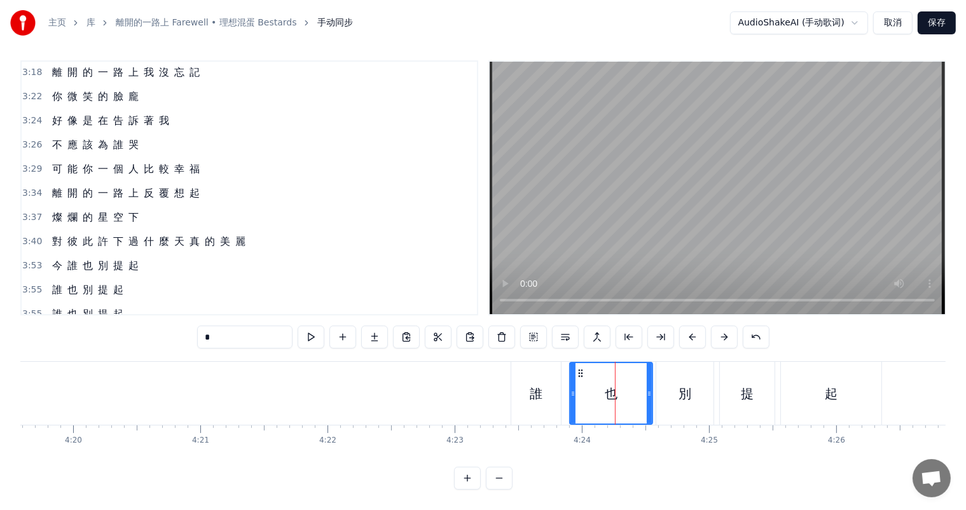
click at [563, 410] on div "誰 也 別 提 起" at bounding box center [698, 393] width 374 height 63
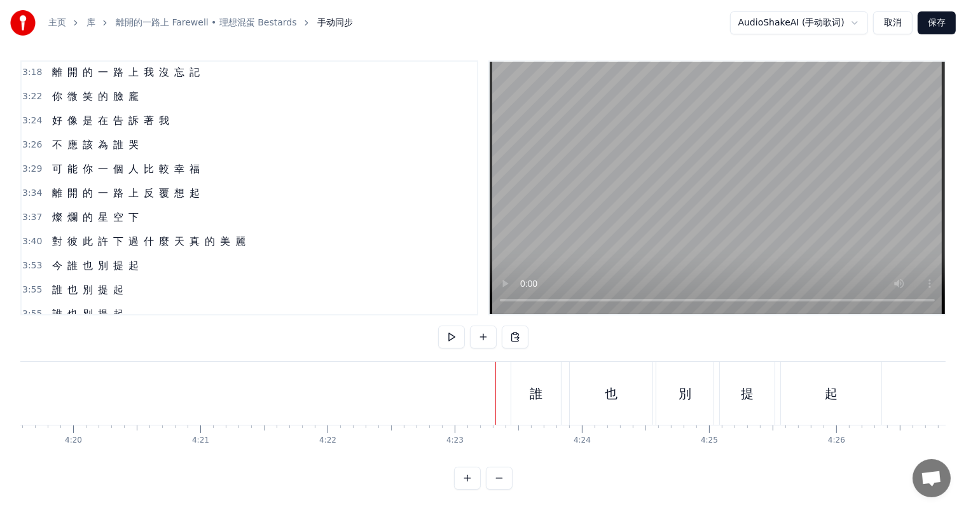
click at [528, 408] on div "誰" at bounding box center [536, 393] width 50 height 63
click at [549, 411] on div "誰" at bounding box center [536, 393] width 48 height 60
click at [573, 410] on div "也" at bounding box center [611, 393] width 83 height 63
type input "*"
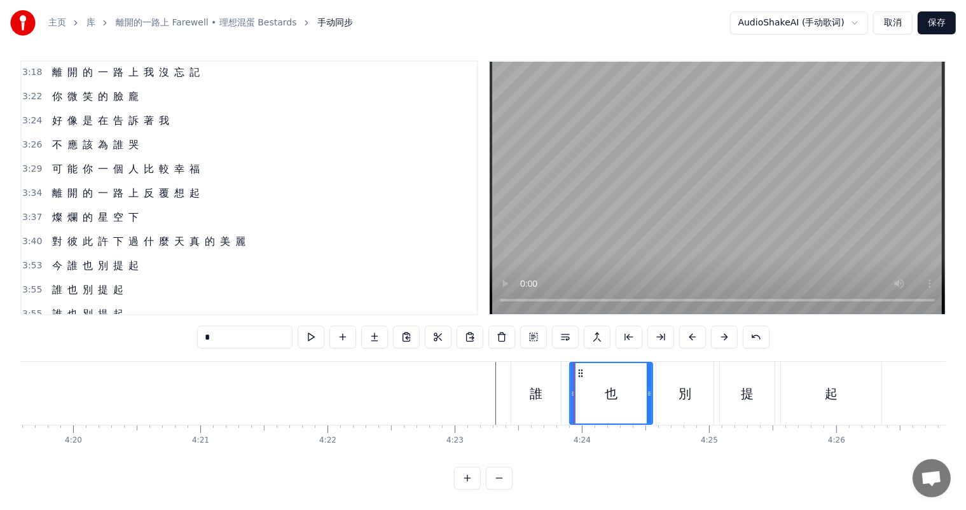
click at [566, 412] on div "誰 也 別 提 起" at bounding box center [698, 393] width 374 height 63
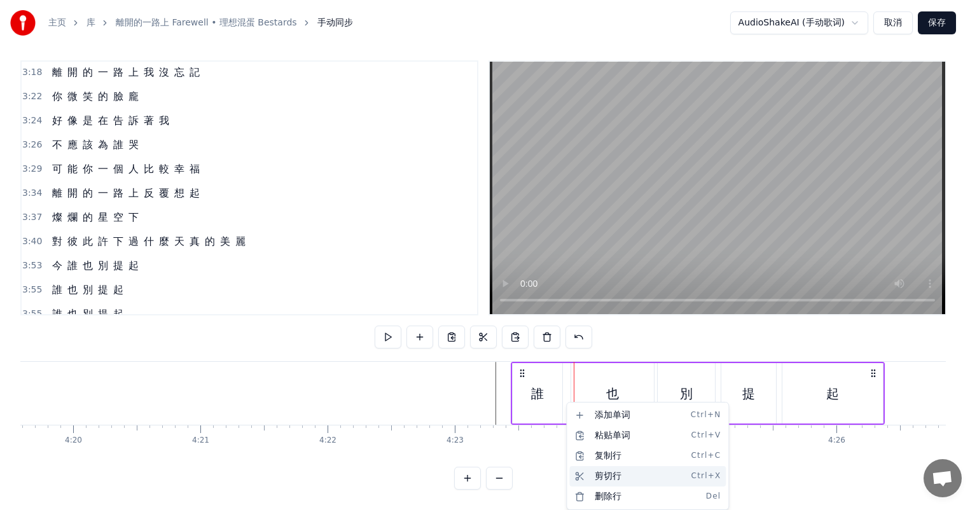
click at [605, 471] on div "剪切行 Ctrl+X" at bounding box center [647, 476] width 156 height 20
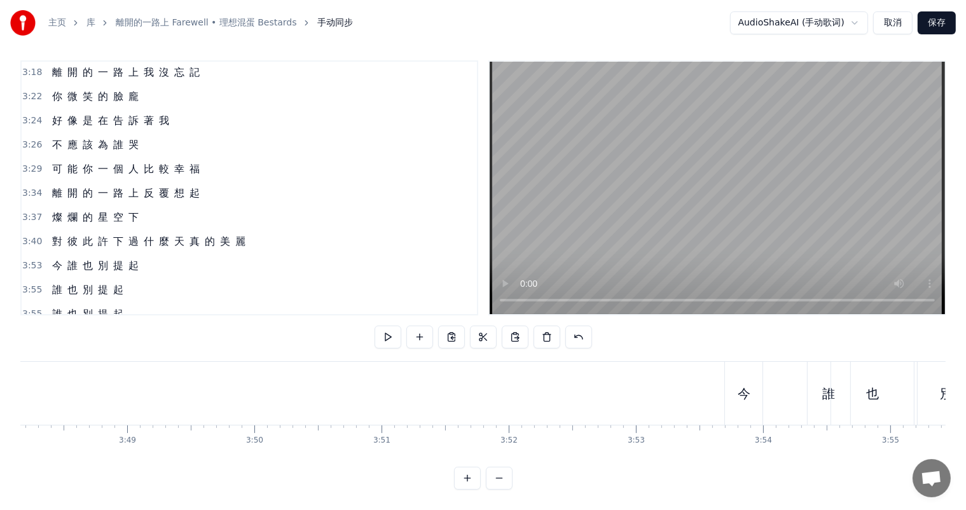
scroll to position [0, 29583]
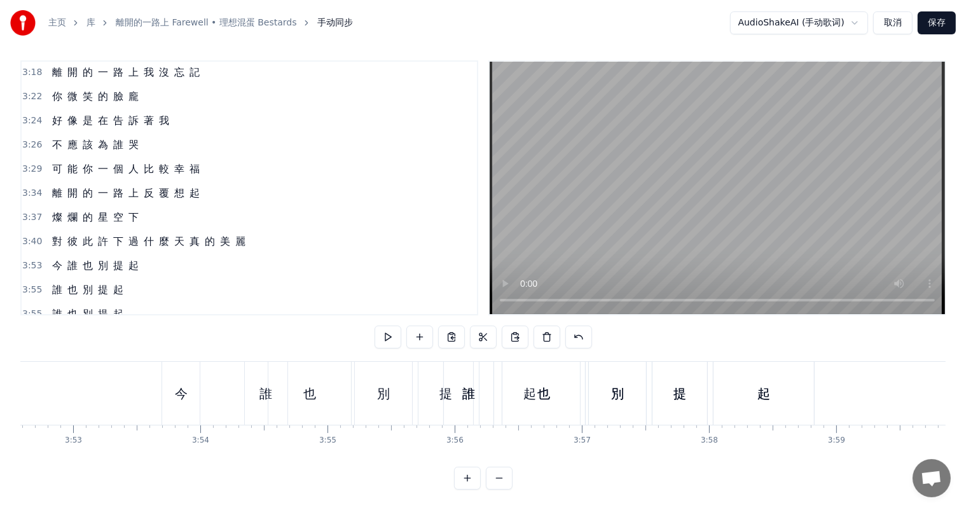
click at [89, 282] on span "別" at bounding box center [87, 289] width 13 height 15
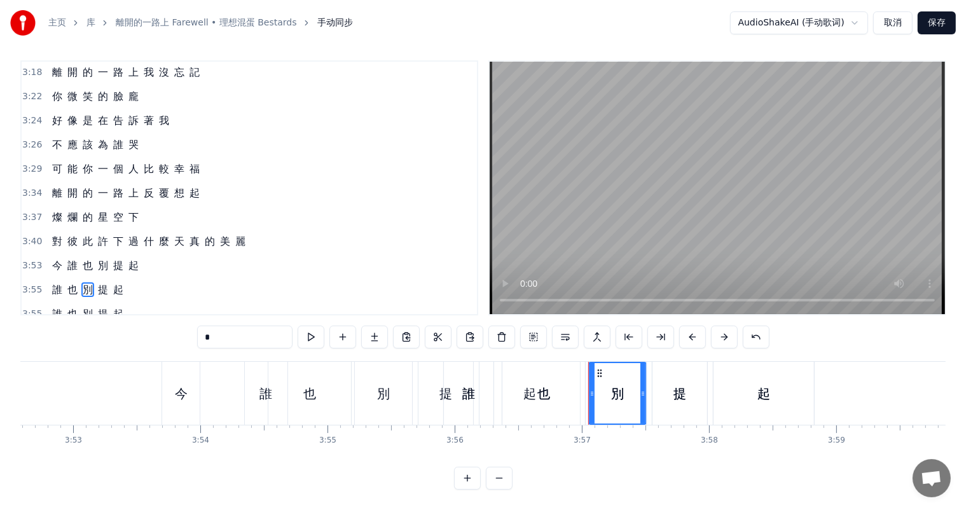
scroll to position [6, 0]
click at [57, 282] on span "誰" at bounding box center [57, 289] width 13 height 15
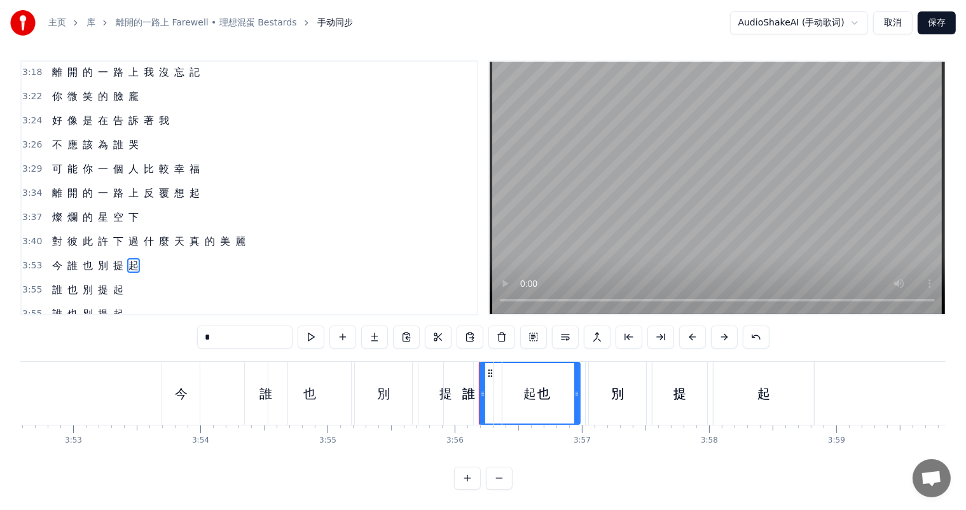
scroll to position [0, 0]
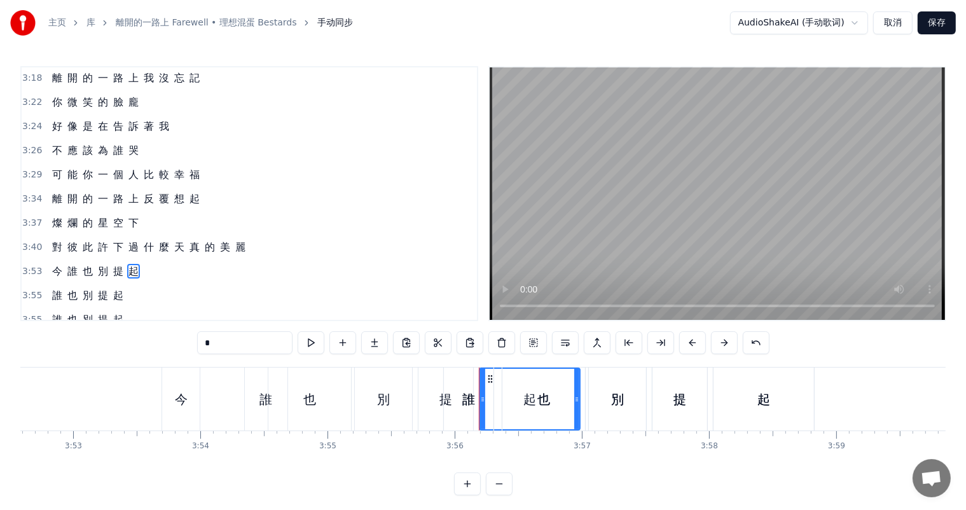
click at [53, 288] on span "誰" at bounding box center [57, 295] width 13 height 15
click at [57, 288] on span "誰" at bounding box center [57, 295] width 13 height 15
click at [69, 288] on span "也" at bounding box center [72, 295] width 13 height 15
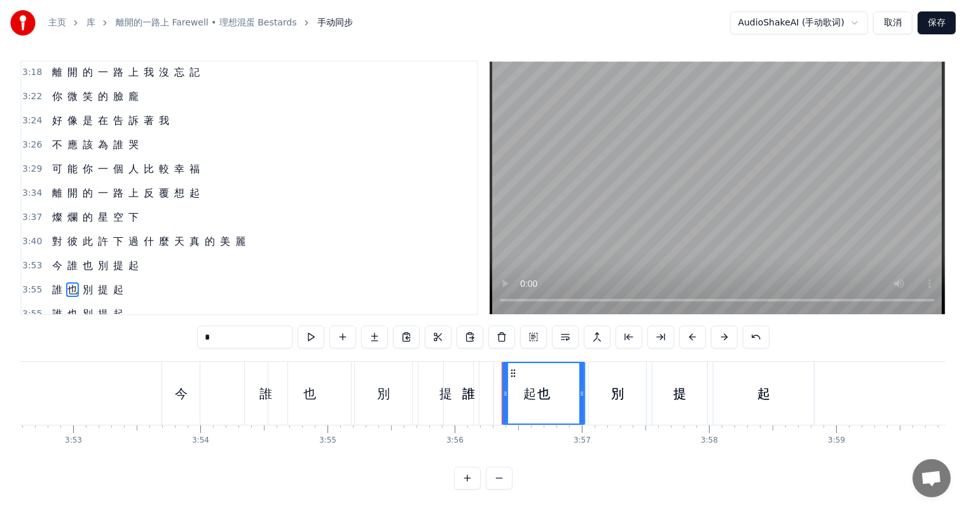
click at [432, 389] on div "提" at bounding box center [445, 393] width 55 height 63
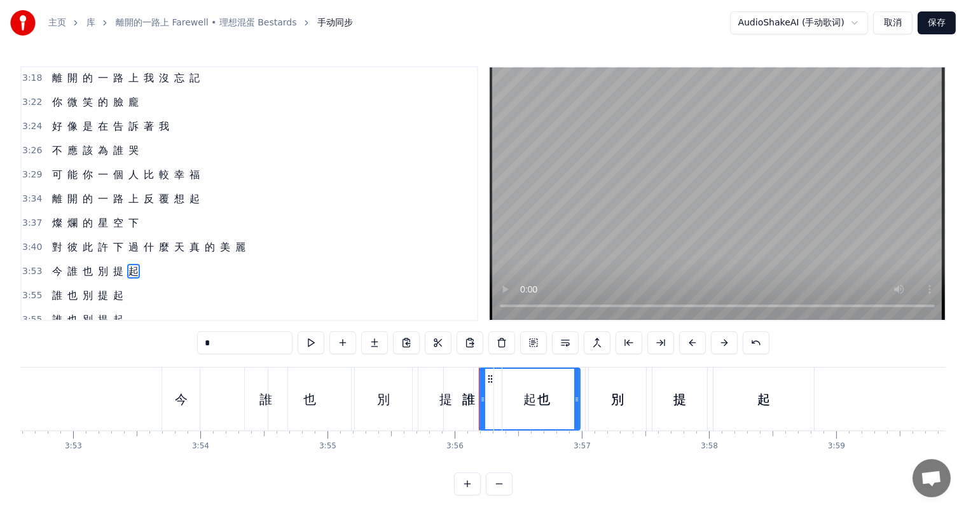
click at [446, 402] on div "誰" at bounding box center [469, 399] width 50 height 63
click at [466, 396] on div "誰" at bounding box center [468, 399] width 13 height 19
type input "*"
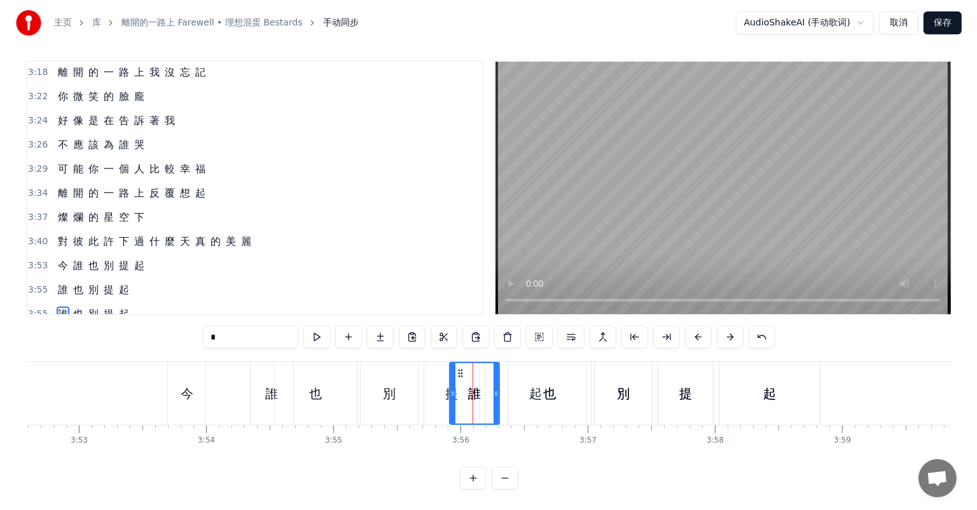
scroll to position [17, 0]
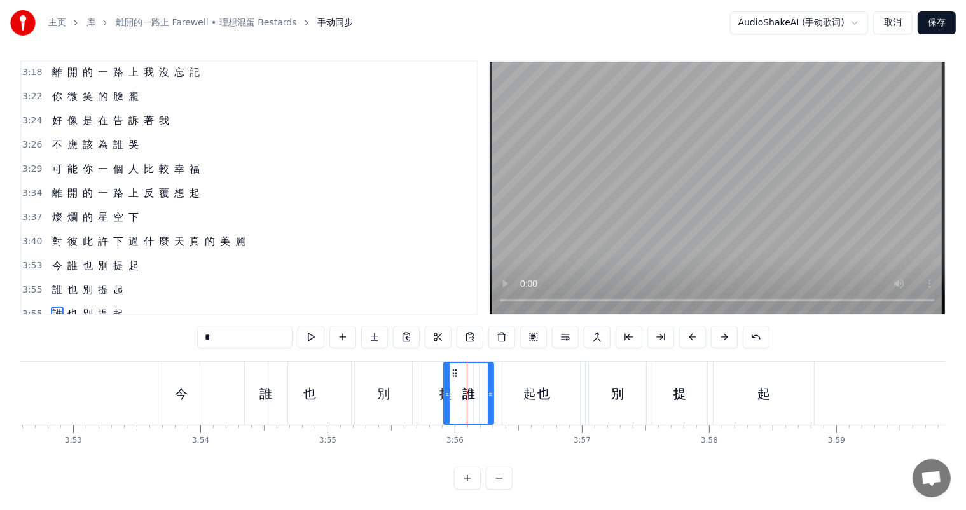
drag, startPoint x: 157, startPoint y: 356, endPoint x: 740, endPoint y: 394, distance: 583.8
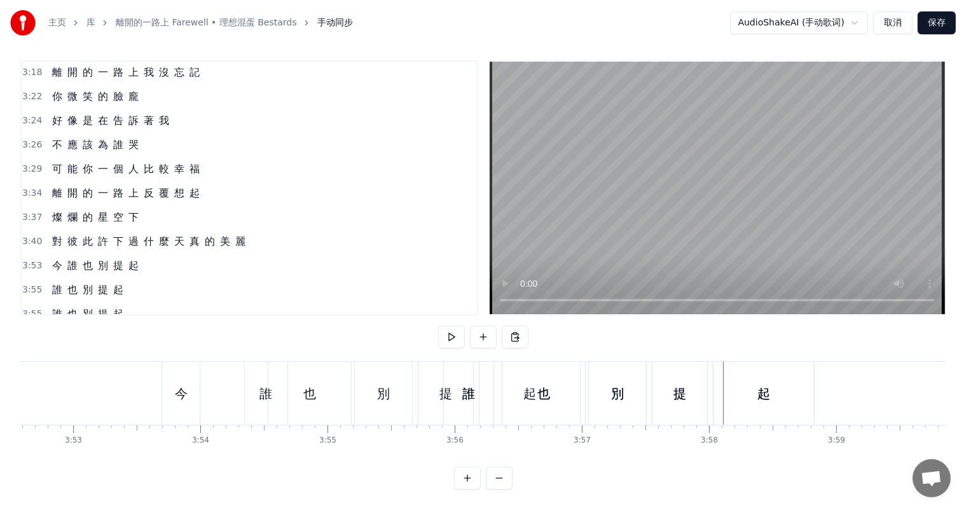
drag, startPoint x: 758, startPoint y: 384, endPoint x: 736, endPoint y: 411, distance: 34.4
click at [752, 400] on div "起" at bounding box center [764, 393] width 100 height 63
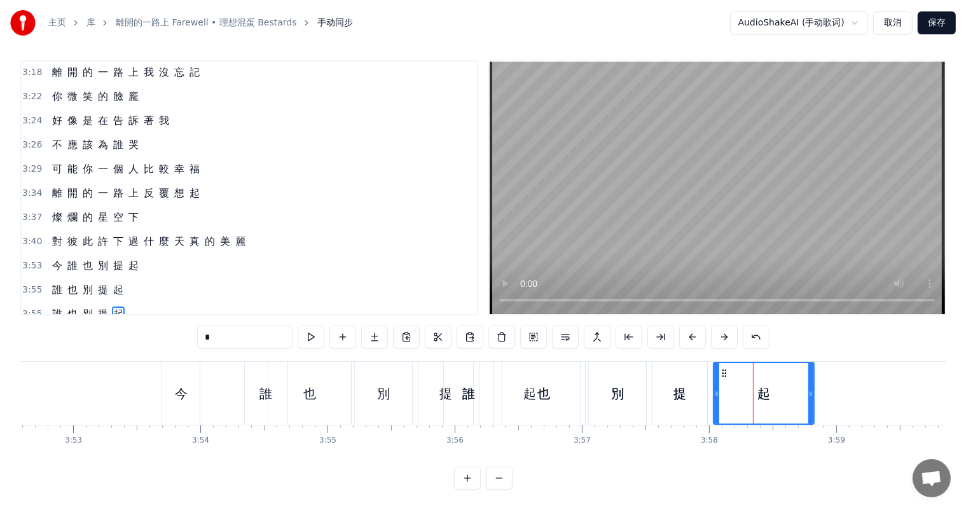
click at [729, 410] on div "起" at bounding box center [763, 393] width 99 height 60
click at [696, 410] on div "提" at bounding box center [680, 393] width 55 height 63
type input "*"
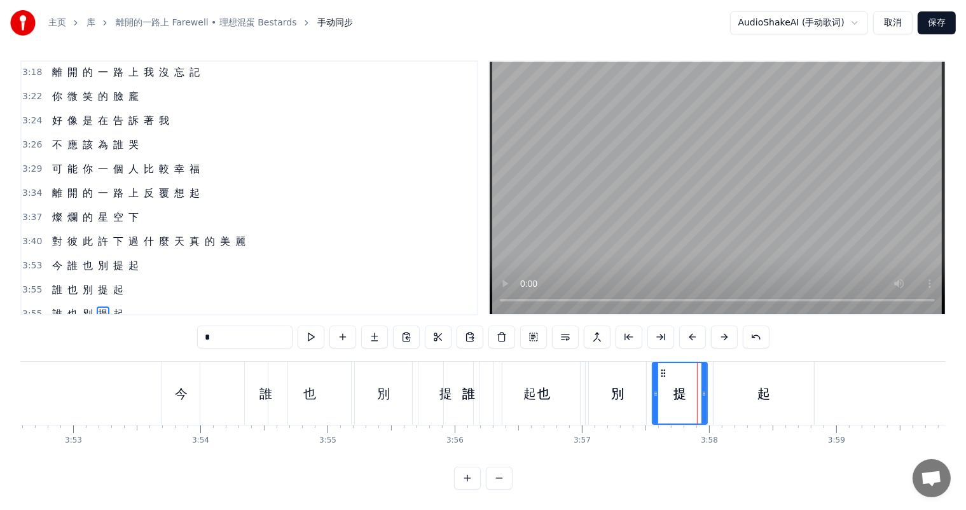
click at [697, 411] on div at bounding box center [697, 393] width 1 height 63
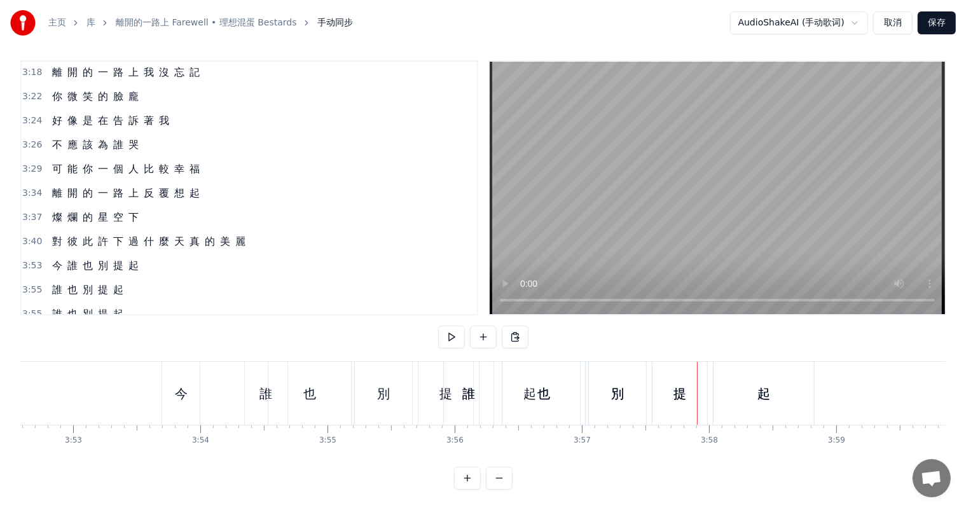
click at [709, 411] on div "誰 也 別 提 起" at bounding box center [630, 393] width 374 height 63
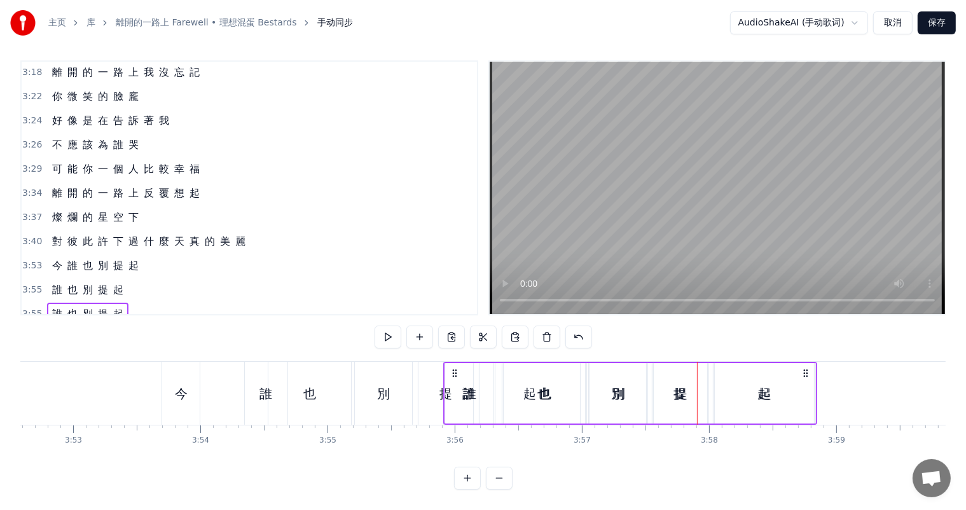
click at [709, 412] on div "誰 也 別 提 起" at bounding box center [630, 393] width 374 height 63
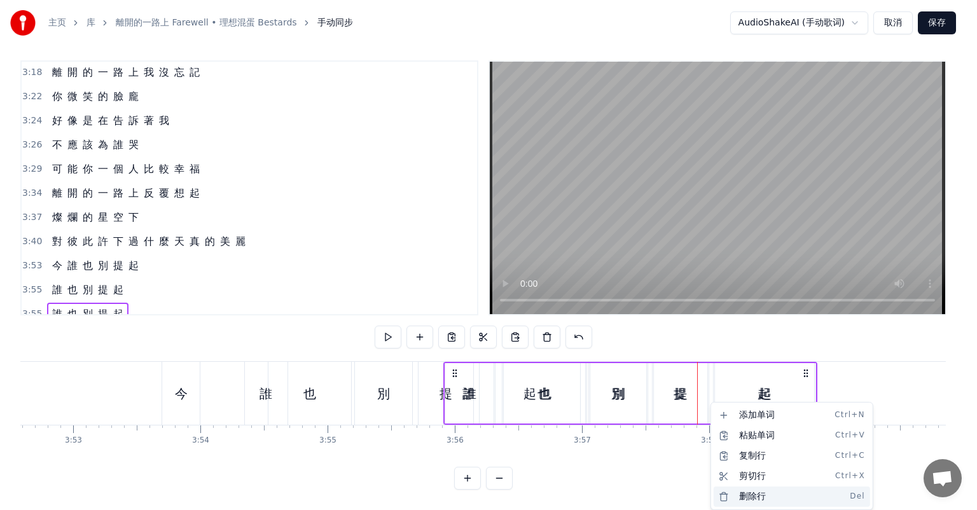
click at [763, 492] on div "删除行 Del" at bounding box center [792, 497] width 156 height 20
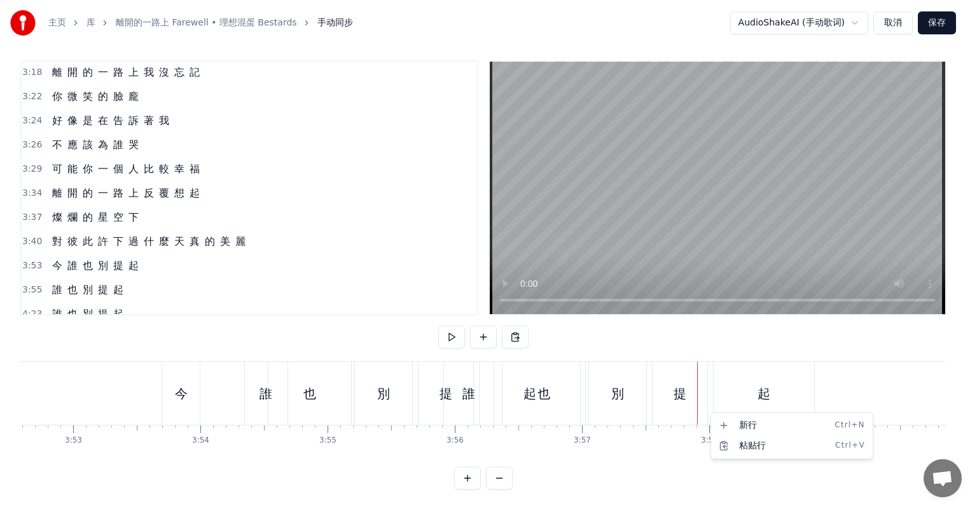
scroll to position [824, 0]
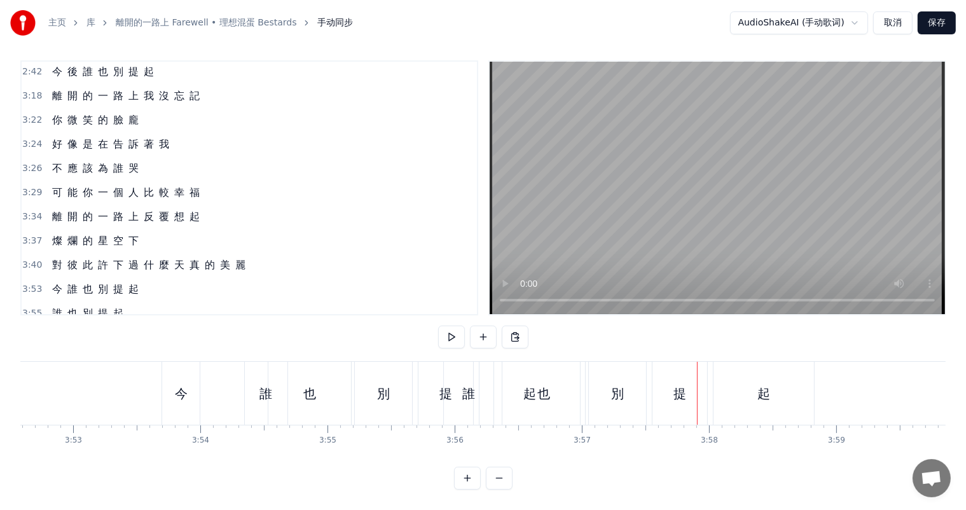
click at [684, 407] on div "提" at bounding box center [680, 393] width 55 height 63
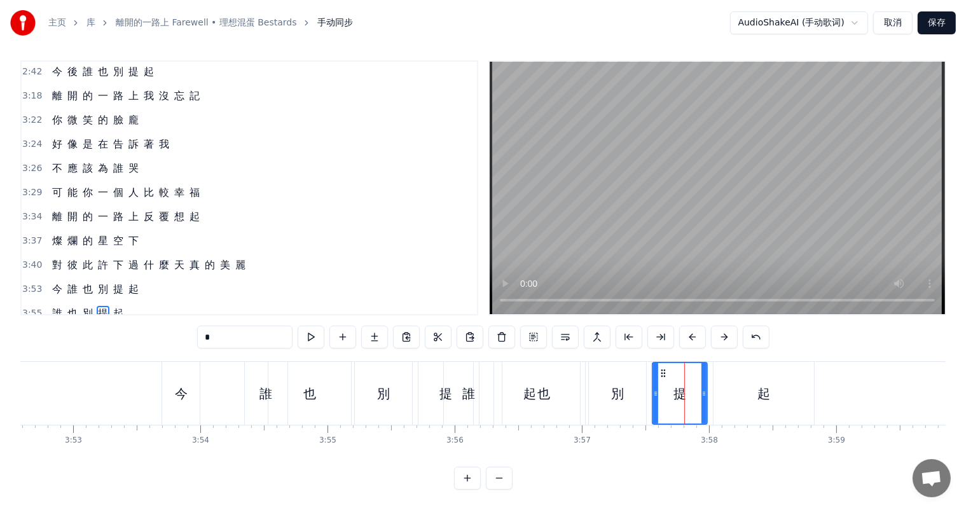
click at [650, 411] on div "誰 也 別 提 起" at bounding box center [630, 393] width 374 height 63
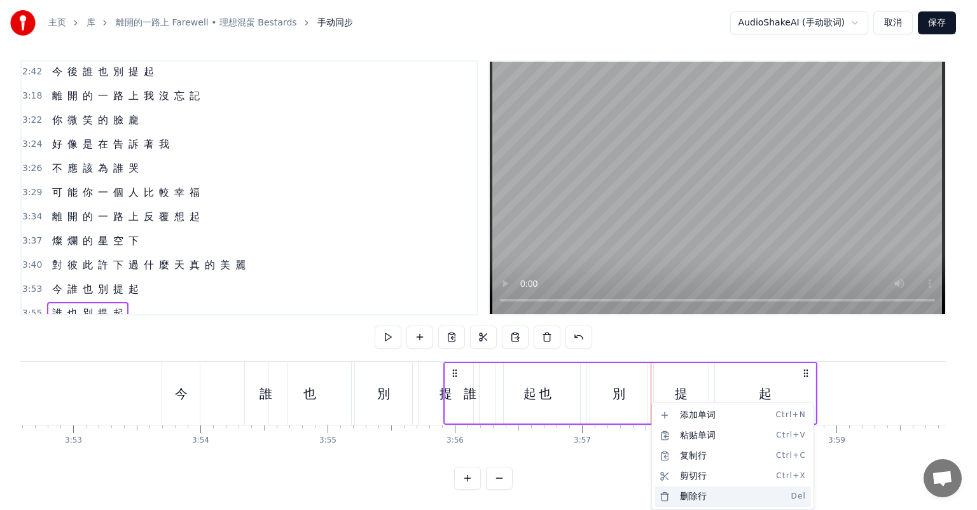
click at [695, 495] on div "删除行 Del" at bounding box center [732, 497] width 156 height 20
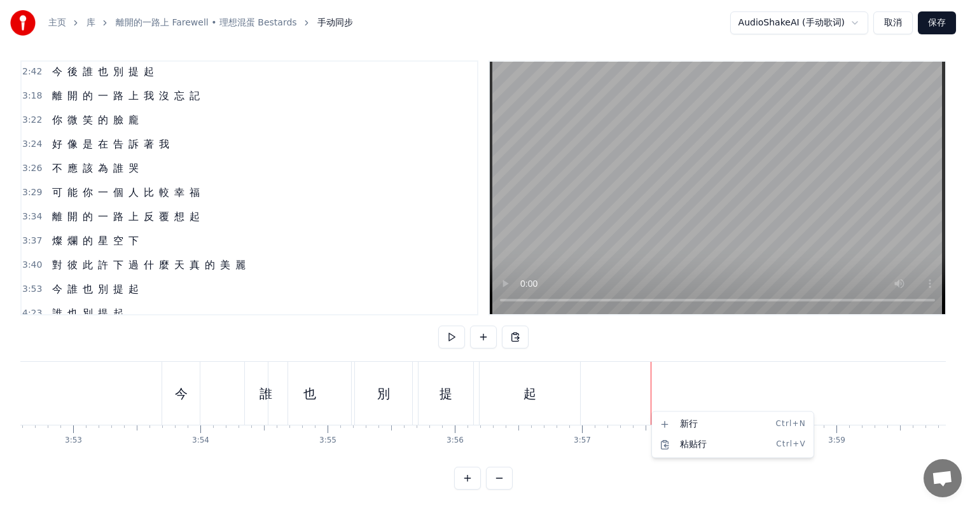
scroll to position [800, 0]
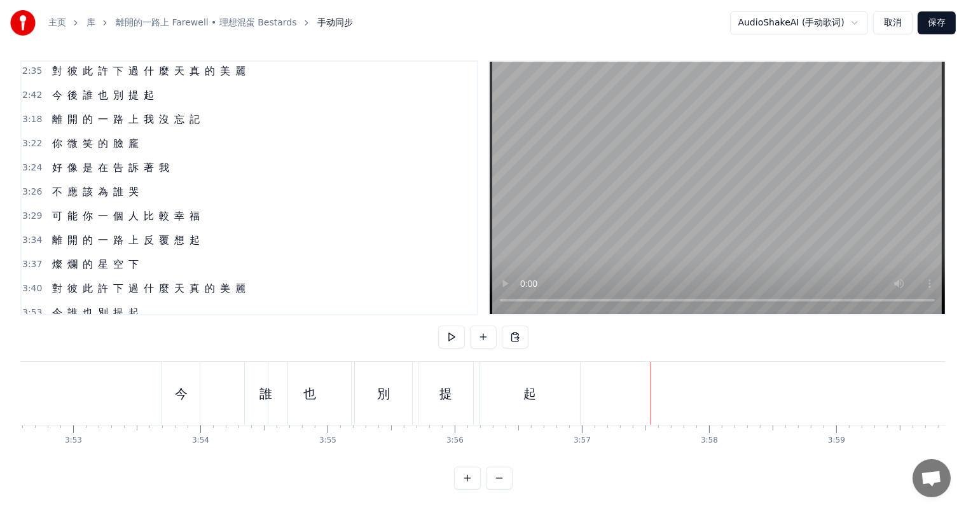
click at [475, 413] on div "今 誰 也 別 提 起" at bounding box center [373, 393] width 422 height 63
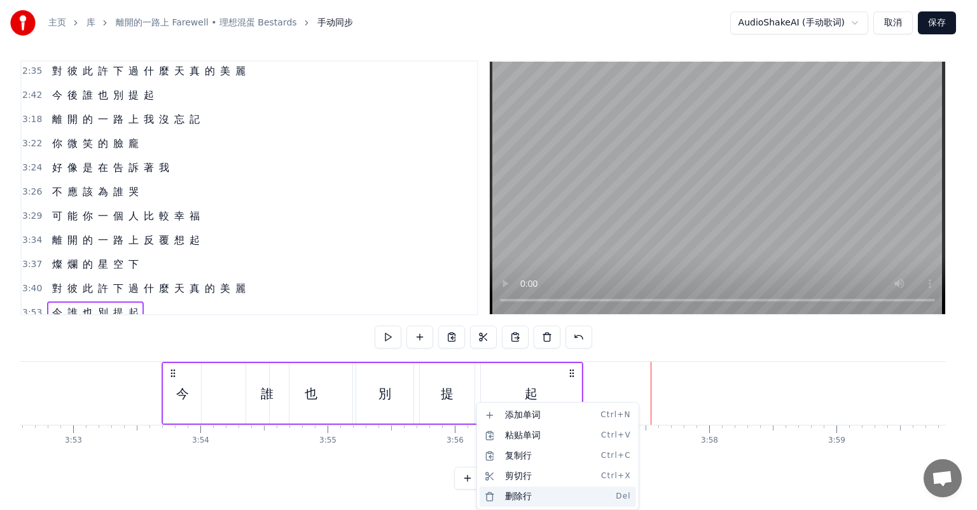
click at [521, 495] on div "删除行 Del" at bounding box center [558, 497] width 156 height 20
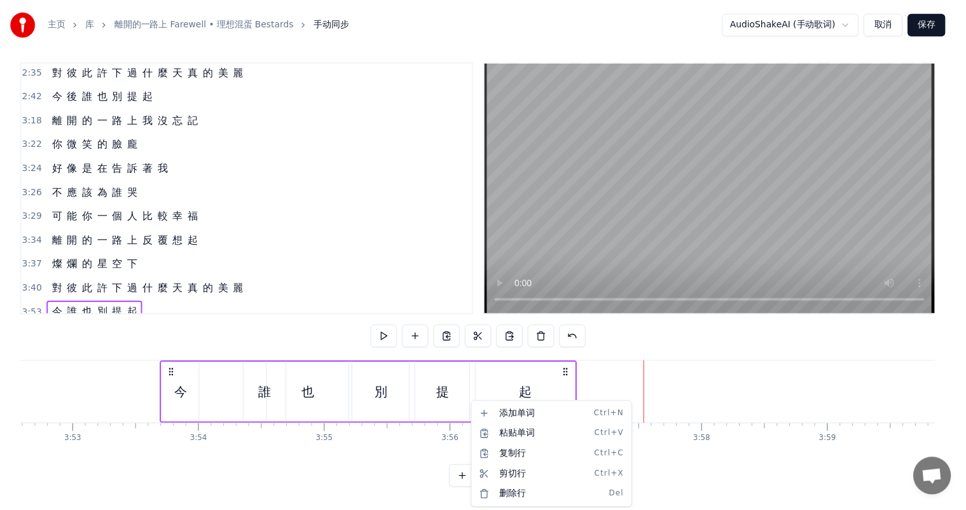
scroll to position [777, 0]
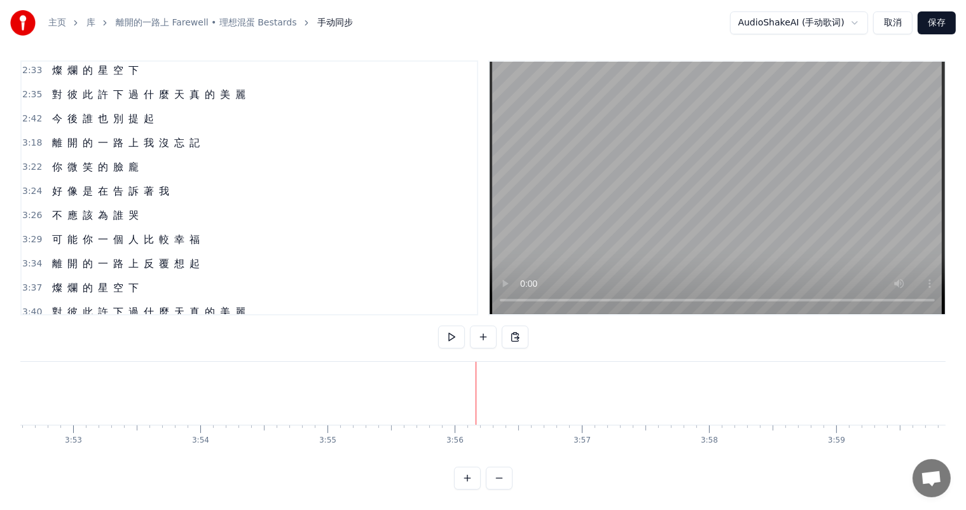
click at [76, 325] on div "誰 也 別 提 起" at bounding box center [87, 336] width 81 height 23
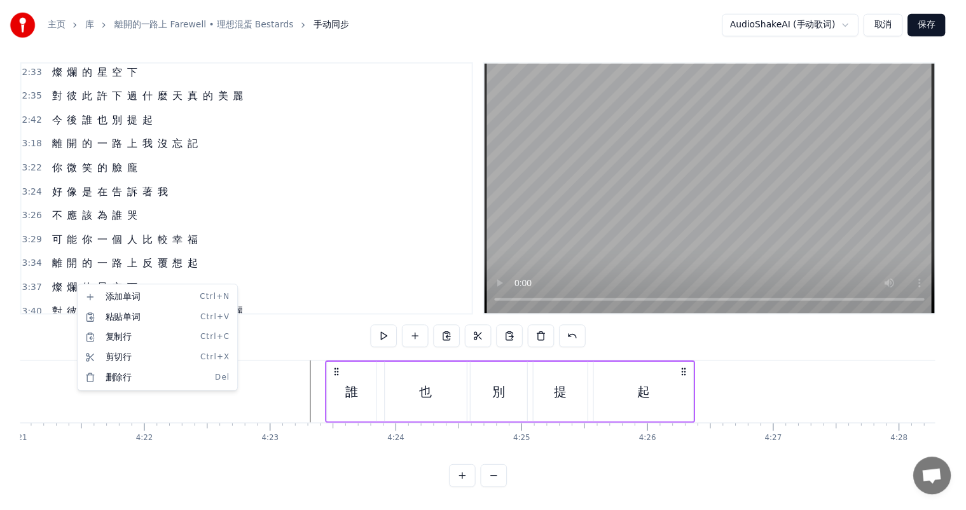
scroll to position [0, 33444]
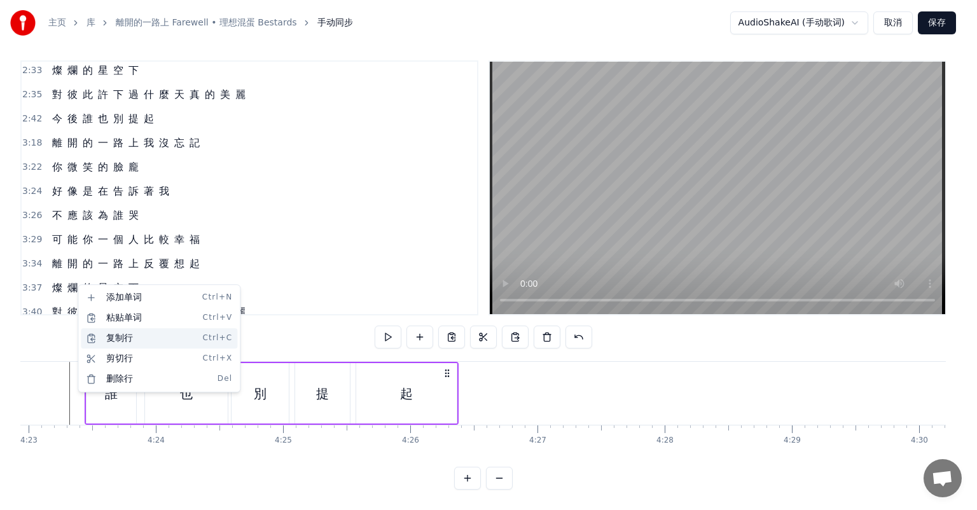
click at [145, 341] on div "复制行 Ctrl+C" at bounding box center [159, 338] width 156 height 20
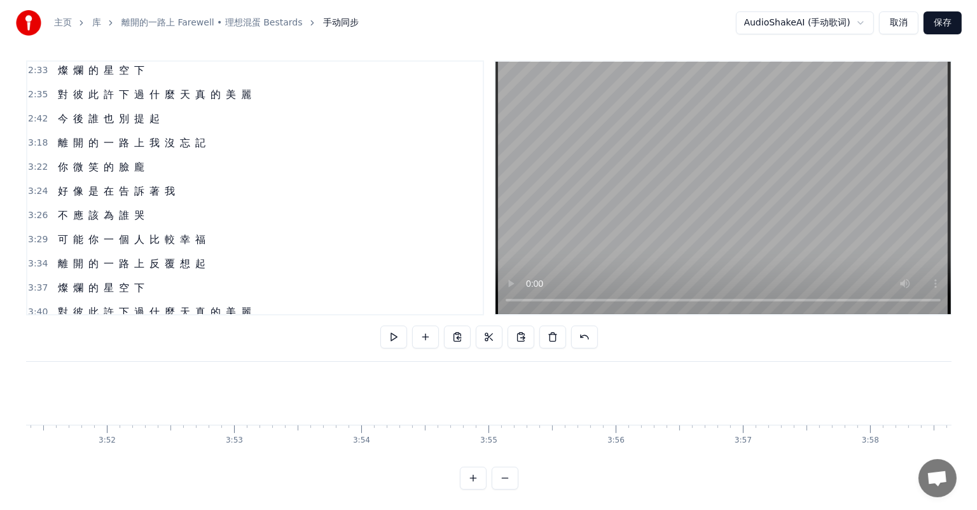
scroll to position [0, 29564]
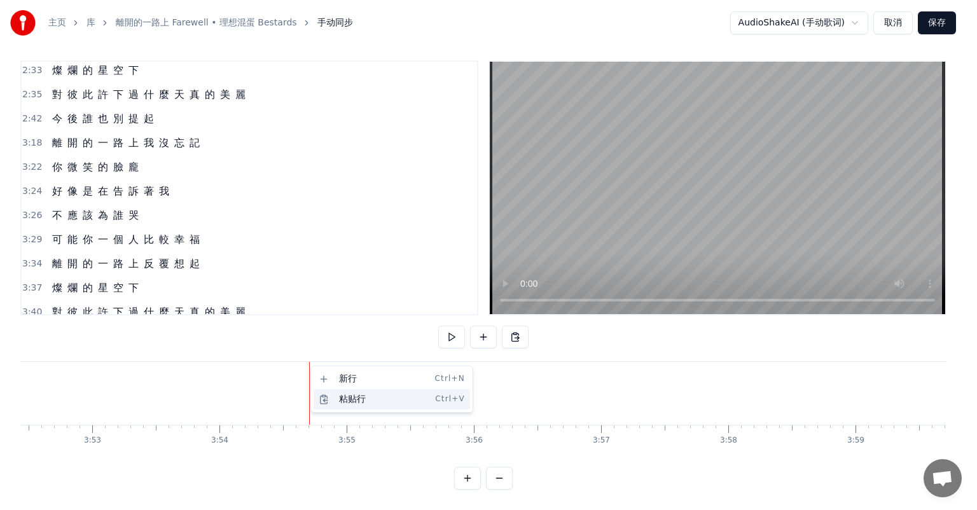
click at [361, 397] on div "粘贴行 Ctrl+V" at bounding box center [392, 399] width 156 height 20
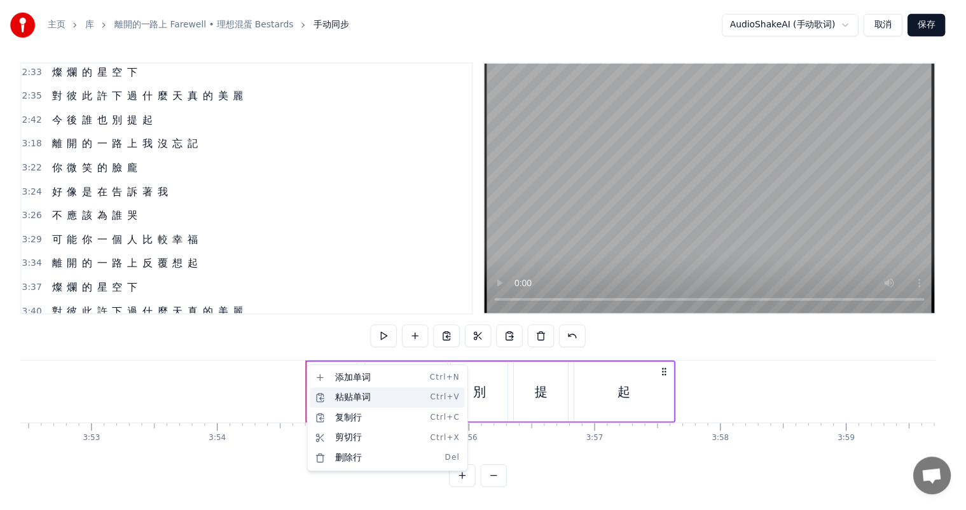
scroll to position [800, 0]
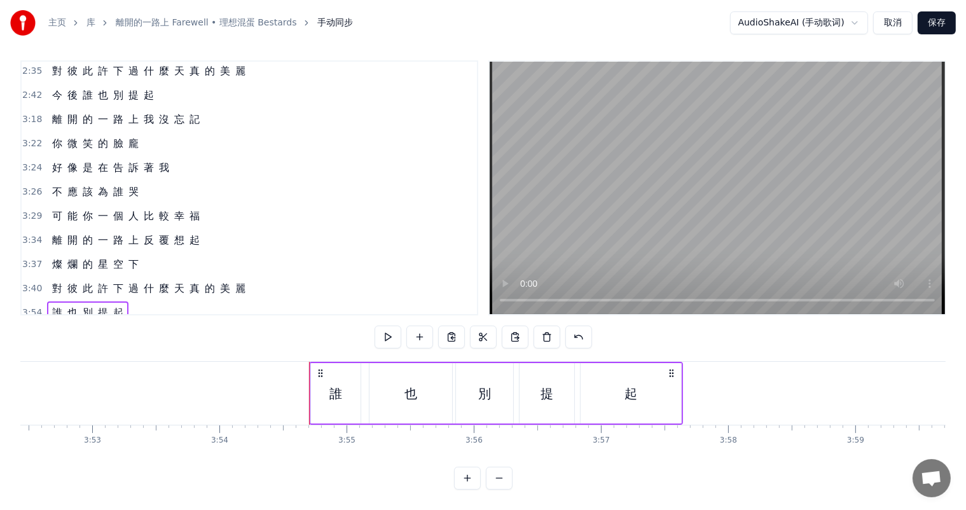
click at [328, 380] on div "誰" at bounding box center [336, 393] width 50 height 60
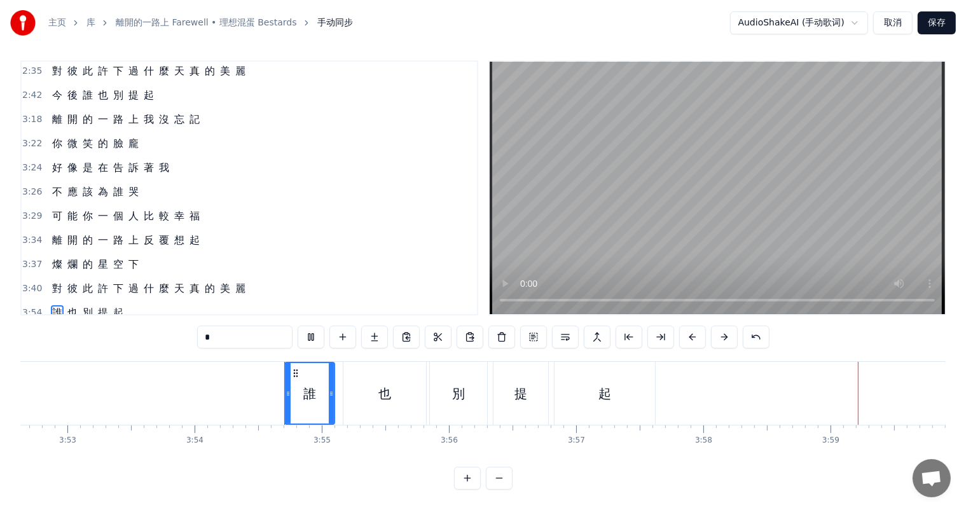
click at [616, 383] on div "起" at bounding box center [605, 393] width 100 height 63
type input "*"
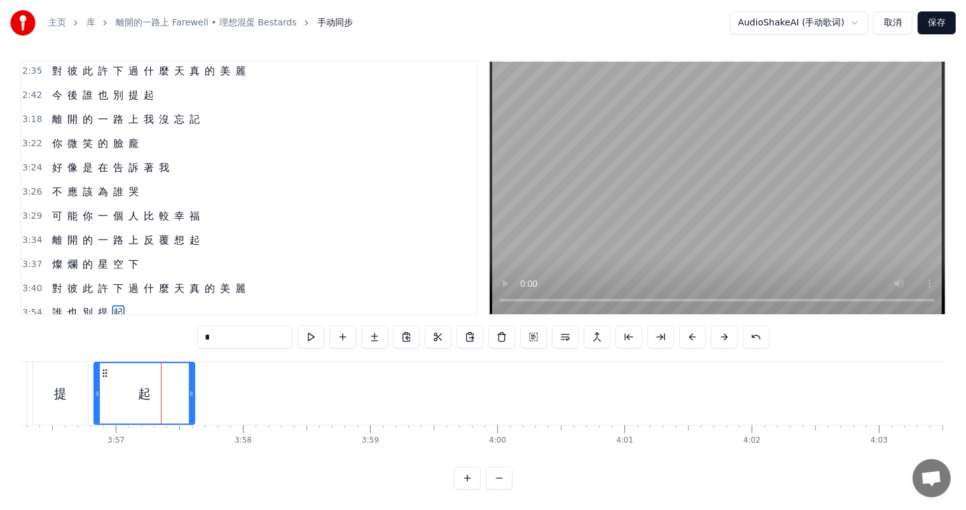
scroll to position [0, 29641]
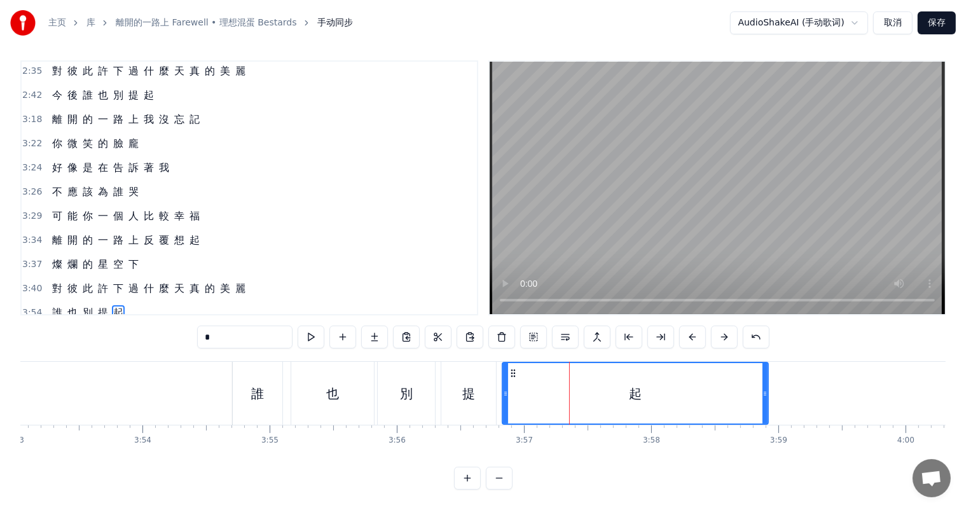
drag, startPoint x: 600, startPoint y: 382, endPoint x: 765, endPoint y: 382, distance: 165.4
click at [765, 389] on icon at bounding box center [765, 394] width 5 height 10
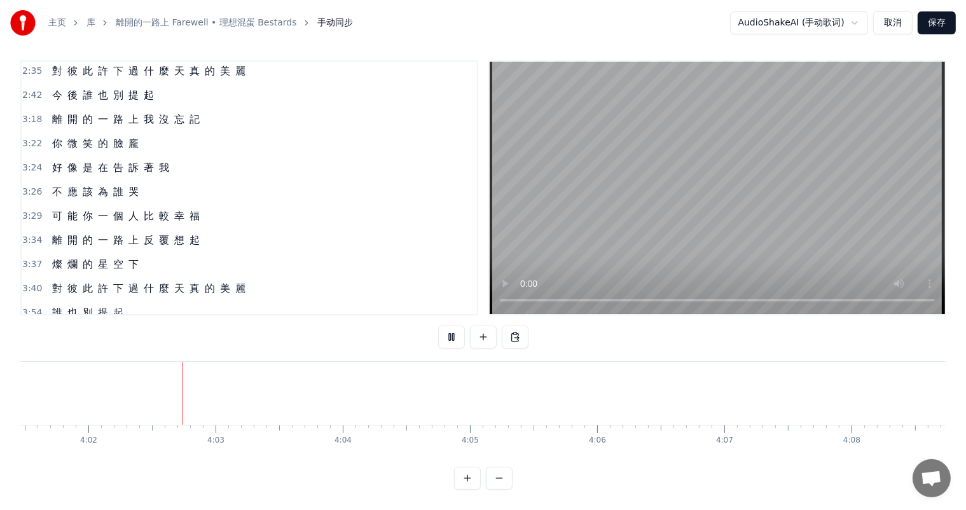
scroll to position [0, 30722]
click at [449, 326] on button at bounding box center [451, 337] width 27 height 23
click at [36, 307] on span "3:54" at bounding box center [32, 313] width 20 height 13
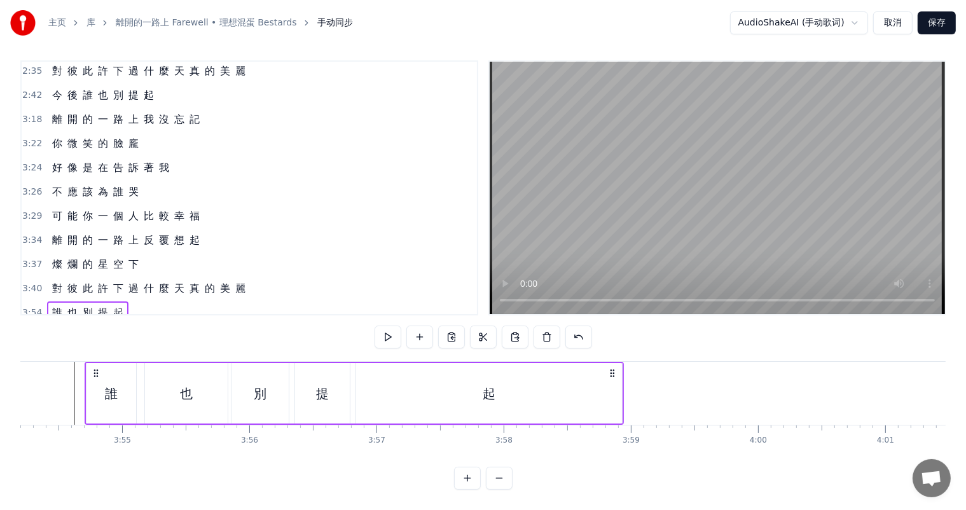
click at [31, 331] on span "4:23" at bounding box center [32, 337] width 20 height 13
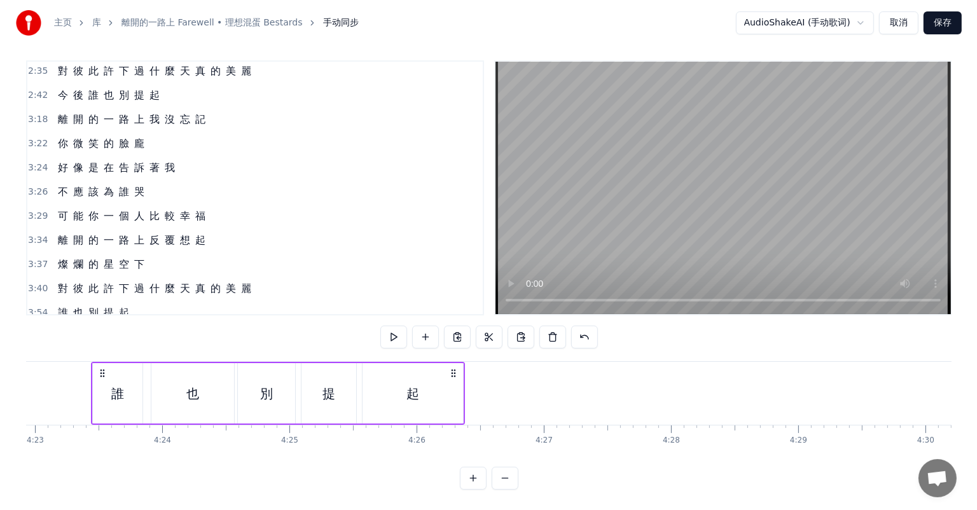
scroll to position [0, 33444]
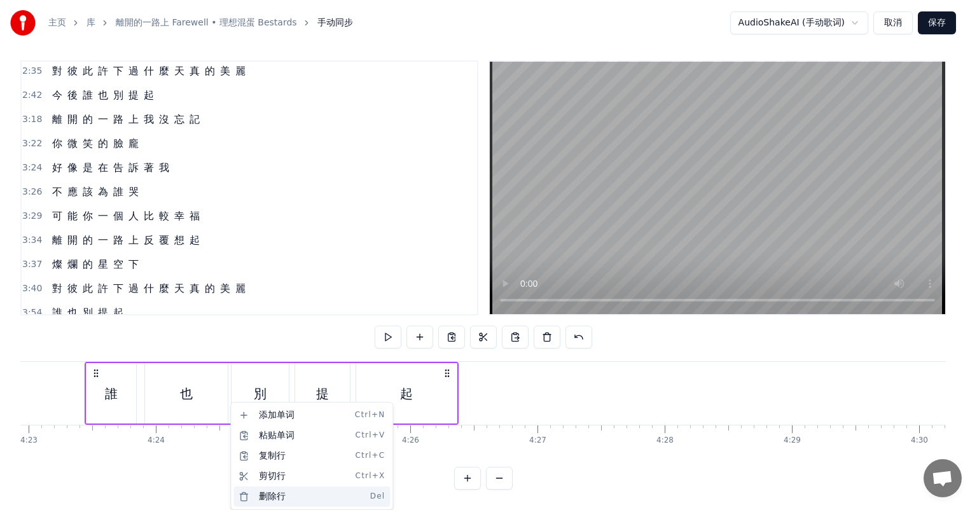
click at [284, 496] on div "删除行 Del" at bounding box center [311, 497] width 156 height 20
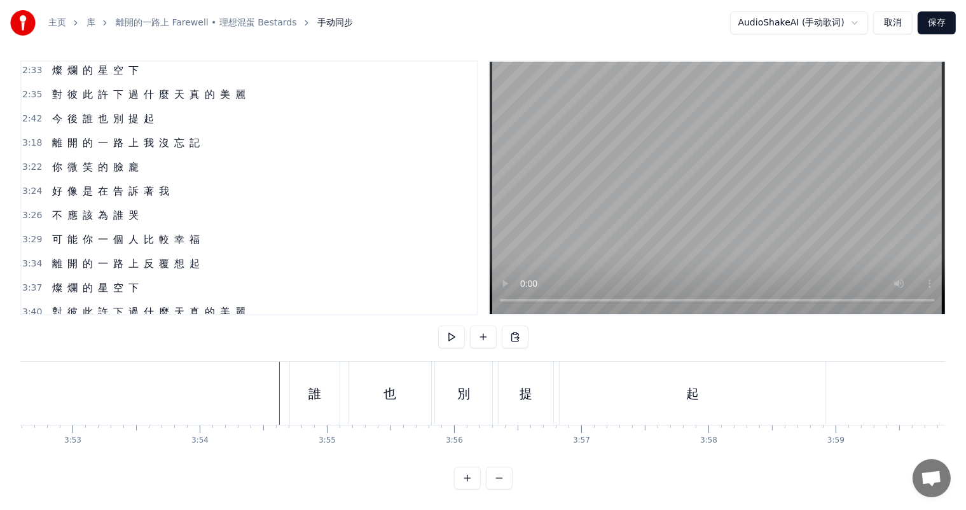
scroll to position [0, 29681]
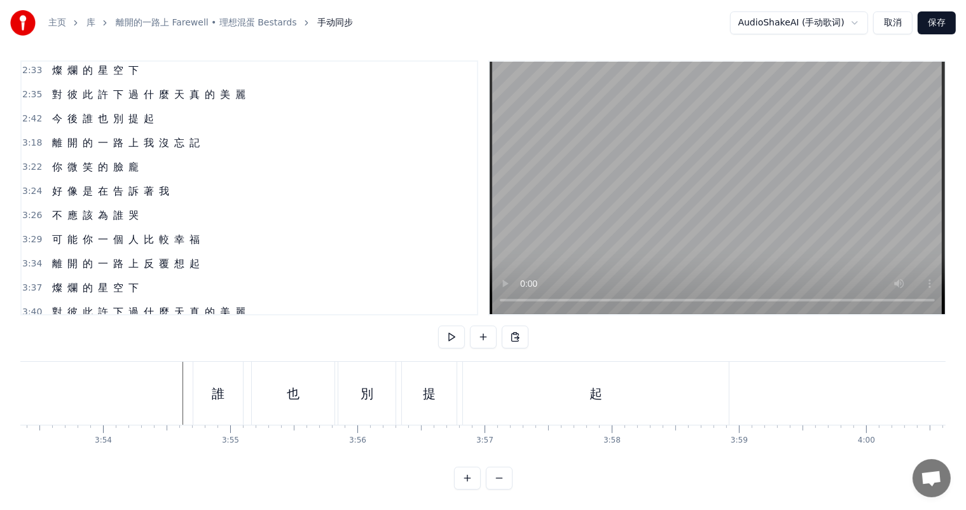
click at [457, 412] on div "提" at bounding box center [429, 393] width 56 height 63
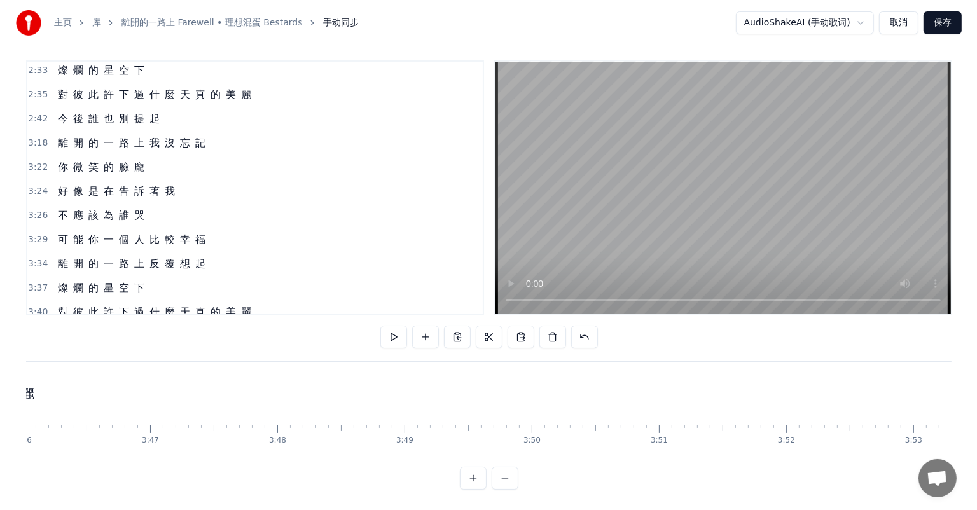
scroll to position [0, 28710]
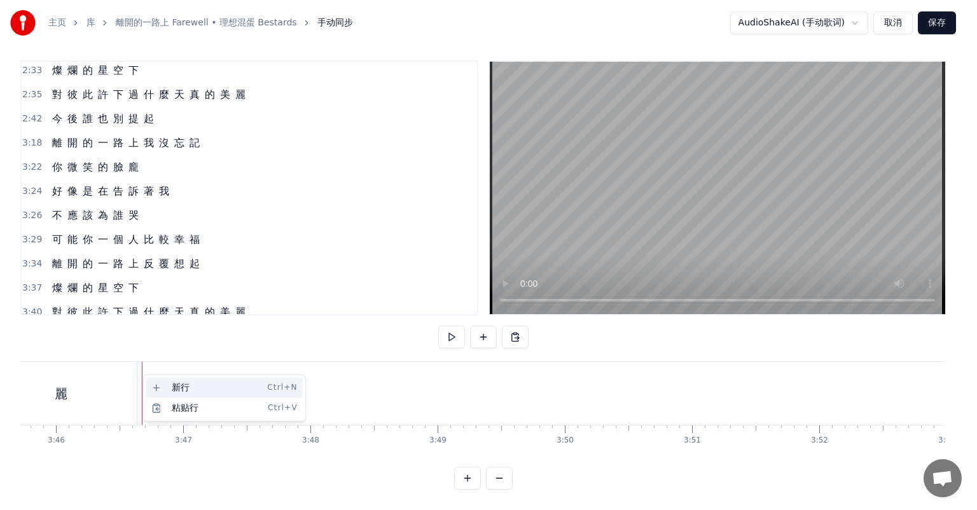
click at [183, 389] on div "新行 Ctrl+N" at bounding box center [224, 388] width 156 height 20
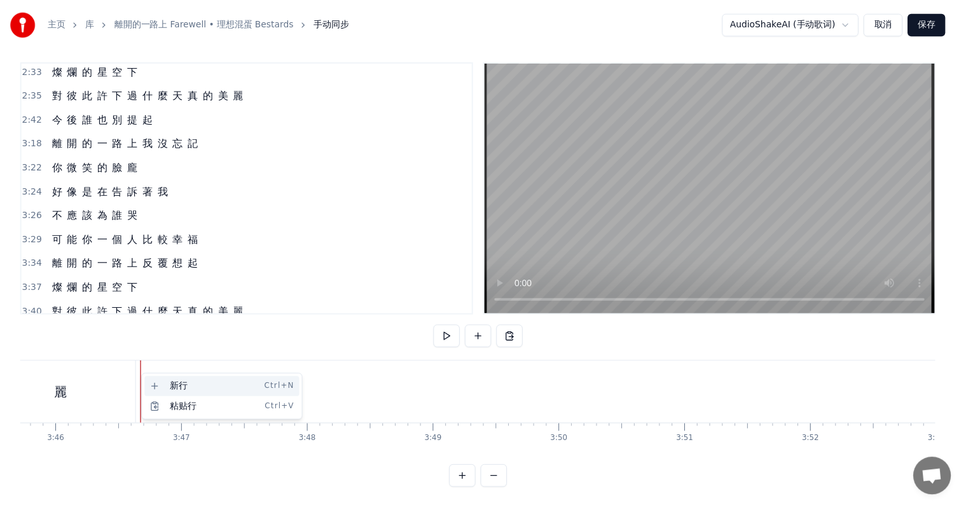
scroll to position [800, 0]
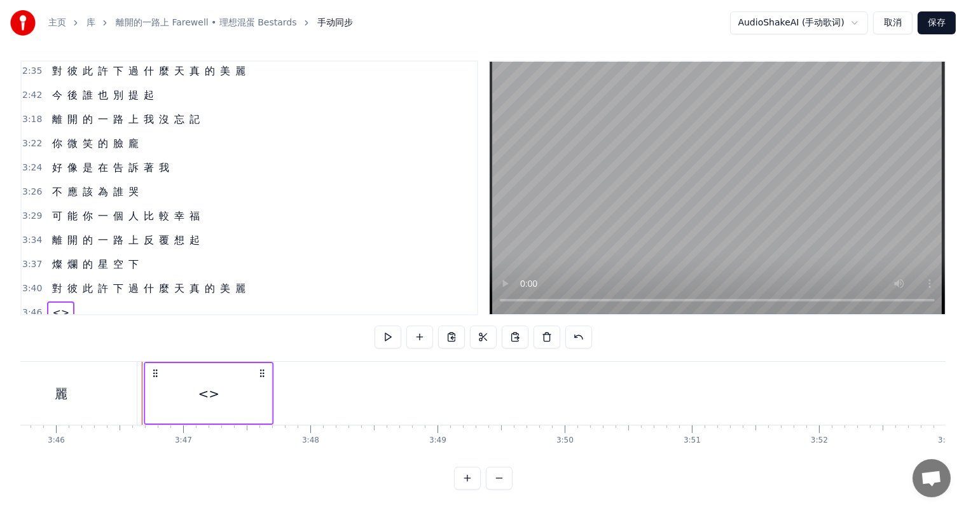
click at [265, 368] on icon at bounding box center [262, 373] width 10 height 10
click at [209, 384] on div "<>" at bounding box center [211, 393] width 22 height 19
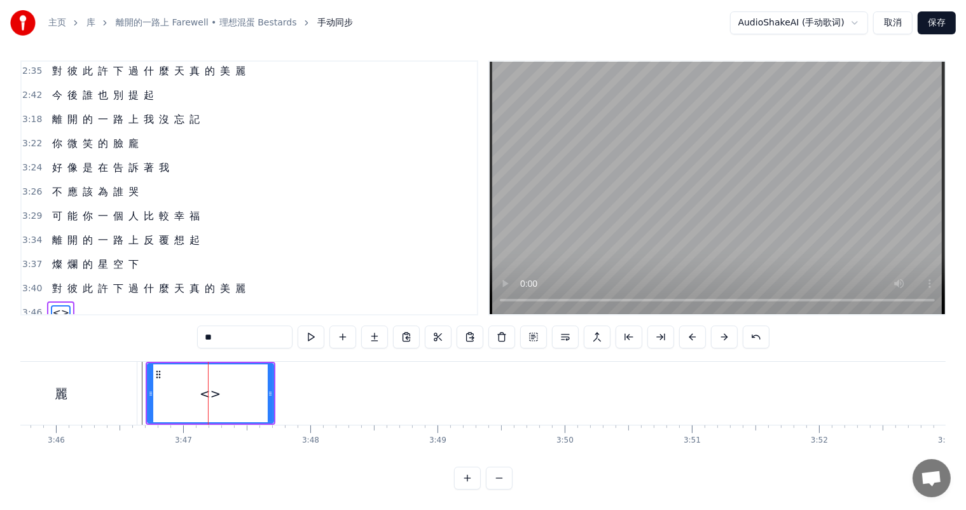
click at [242, 326] on input "**" at bounding box center [244, 337] width 95 height 23
drag, startPoint x: 249, startPoint y: 329, endPoint x: 190, endPoint y: 322, distance: 59.6
click at [188, 326] on div "0:27 背 影 逐 漸 拉 開 距 離 0:31 告 別 所 有 與 你 有 關 的 風 景 0:36 我 很 努 力 回 憶 的 雨 裡 0:40 忍 住…" at bounding box center [482, 274] width 925 height 429
type input "*"
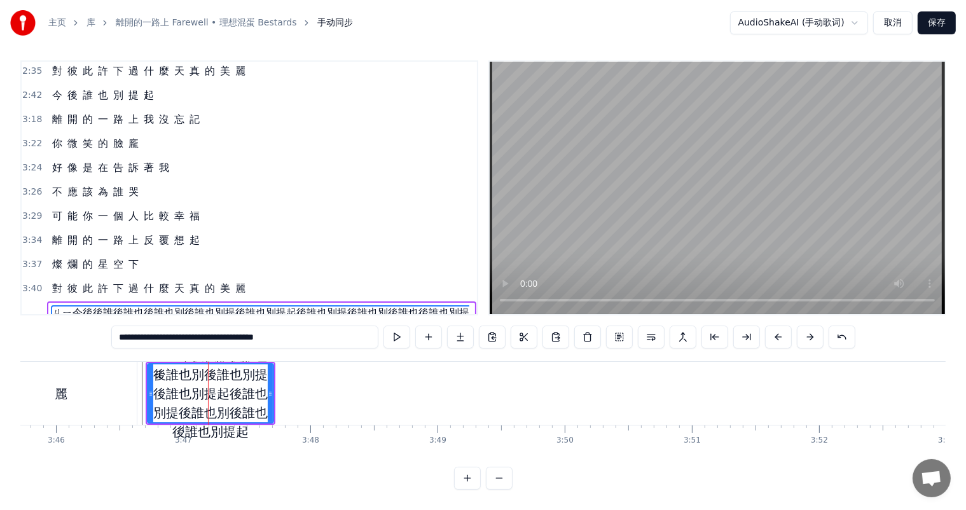
scroll to position [815, 0]
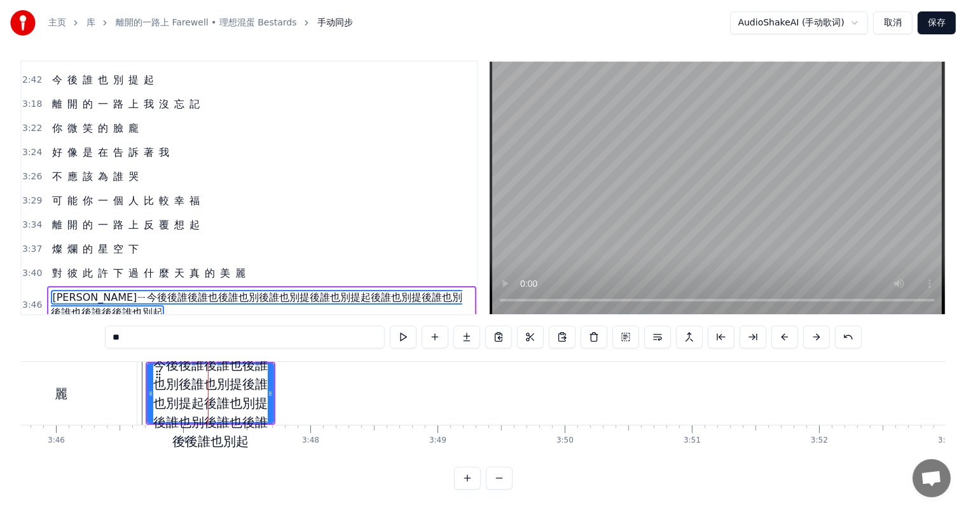
type input "*"
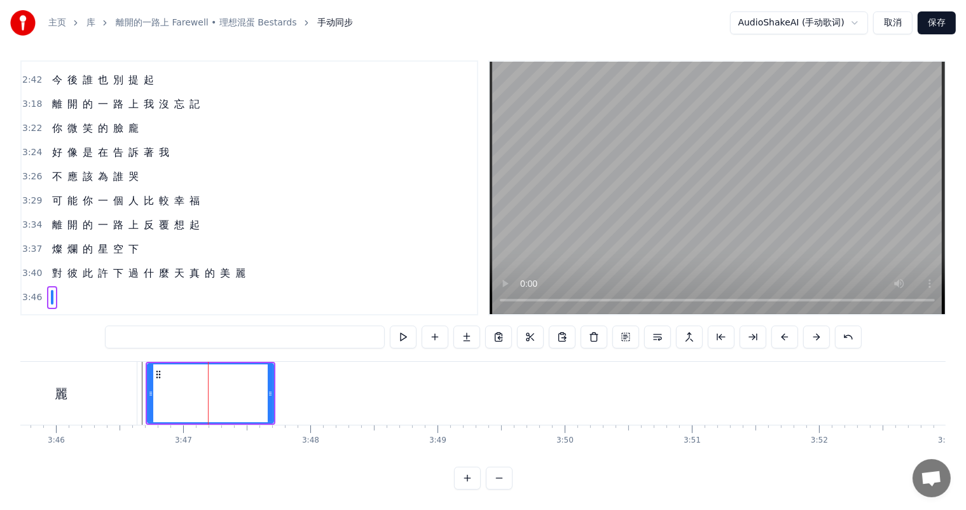
scroll to position [800, 0]
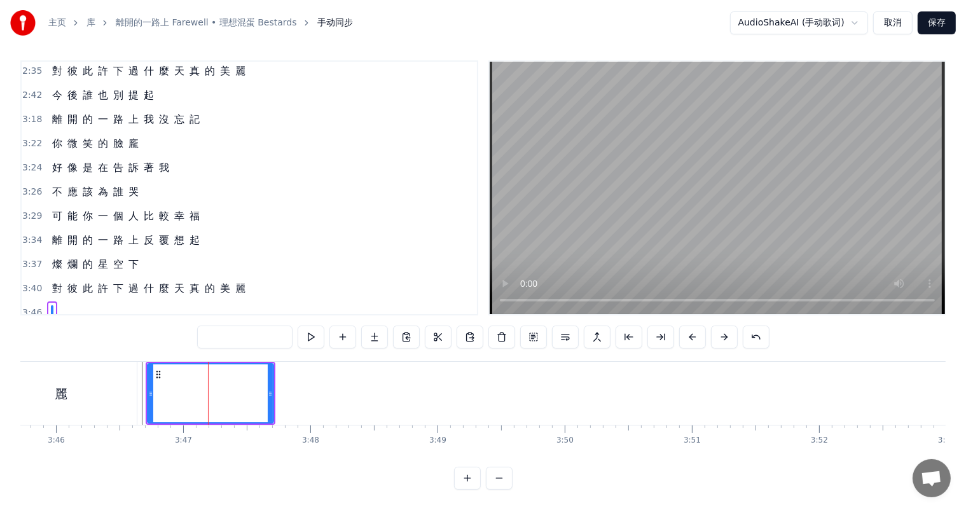
paste input "**********"
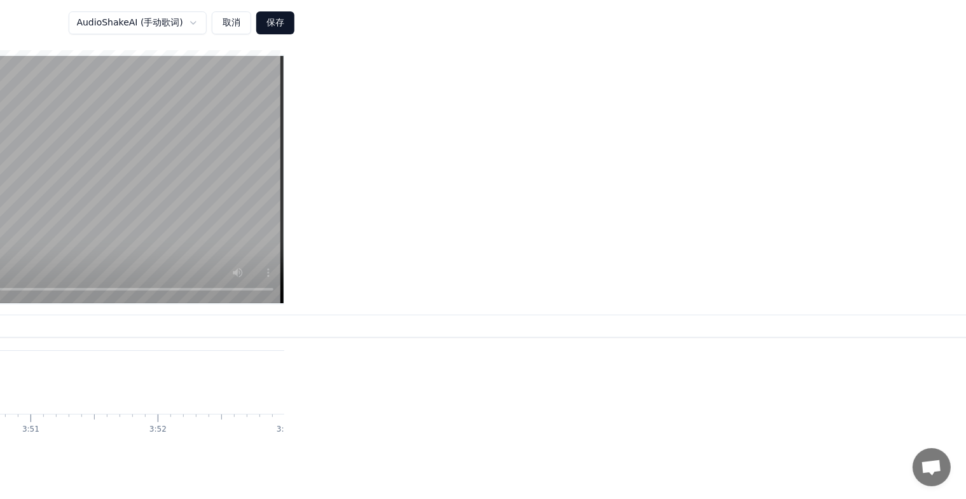
scroll to position [0, 672]
type input "*"
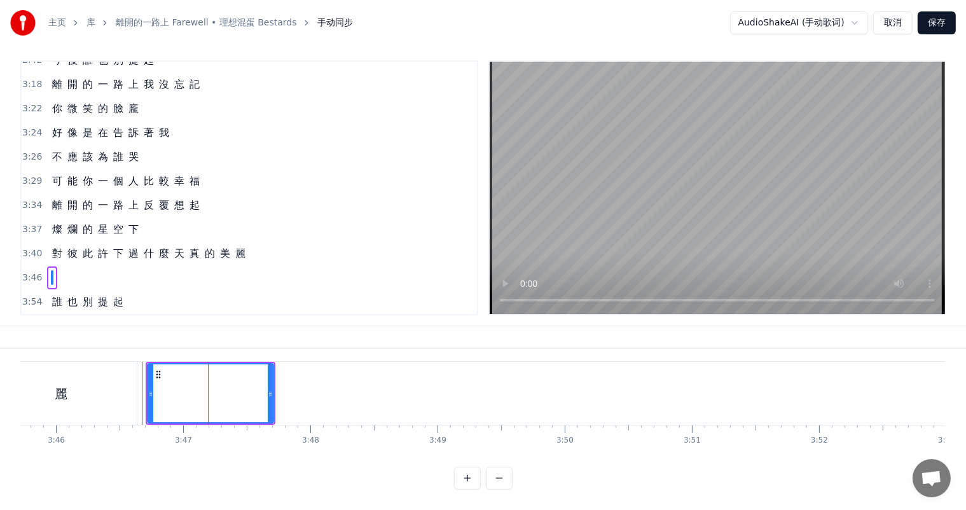
scroll to position [800, 0]
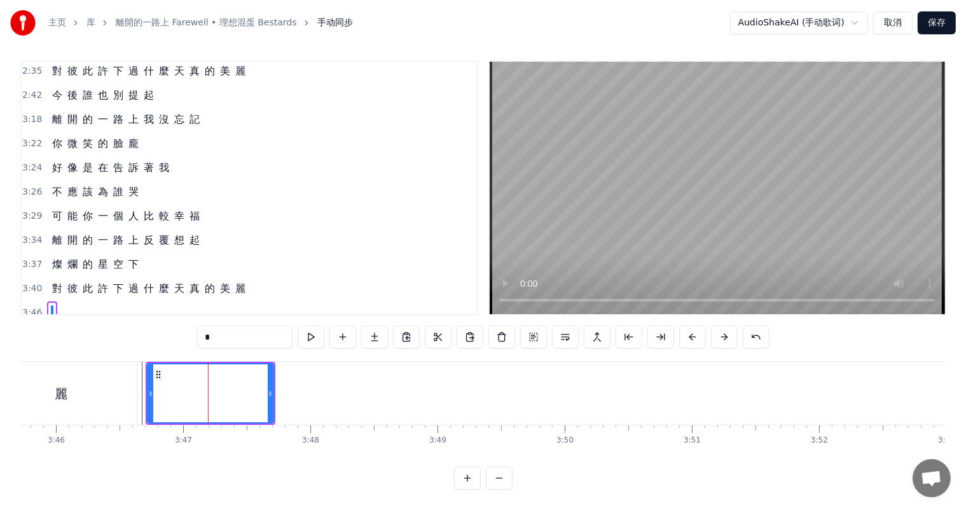
type input "**"
click at [237, 327] on input "*********" at bounding box center [244, 337] width 95 height 23
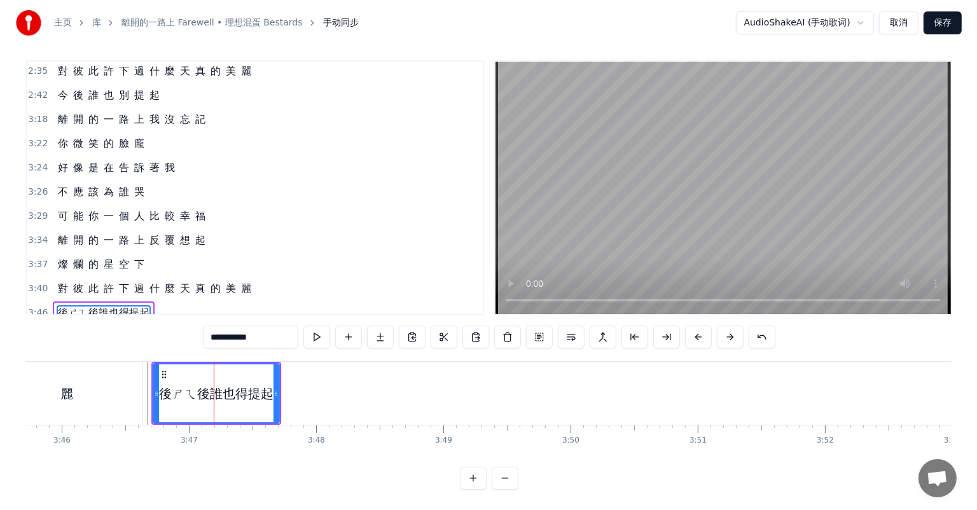
scroll to position [0, 0]
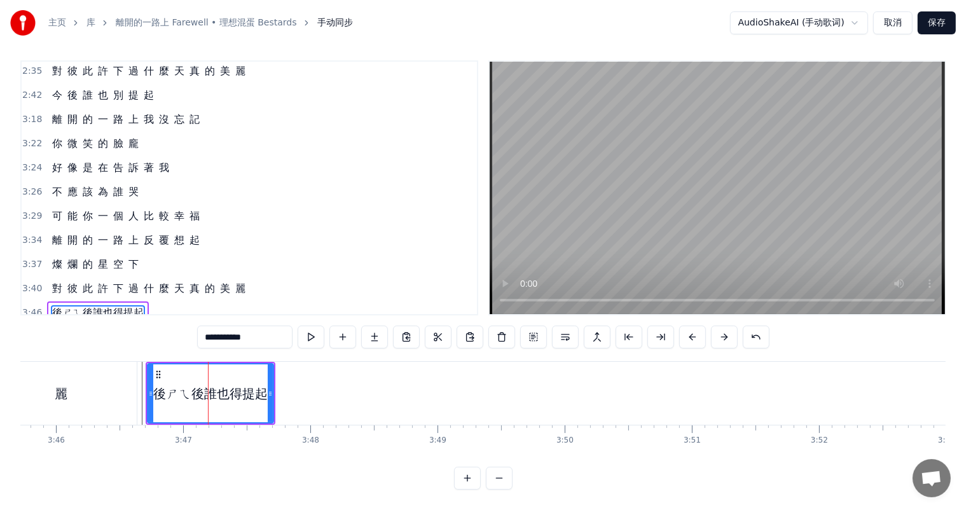
drag, startPoint x: 249, startPoint y: 326, endPoint x: 209, endPoint y: 328, distance: 40.1
click at [209, 328] on input "*********" at bounding box center [244, 337] width 95 height 23
type input "*"
click at [231, 413] on div at bounding box center [211, 393] width 130 height 63
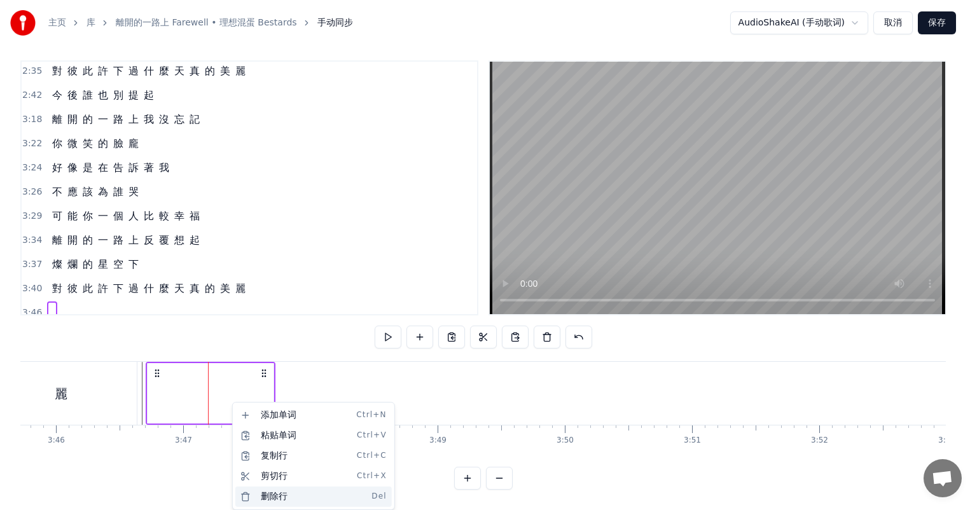
click at [284, 494] on div "删除行 Del" at bounding box center [313, 497] width 156 height 20
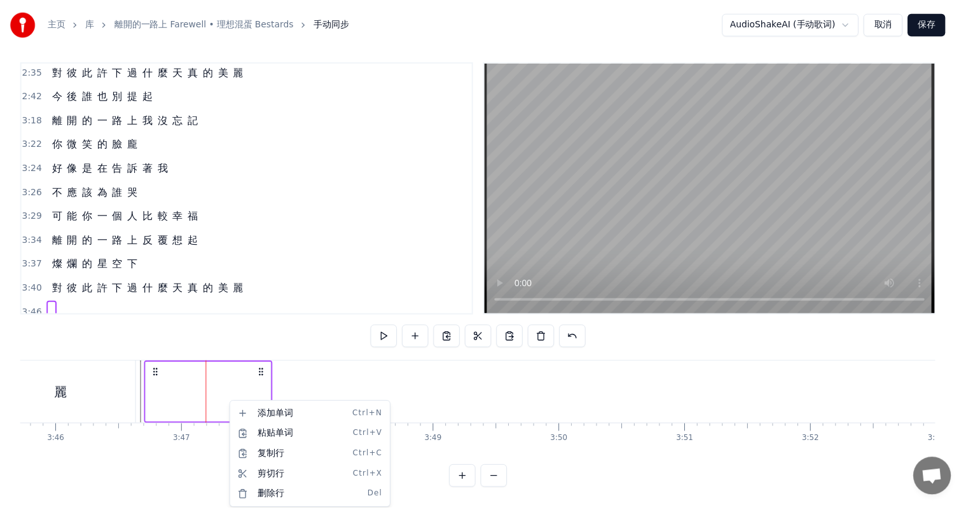
scroll to position [777, 0]
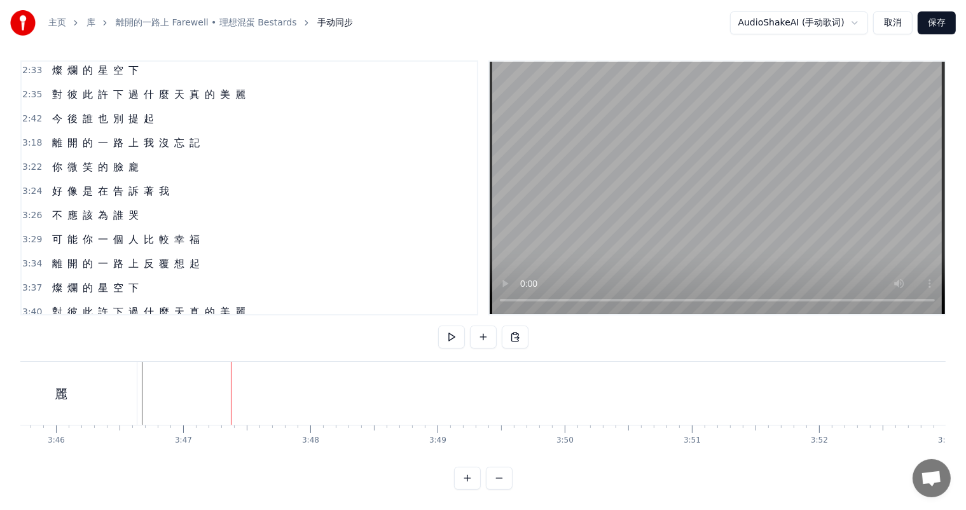
click at [76, 107] on div "今 後 誰 也 別 提 起" at bounding box center [103, 118] width 112 height 23
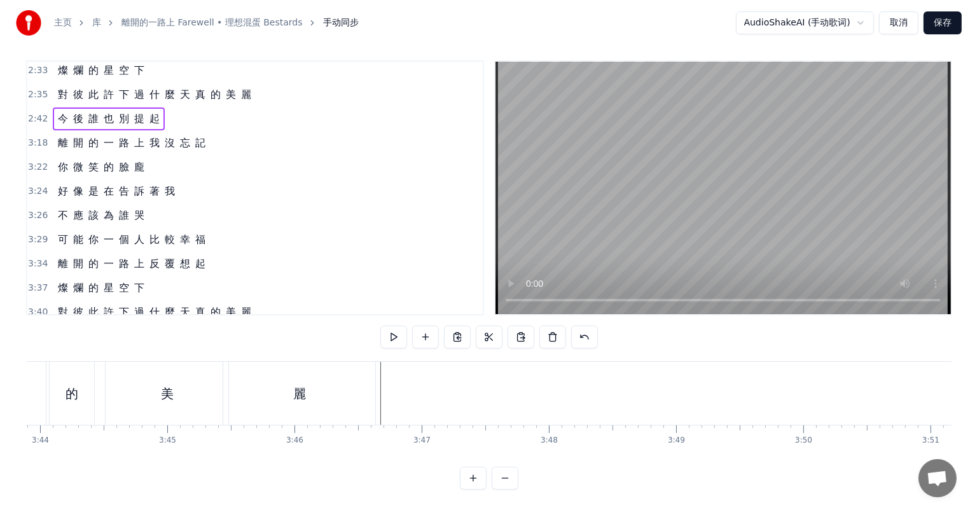
scroll to position [0, 28516]
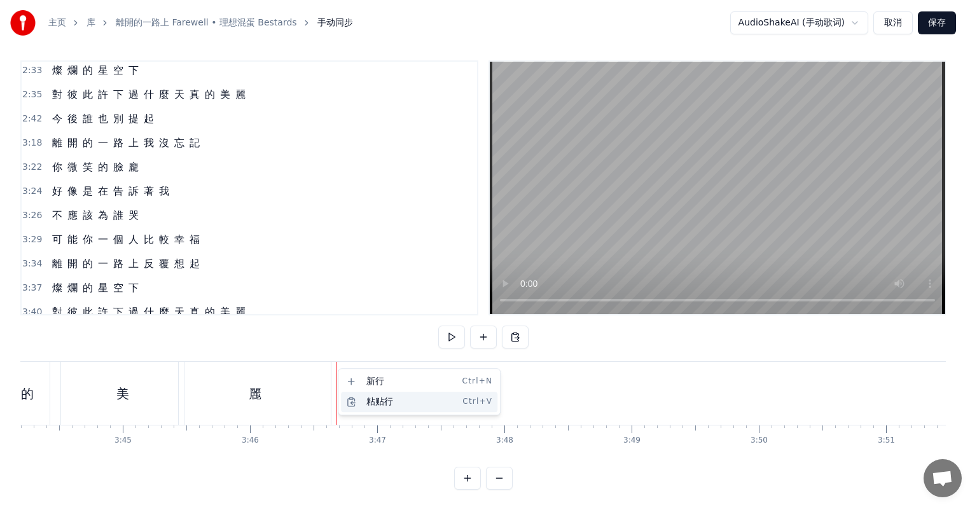
click at [384, 401] on div "粘贴行 Ctrl+V" at bounding box center [419, 402] width 156 height 20
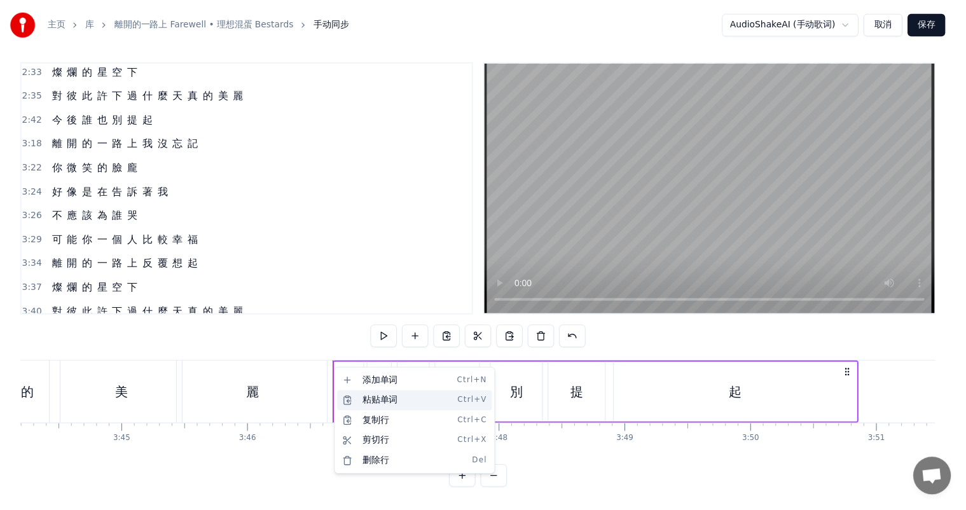
scroll to position [800, 0]
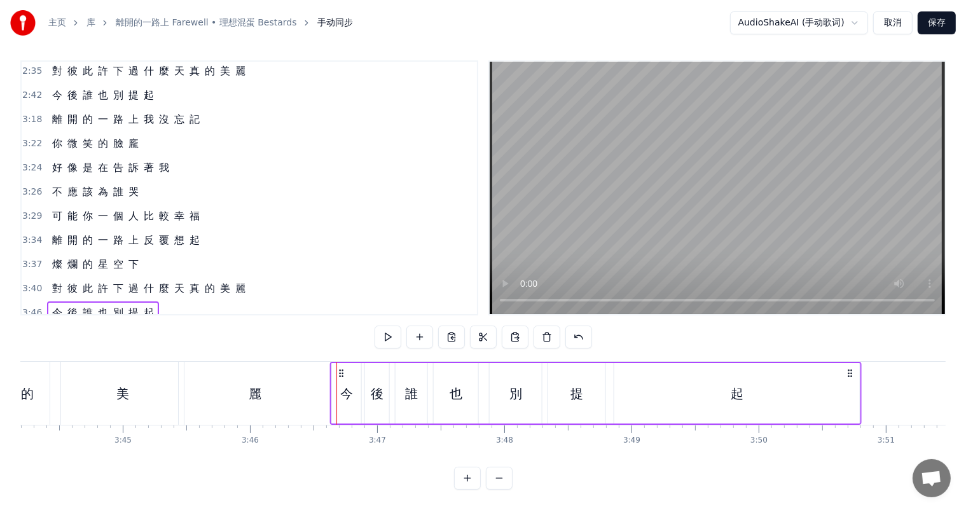
drag, startPoint x: 345, startPoint y: 357, endPoint x: 338, endPoint y: 358, distance: 7.0
click at [338, 368] on icon at bounding box center [341, 373] width 10 height 10
click at [841, 383] on div "起" at bounding box center [736, 393] width 245 height 60
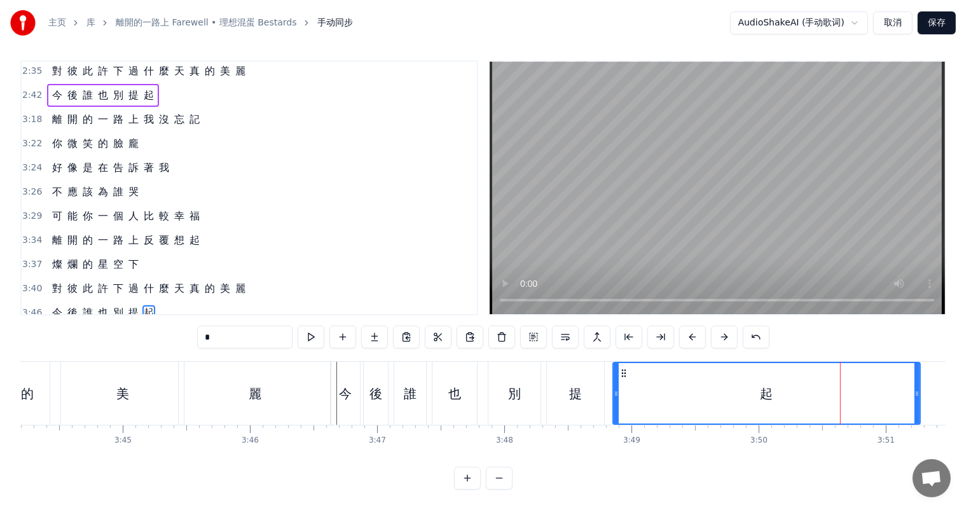
drag, startPoint x: 856, startPoint y: 382, endPoint x: 916, endPoint y: 382, distance: 59.8
click at [916, 389] on icon at bounding box center [917, 394] width 5 height 10
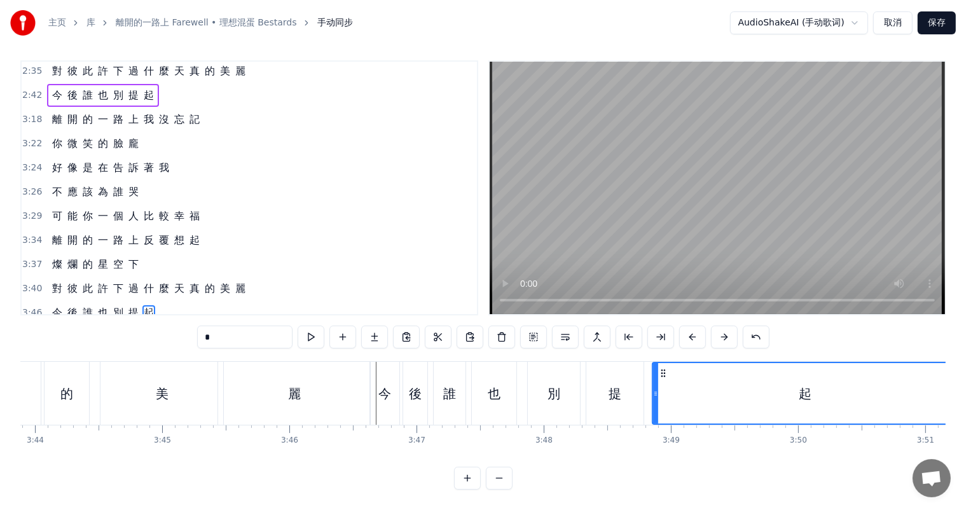
scroll to position [0, 28360]
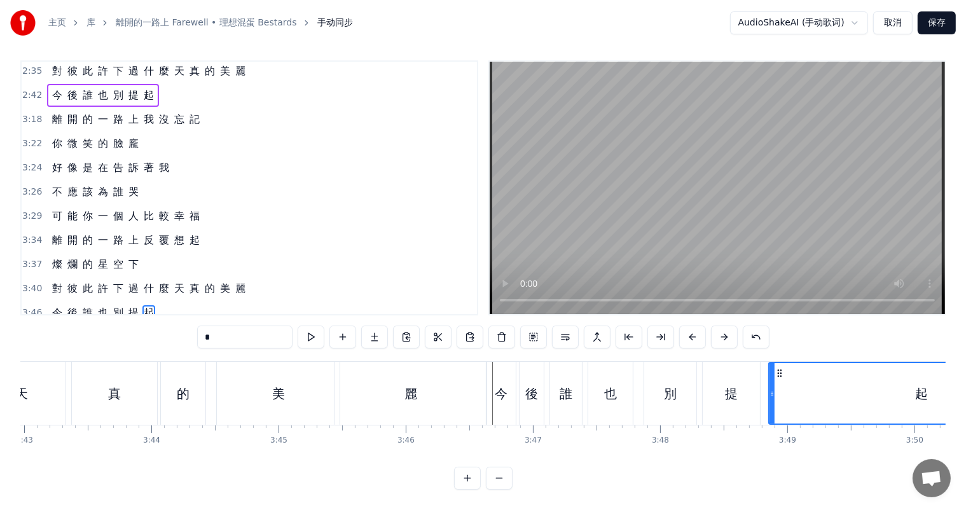
click at [253, 388] on div "美" at bounding box center [278, 393] width 123 height 63
type input "*"
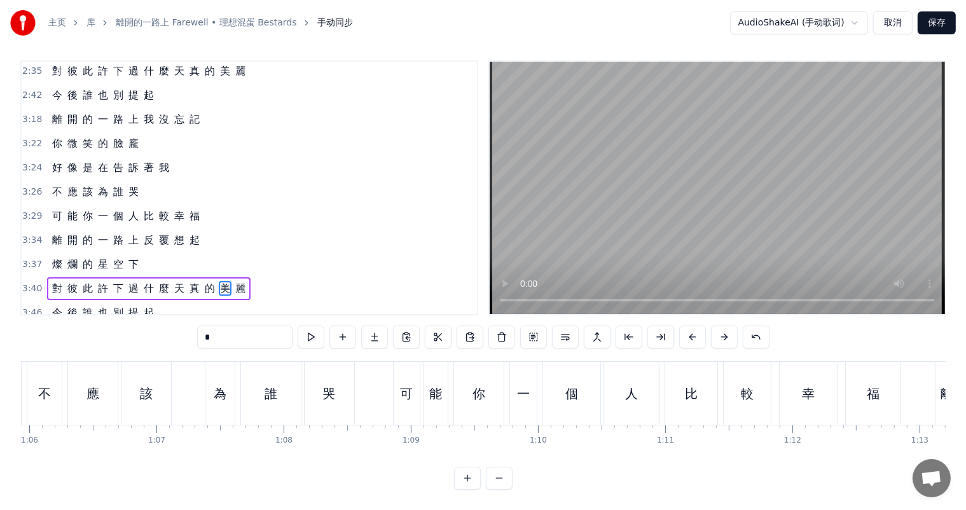
scroll to position [0, 8250]
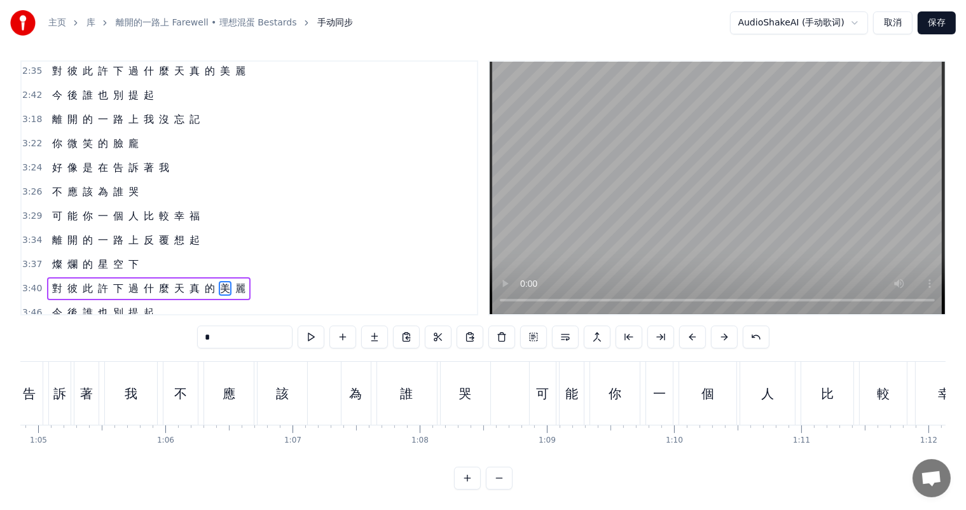
click at [936, 27] on button "保存" at bounding box center [937, 22] width 38 height 23
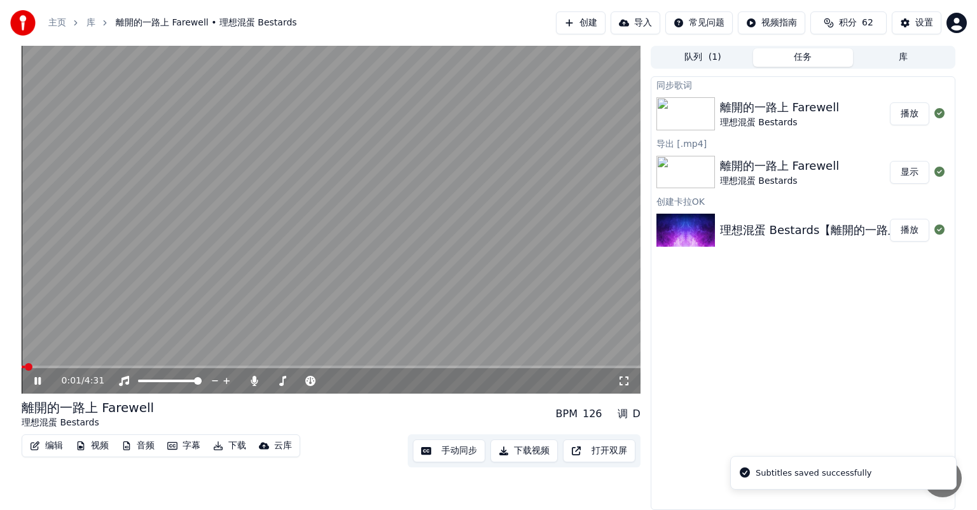
click at [207, 371] on div "0:01 / 4:31" at bounding box center [331, 380] width 619 height 25
click at [201, 366] on span at bounding box center [331, 367] width 619 height 3
click at [191, 448] on button "字幕" at bounding box center [183, 446] width 43 height 18
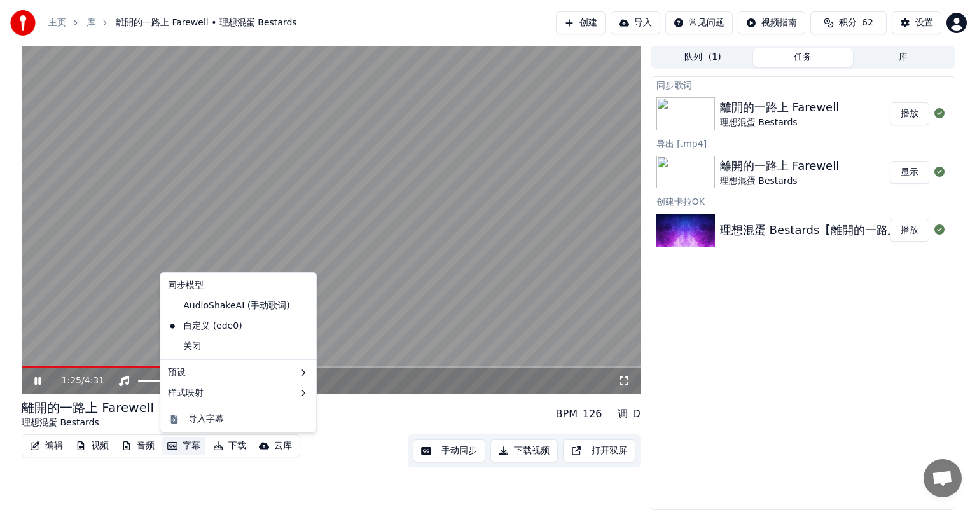
click at [352, 427] on div "離開的一路上 Farewell 理想混蛋 Bestards BPM 126 调 D" at bounding box center [331, 414] width 619 height 31
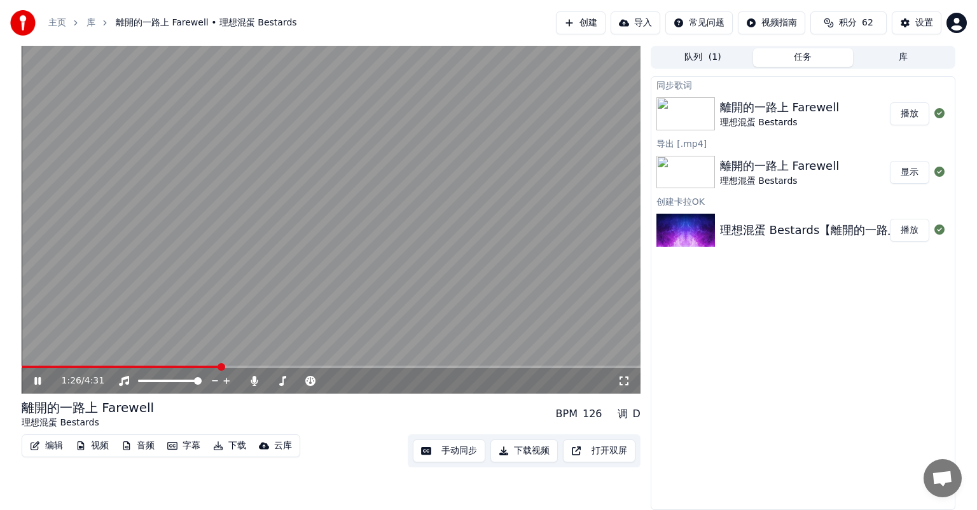
click at [340, 364] on video at bounding box center [331, 220] width 619 height 348
click at [338, 368] on span at bounding box center [331, 367] width 619 height 3
click at [384, 275] on video at bounding box center [331, 220] width 619 height 348
click at [423, 366] on span at bounding box center [331, 367] width 619 height 3
click at [507, 366] on span at bounding box center [331, 367] width 619 height 3
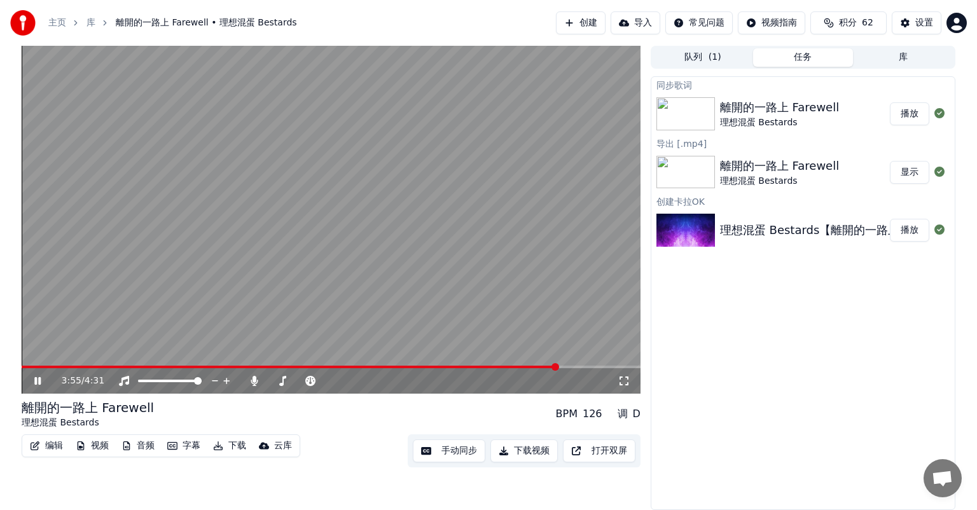
click at [558, 366] on span at bounding box center [331, 367] width 619 height 3
click at [603, 366] on span at bounding box center [331, 367] width 619 height 3
click at [39, 376] on icon at bounding box center [47, 381] width 30 height 10
click at [528, 453] on button "下载视频" at bounding box center [523, 450] width 67 height 23
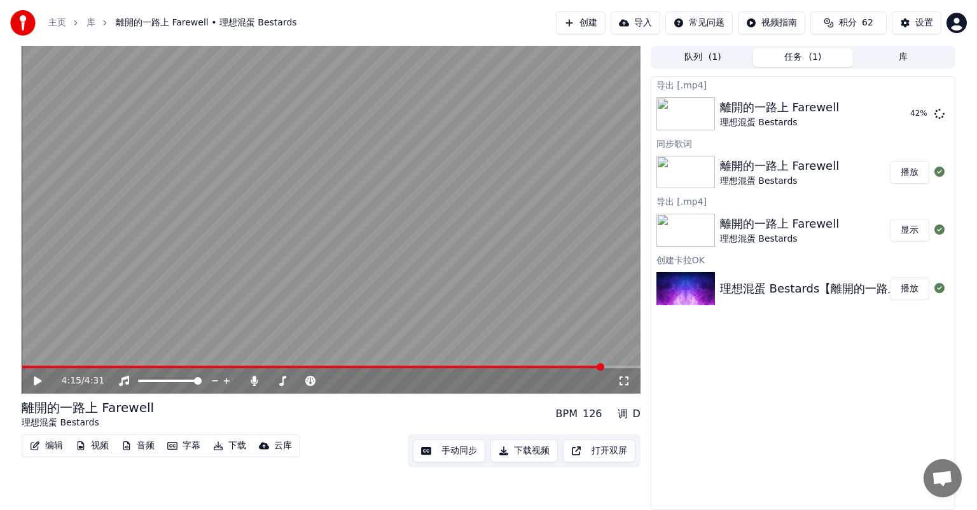
click at [850, 383] on div "导出 [.mp4] 離開的一路上 Farewell 理想混蛋 Bestards 42 % 同步歌词 離開的一路上 Farewell 理想混蛋 Bestards…" at bounding box center [803, 293] width 305 height 434
click at [903, 60] on button "库" at bounding box center [903, 57] width 100 height 18
click at [804, 59] on button "任务 ( 1 )" at bounding box center [803, 57] width 100 height 18
click at [705, 52] on button "队列 ( 1 )" at bounding box center [703, 57] width 100 height 18
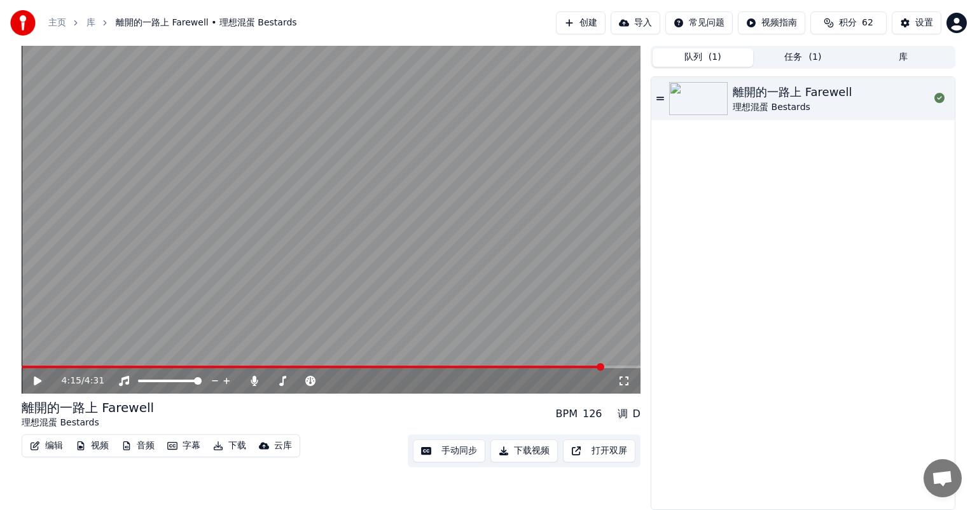
click at [794, 61] on button "任务 ( 1 )" at bounding box center [803, 57] width 100 height 18
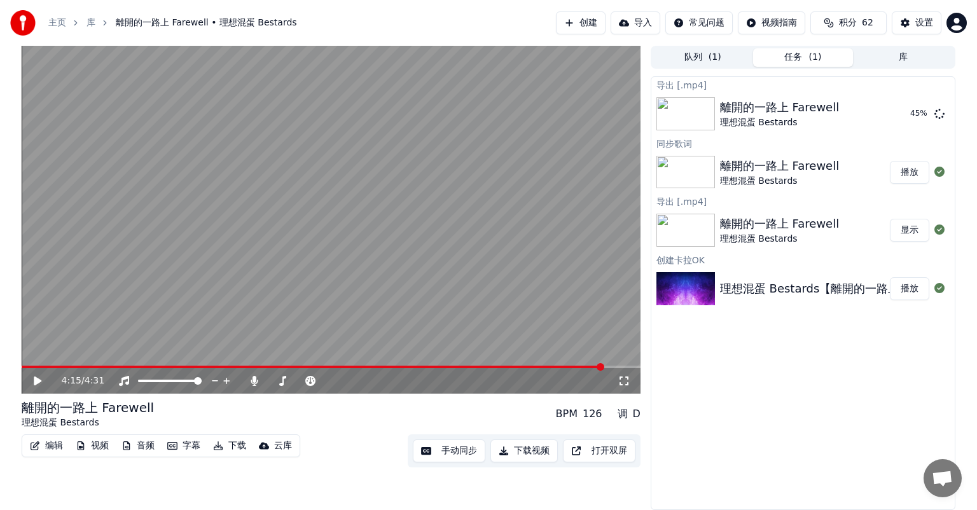
click at [798, 383] on div "导出 [.mp4] 離開的一路上 Farewell 理想混蛋 Bestards 45 % 同步歌词 離開的一路上 Farewell 理想混蛋 Bestards…" at bounding box center [803, 293] width 305 height 434
click at [911, 114] on button "显示" at bounding box center [909, 113] width 39 height 23
click at [908, 113] on button "显示" at bounding box center [909, 113] width 39 height 23
click at [901, 17] on button "设置" at bounding box center [917, 22] width 50 height 23
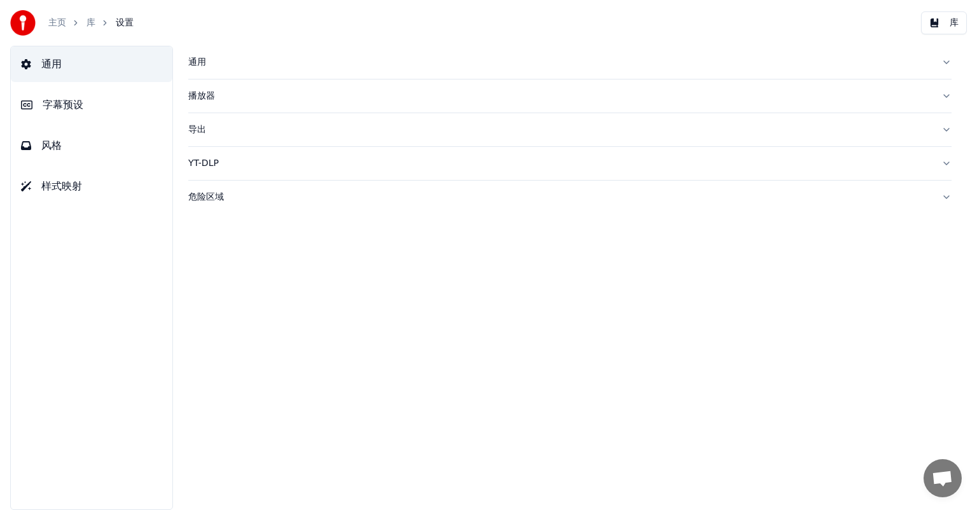
click at [221, 126] on div "导出" at bounding box center [559, 129] width 743 height 13
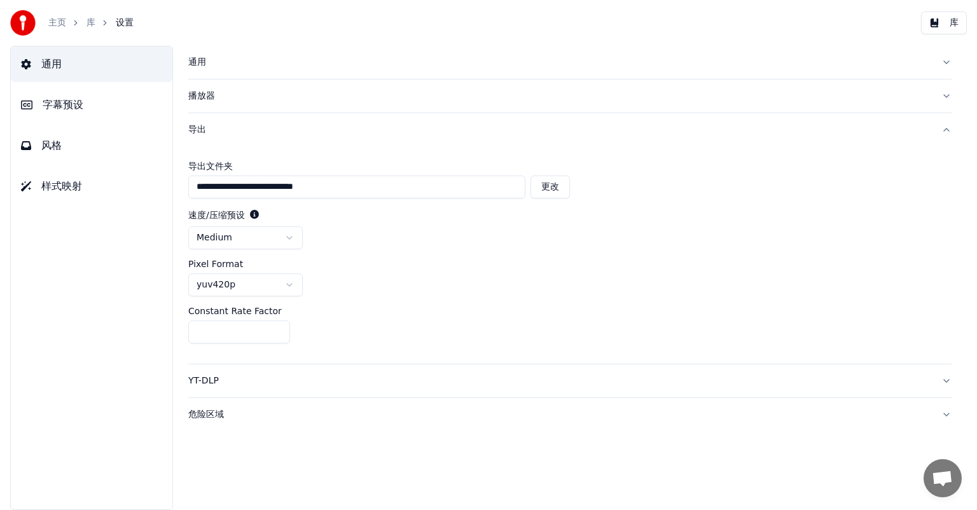
click at [560, 186] on button "更改" at bounding box center [549, 187] width 39 height 23
type input "**********"
click at [290, 240] on html "**********" at bounding box center [488, 255] width 977 height 510
click at [324, 258] on div "**********" at bounding box center [569, 255] width 763 height 218
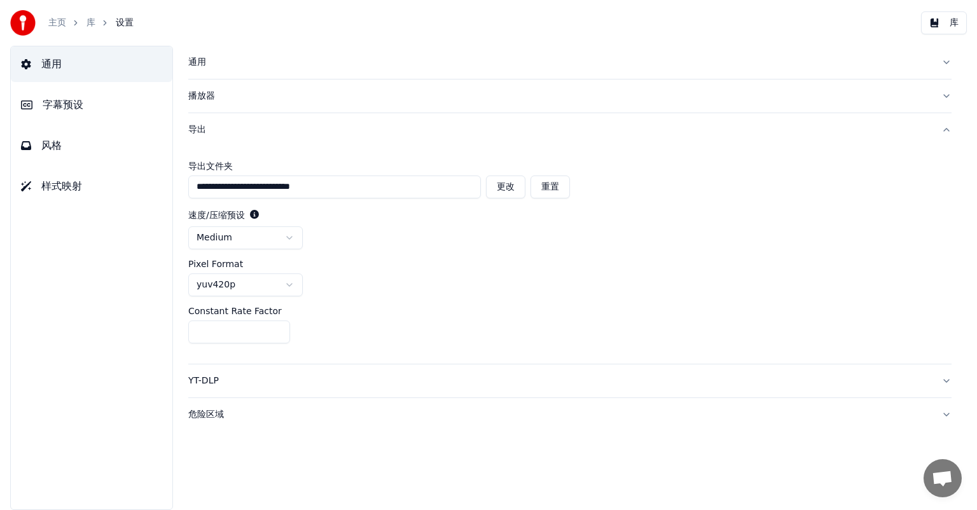
click at [294, 284] on html "**********" at bounding box center [488, 255] width 977 height 510
click at [336, 274] on html "**********" at bounding box center [488, 255] width 977 height 510
click at [99, 104] on button "字幕预设" at bounding box center [92, 105] width 162 height 36
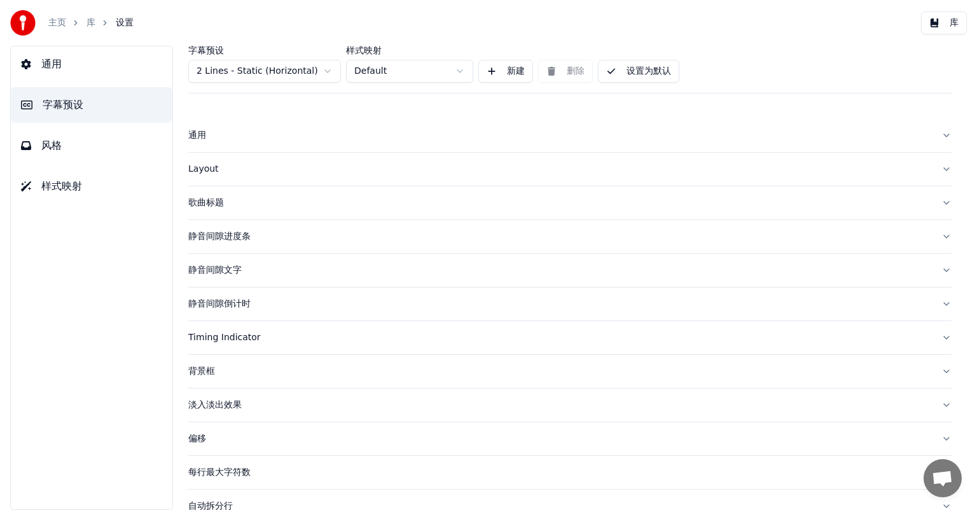
click at [247, 231] on div "静音间隙进度条" at bounding box center [559, 236] width 743 height 13
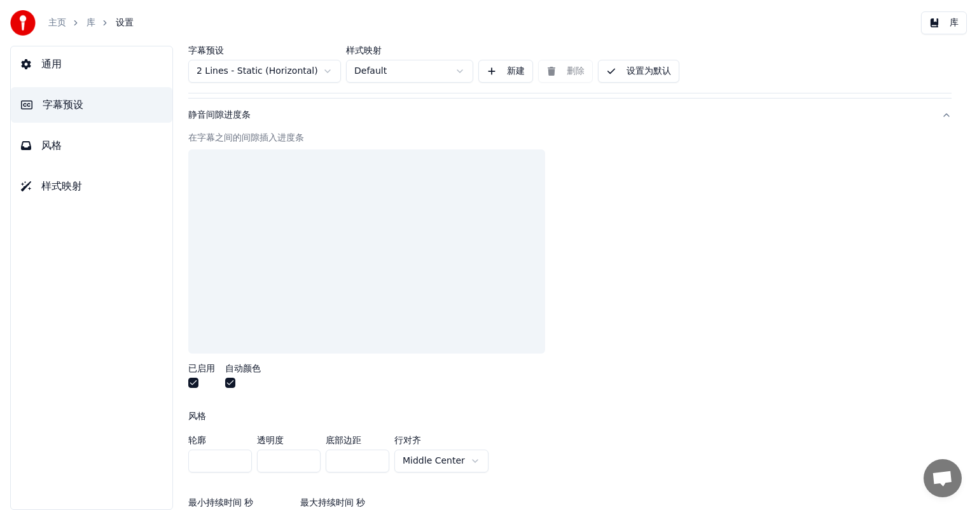
scroll to position [127, 0]
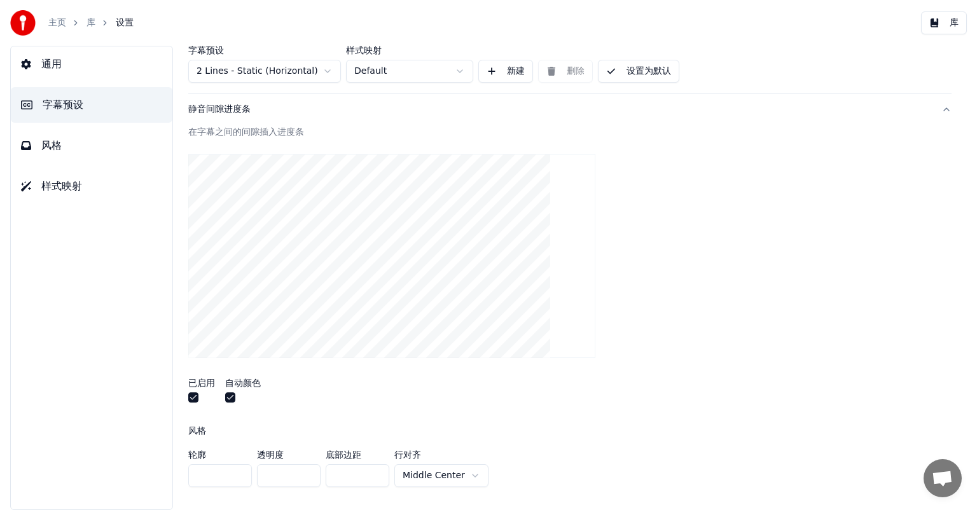
click at [379, 255] on video at bounding box center [391, 256] width 407 height 204
click at [189, 396] on button "button" at bounding box center [193, 397] width 10 height 10
click at [193, 397] on button "button" at bounding box center [193, 397] width 10 height 10
click at [197, 397] on button "button" at bounding box center [193, 397] width 10 height 10
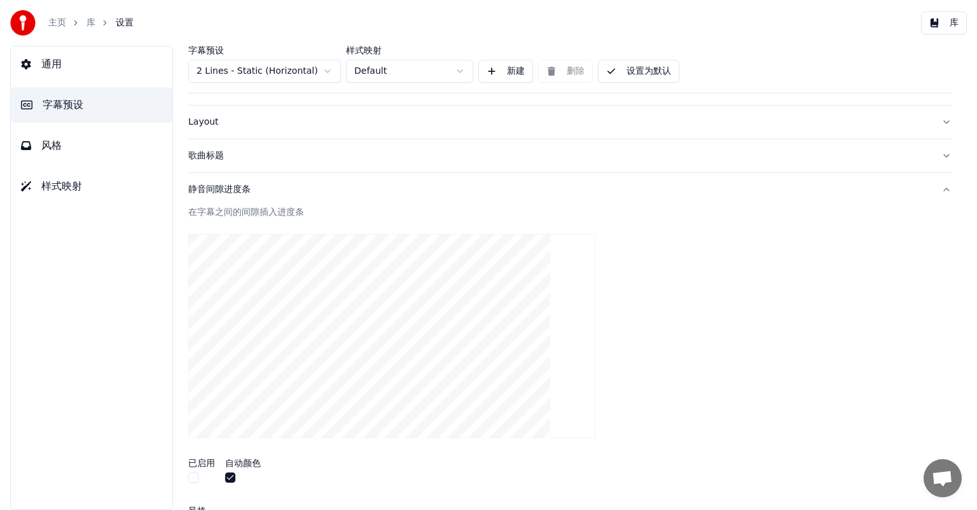
scroll to position [0, 0]
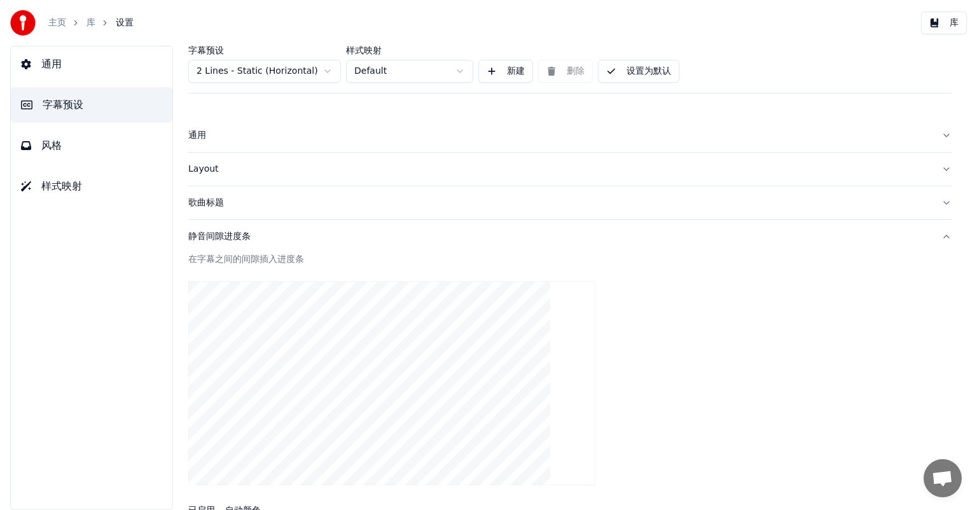
click at [247, 209] on button "歌曲标题" at bounding box center [569, 202] width 763 height 33
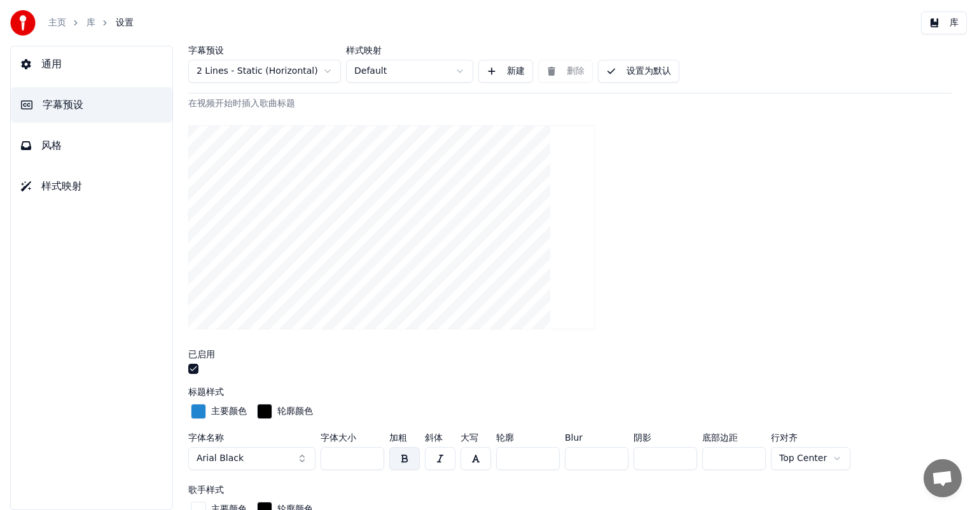
scroll to position [127, 0]
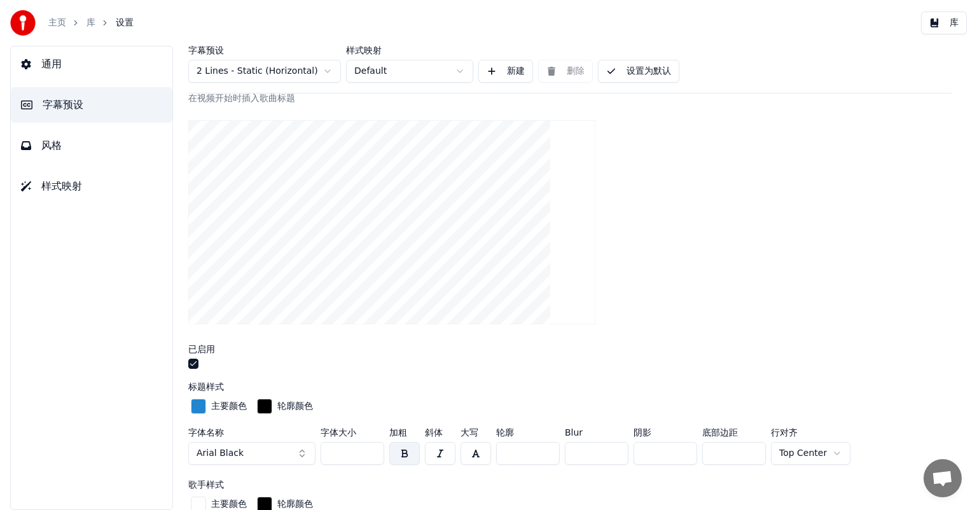
click at [195, 361] on button "button" at bounding box center [193, 364] width 10 height 10
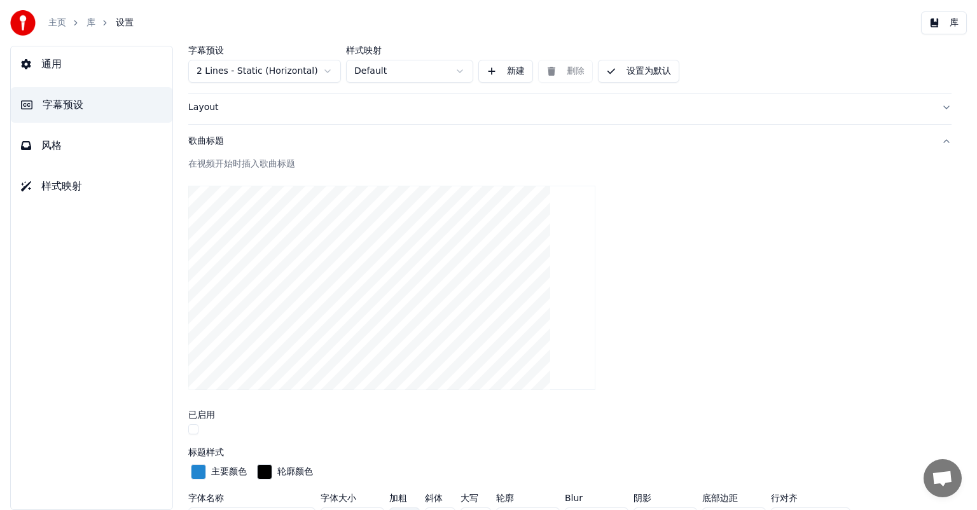
scroll to position [0, 0]
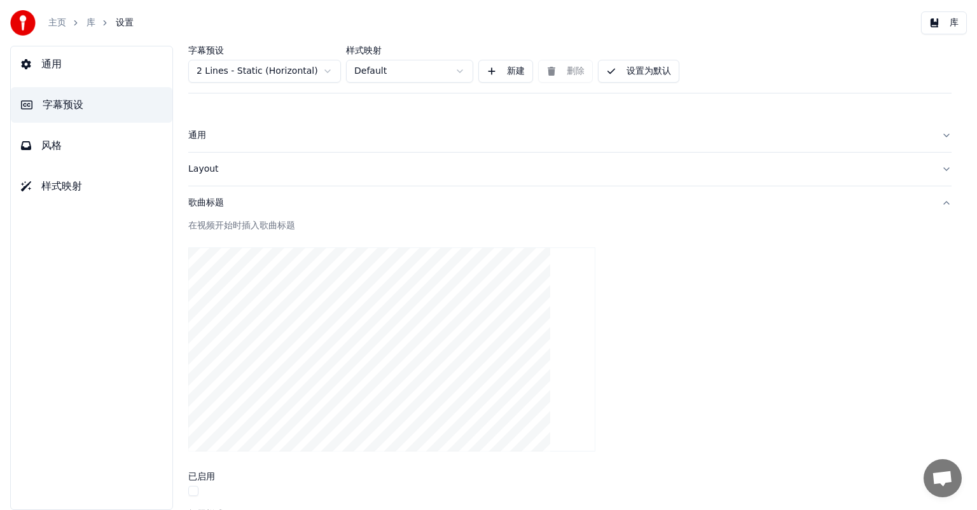
click at [324, 214] on button "歌曲标题" at bounding box center [569, 202] width 763 height 33
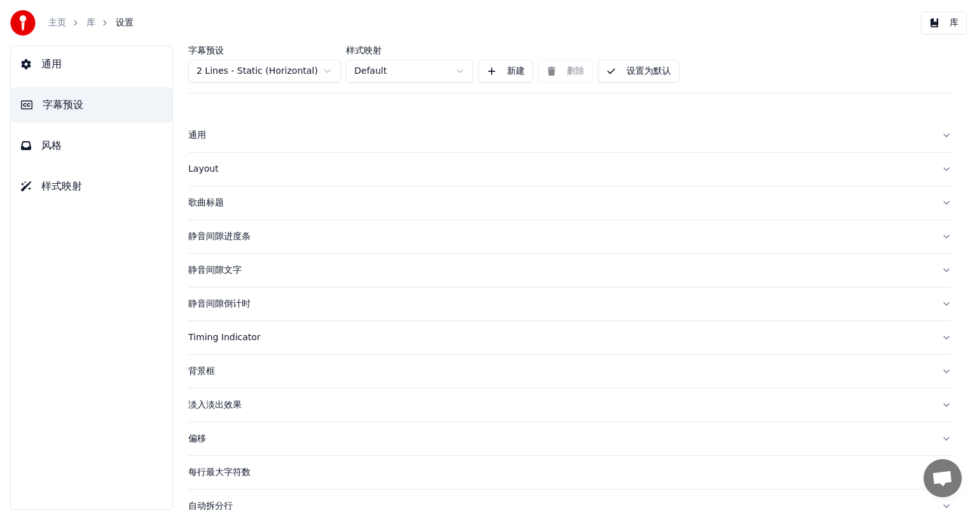
click at [245, 165] on div "Layout" at bounding box center [559, 169] width 743 height 13
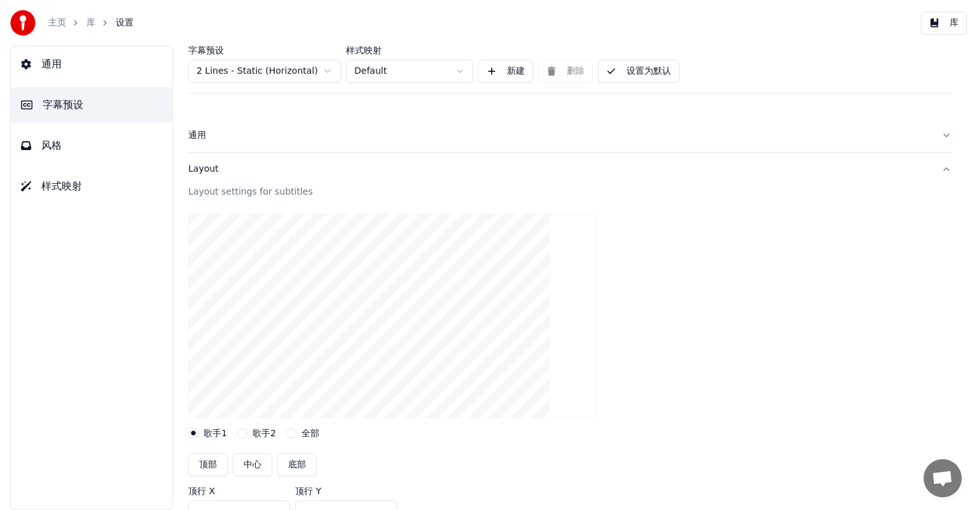
click at [291, 174] on div "Layout" at bounding box center [559, 169] width 743 height 13
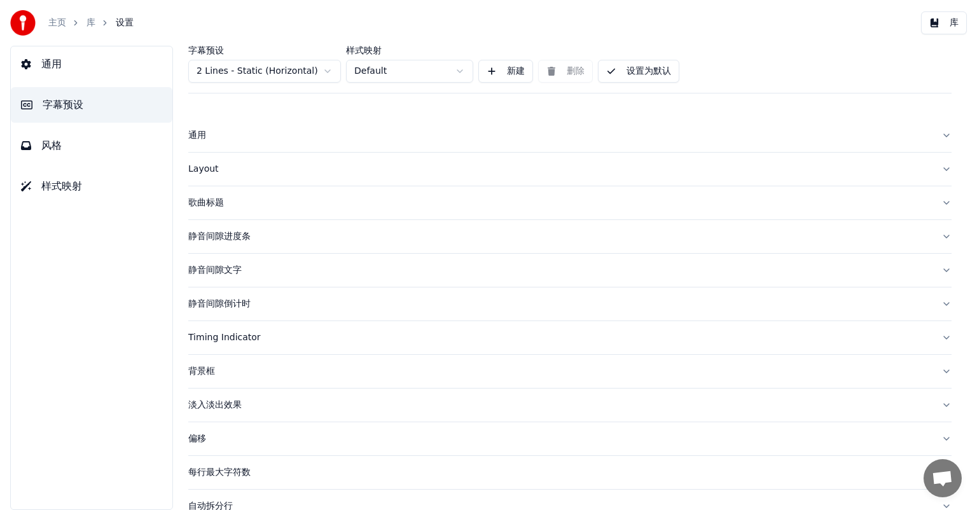
click at [276, 140] on div "通用" at bounding box center [559, 135] width 743 height 13
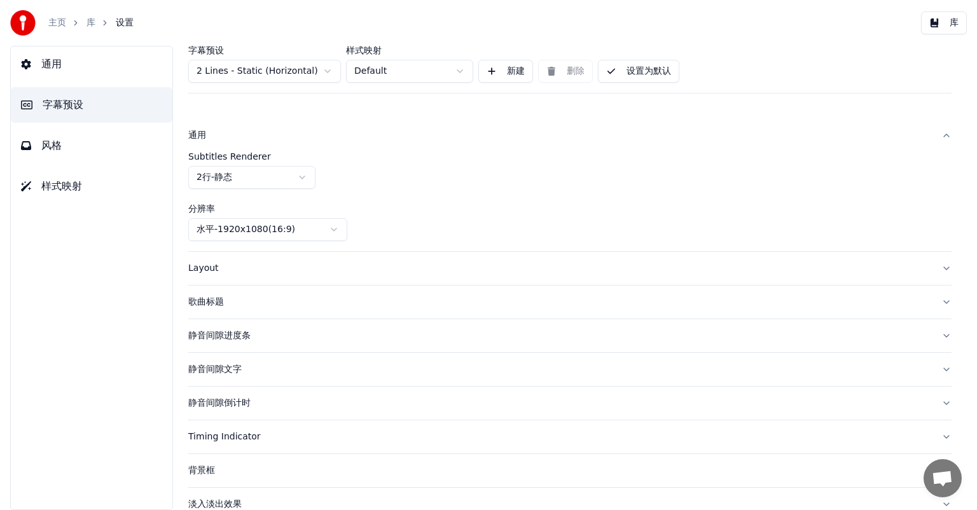
click at [276, 140] on div "通用" at bounding box center [559, 135] width 743 height 13
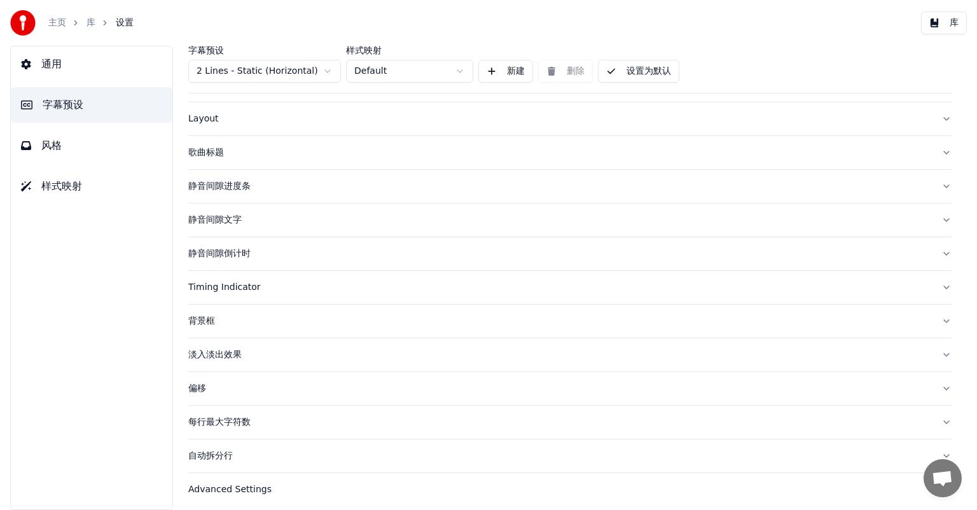
scroll to position [55, 0]
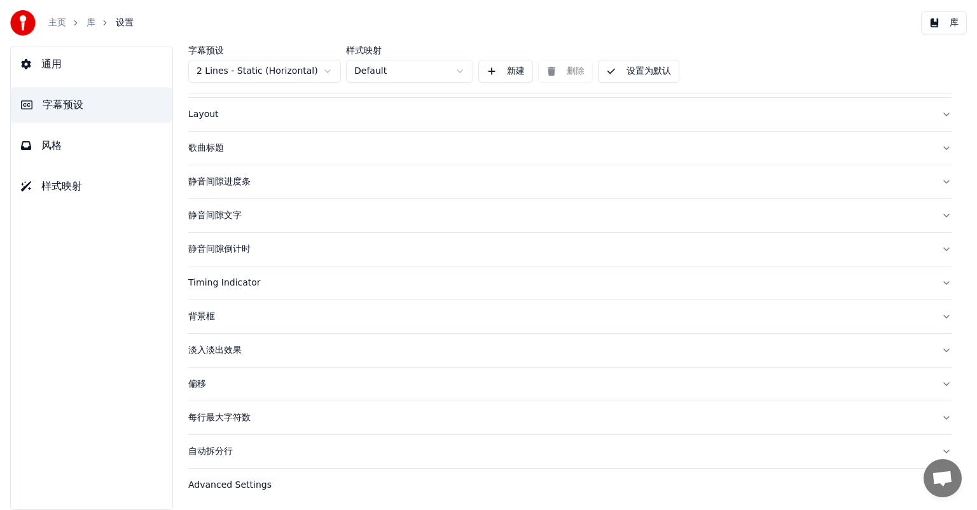
click at [286, 325] on button "背景框" at bounding box center [569, 316] width 763 height 33
click at [256, 319] on div "背景框" at bounding box center [559, 316] width 743 height 13
click at [298, 351] on div "淡入淡出效果" at bounding box center [559, 350] width 743 height 13
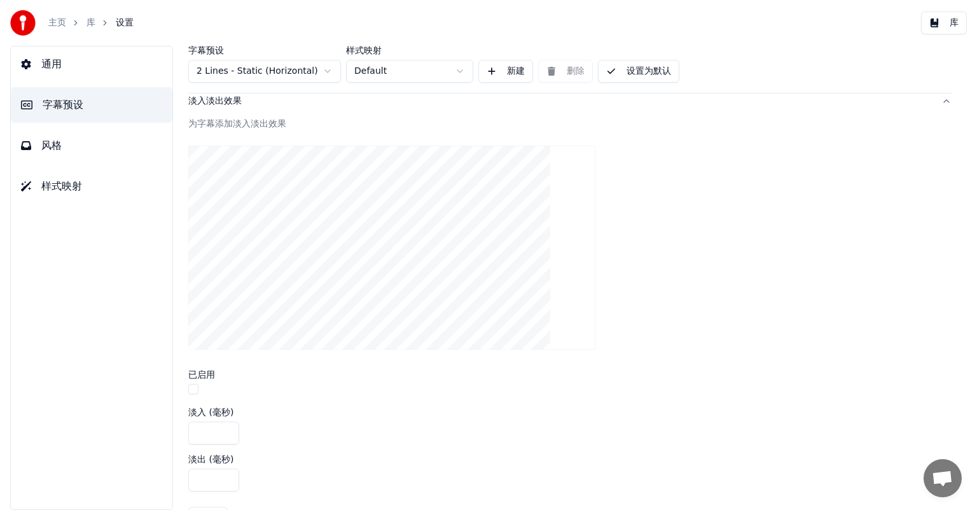
scroll to position [309, 0]
click at [195, 384] on button "button" at bounding box center [193, 384] width 10 height 10
click at [195, 382] on button "button" at bounding box center [193, 384] width 10 height 10
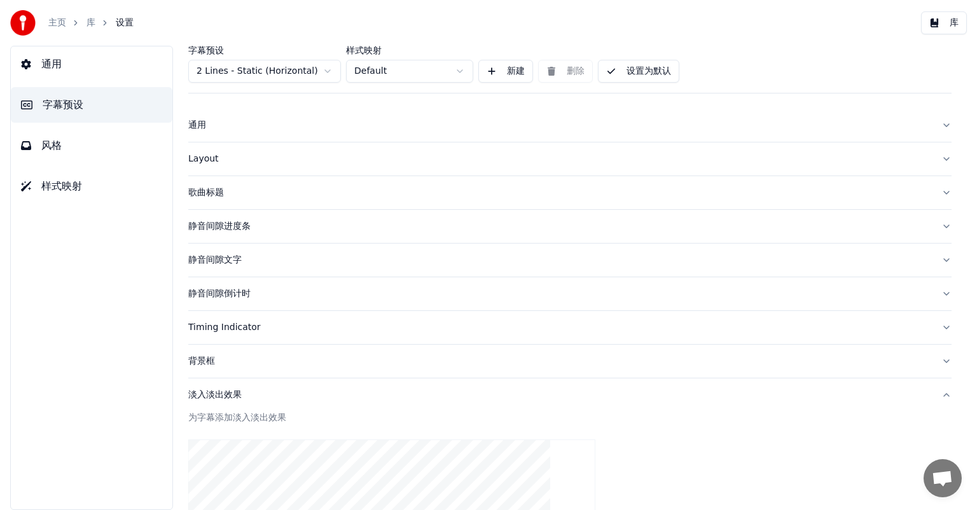
scroll to position [0, 0]
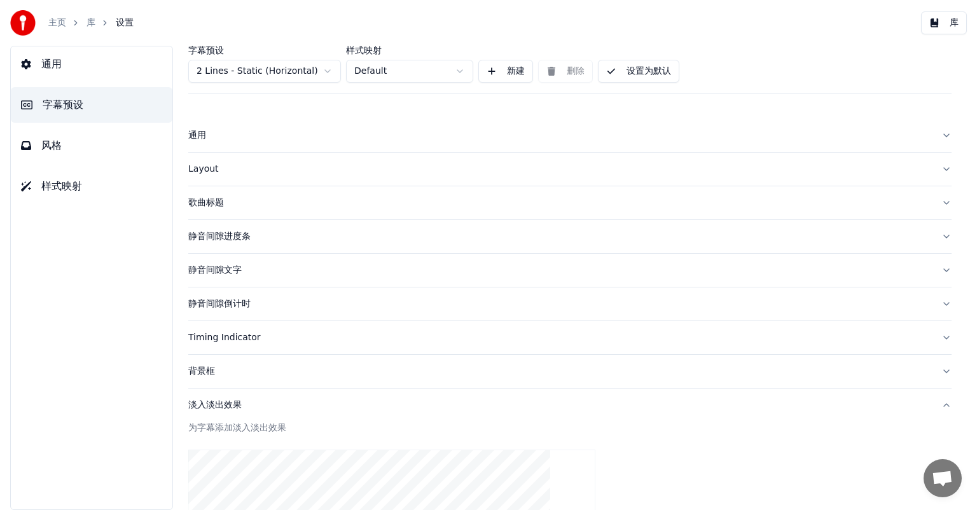
click at [640, 74] on button "设置为默认" at bounding box center [638, 71] width 81 height 23
click at [267, 204] on div "歌曲标题" at bounding box center [559, 203] width 743 height 13
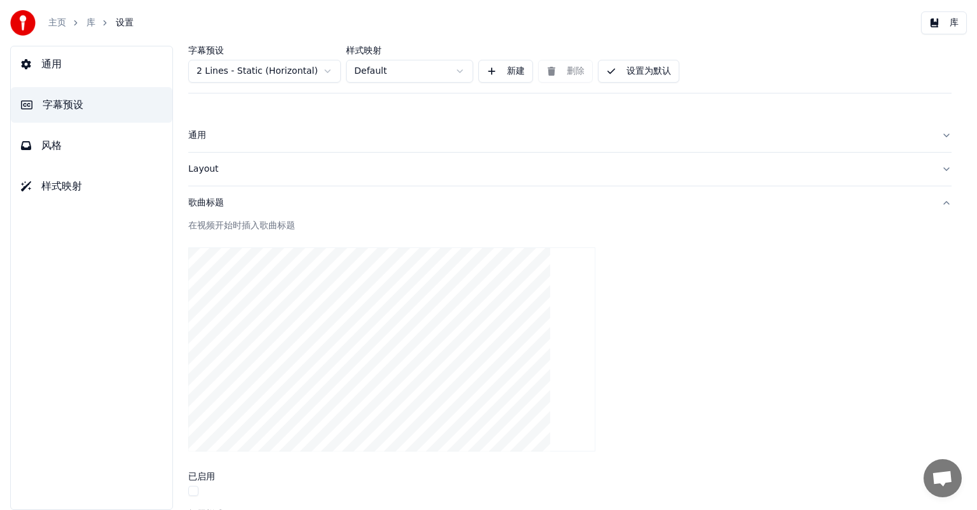
click at [296, 207] on div "歌曲标题" at bounding box center [559, 203] width 743 height 13
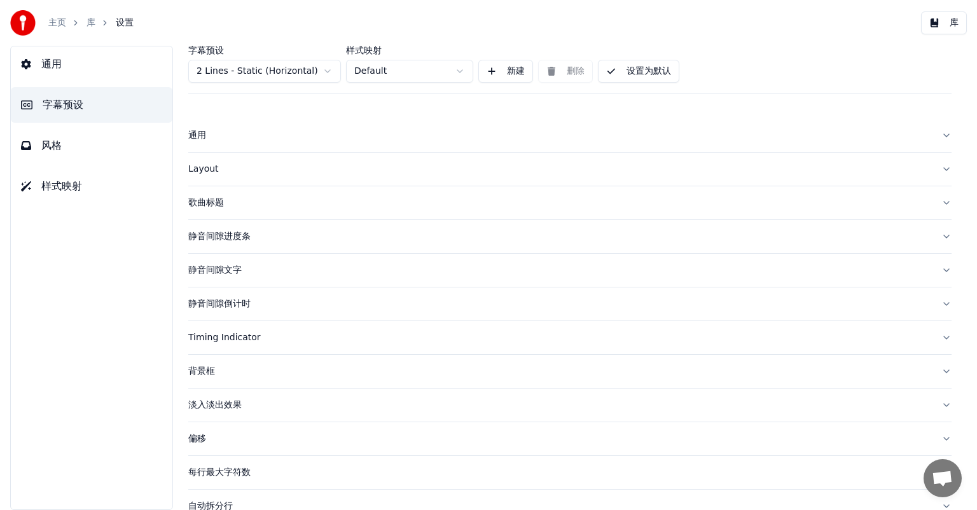
click at [275, 236] on div "静音间隙进度条" at bounding box center [559, 236] width 743 height 13
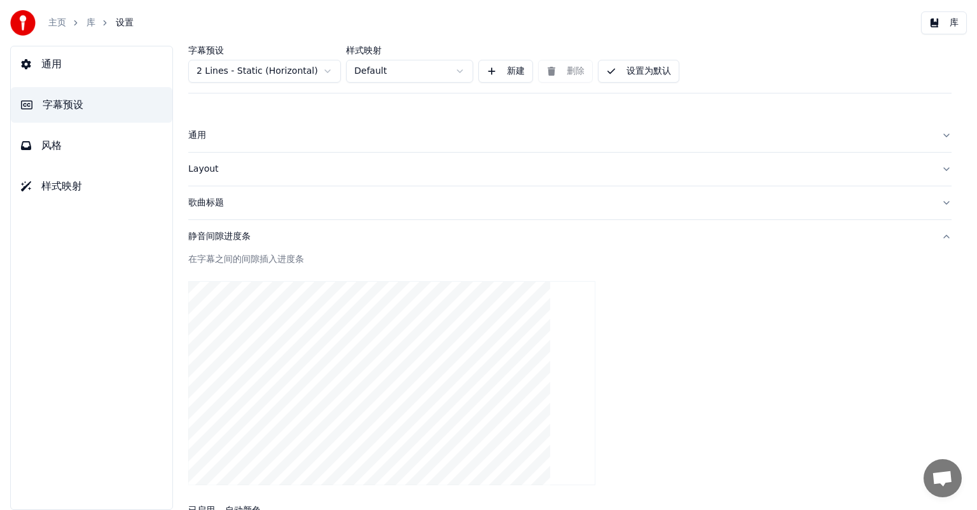
click at [303, 233] on div "静音间隙进度条" at bounding box center [559, 236] width 743 height 13
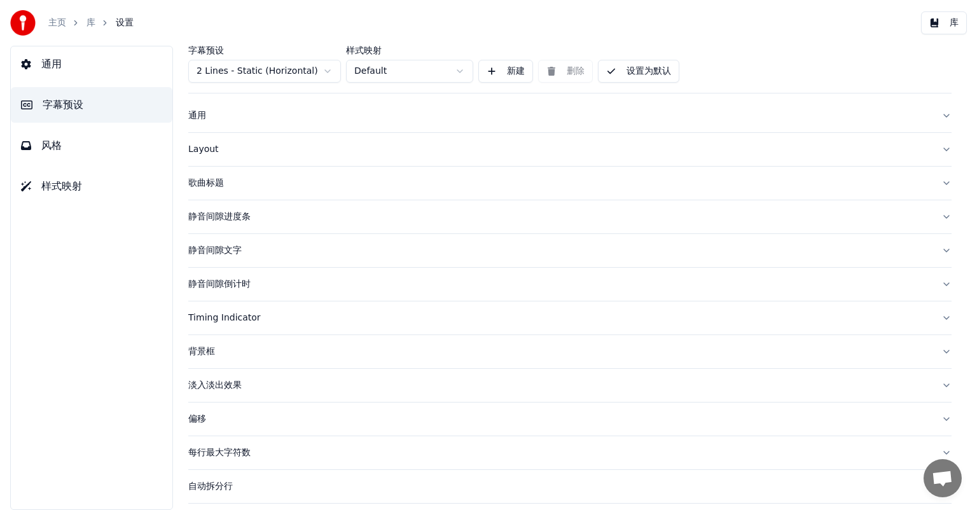
scroll to position [55, 0]
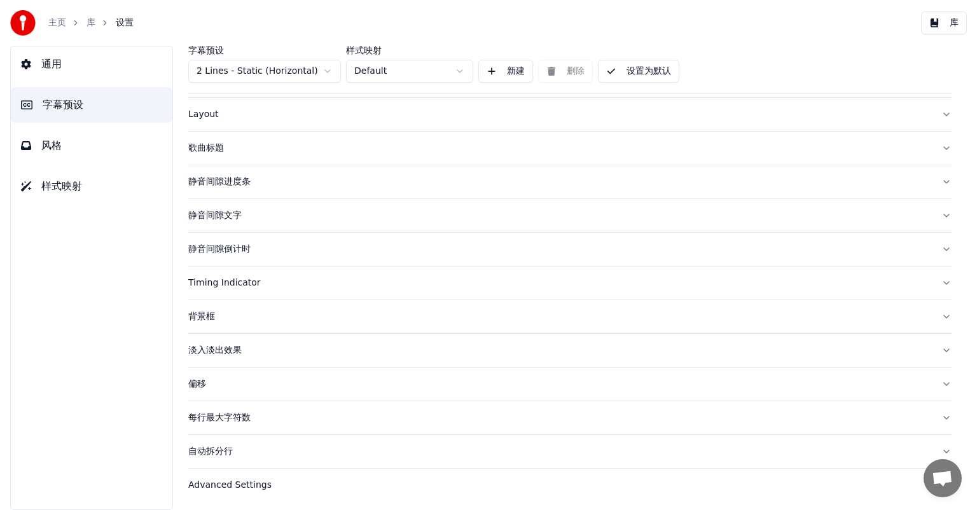
click at [82, 145] on button "风格" at bounding box center [92, 146] width 162 height 36
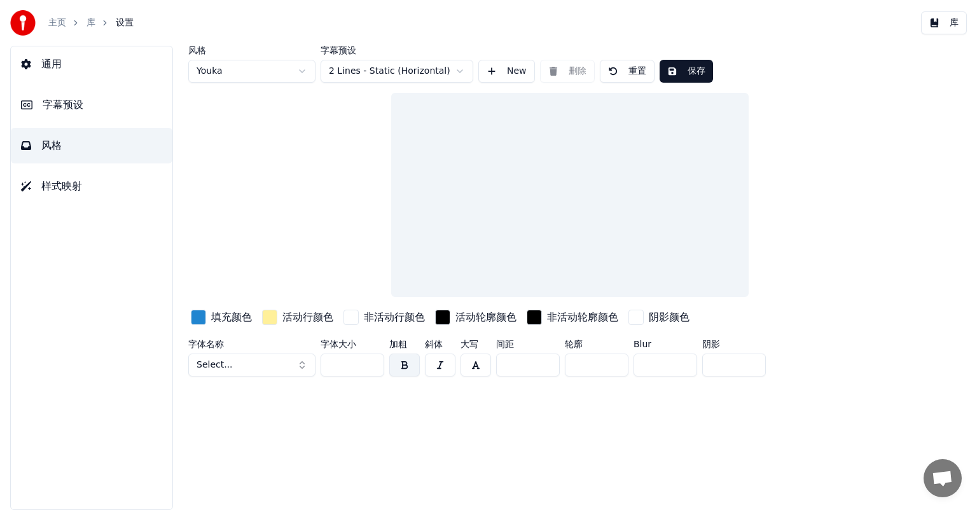
scroll to position [0, 0]
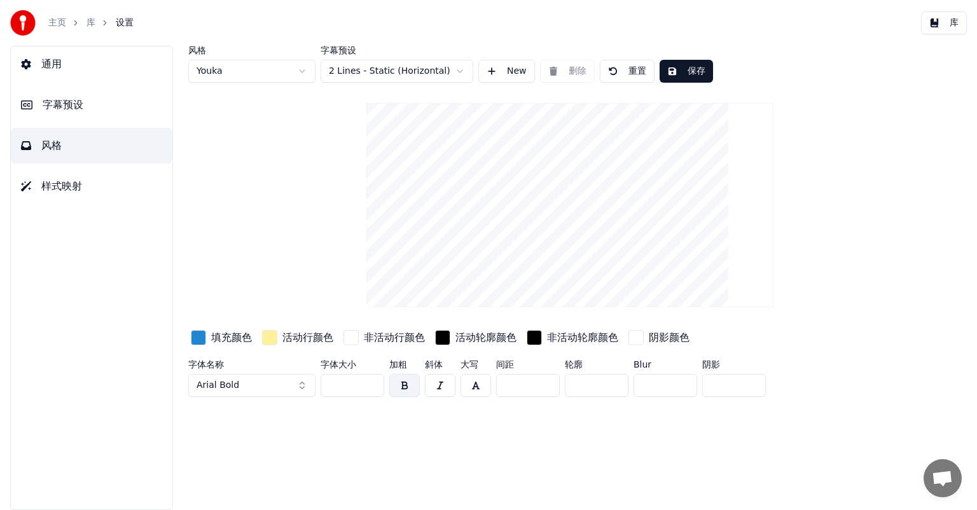
click at [92, 194] on button "样式映射" at bounding box center [92, 187] width 162 height 36
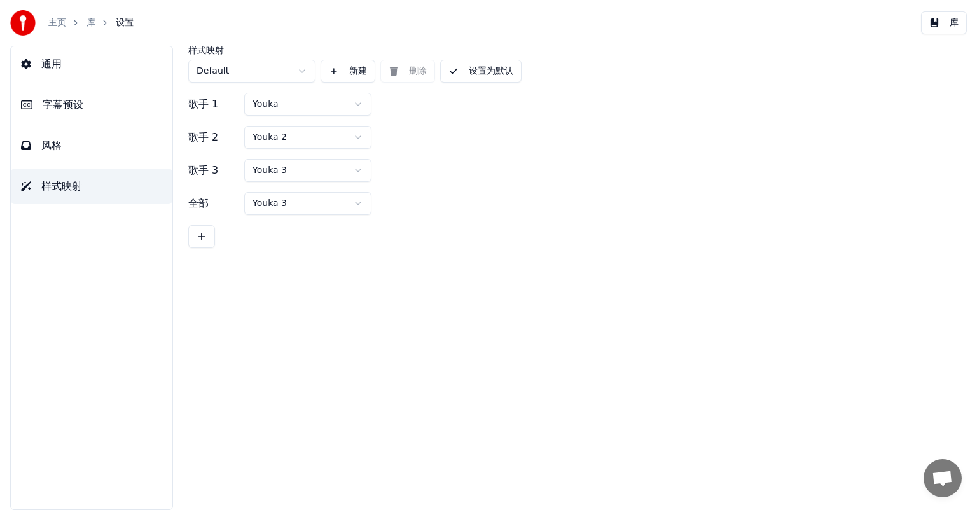
click at [65, 68] on button "通用" at bounding box center [92, 64] width 162 height 36
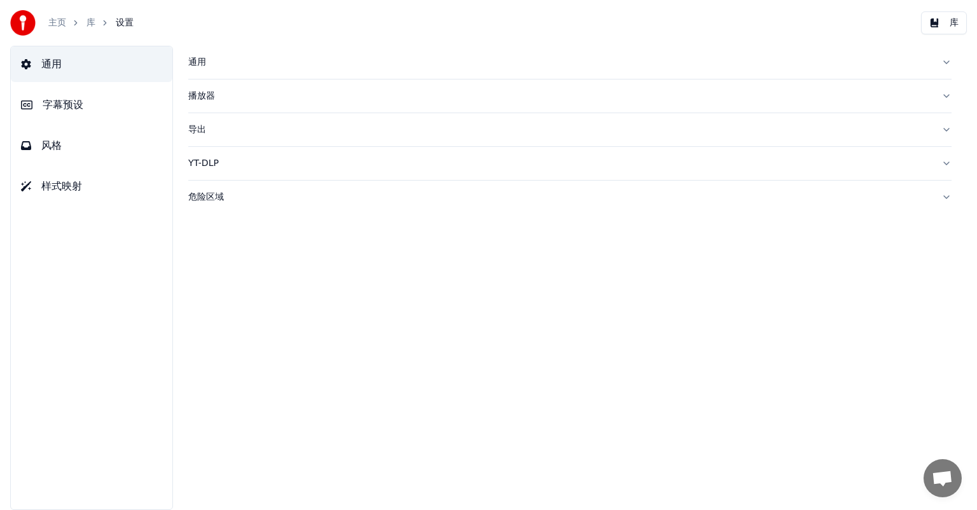
click at [88, 24] on link "库" at bounding box center [90, 23] width 9 height 13
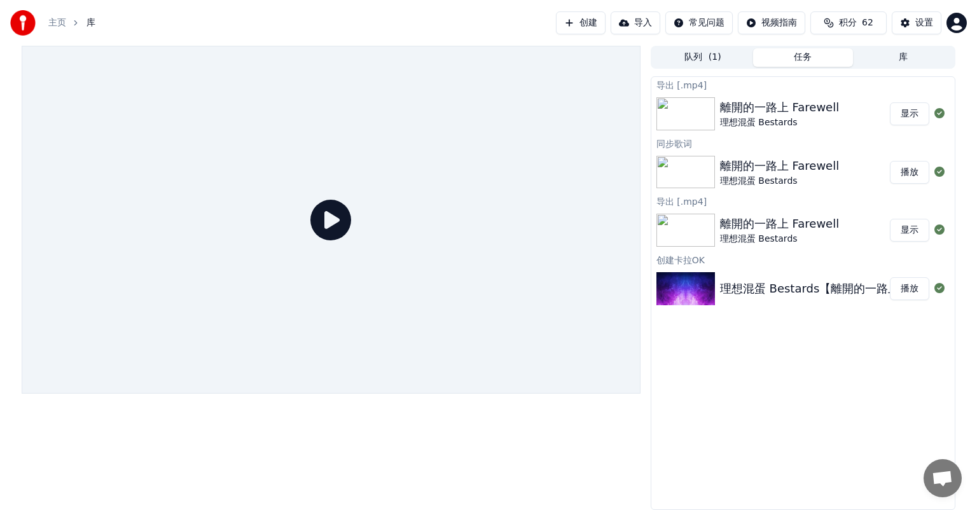
click at [914, 114] on button "显示" at bounding box center [909, 113] width 39 height 23
